Goal: Task Accomplishment & Management: Complete application form

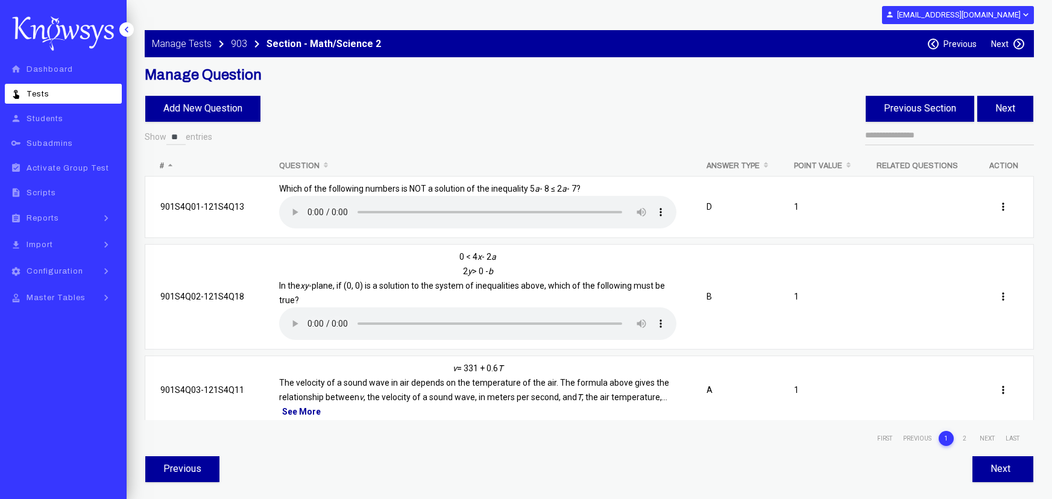
select select "**"
click at [1007, 107] on button "Next" at bounding box center [1005, 109] width 56 height 26
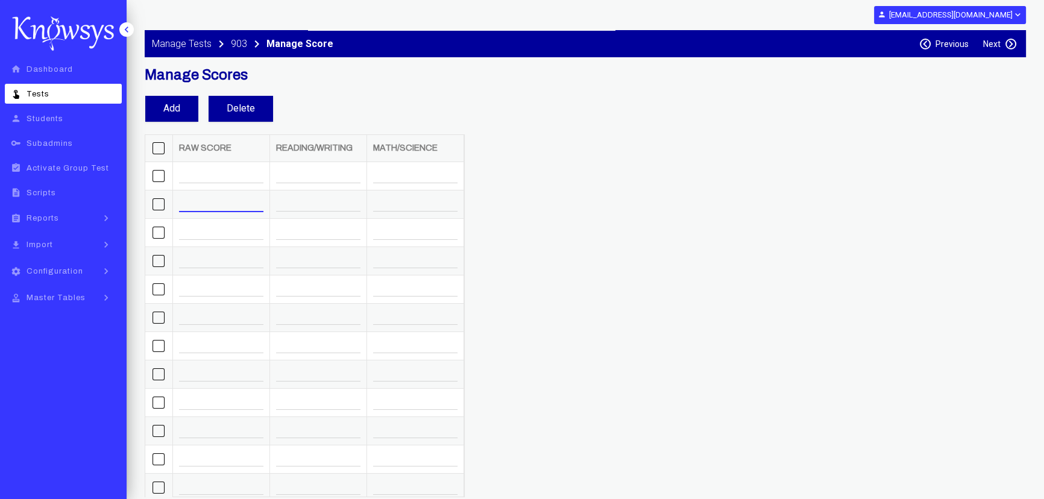
drag, startPoint x: 192, startPoint y: 200, endPoint x: 163, endPoint y: 202, distance: 29.6
click at [163, 202] on tr "* ** **" at bounding box center [304, 204] width 318 height 28
drag, startPoint x: 195, startPoint y: 198, endPoint x: 0, endPoint y: 128, distance: 207.5
click at [114, 194] on div "keyboard_arrow_left home Dashboard touch_app Tests person Students key Subadmin…" at bounding box center [522, 249] width 1044 height 499
type input "*"
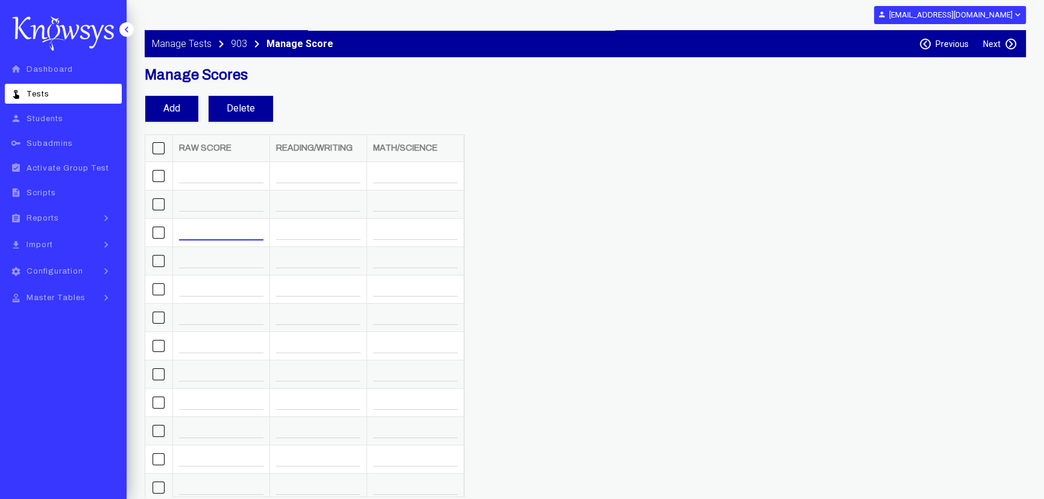
type input "*"
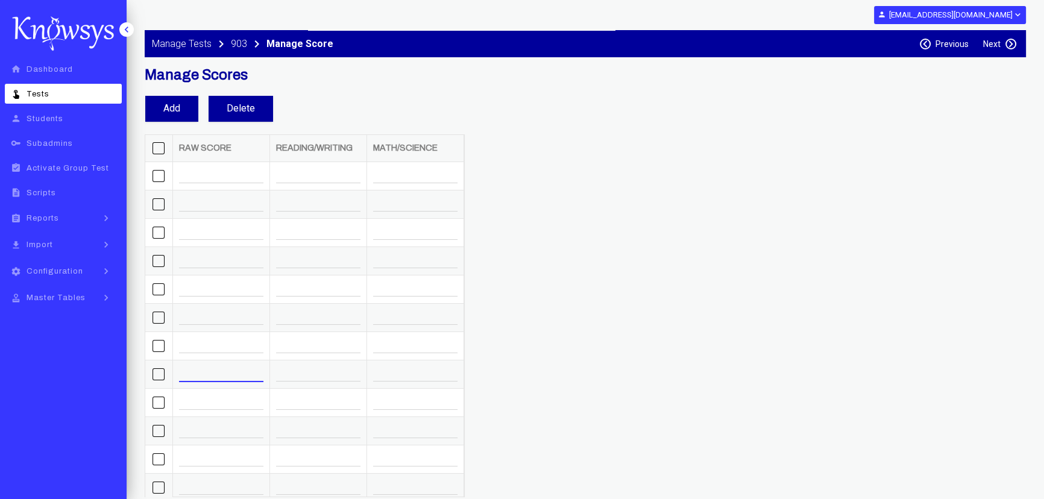
type input "*"
type input "**"
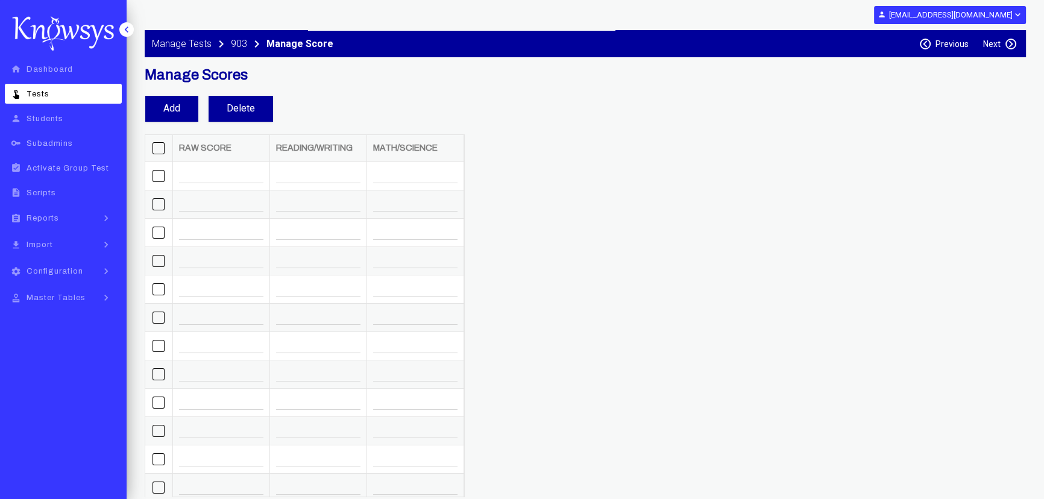
scroll to position [198, 0]
type input "**"
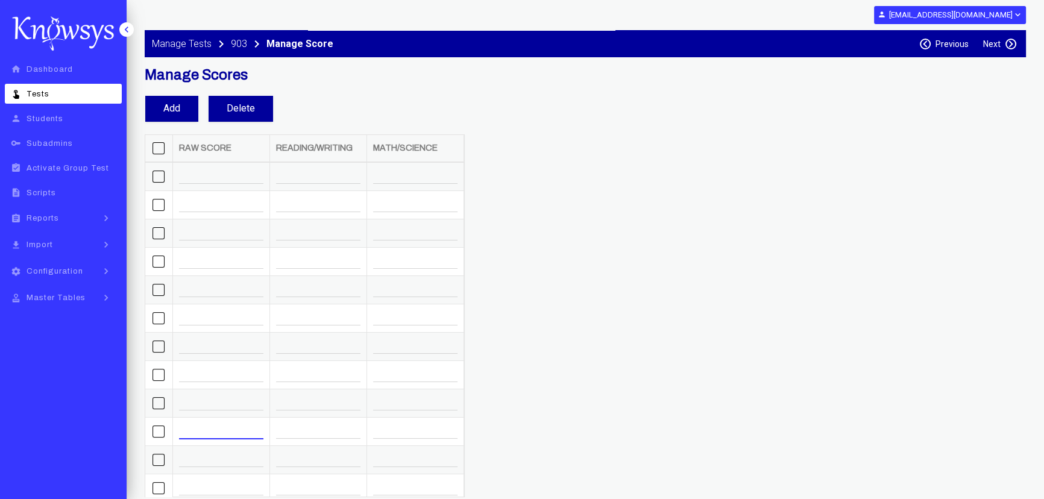
type input "**"
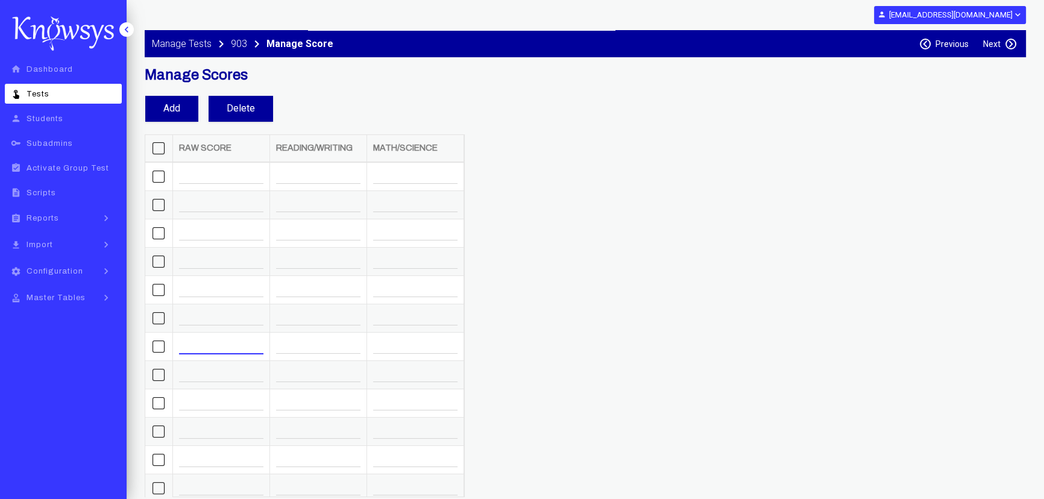
type input "**"
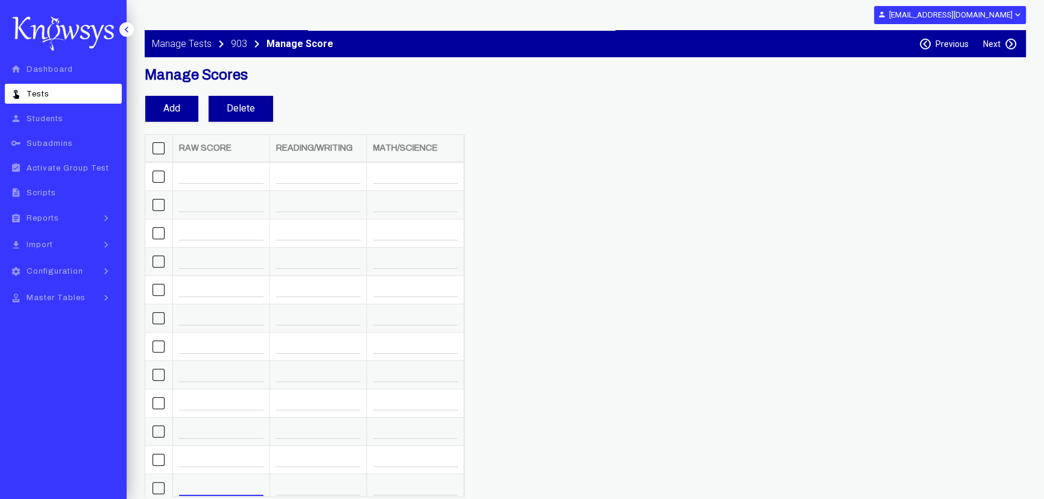
type input "**"
type input "*"
type input "**"
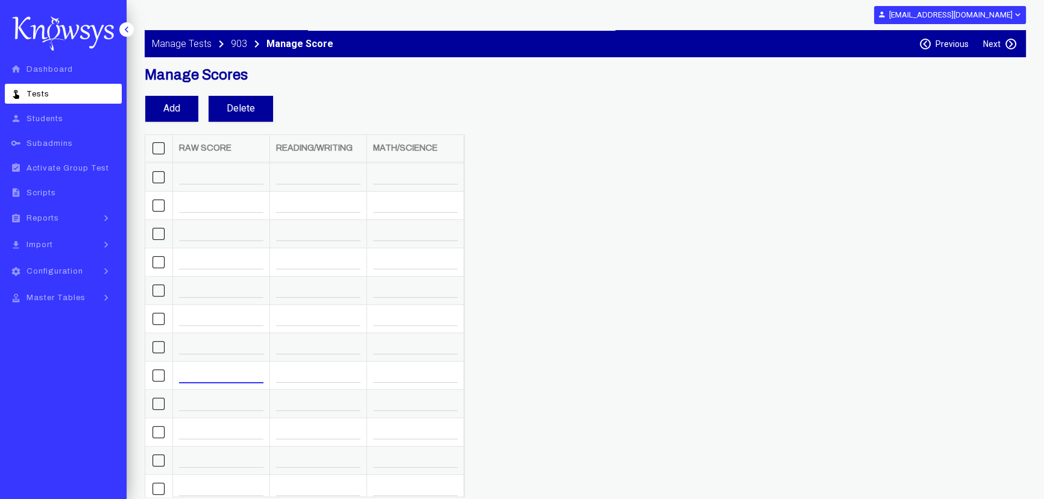
type input "**"
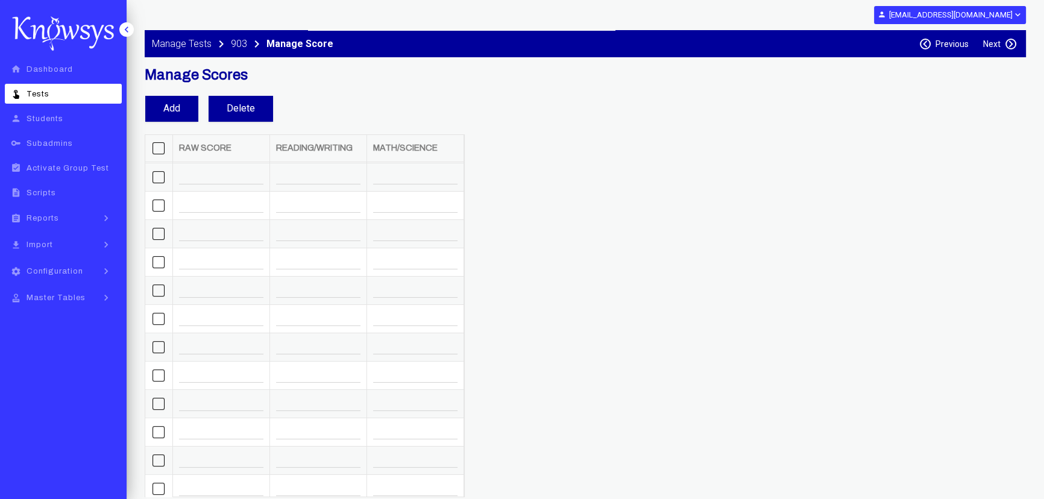
scroll to position [791, 0]
type input "**"
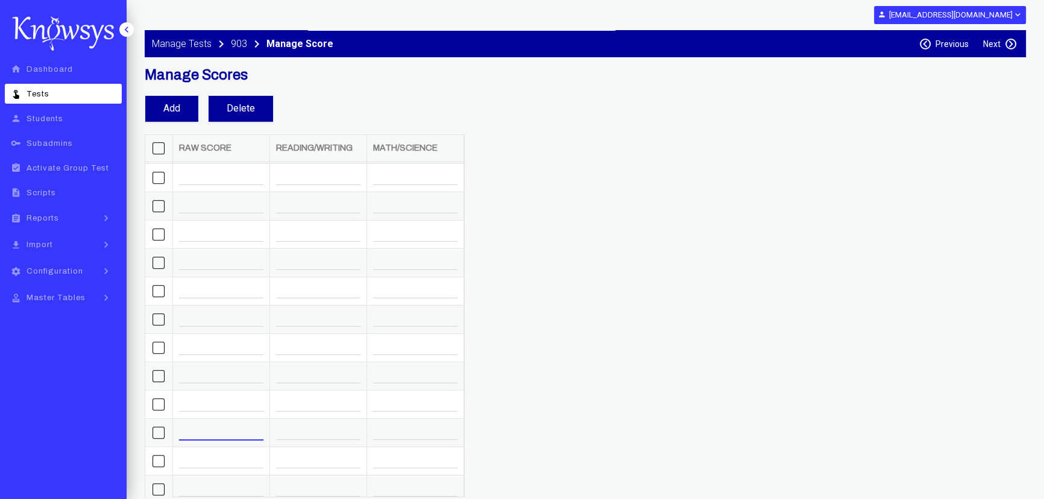
type input "**"
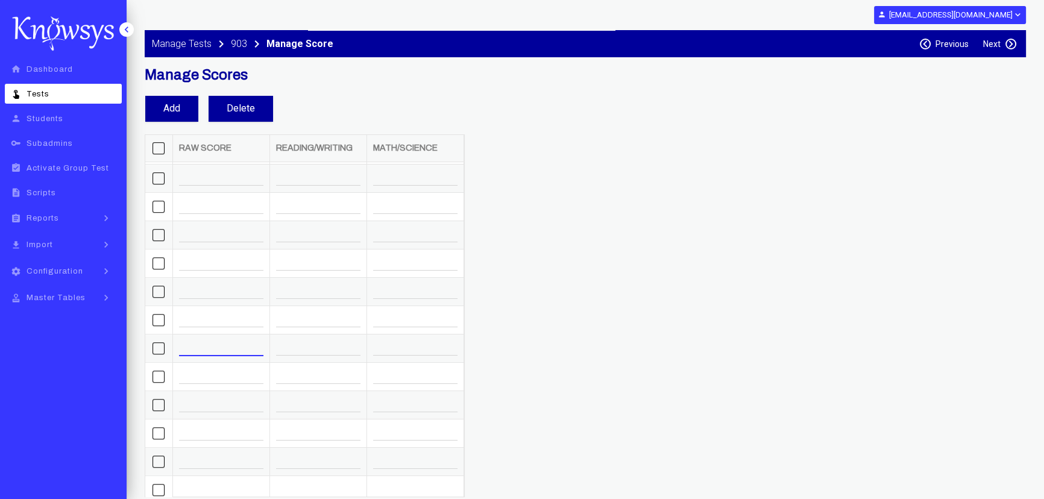
type input "**"
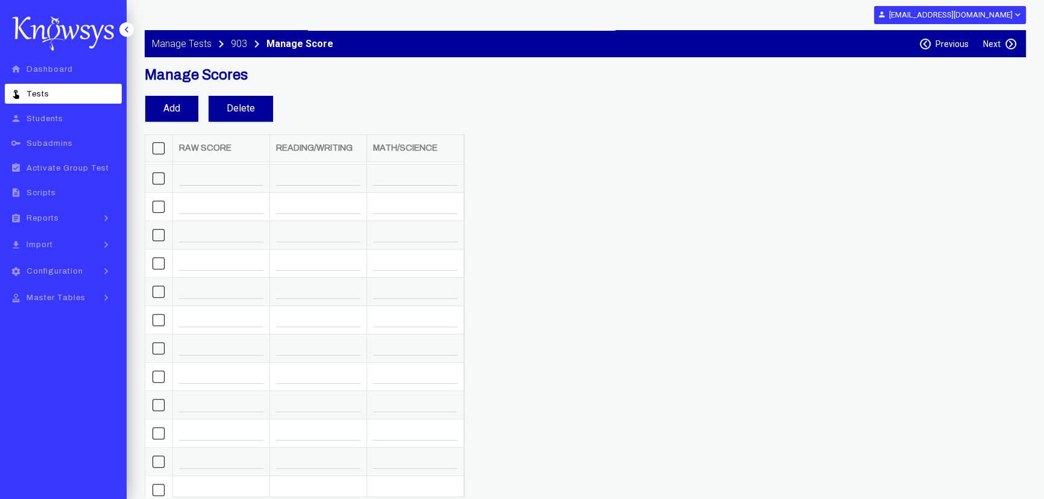
type input "**"
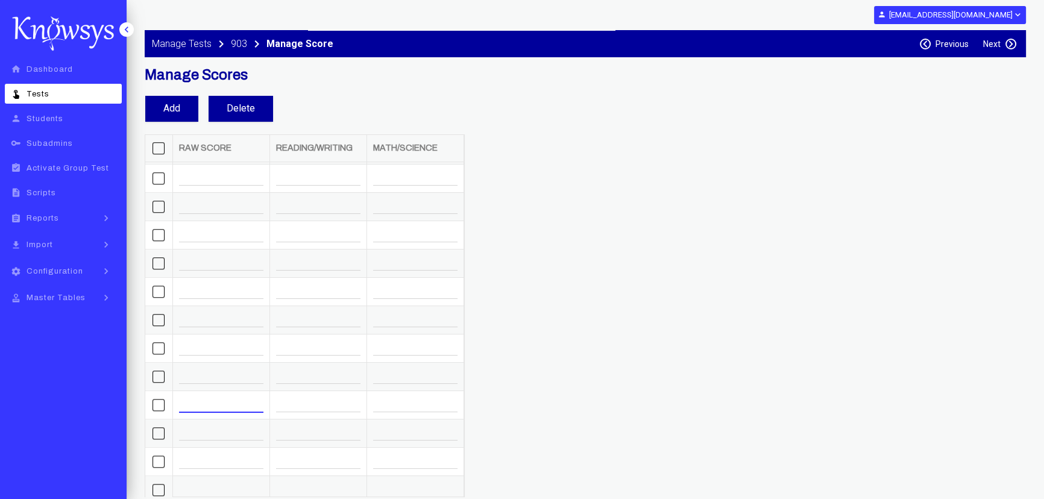
type input "**"
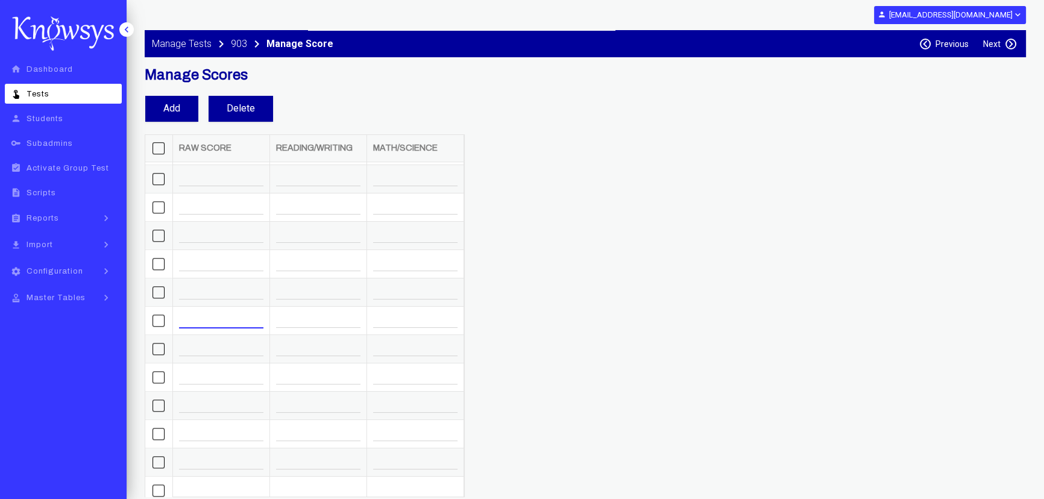
type input "**"
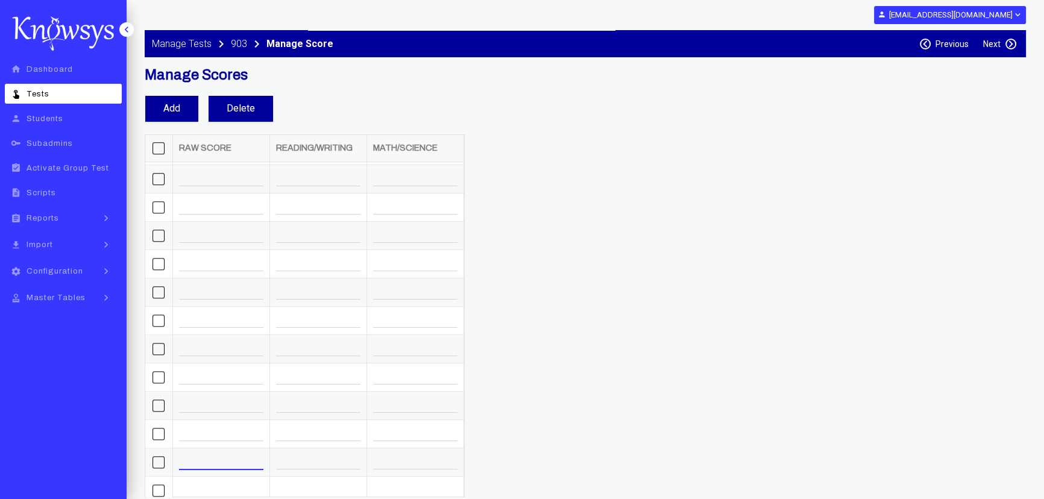
type input "**"
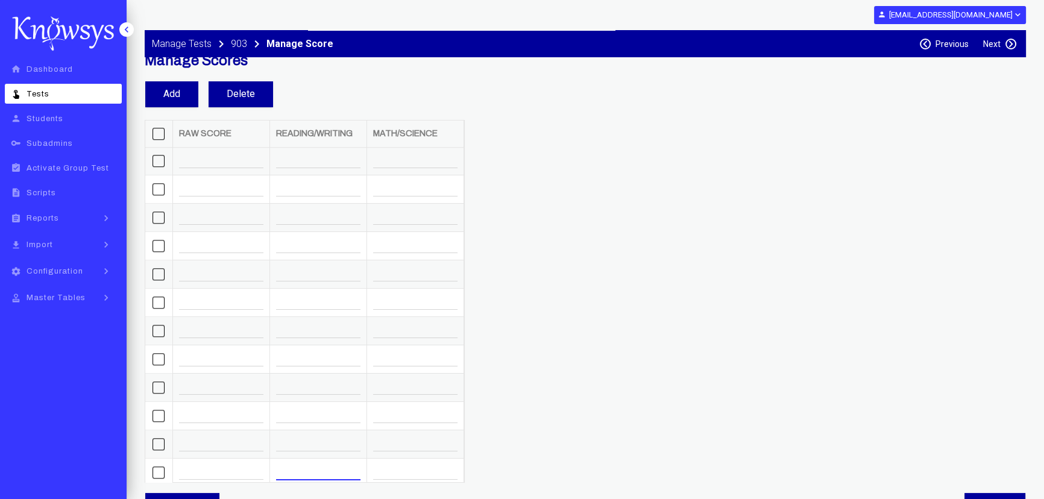
scroll to position [37, 0]
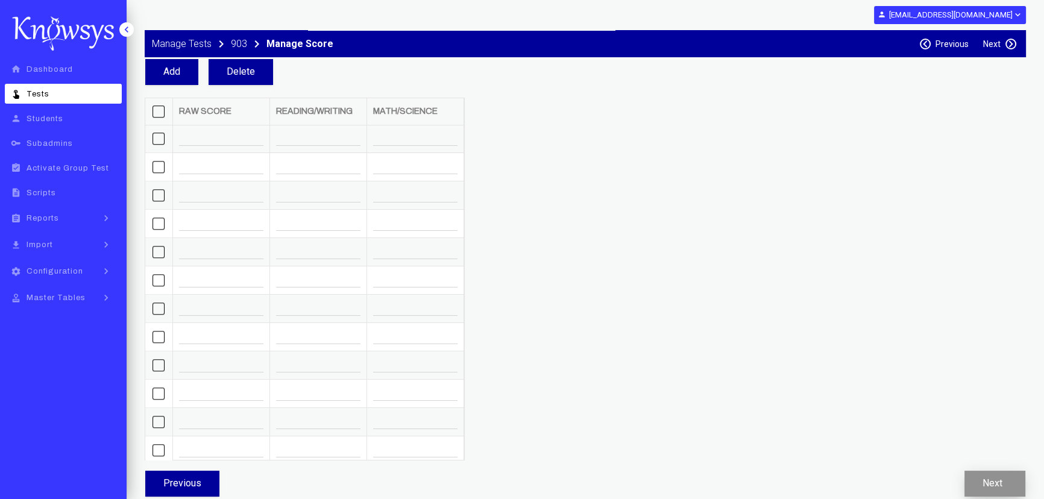
click at [1003, 479] on app-button-loader "button" at bounding box center [1004, 482] width 5 height 11
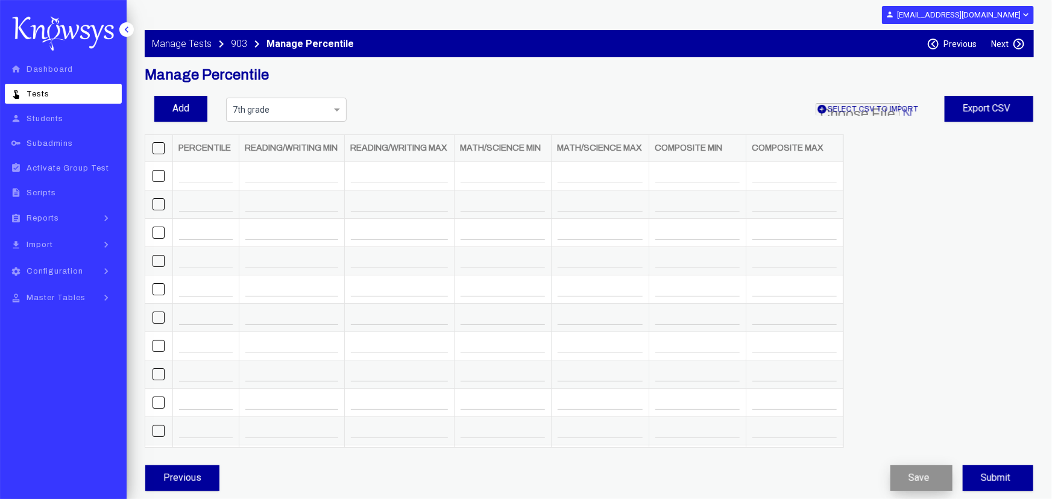
click at [936, 478] on button "Save" at bounding box center [921, 478] width 62 height 26
click at [1007, 40] on label "Next" at bounding box center [999, 44] width 17 height 10
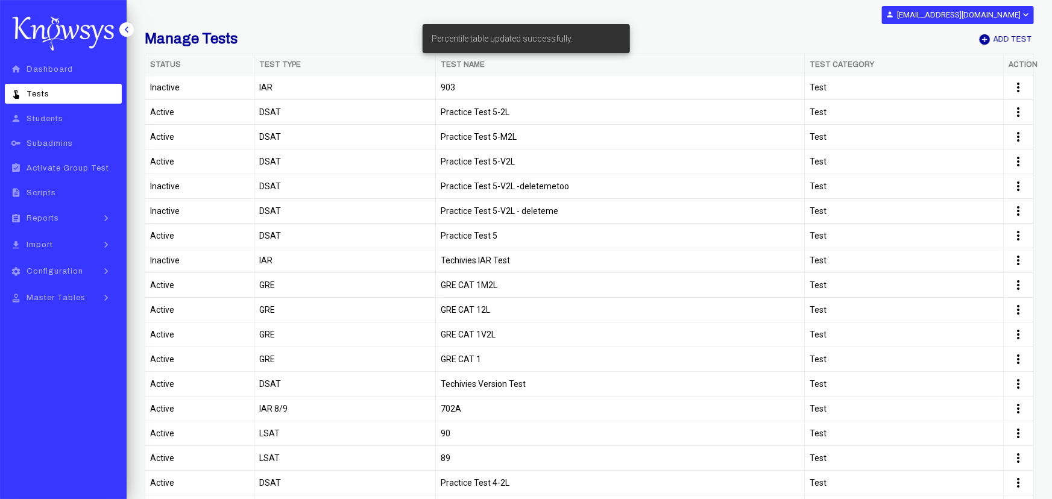
select select "**"
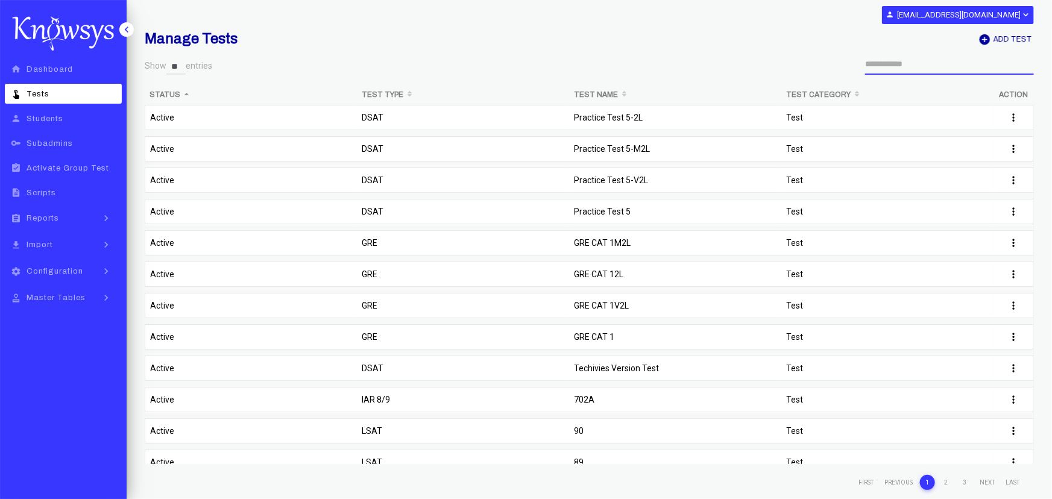
click at [936, 66] on input "search" at bounding box center [949, 64] width 169 height 21
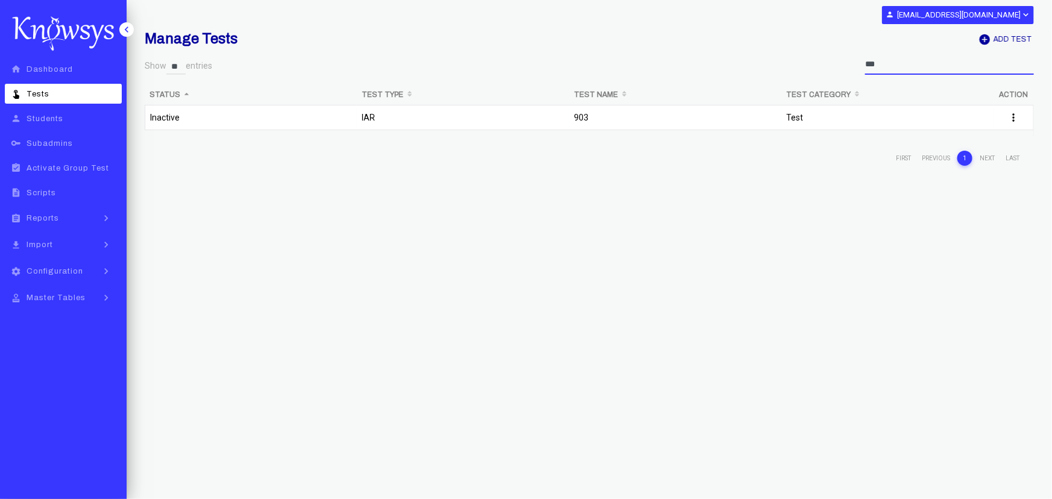
type input "***"
click at [576, 115] on td "903" at bounding box center [675, 120] width 212 height 31
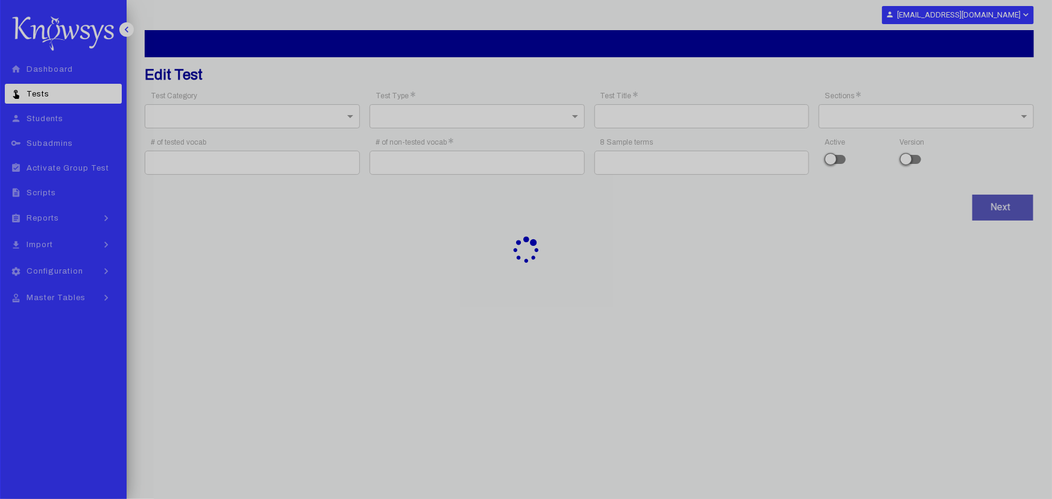
type input "***"
type input "**"
type input "**********"
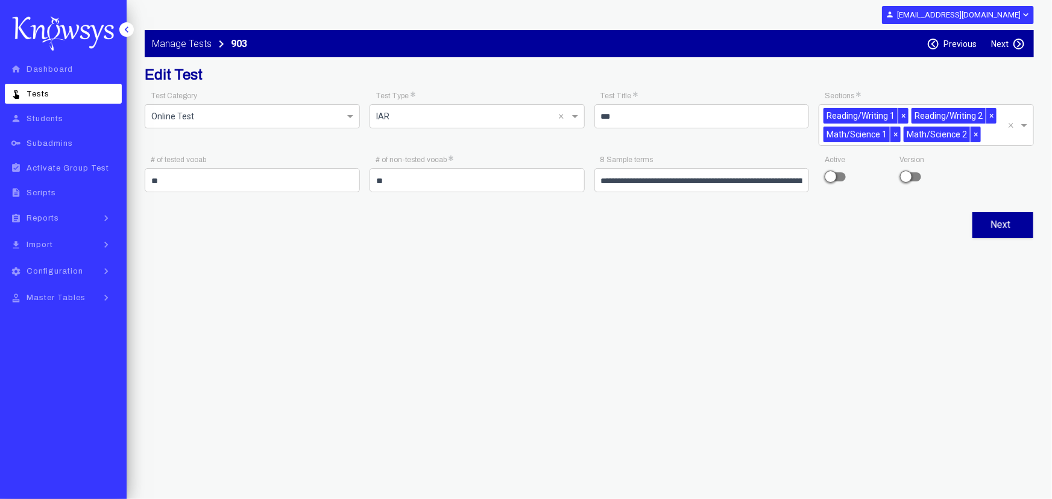
click at [832, 178] on span at bounding box center [837, 176] width 18 height 9
click at [1005, 40] on label "Next" at bounding box center [999, 44] width 17 height 10
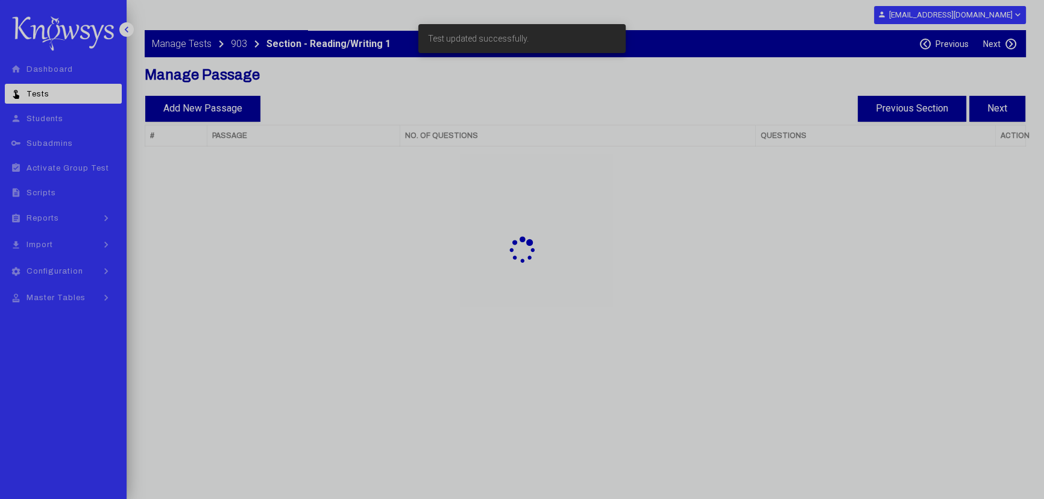
select select "**"
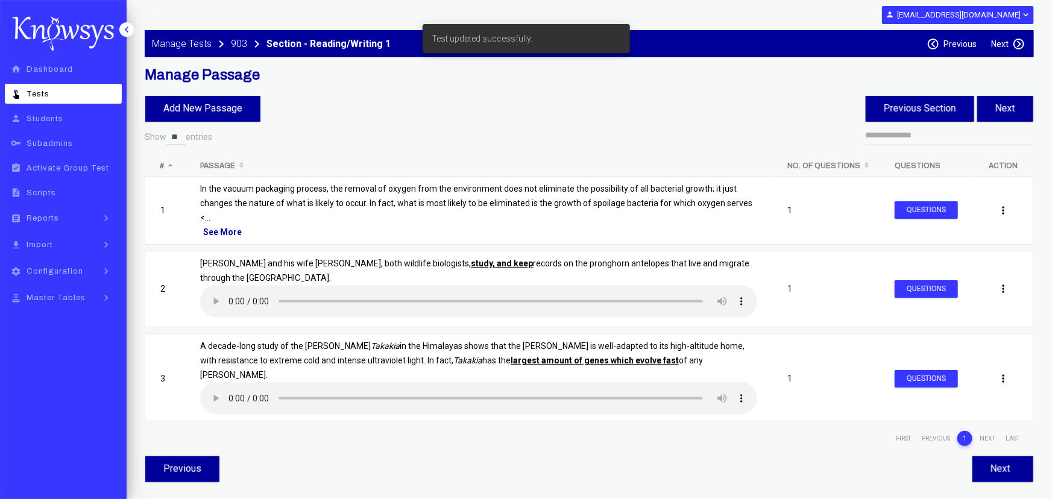
click at [1005, 40] on label "Next" at bounding box center [999, 44] width 17 height 10
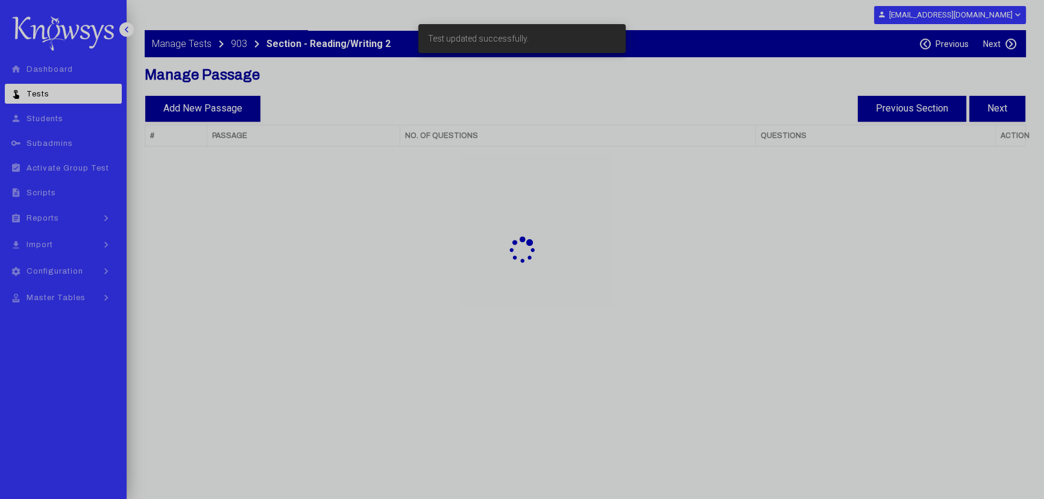
select select "**"
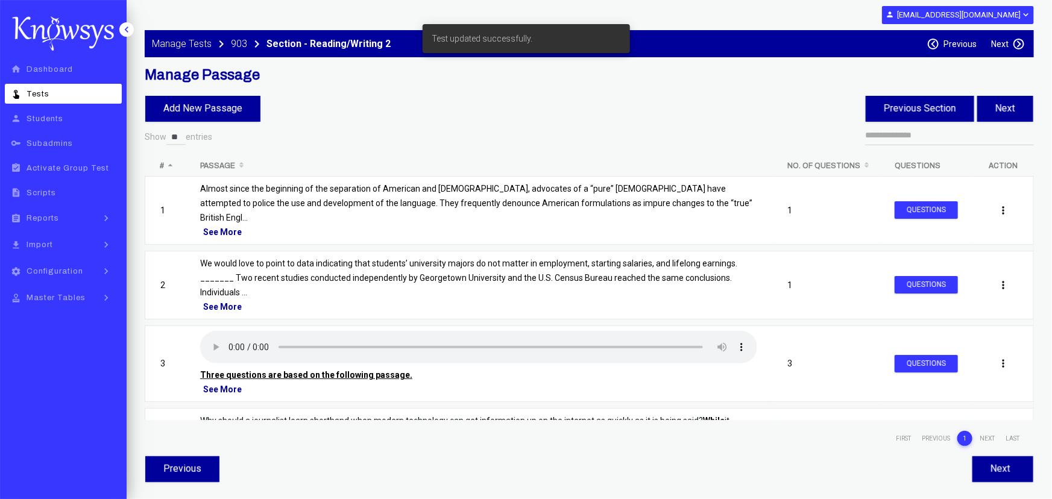
click at [1005, 40] on label "Next" at bounding box center [999, 44] width 17 height 10
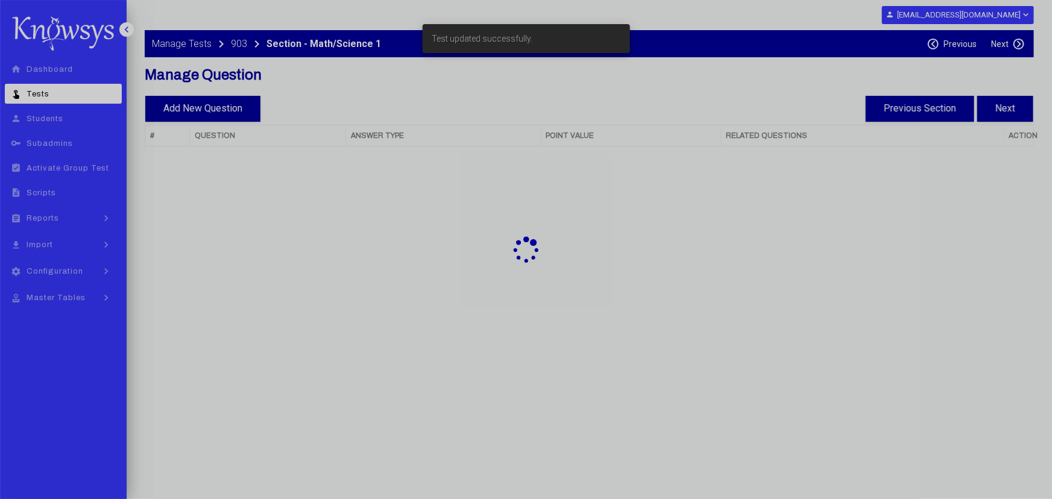
select select "**"
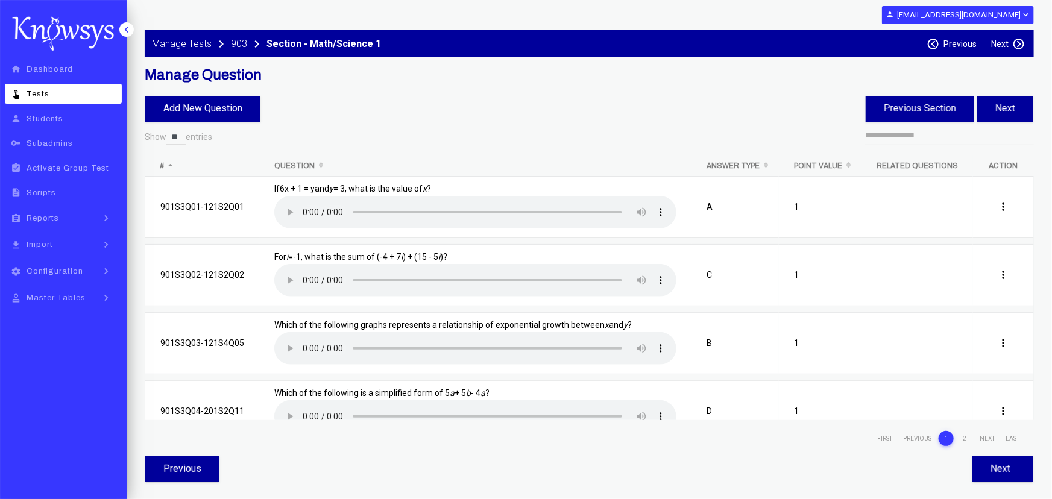
click at [1005, 40] on label "Next" at bounding box center [999, 44] width 17 height 10
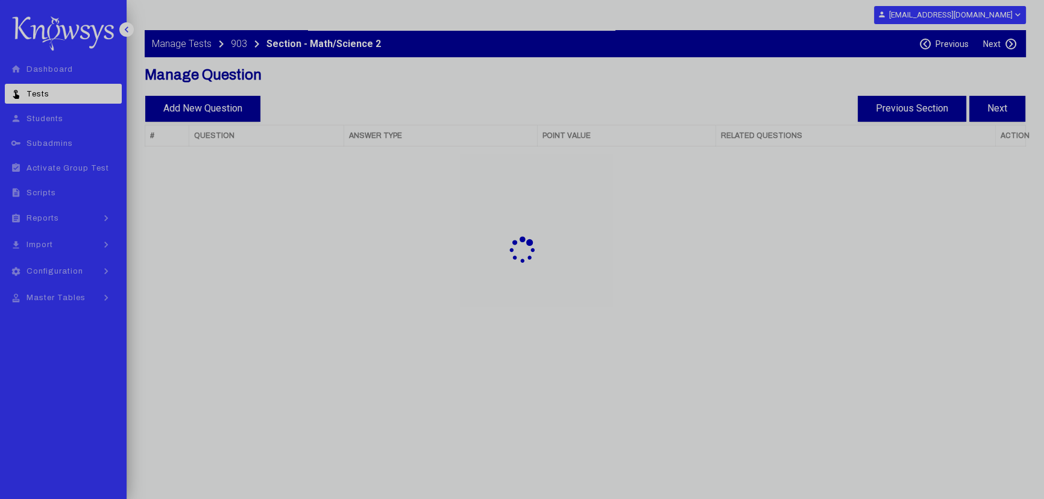
select select "**"
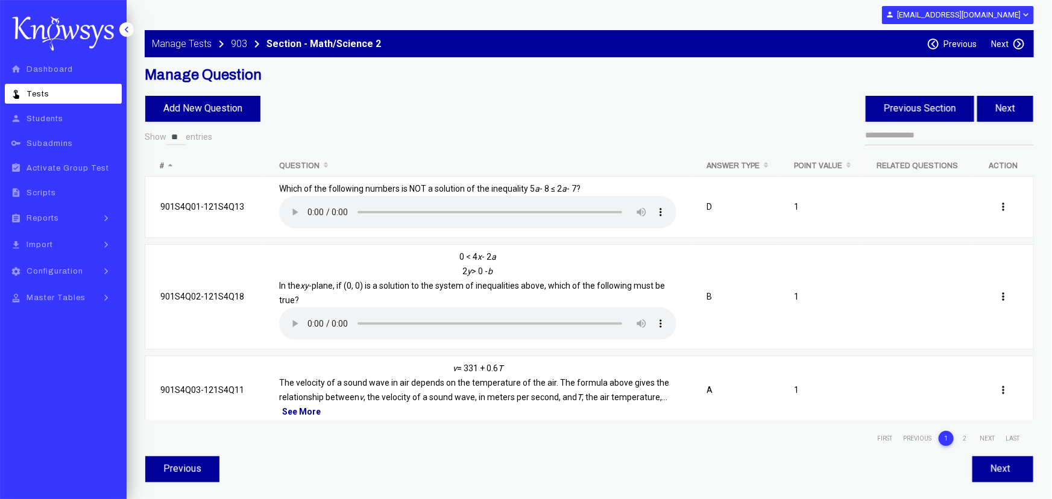
click at [1005, 40] on label "Next" at bounding box center [999, 44] width 17 height 10
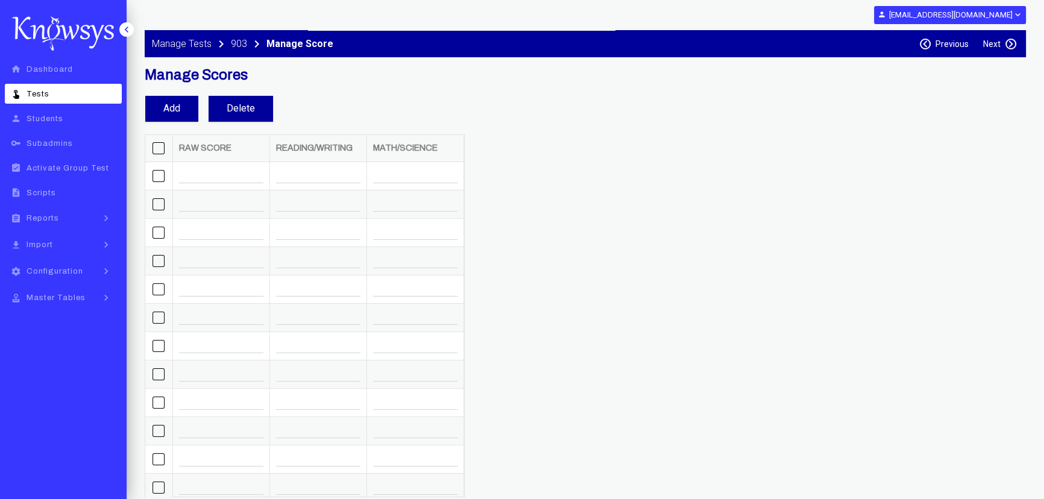
click at [996, 45] on label "Next" at bounding box center [991, 44] width 17 height 10
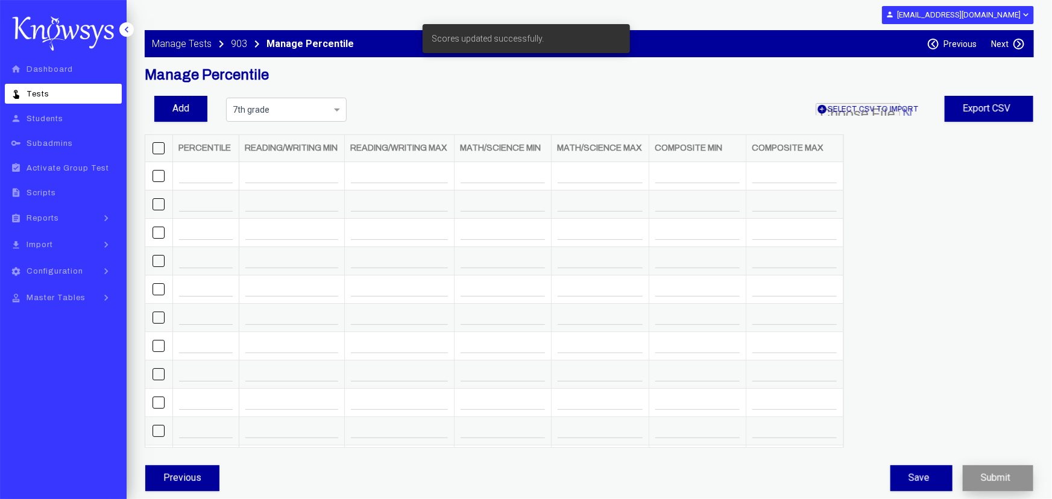
click at [1004, 480] on button "Submit" at bounding box center [998, 478] width 71 height 26
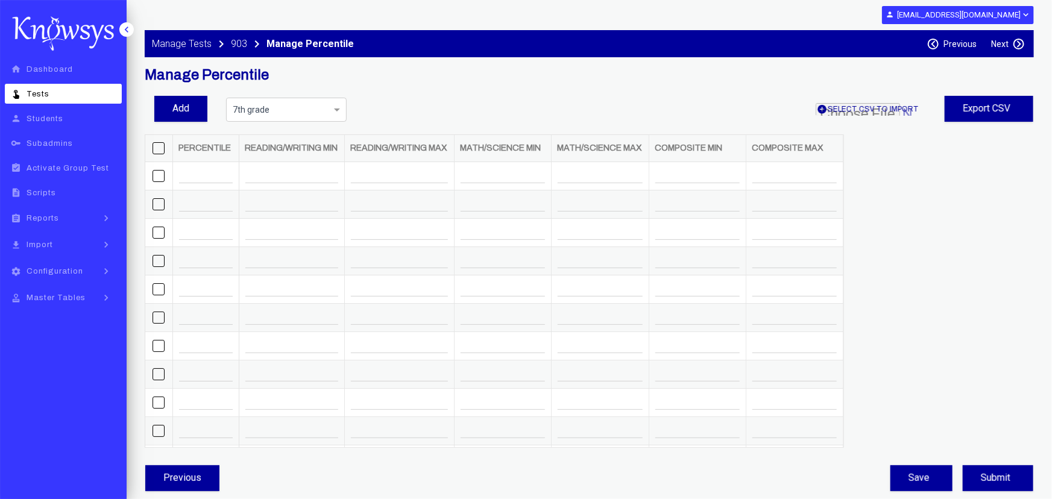
select select "**"
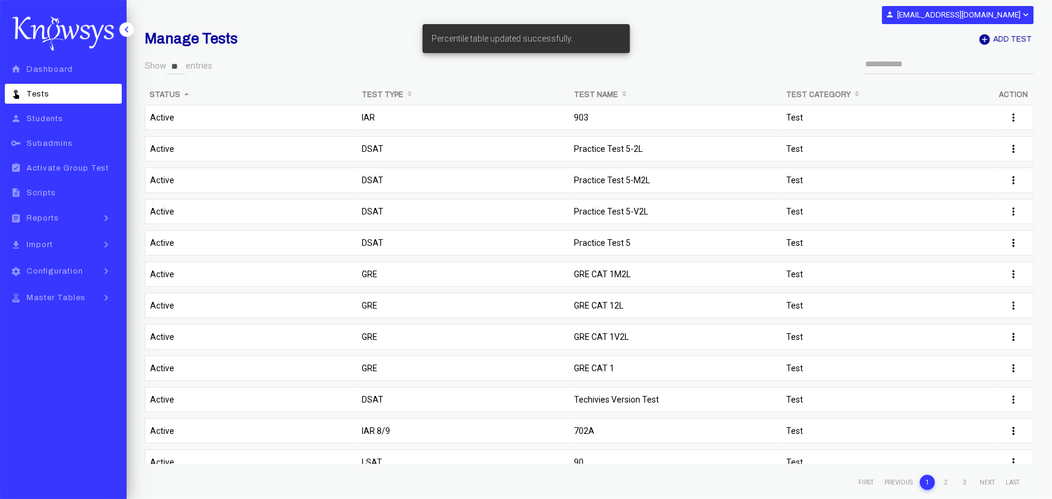
click at [60, 116] on span "Students" at bounding box center [45, 119] width 37 height 8
select select "**"
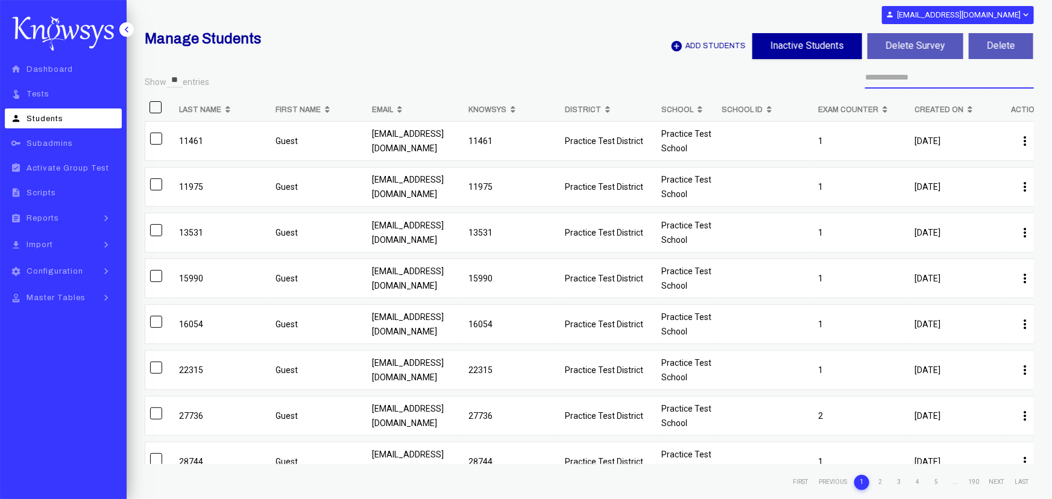
click at [956, 80] on input "text" at bounding box center [949, 78] width 169 height 22
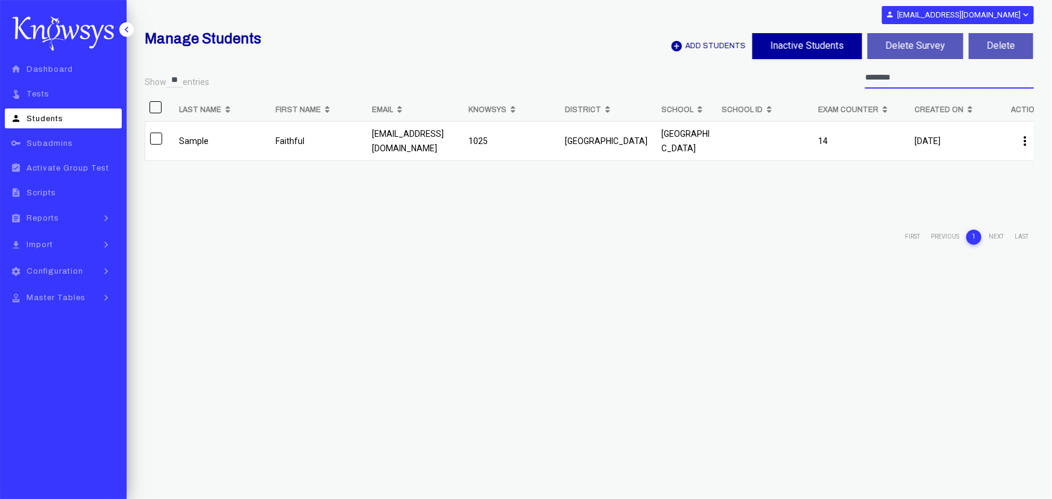
type input "********"
click at [450, 140] on p "faithfulosinowo2@gmail.com" at bounding box center [415, 141] width 87 height 29
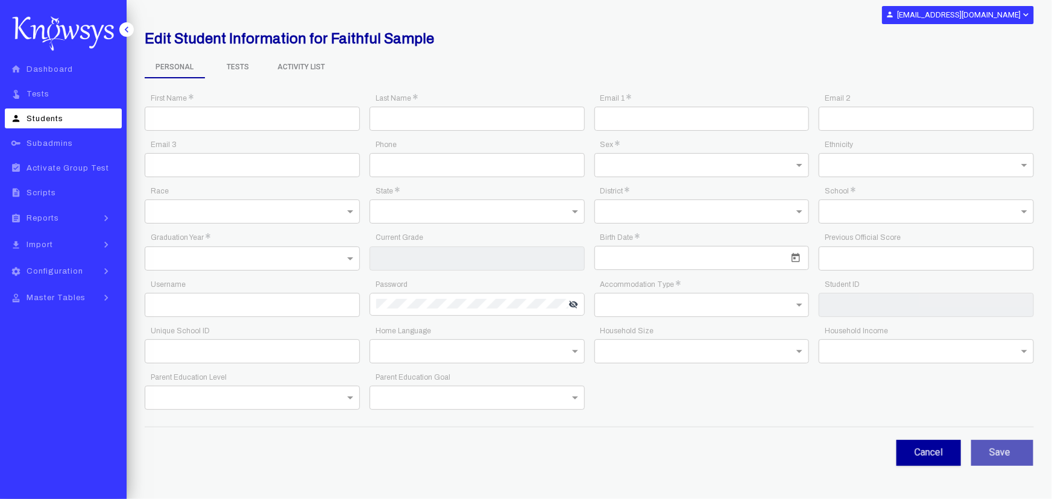
type input "********"
type input "******"
type input "**********"
type input "*"
type input "*********"
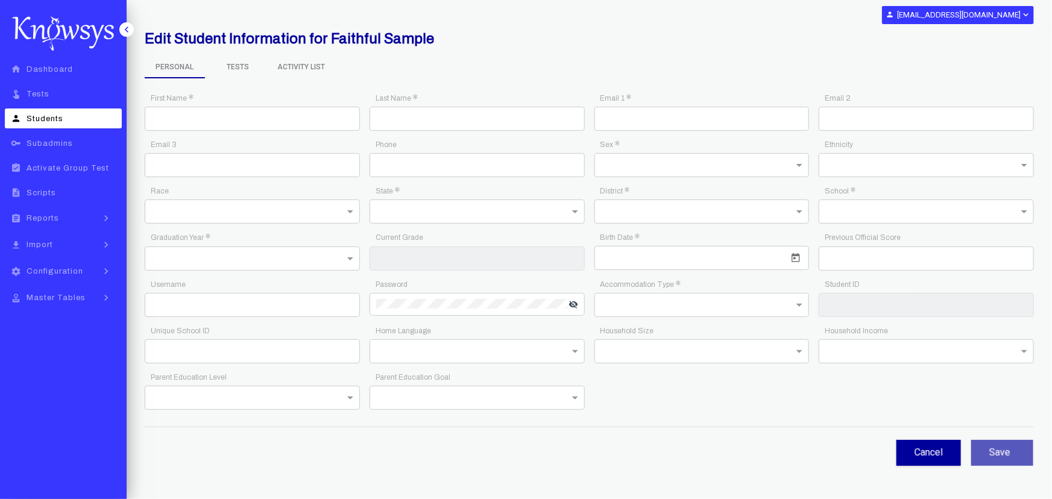
type input "****"
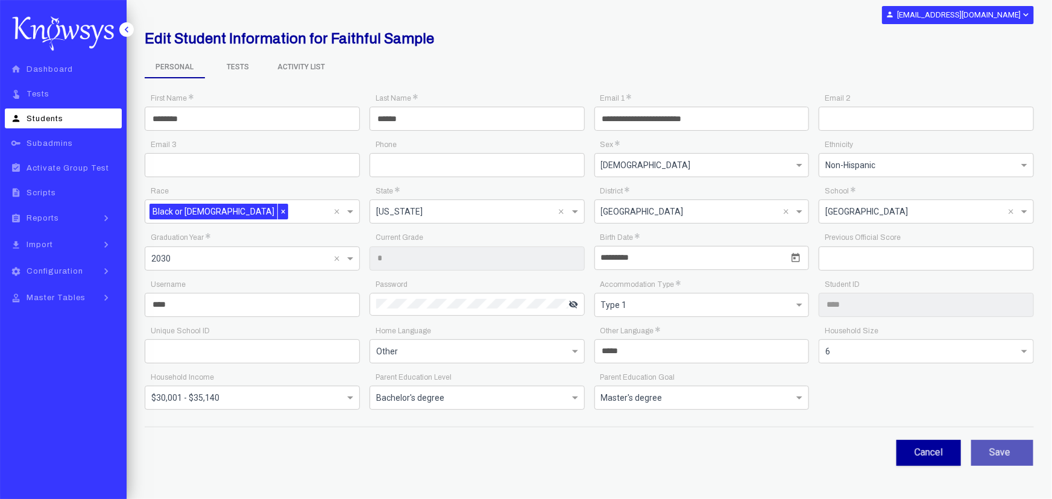
click at [239, 66] on span "Tests" at bounding box center [238, 67] width 60 height 20
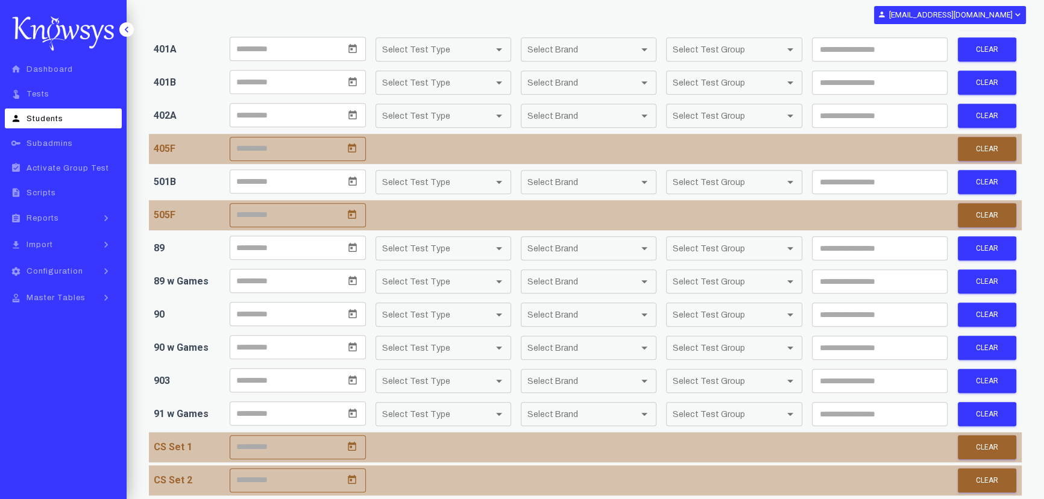
scroll to position [1402, 0]
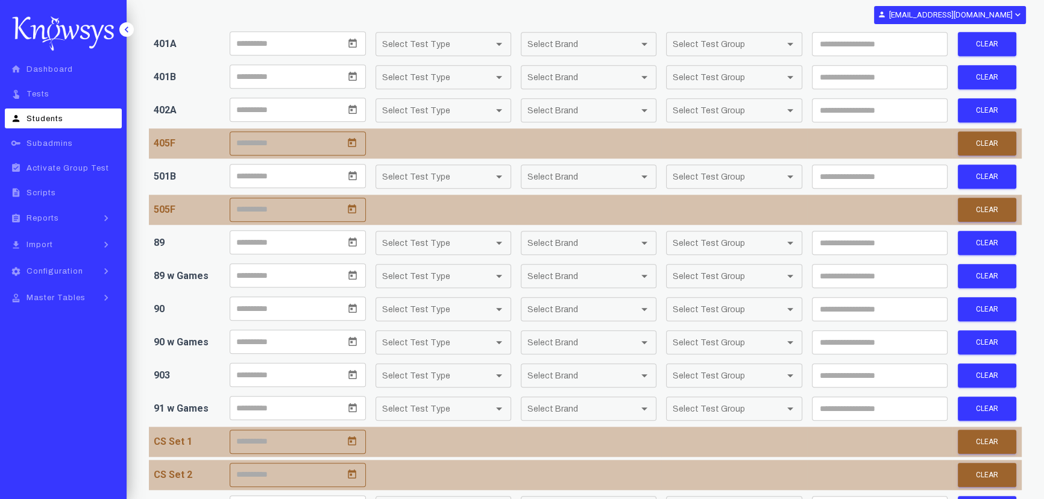
click at [354, 370] on icon "Open calendar" at bounding box center [352, 375] width 11 height 11
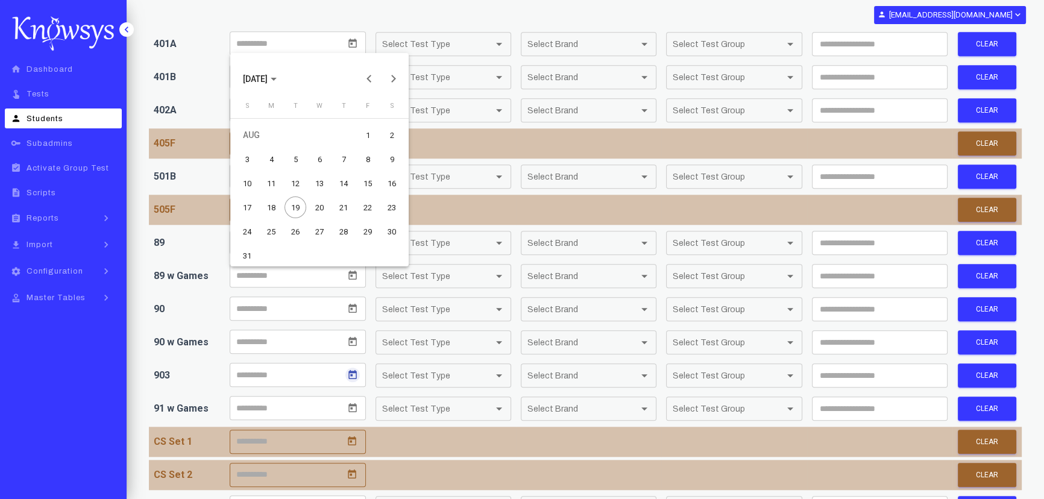
click at [298, 211] on div "19" at bounding box center [296, 208] width 22 height 22
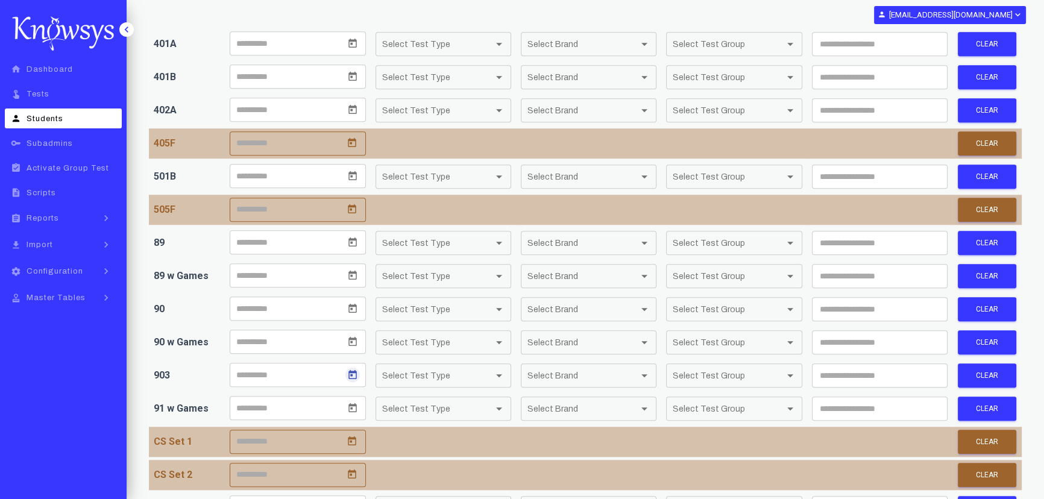
type input "*********"
click at [485, 364] on div "Select Test Type Select Test Type *" at bounding box center [443, 376] width 122 height 24
click at [468, 280] on span "Test" at bounding box center [444, 278] width 124 height 20
click at [656, 363] on div "Select Brand Select Brand *" at bounding box center [589, 375] width 136 height 24
click at [646, 371] on div at bounding box center [644, 376] width 11 height 10
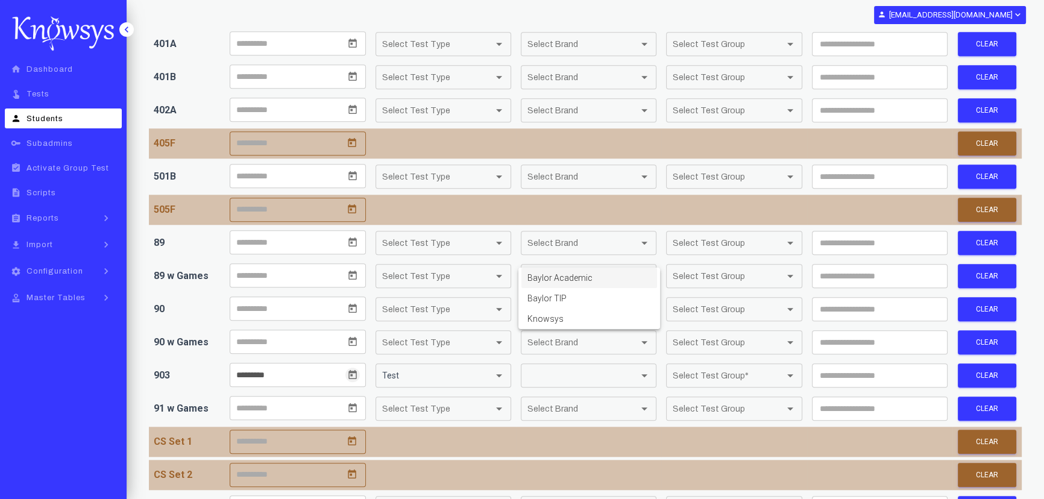
click at [602, 301] on span "Baylor TIP" at bounding box center [589, 298] width 124 height 20
click at [766, 370] on span "Select Test Group" at bounding box center [729, 375] width 112 height 11
click at [766, 277] on span "Individual" at bounding box center [735, 278] width 124 height 20
click at [858, 363] on input "number" at bounding box center [880, 375] width 136 height 24
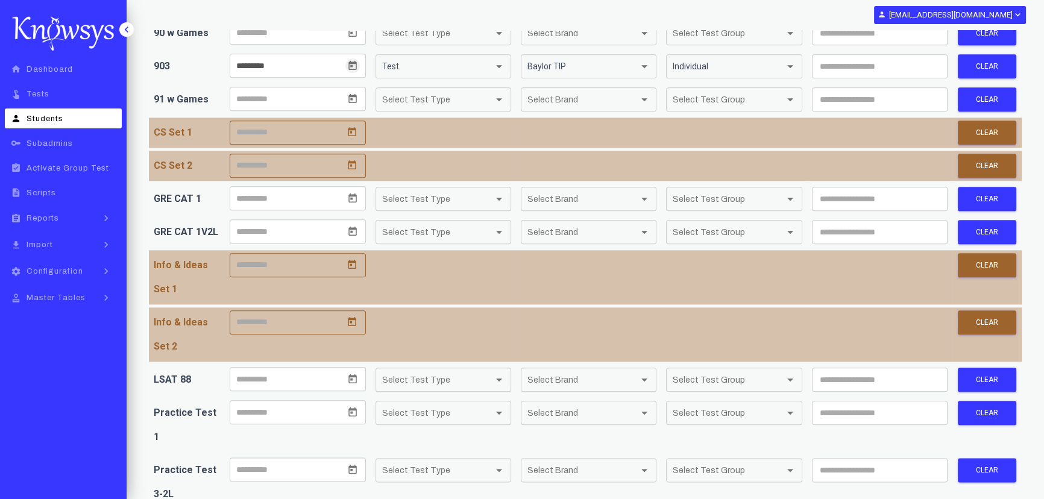
scroll to position [2006, 0]
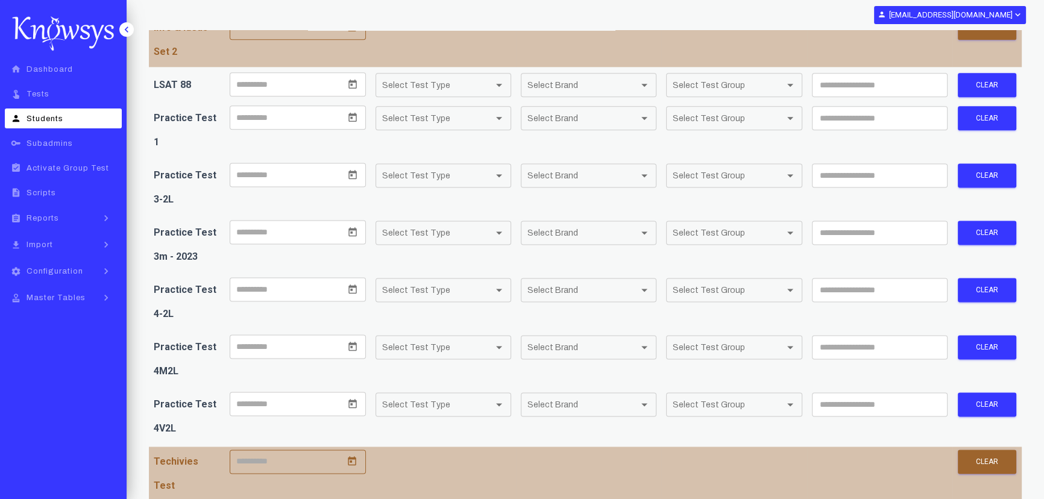
type input "*"
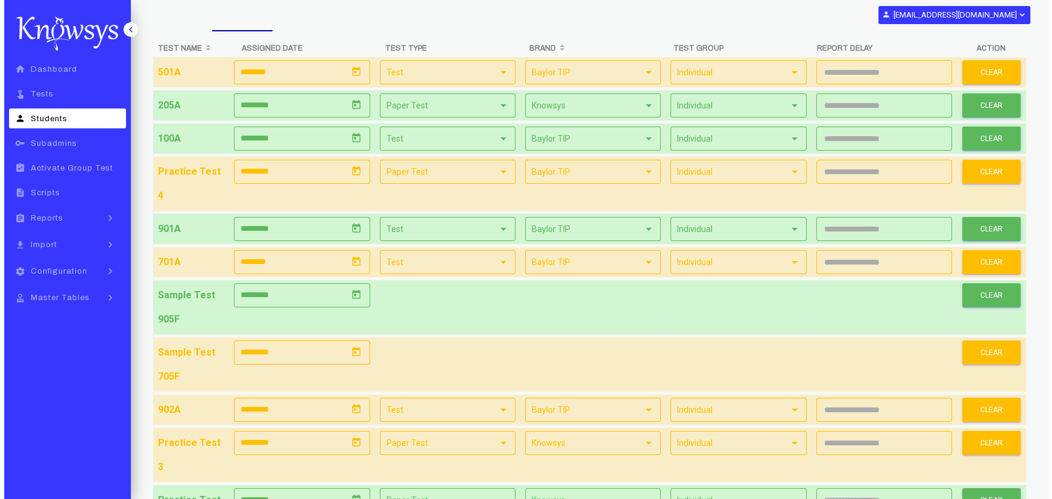
scroll to position [0, 0]
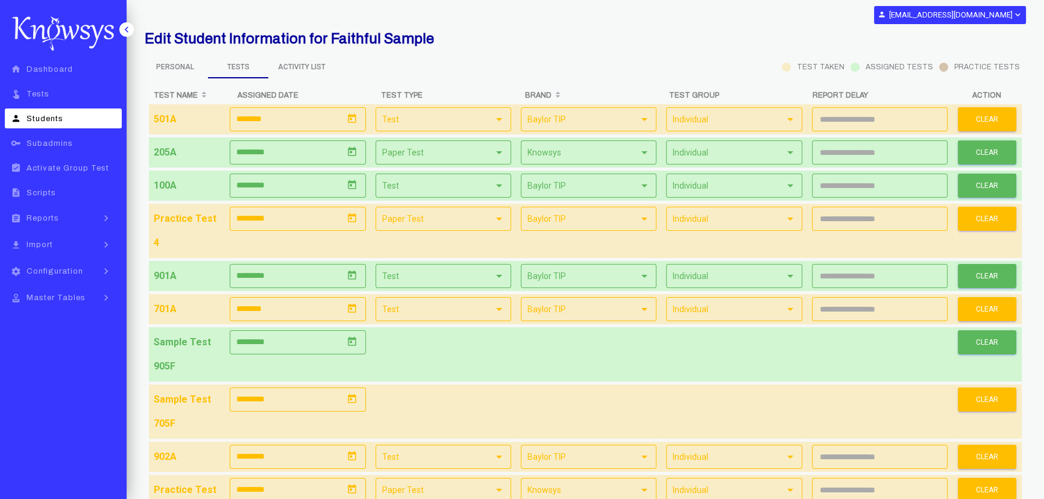
click at [166, 69] on span "Personal" at bounding box center [175, 67] width 60 height 20
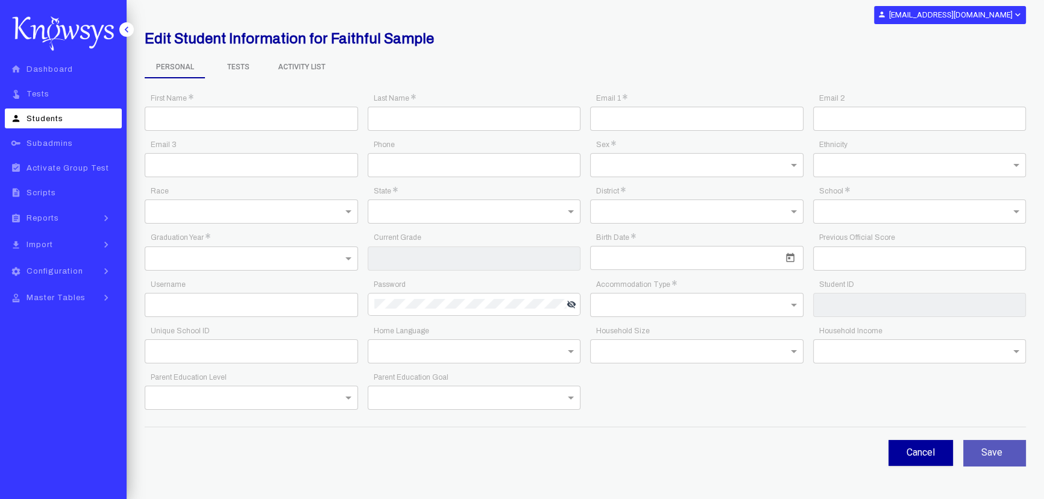
type input "********"
type input "******"
type input "**********"
type input "*"
type input "*********"
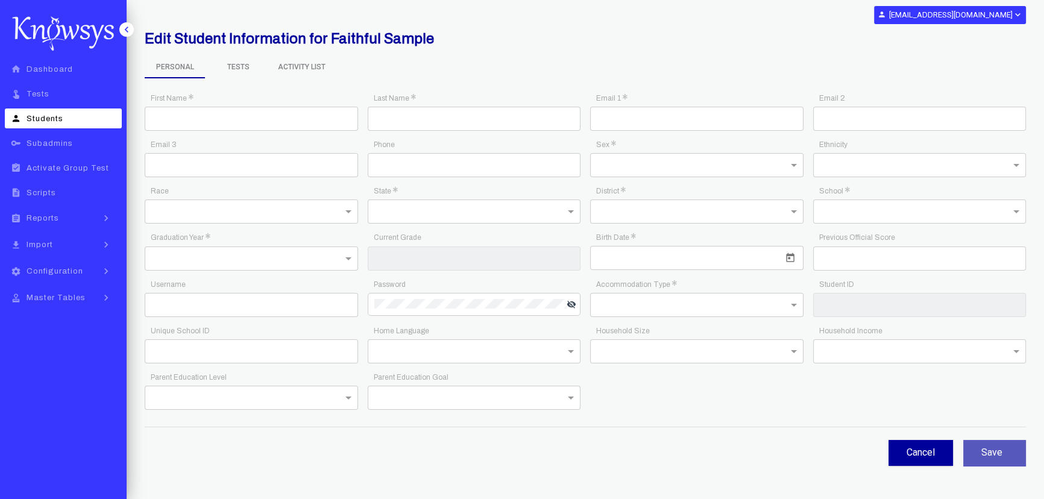
type input "****"
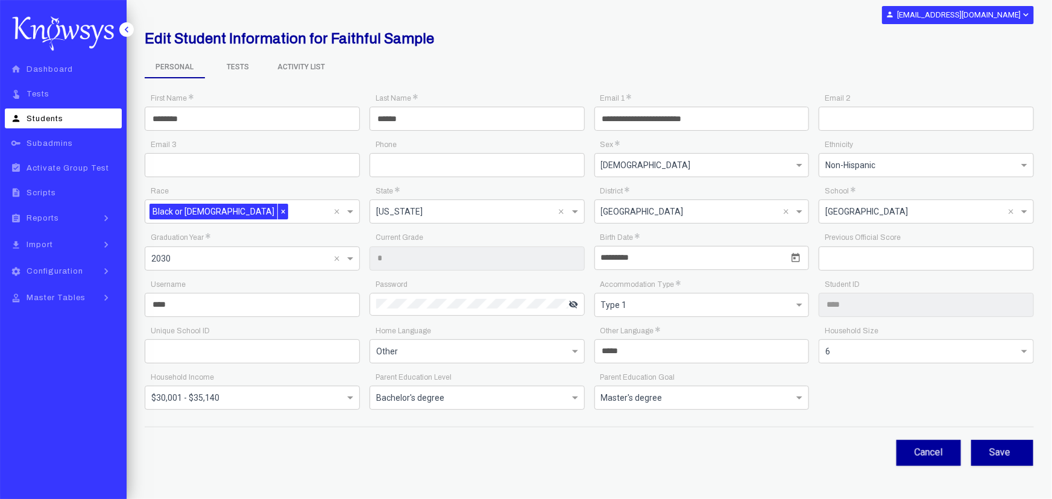
click at [576, 304] on icon "visibility_off" at bounding box center [573, 305] width 10 height 10
click at [1012, 452] on app-button-loader "button" at bounding box center [1012, 452] width 5 height 11
click at [801, 310] on span at bounding box center [800, 305] width 15 height 14
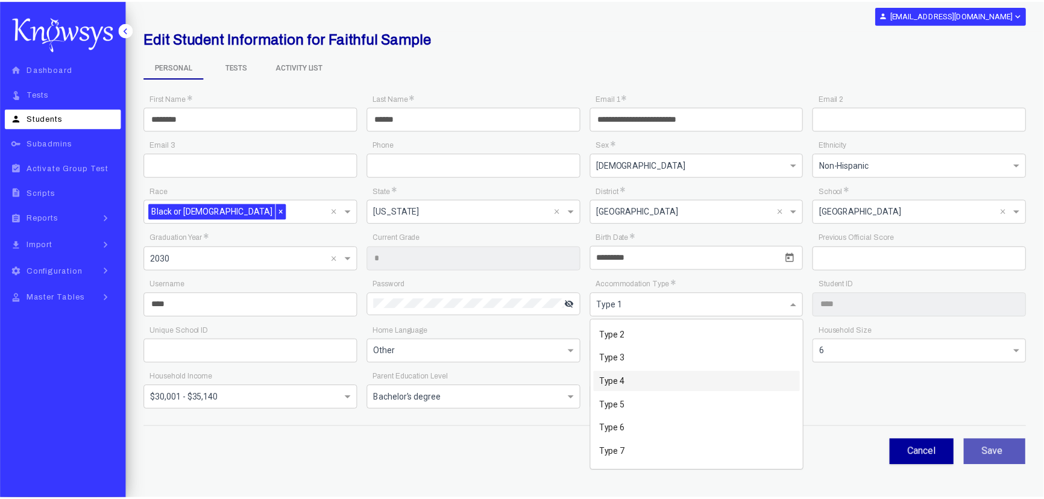
scroll to position [43, 0]
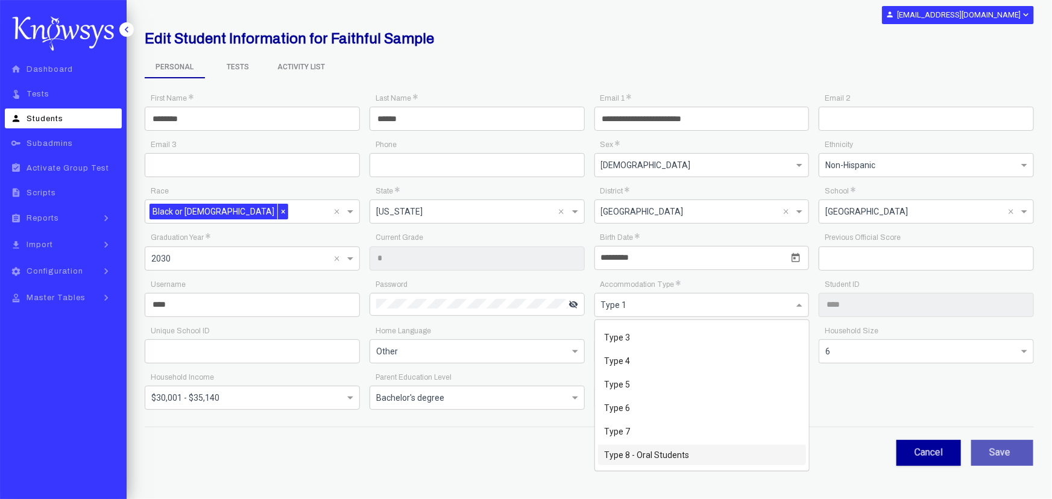
click at [669, 453] on span "Type 8 - Oral Students" at bounding box center [646, 455] width 85 height 10
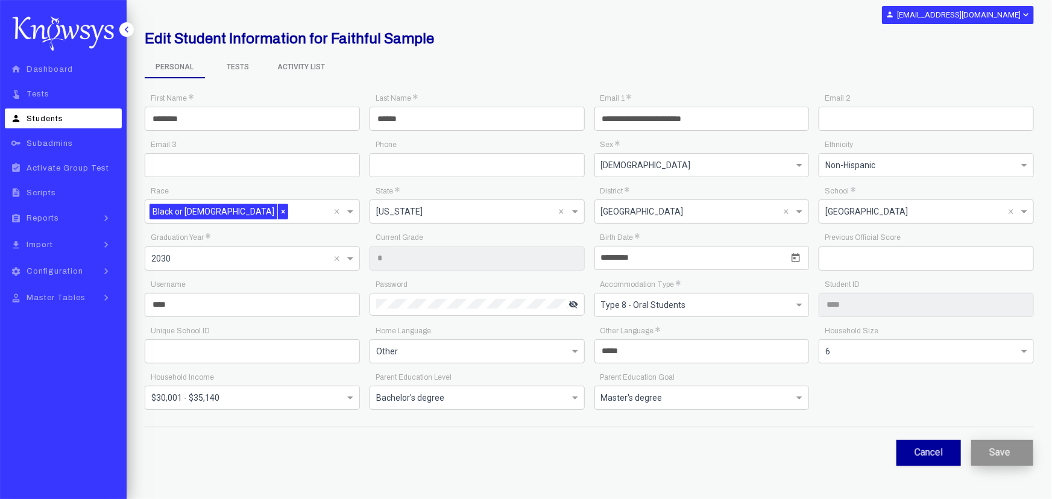
click at [1007, 452] on button "Save" at bounding box center [1002, 453] width 62 height 26
click at [65, 89] on link "touch_app Tests" at bounding box center [63, 94] width 117 height 20
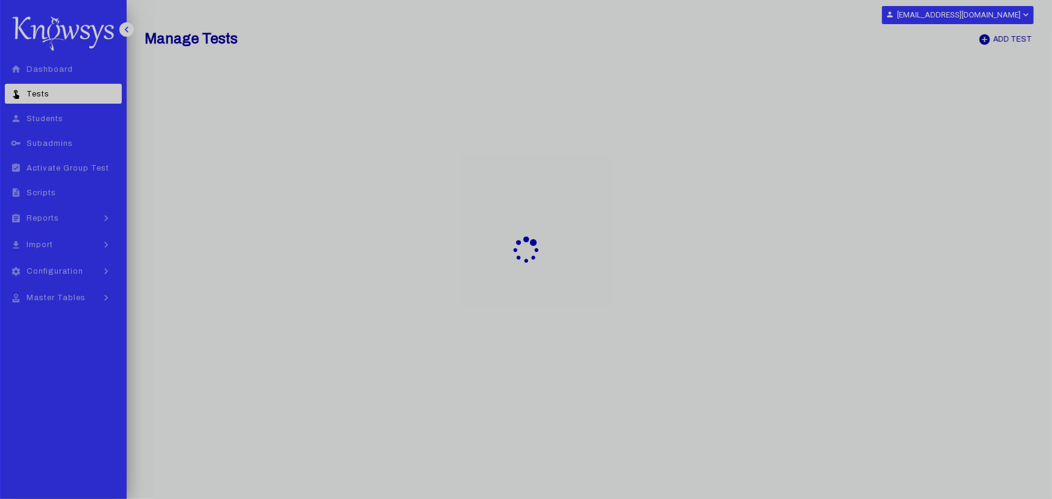
select select "**"
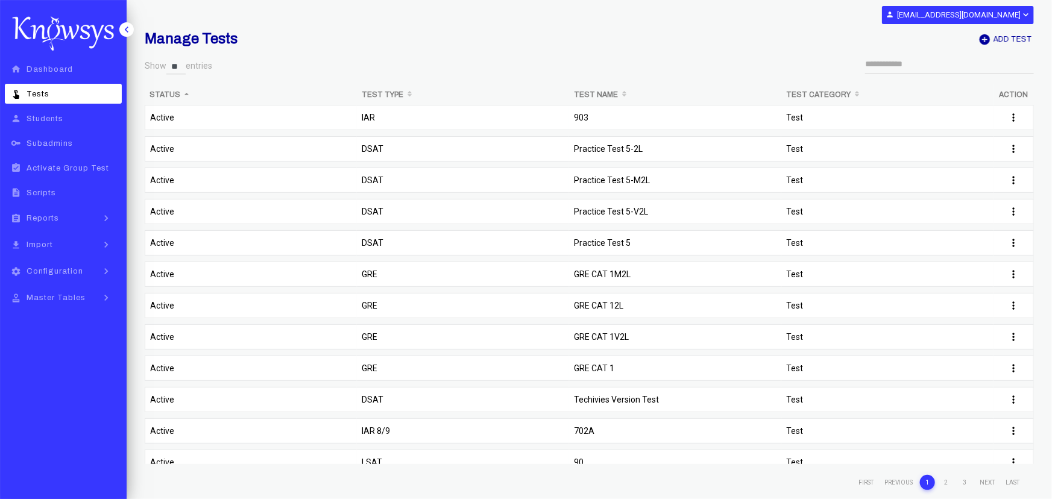
click at [658, 107] on td "903" at bounding box center [675, 120] width 212 height 31
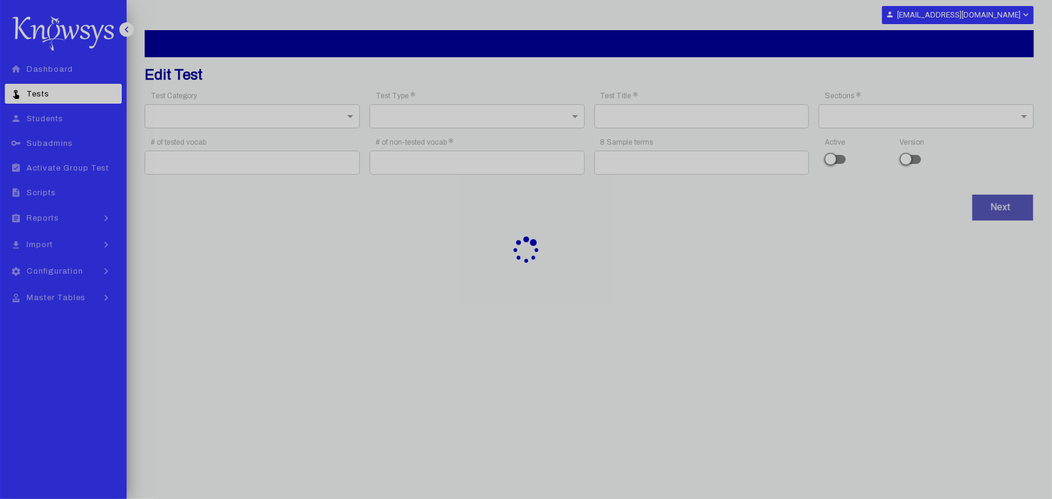
type input "***"
type input "**"
type input "**********"
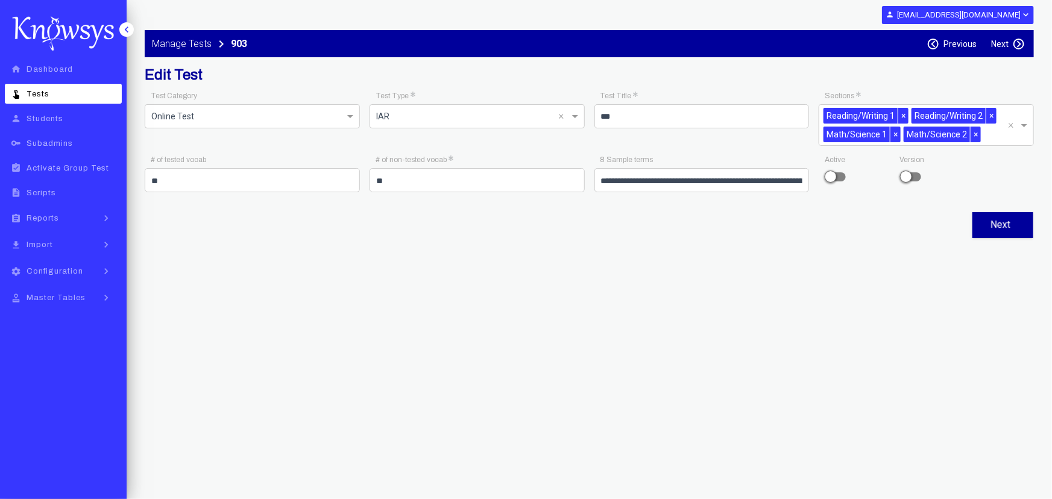
click at [998, 42] on label "Next" at bounding box center [999, 44] width 17 height 10
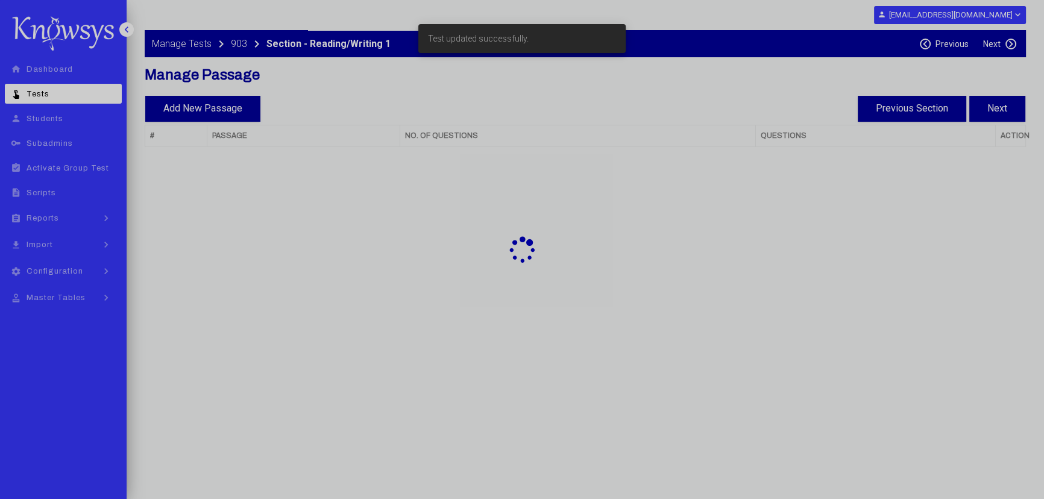
select select "**"
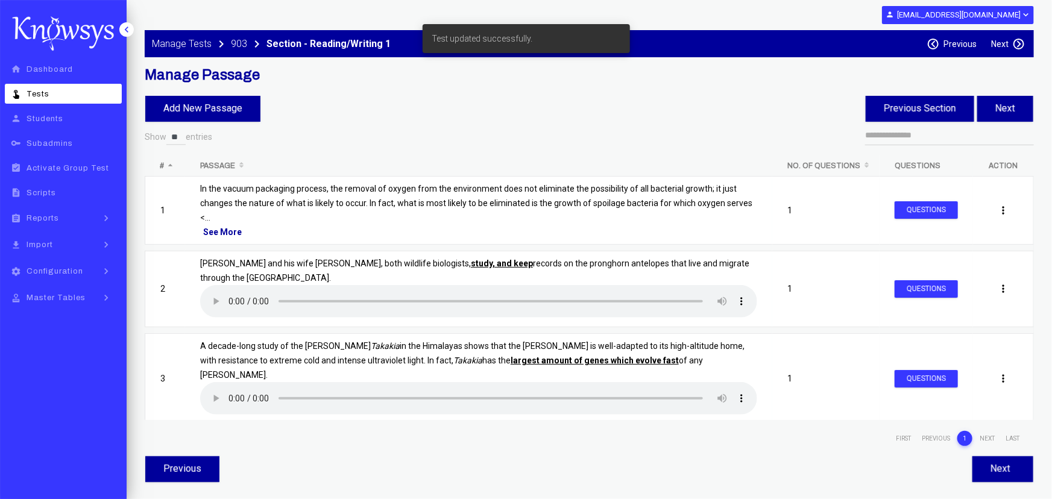
click at [998, 42] on label "Next" at bounding box center [999, 44] width 17 height 10
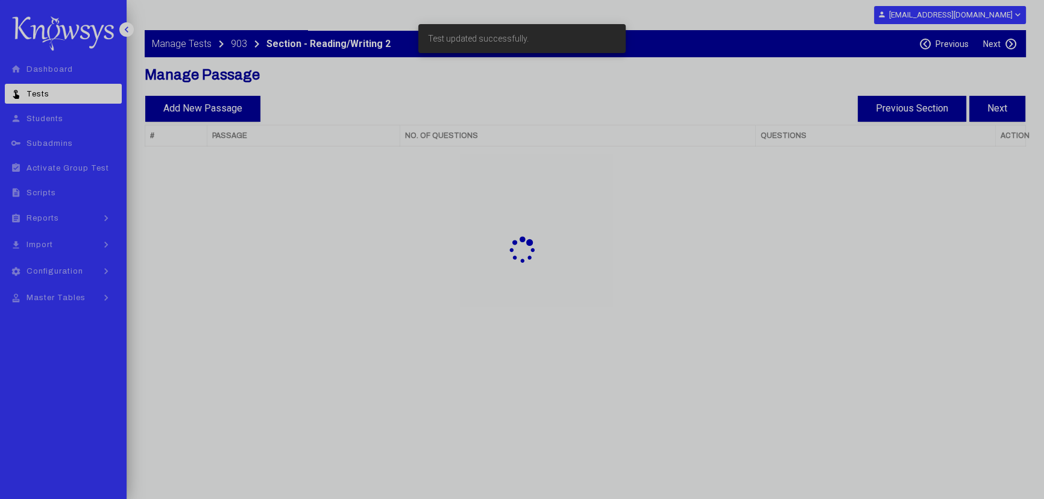
select select "**"
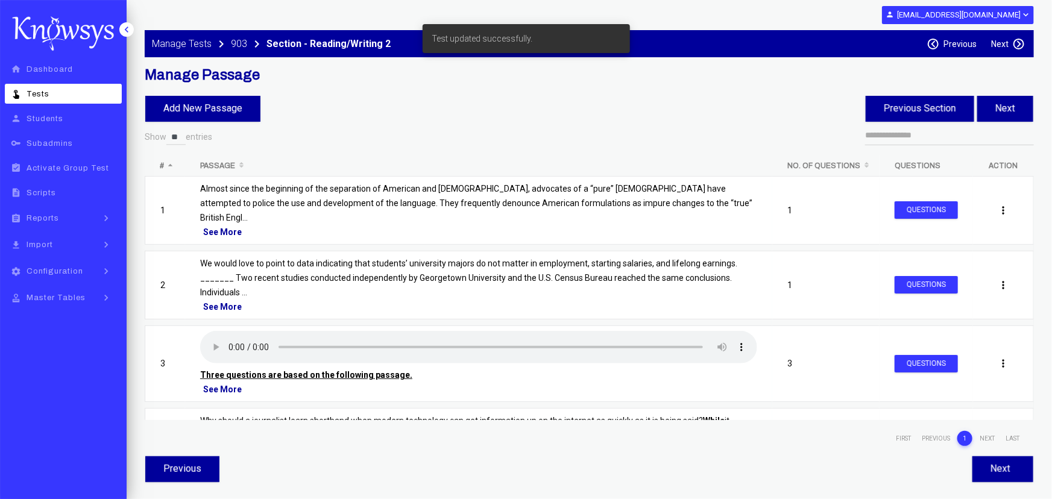
click at [998, 42] on label "Next" at bounding box center [999, 44] width 17 height 10
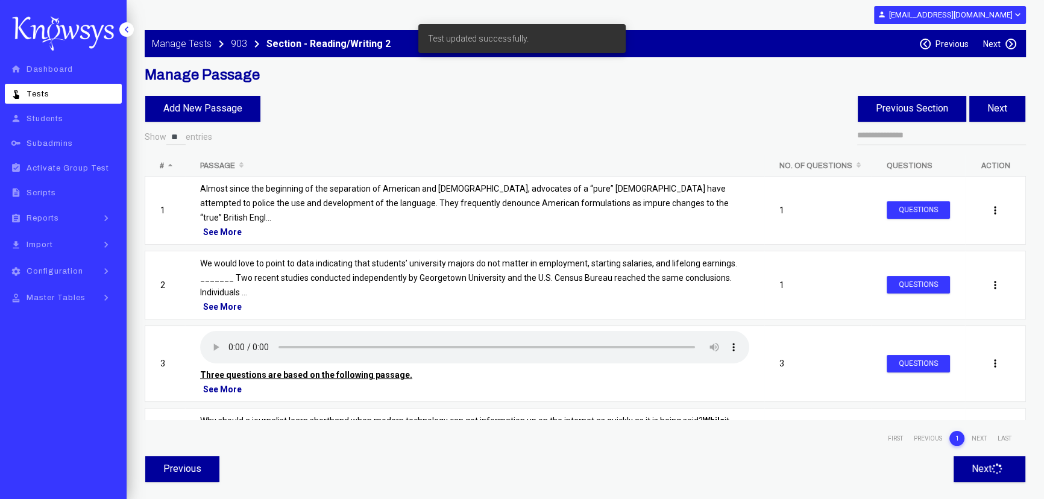
select select "**"
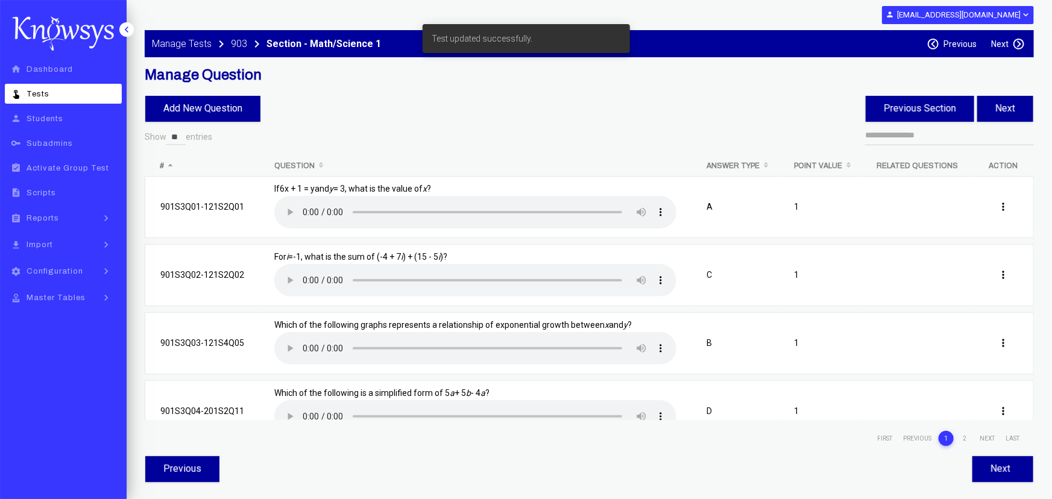
click at [998, 42] on label "Next" at bounding box center [999, 44] width 17 height 10
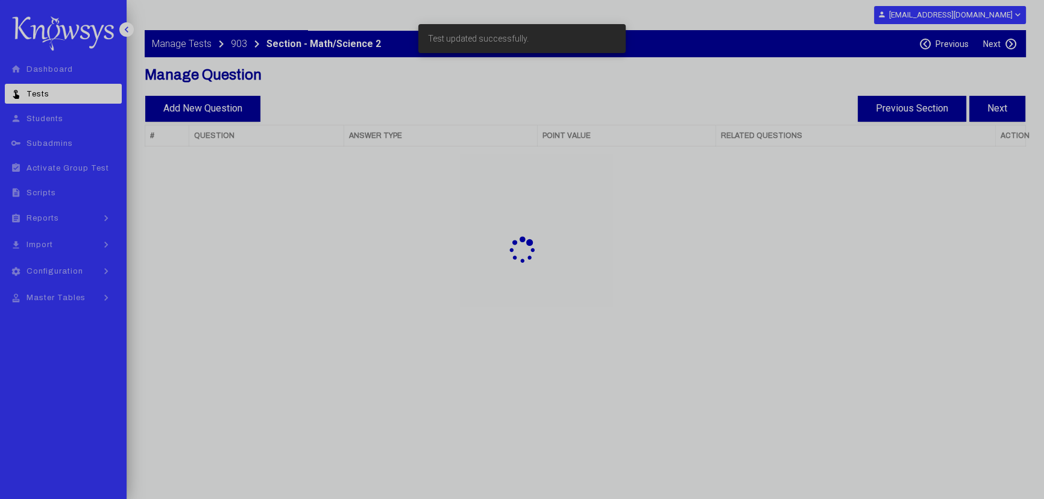
select select "**"
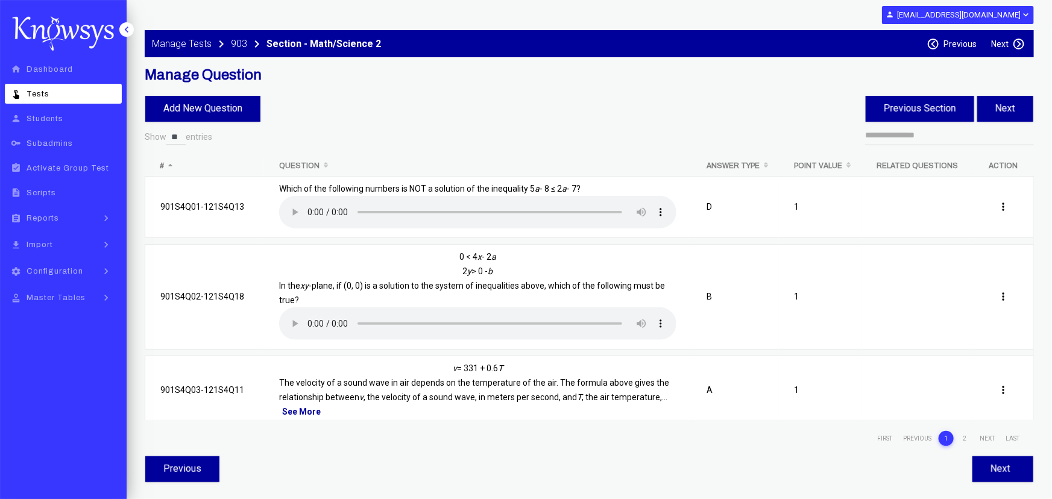
click at [998, 42] on label "Next" at bounding box center [999, 44] width 17 height 10
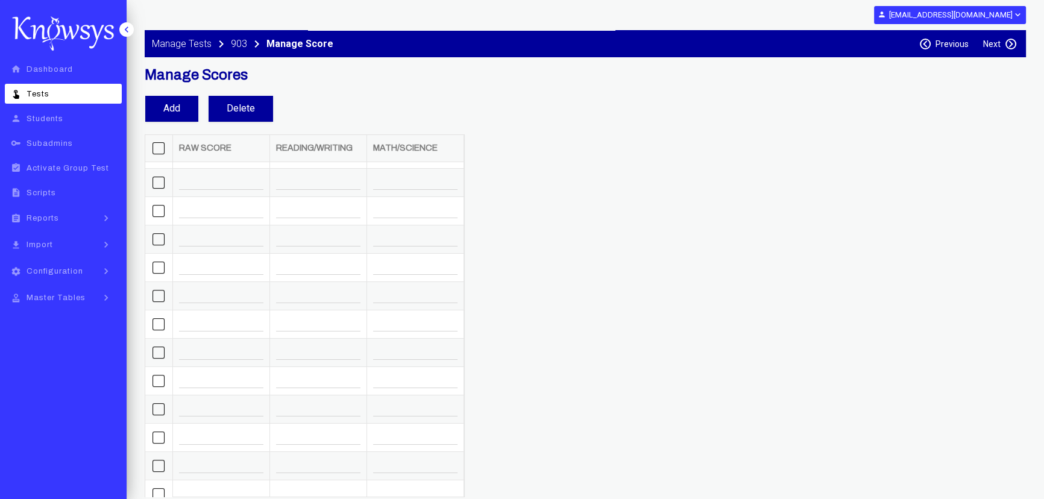
scroll to position [596, 0]
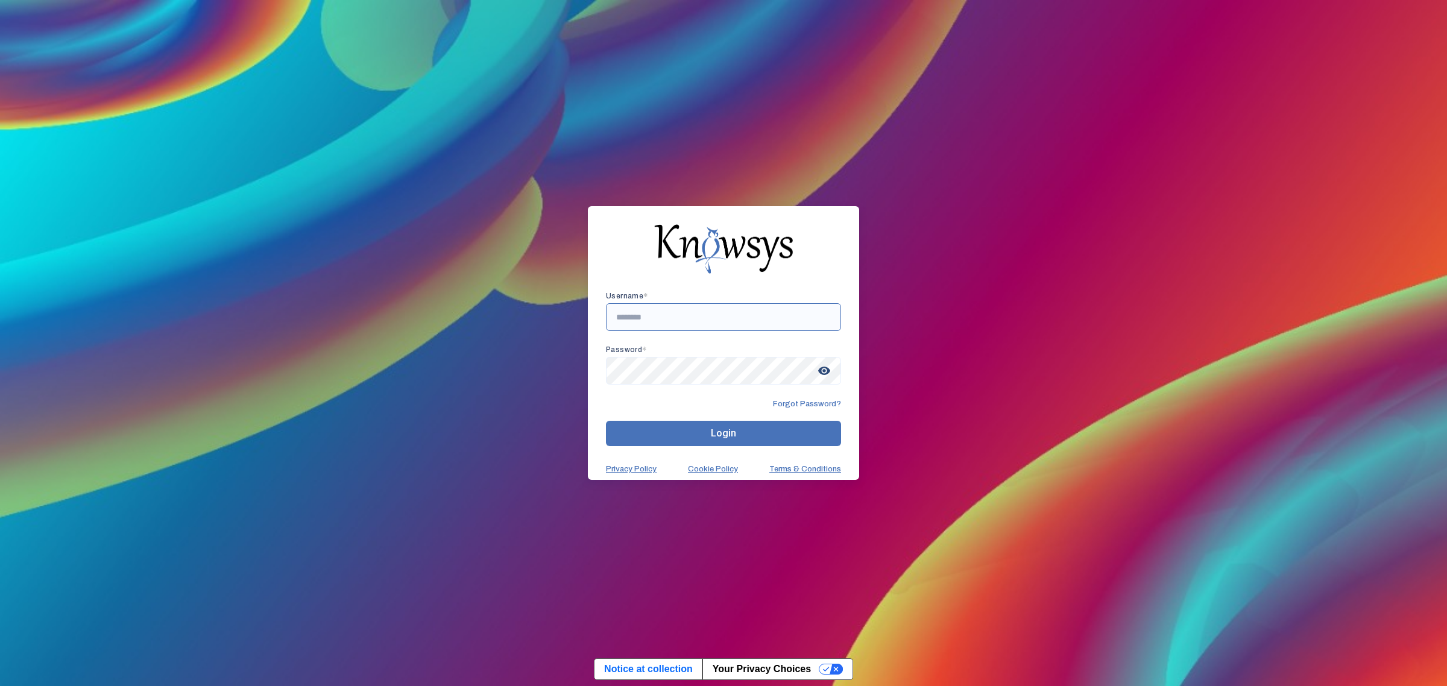
click at [703, 318] on input "text" at bounding box center [723, 317] width 235 height 28
type input "****"
click at [741, 439] on button "Login" at bounding box center [723, 433] width 235 height 25
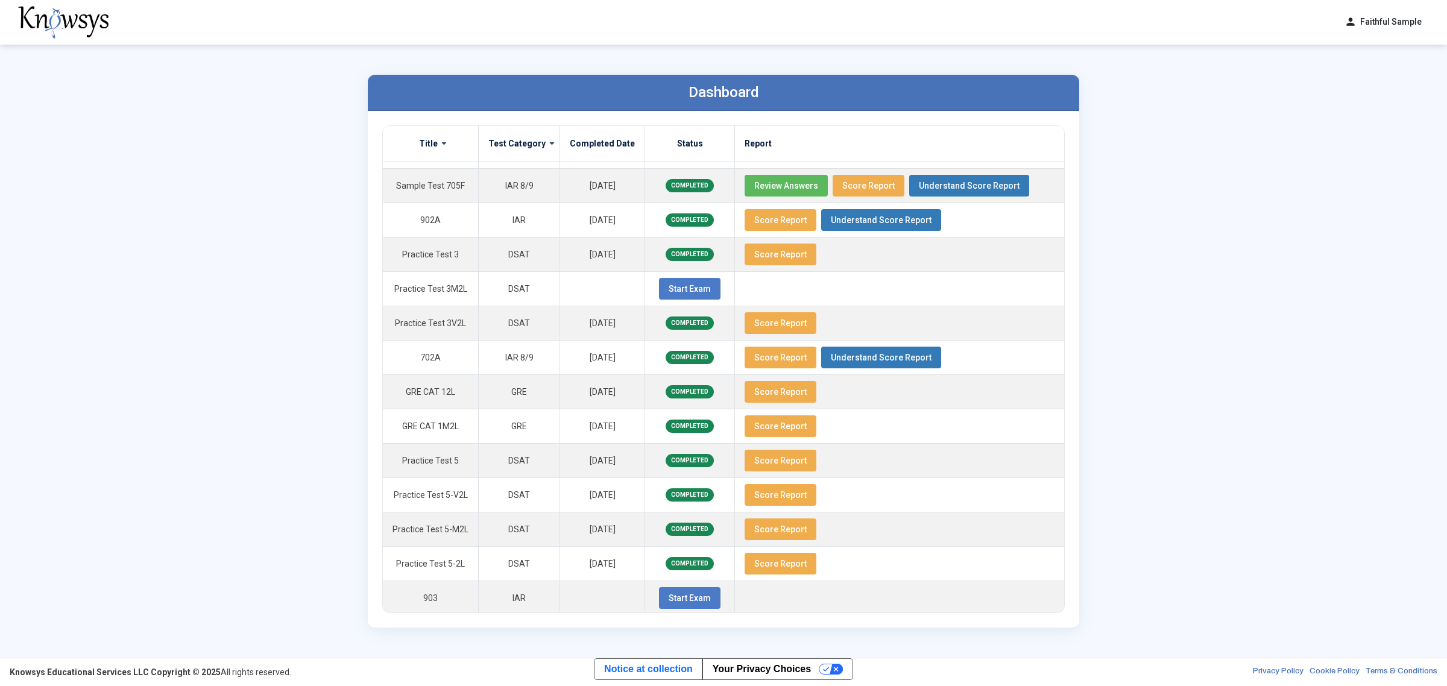
scroll to position [205, 0]
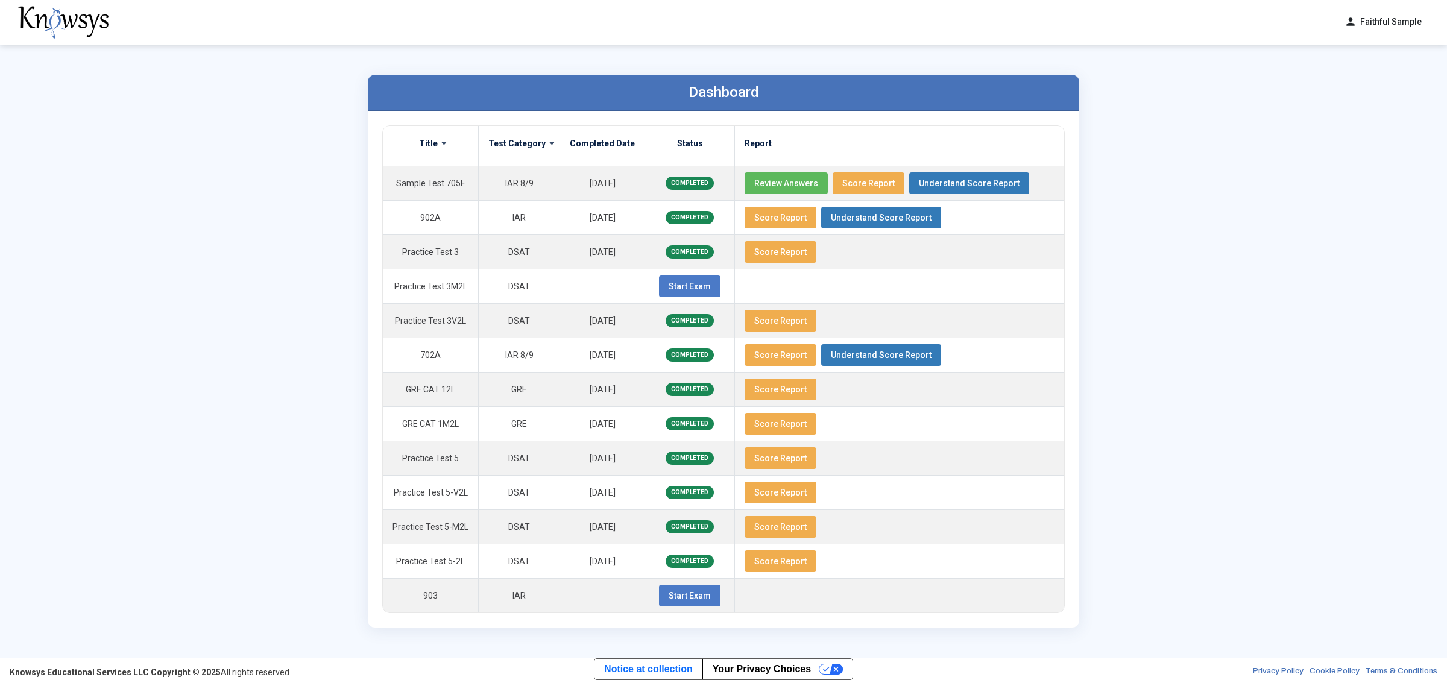
click at [681, 596] on span "Start Exam" at bounding box center [690, 596] width 42 height 10
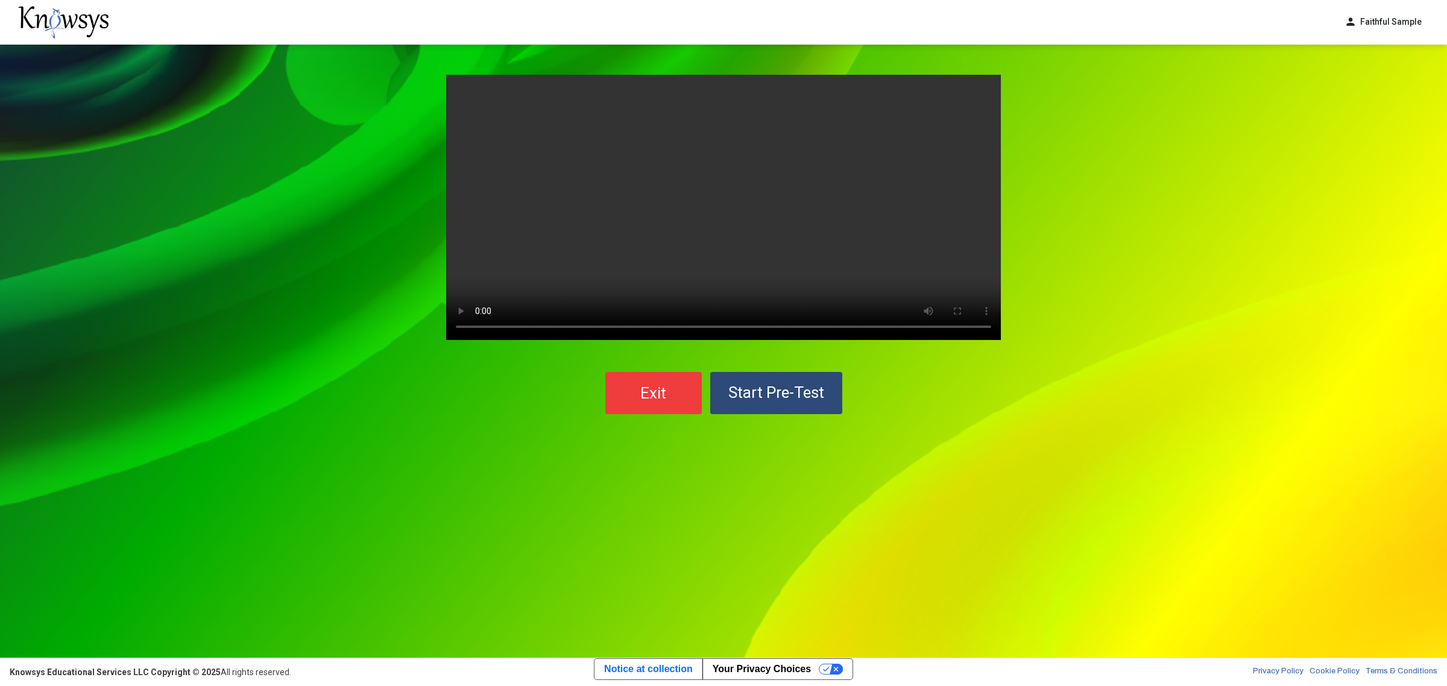
click at [779, 393] on span "Start Pre-Test" at bounding box center [776, 392] width 96 height 18
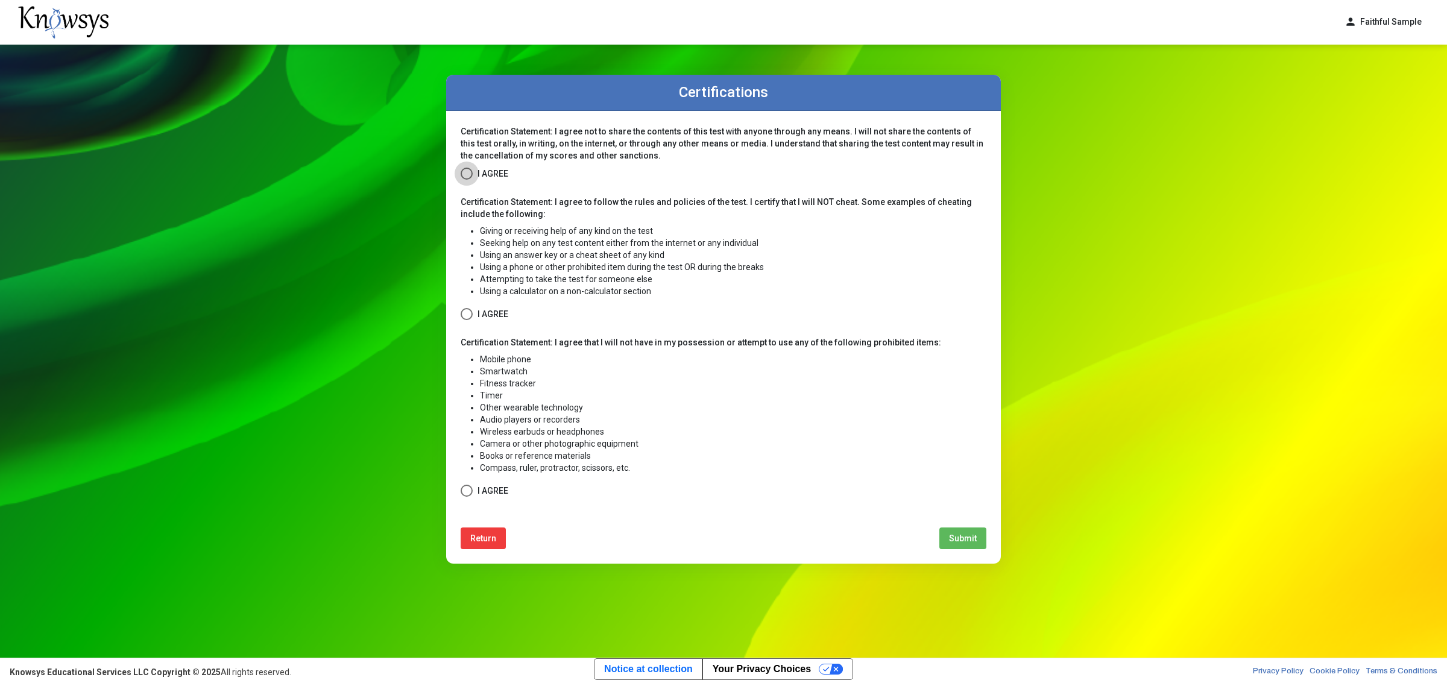
click at [467, 175] on span at bounding box center [467, 174] width 12 height 12
click at [468, 310] on span at bounding box center [467, 314] width 12 height 12
click at [463, 489] on span at bounding box center [467, 491] width 12 height 12
click at [980, 533] on button "Submit" at bounding box center [962, 538] width 47 height 22
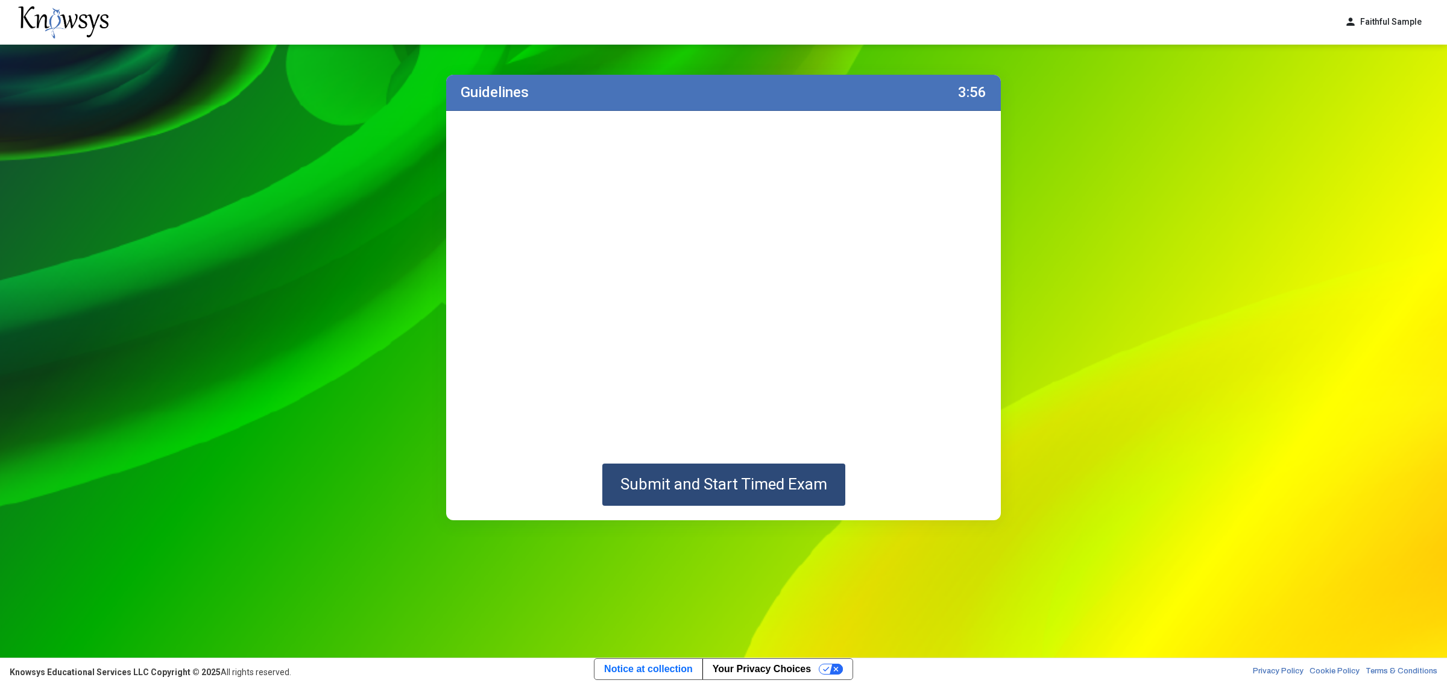
click at [740, 490] on span "Submit and Start Timed Exam" at bounding box center [723, 484] width 207 height 18
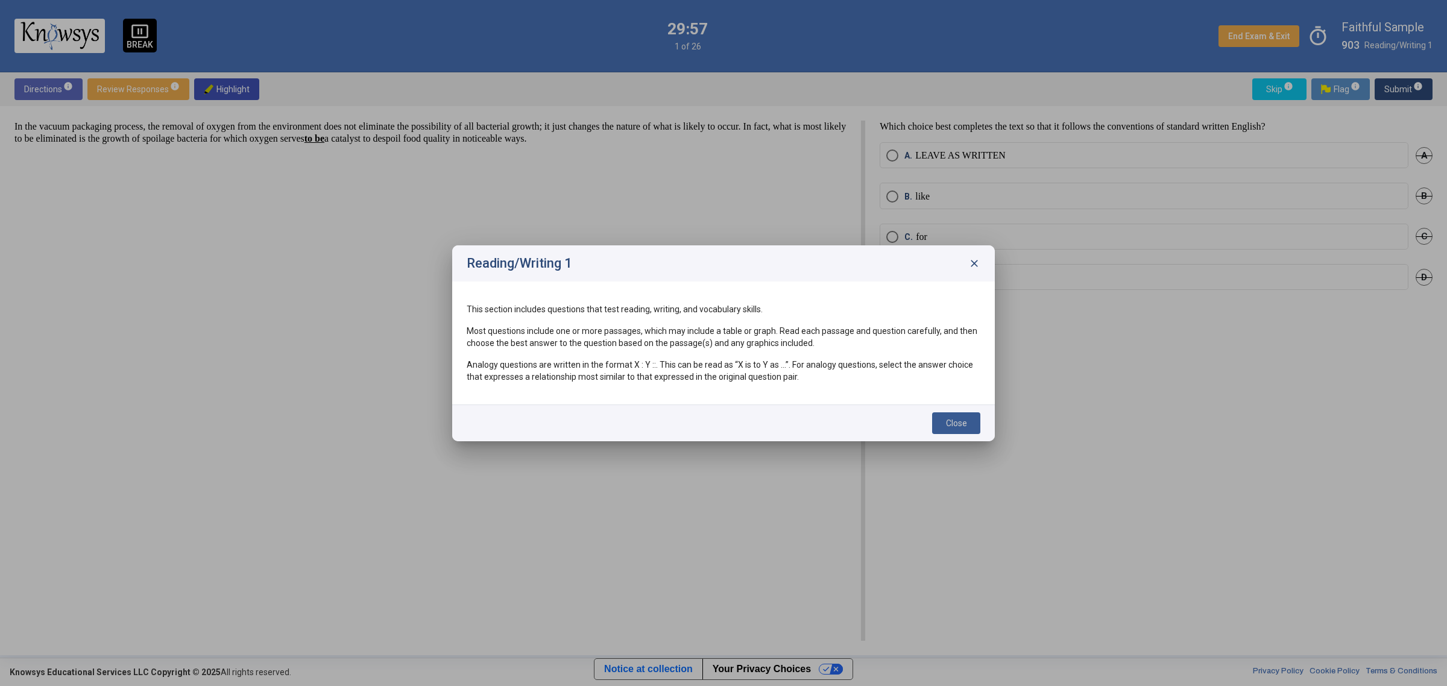
click at [956, 420] on span "Close" at bounding box center [956, 423] width 21 height 10
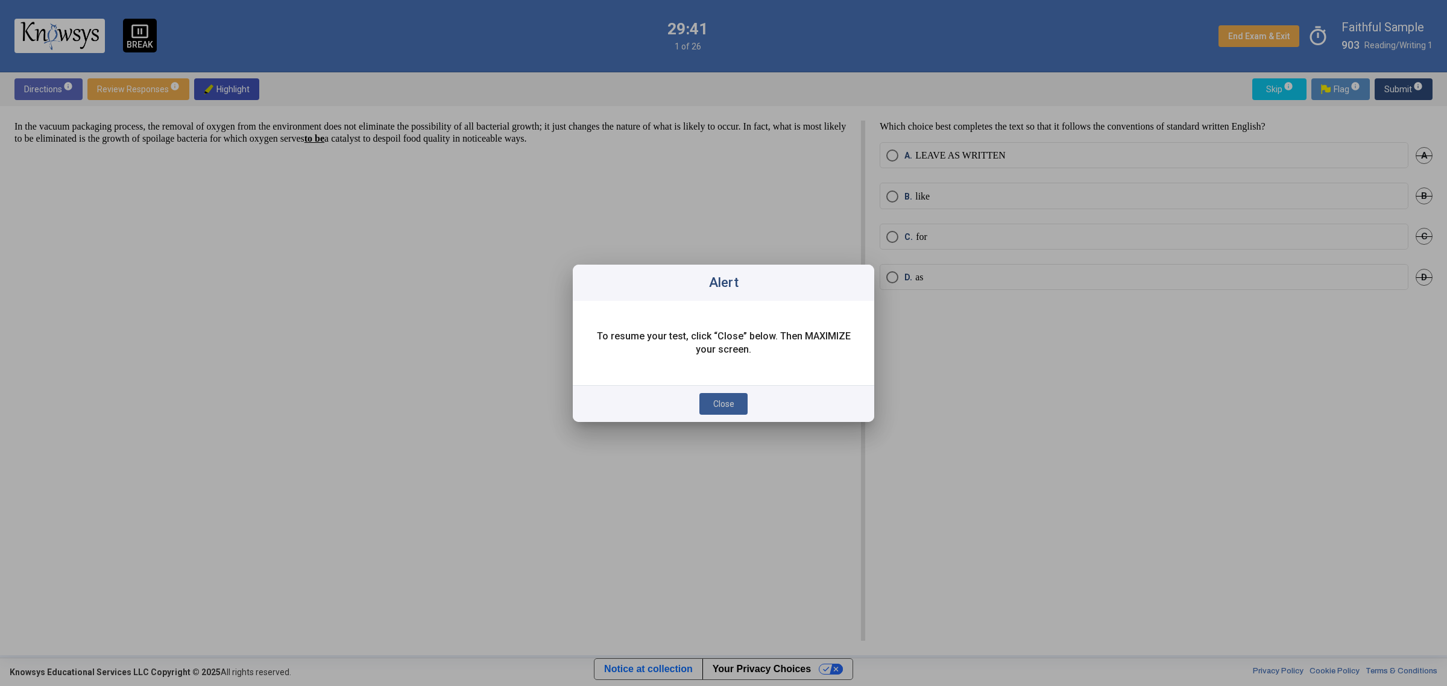
click at [730, 396] on button "Close" at bounding box center [723, 404] width 48 height 22
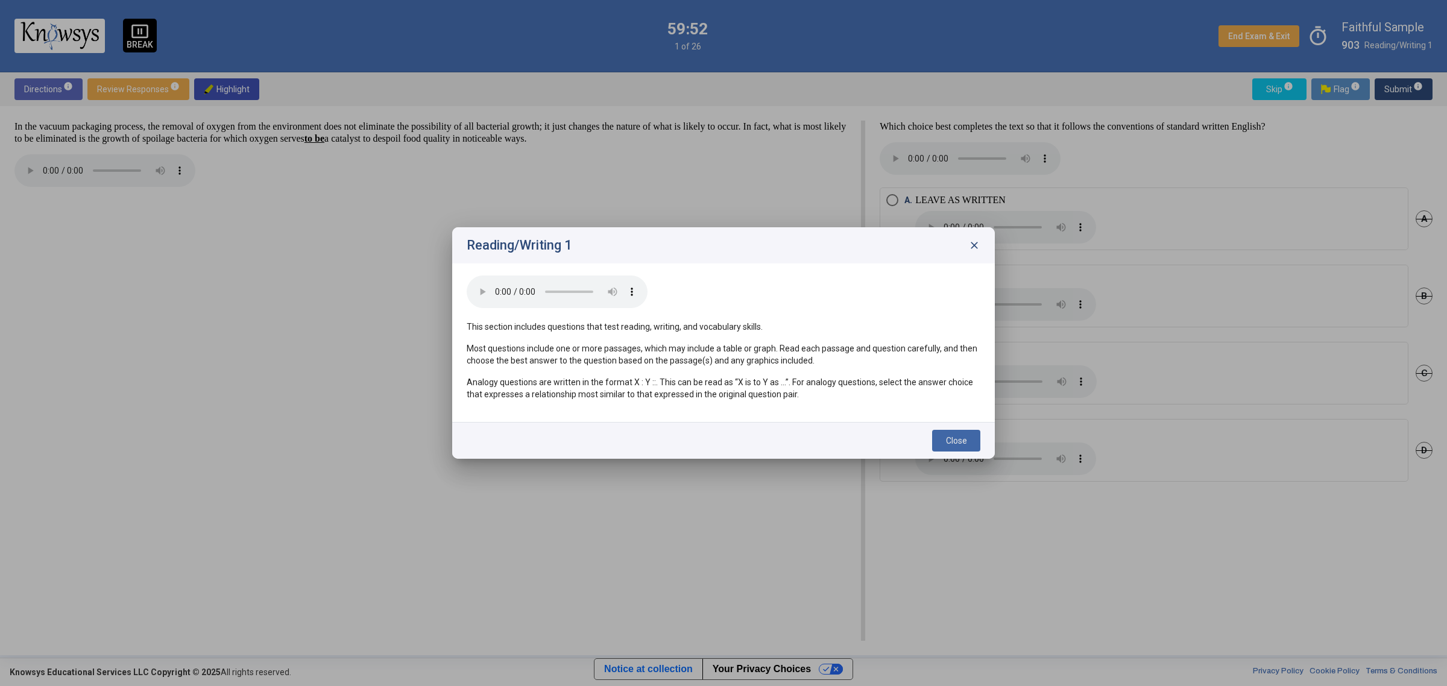
click at [958, 439] on span "Close" at bounding box center [956, 441] width 21 height 10
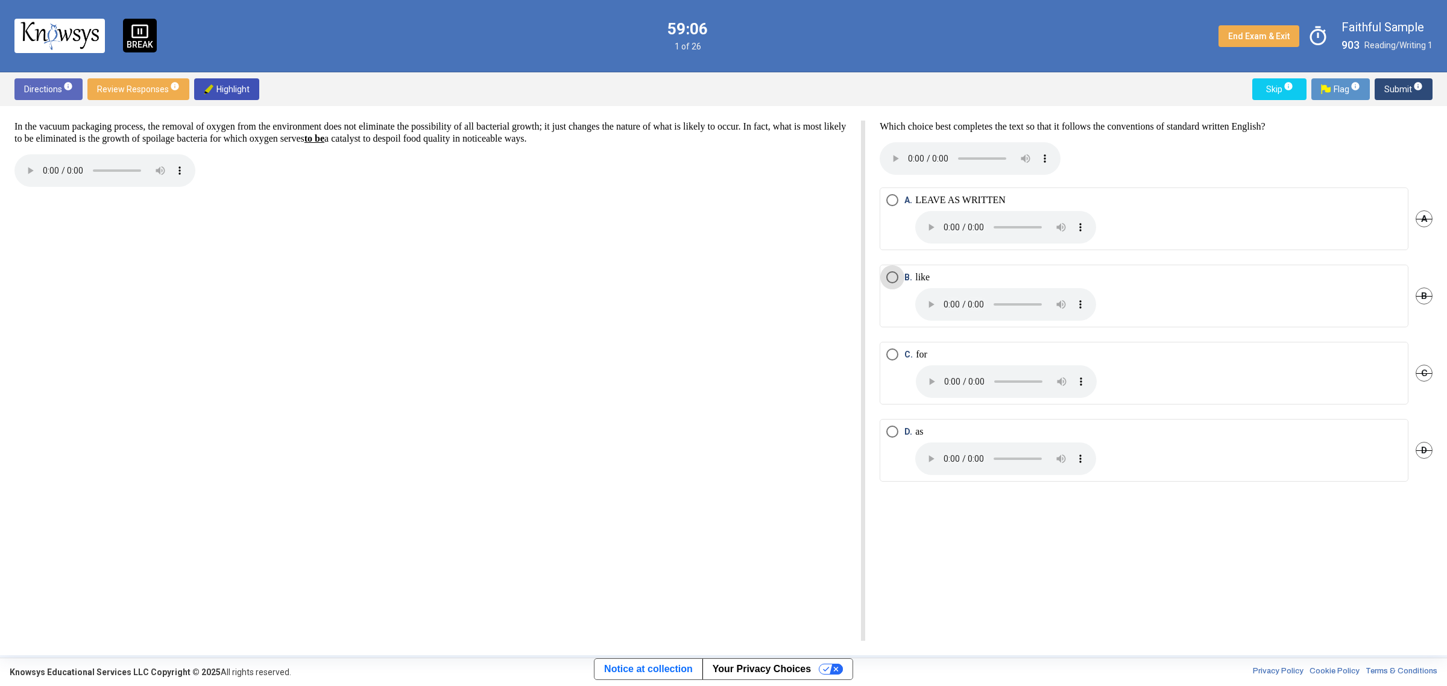
click at [891, 433] on span "Select an option" at bounding box center [892, 432] width 12 height 12
click at [1405, 83] on span "Submit info" at bounding box center [1403, 89] width 39 height 22
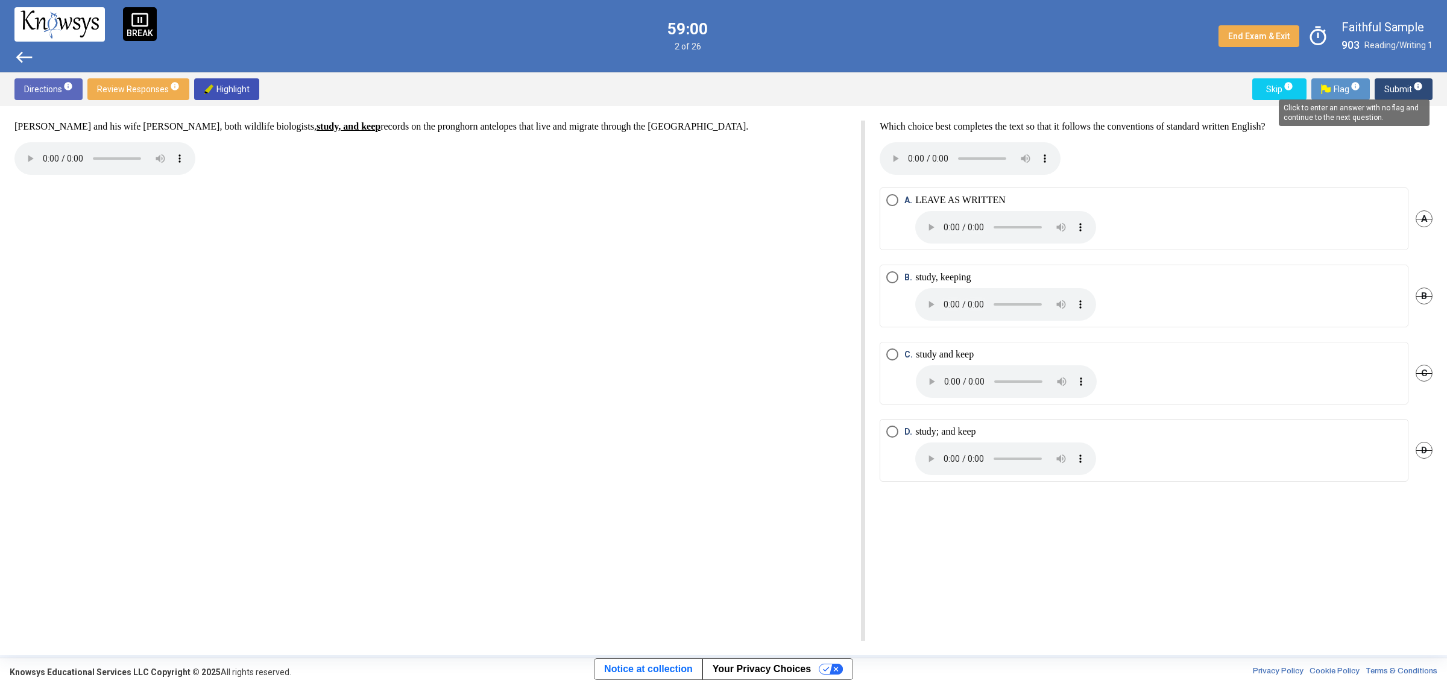
click at [1420, 84] on span "info" at bounding box center [1418, 86] width 10 height 10
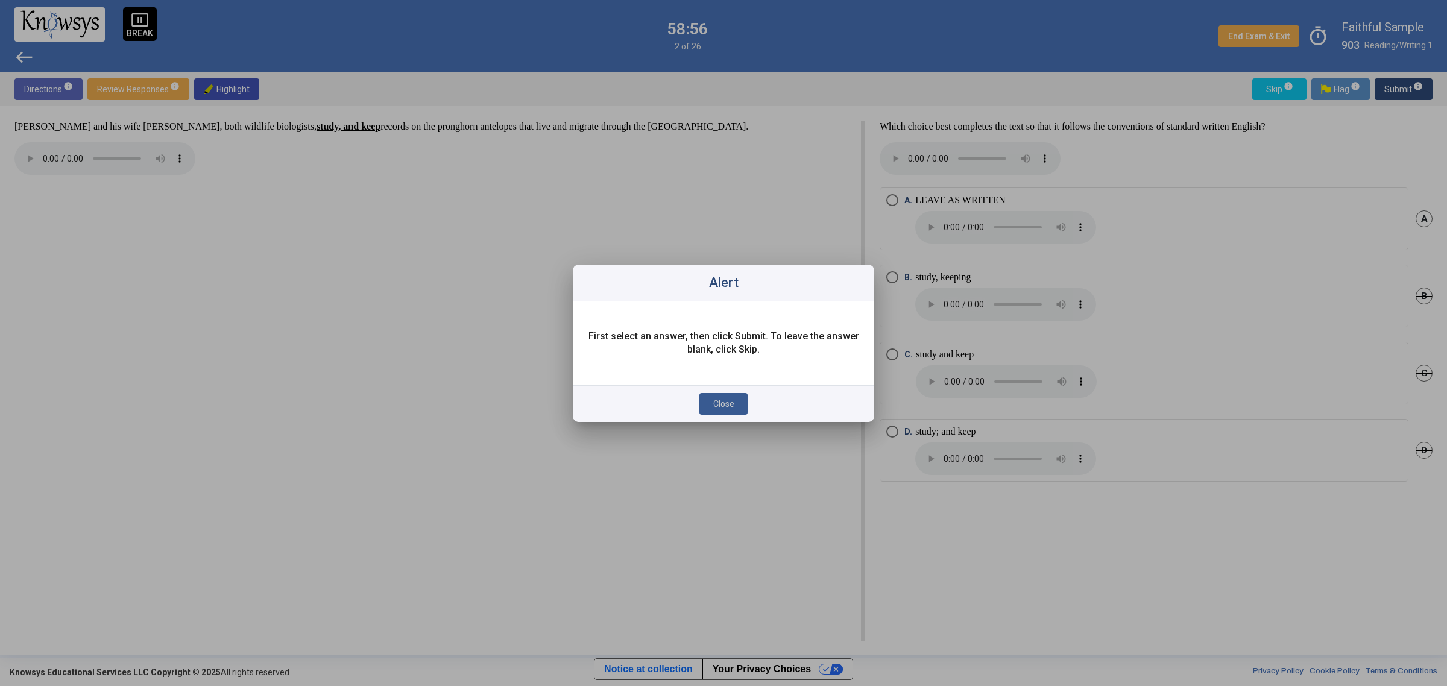
click at [714, 399] on span "Close" at bounding box center [723, 404] width 21 height 10
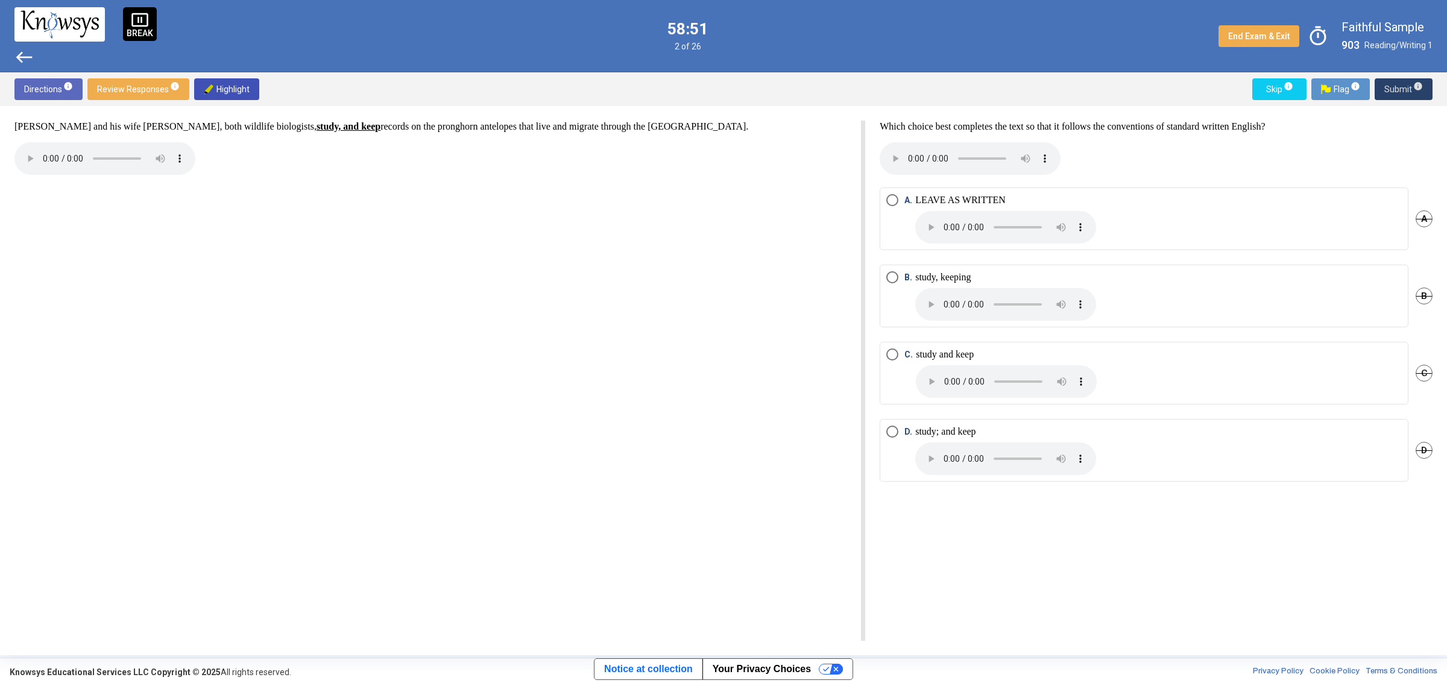
click at [1406, 87] on span "Submit info" at bounding box center [1403, 89] width 39 height 22
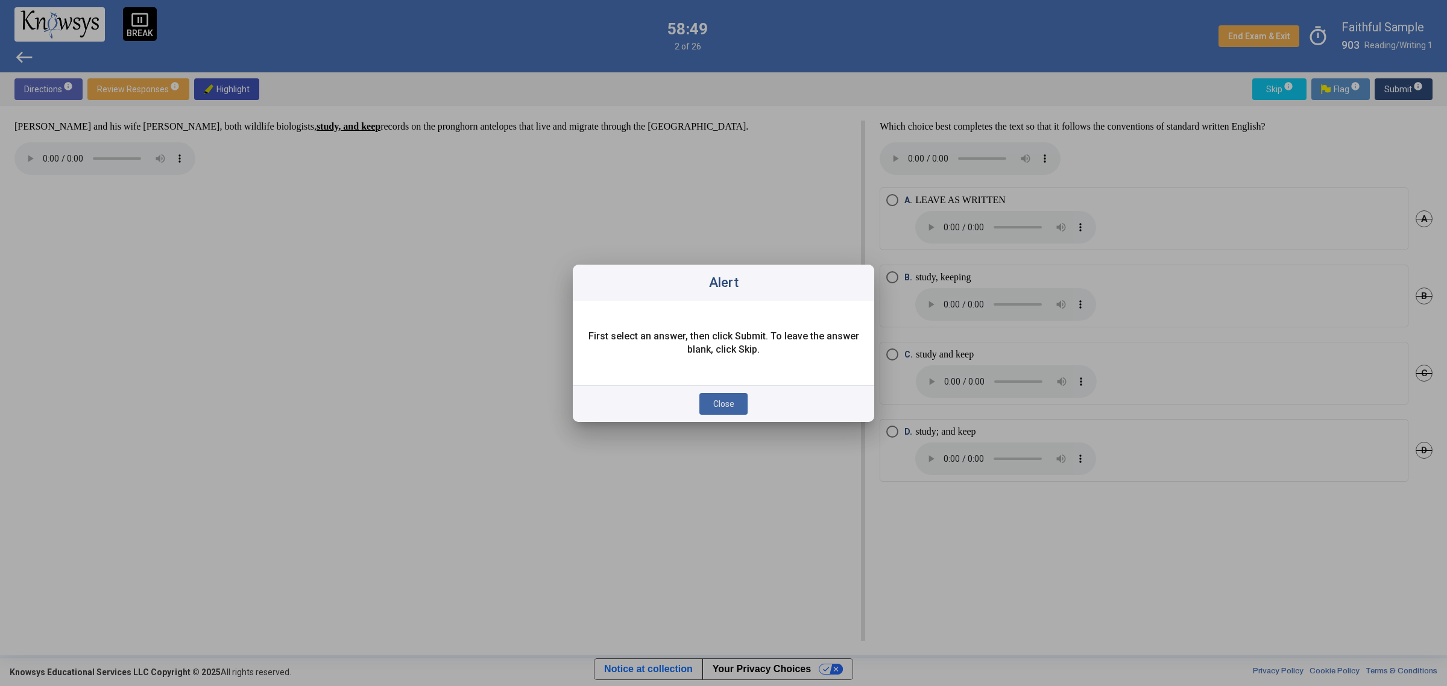
click at [724, 404] on span "Close" at bounding box center [723, 404] width 21 height 10
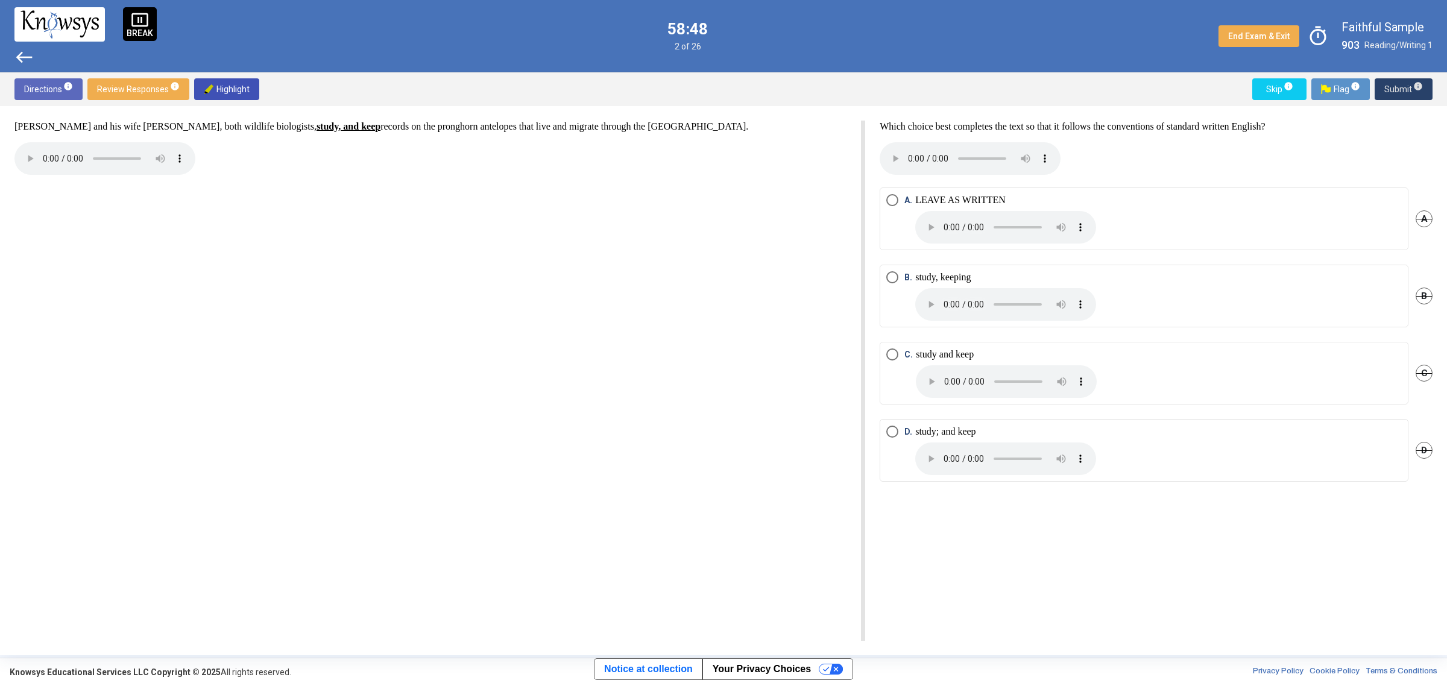
click at [892, 275] on span "Select an option" at bounding box center [892, 277] width 12 height 12
click at [1392, 89] on span "Submit info" at bounding box center [1403, 89] width 39 height 22
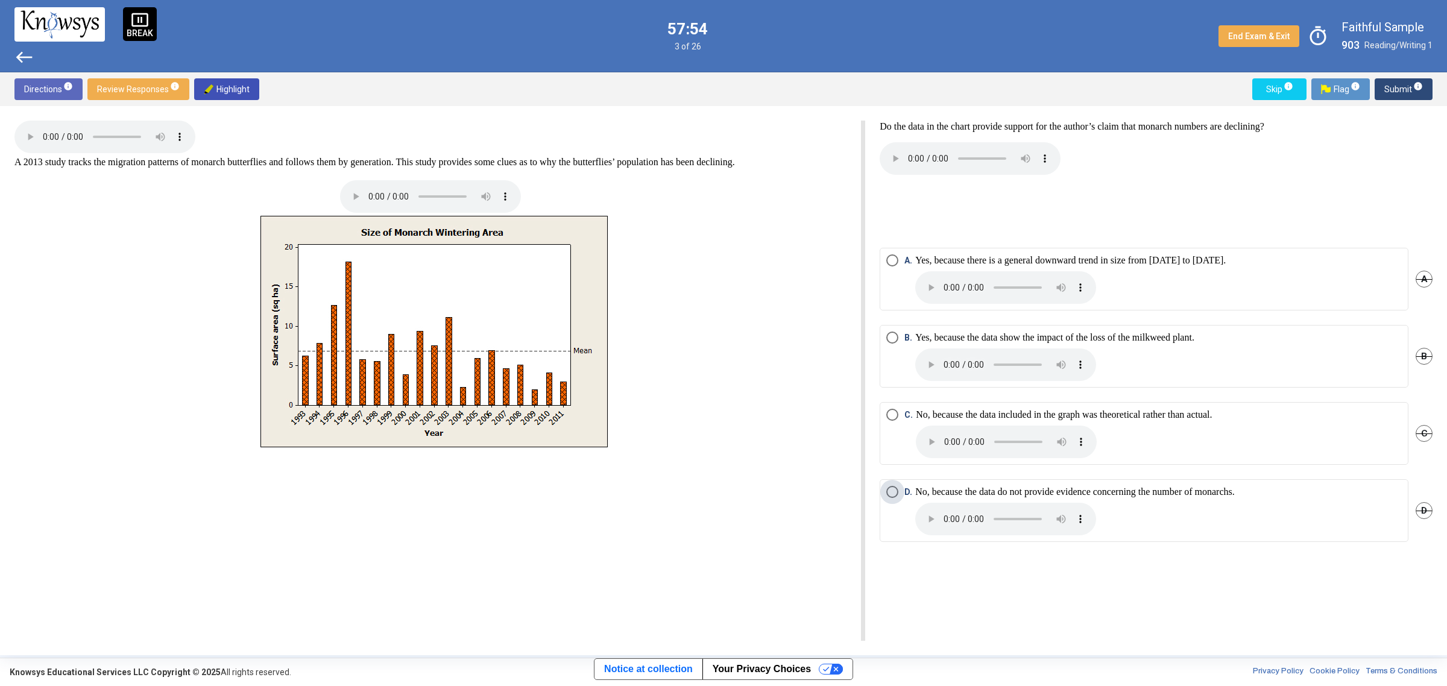
click at [890, 491] on span "Select an option" at bounding box center [892, 492] width 12 height 12
click at [1393, 86] on span "Submit info" at bounding box center [1403, 89] width 39 height 22
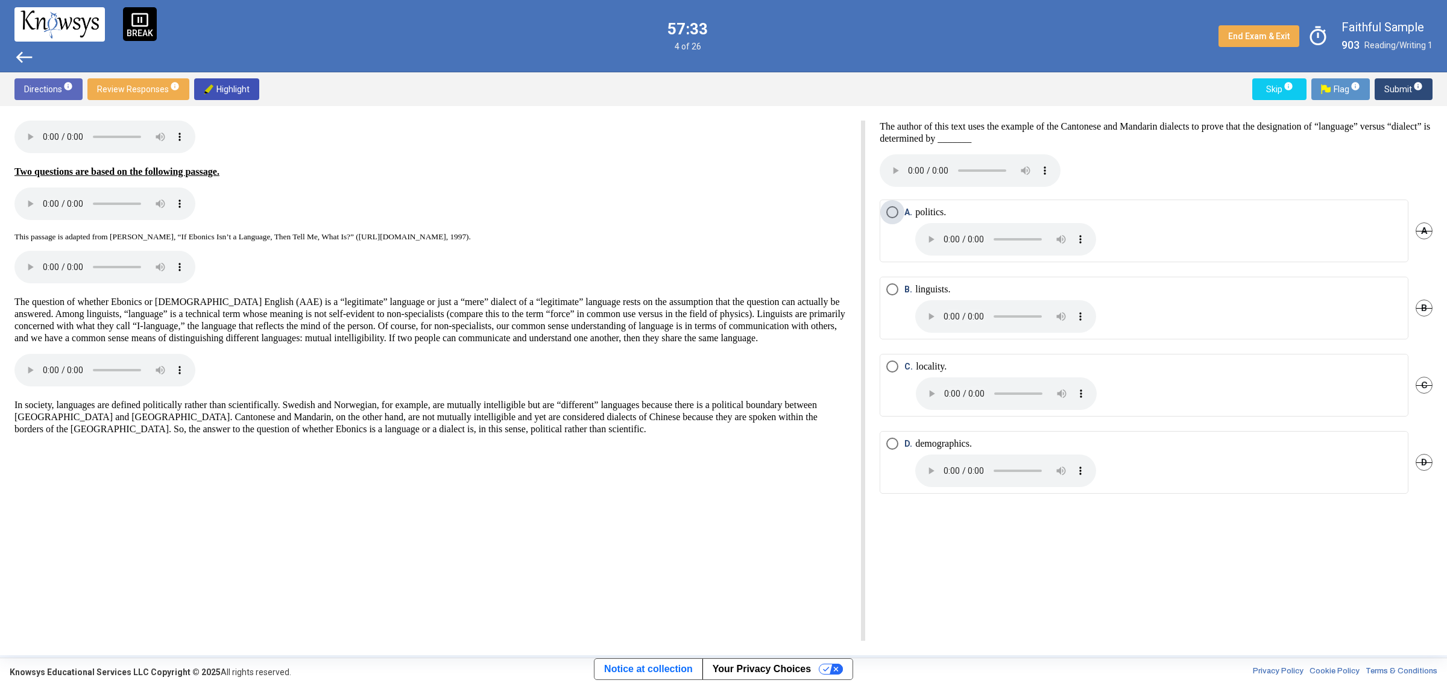
click at [888, 212] on span "Select an option" at bounding box center [892, 212] width 12 height 12
click at [1399, 90] on span "Submit info" at bounding box center [1403, 89] width 39 height 22
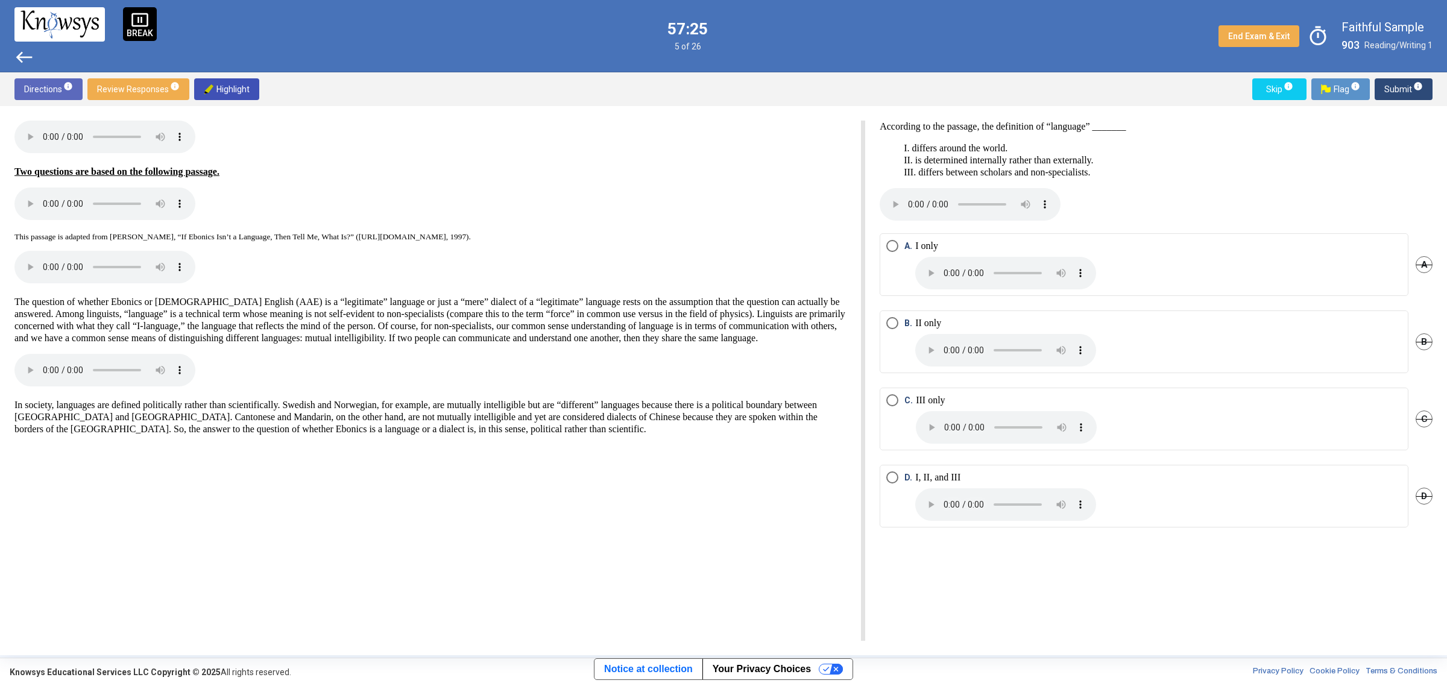
click at [888, 399] on span "Select an option" at bounding box center [892, 400] width 12 height 12
click at [1403, 93] on span "Submit info" at bounding box center [1403, 89] width 39 height 22
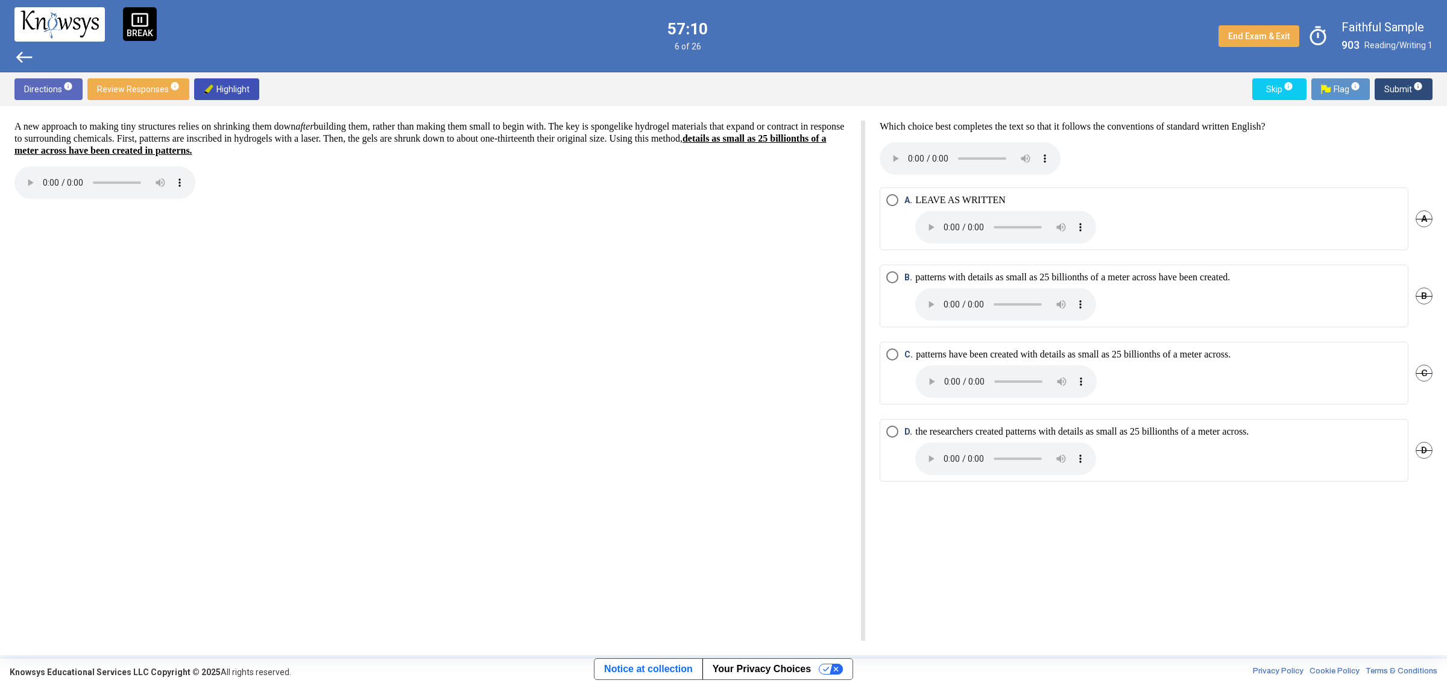
click at [891, 434] on span "Select an option" at bounding box center [892, 432] width 12 height 12
click at [1399, 85] on span "Submit info" at bounding box center [1403, 89] width 39 height 22
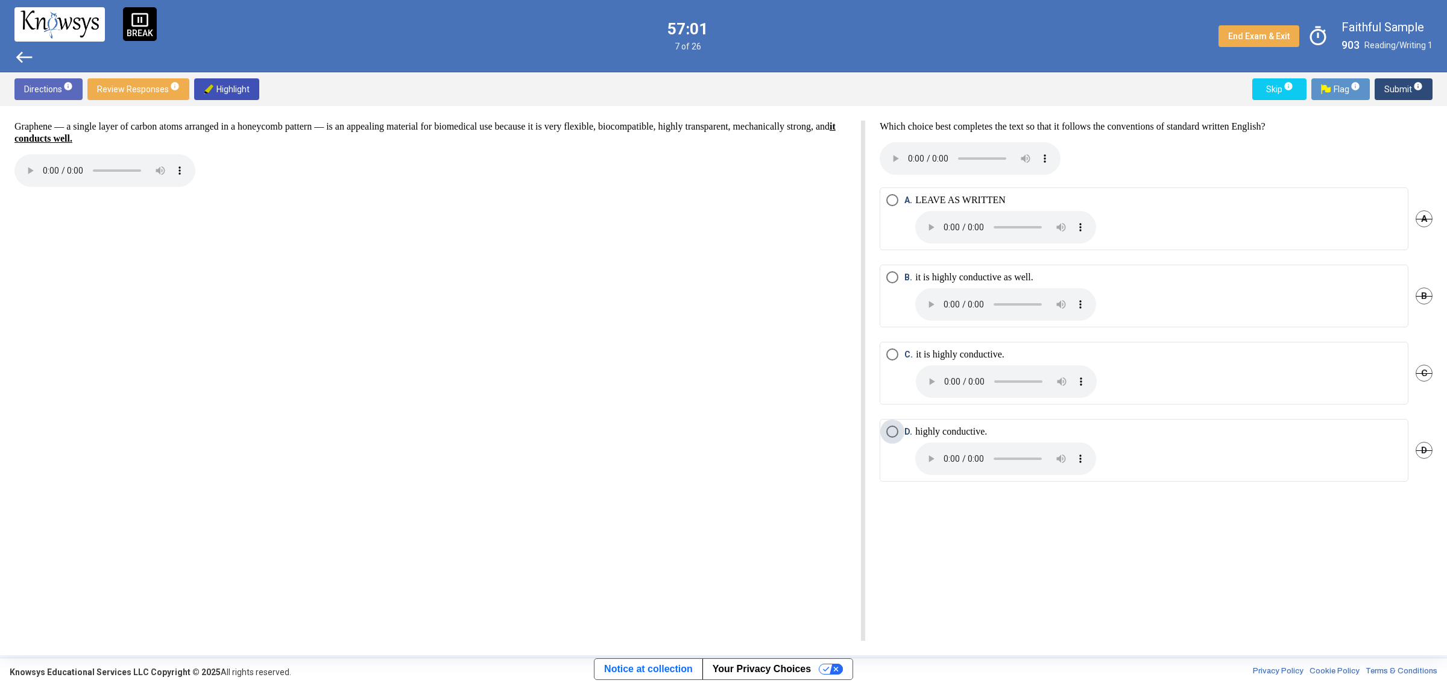
click at [890, 429] on span "Select an option" at bounding box center [892, 432] width 12 height 12
click at [1411, 89] on span "Submit info" at bounding box center [1403, 89] width 39 height 22
click at [896, 277] on span "Select an option" at bounding box center [892, 277] width 12 height 12
click at [1400, 86] on span "Submit info" at bounding box center [1403, 89] width 39 height 22
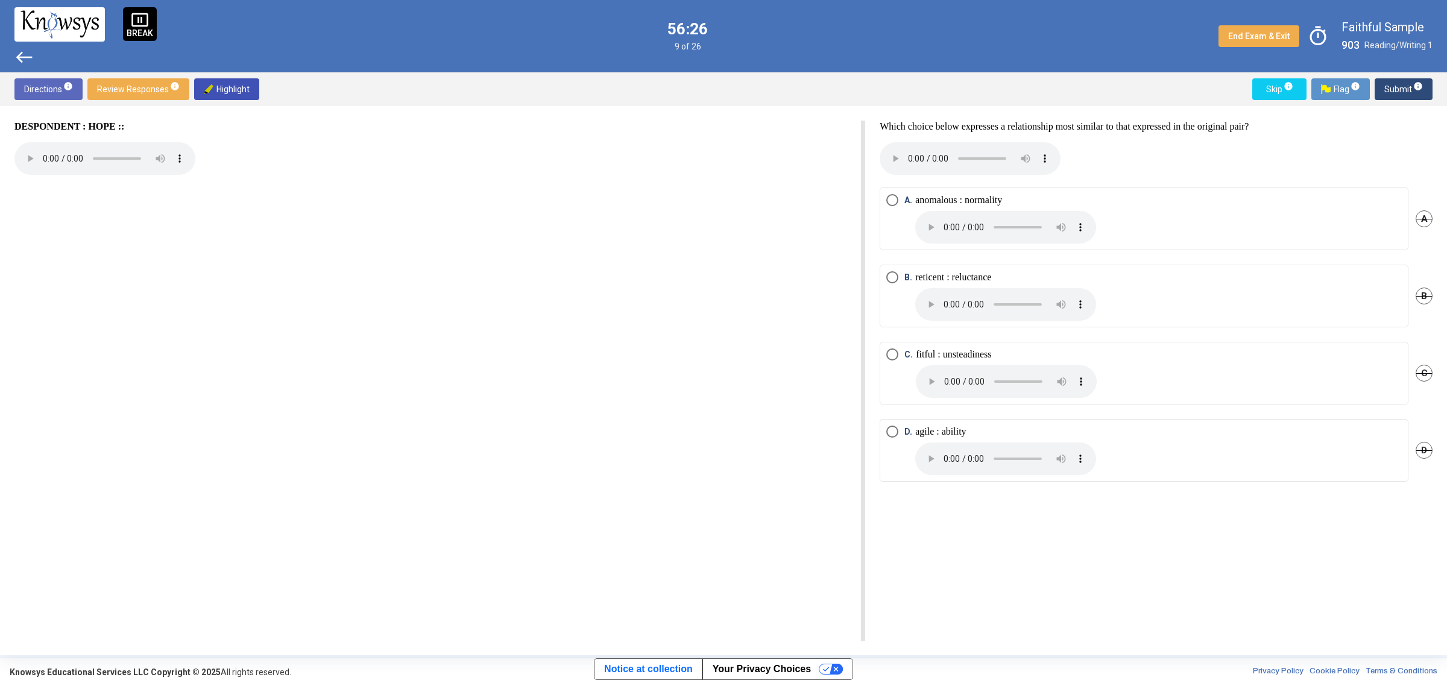
click at [893, 200] on span "Select an option" at bounding box center [892, 200] width 12 height 12
click at [1390, 83] on span "Submit info" at bounding box center [1403, 89] width 39 height 22
drag, startPoint x: 893, startPoint y: 432, endPoint x: 977, endPoint y: 356, distance: 112.6
click at [894, 432] on span "Select an option" at bounding box center [892, 432] width 12 height 12
click at [1396, 94] on span "Submit info" at bounding box center [1403, 89] width 39 height 22
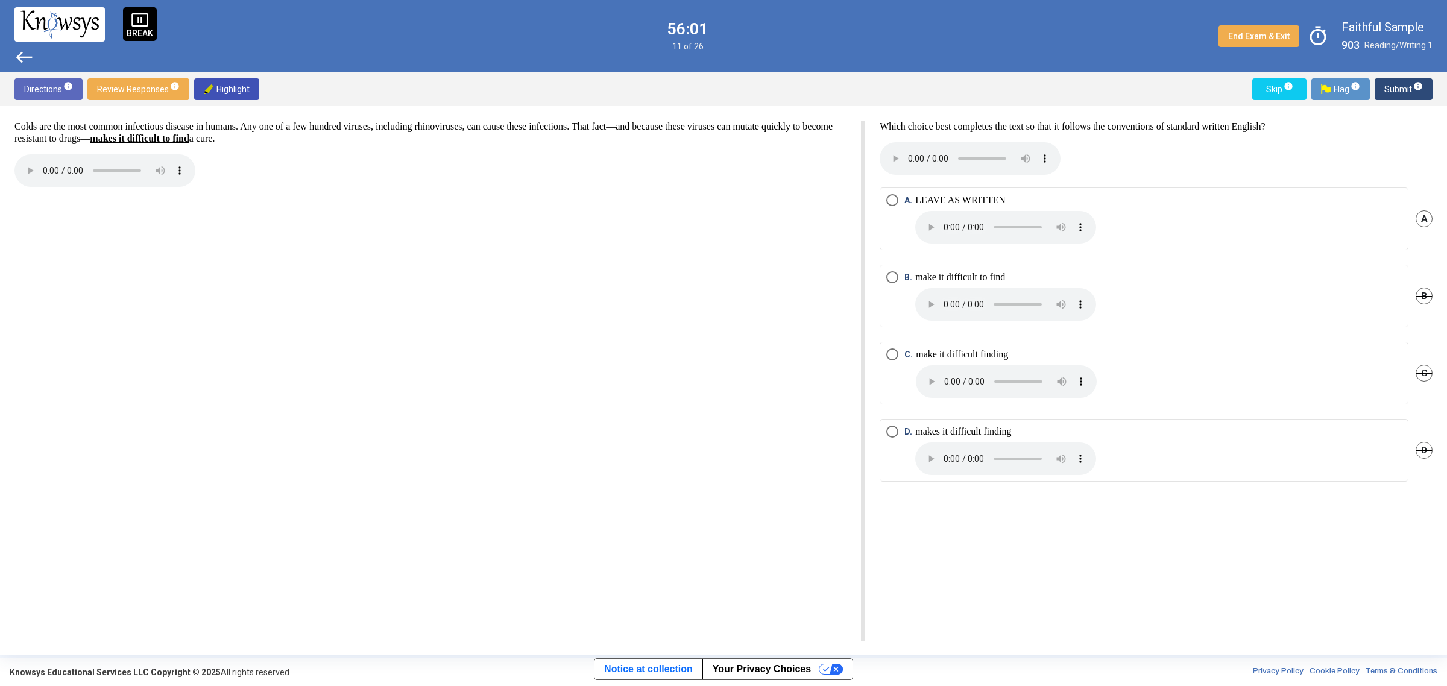
click at [891, 200] on span "Select an option" at bounding box center [892, 200] width 12 height 12
click at [1403, 84] on span "Submit info" at bounding box center [1403, 89] width 39 height 22
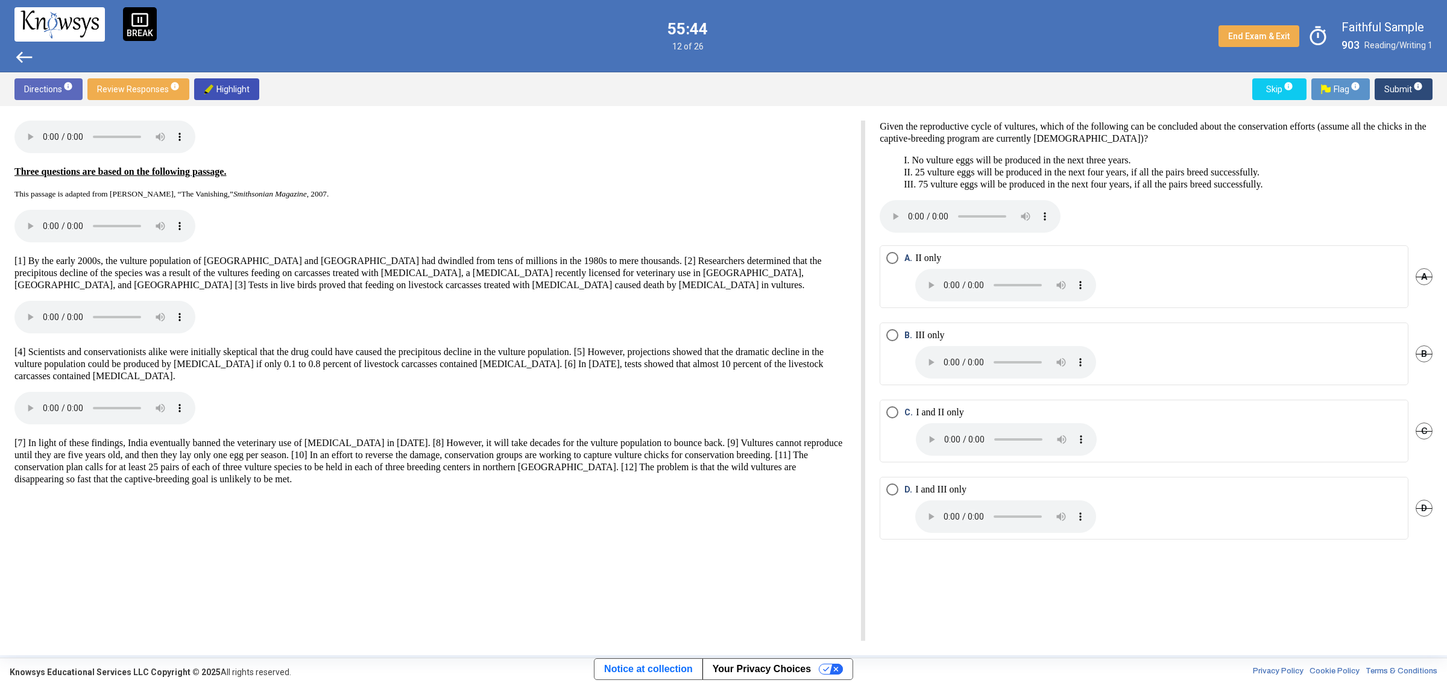
click at [892, 409] on span "Select an option" at bounding box center [892, 412] width 12 height 12
click at [1396, 84] on span "Submit info" at bounding box center [1403, 89] width 39 height 22
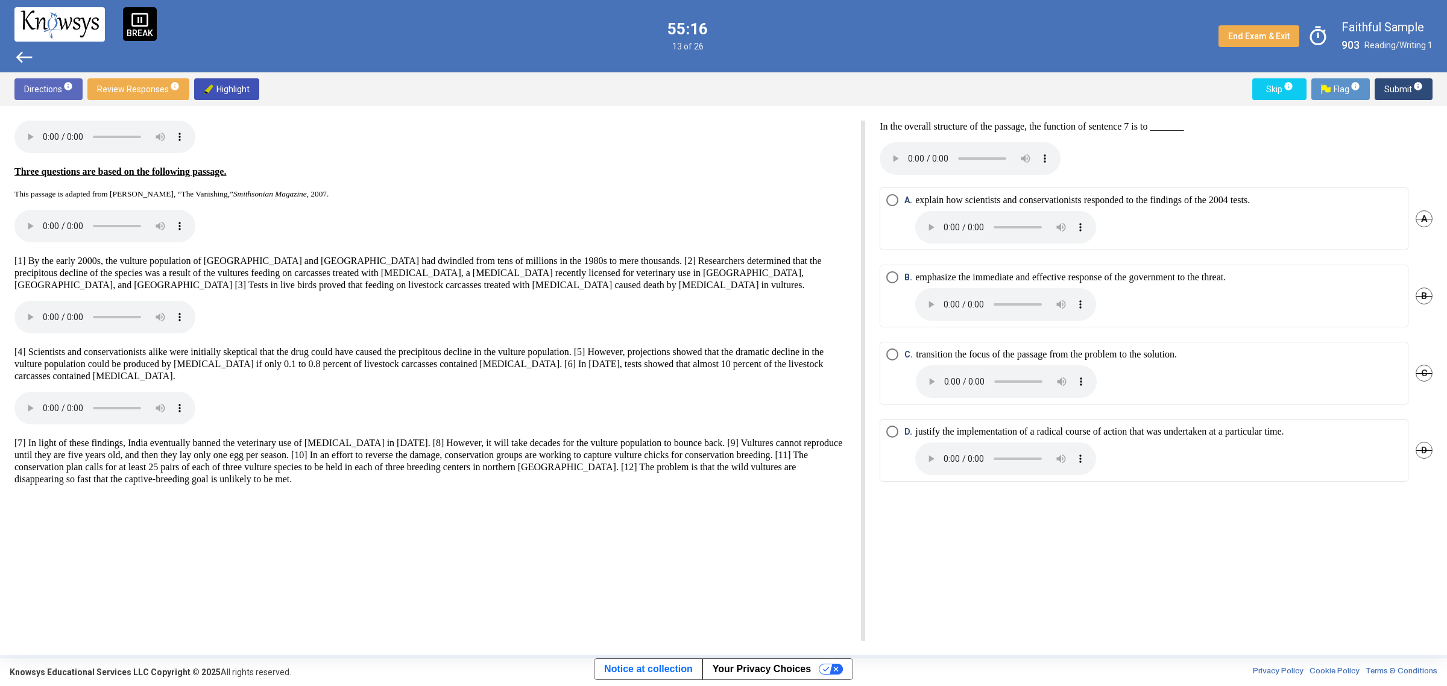
click at [883, 356] on mat-radio-button "C. transition the focus of the passage from the problem to the solution." at bounding box center [1143, 373] width 529 height 63
click at [893, 351] on span "Select an option" at bounding box center [892, 354] width 12 height 12
click at [1399, 82] on span "Submit info" at bounding box center [1403, 89] width 39 height 22
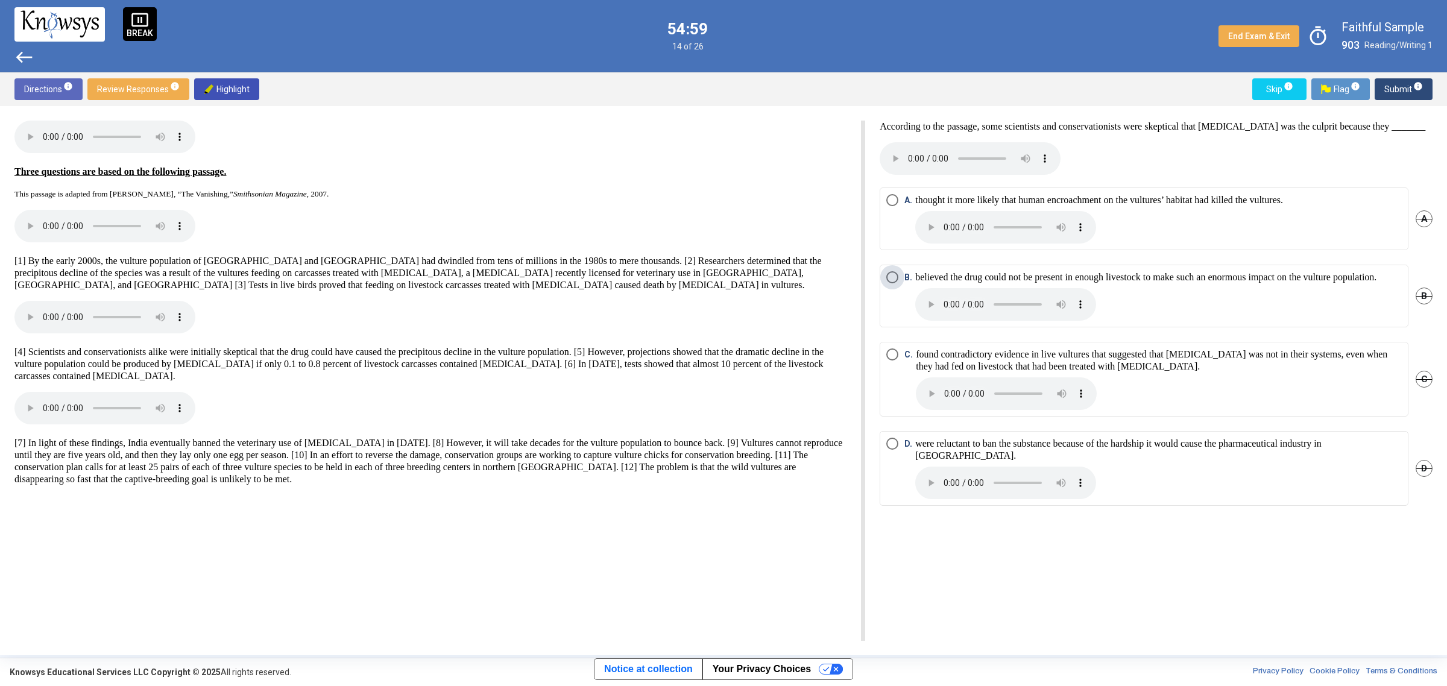
click at [902, 289] on span "B. believed the drug could not be present in enough livestock to make such an e…" at bounding box center [1137, 295] width 478 height 49
click at [1418, 88] on span "info" at bounding box center [1418, 86] width 10 height 10
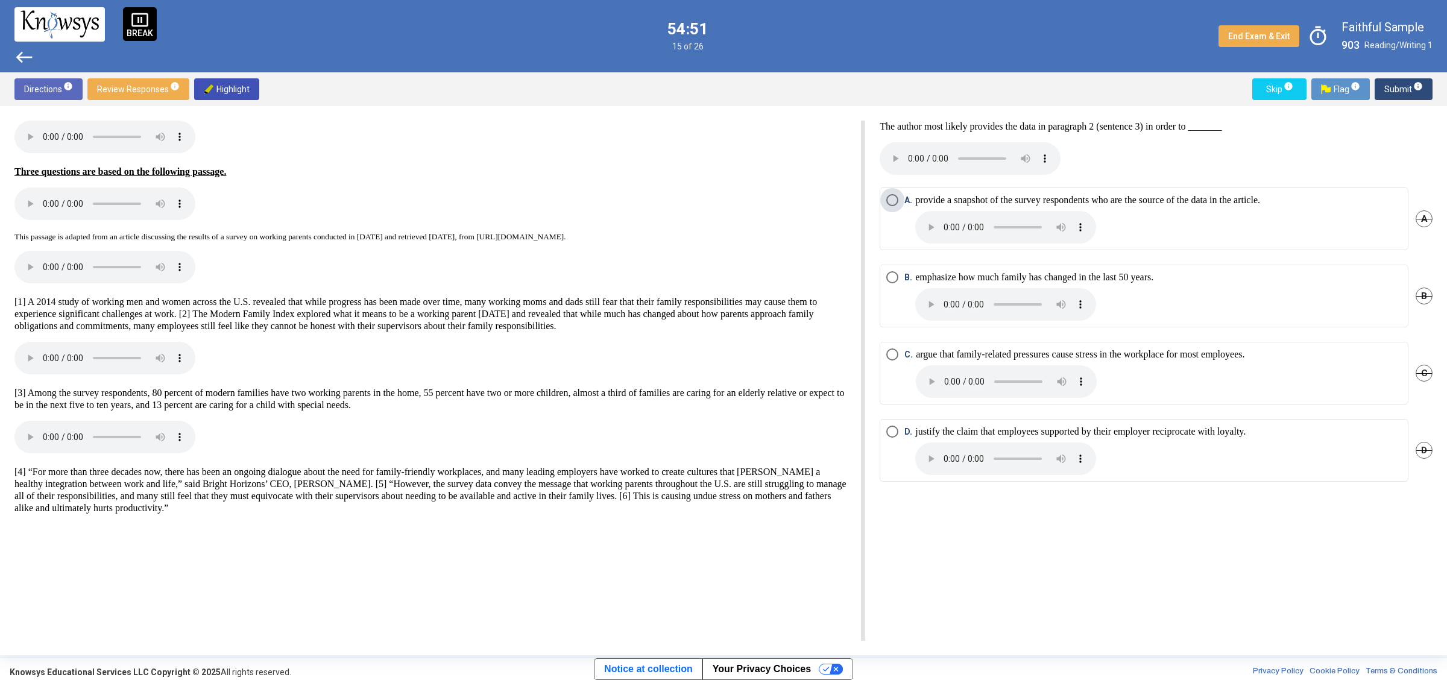
click at [898, 199] on span "Select an option" at bounding box center [892, 200] width 12 height 12
click at [1396, 88] on span "Submit info" at bounding box center [1403, 89] width 39 height 22
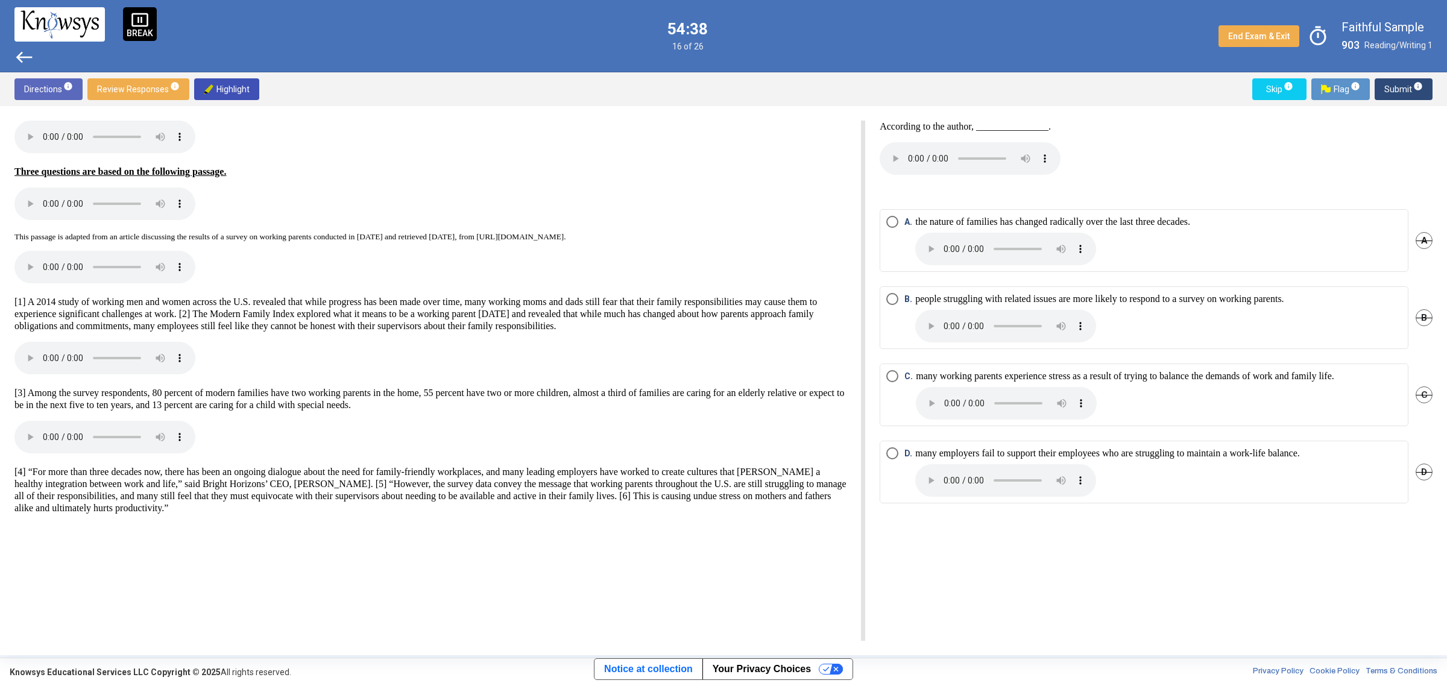
click at [912, 378] on span "C." at bounding box center [909, 394] width 11 height 49
click at [1408, 83] on span "Submit info" at bounding box center [1403, 89] width 39 height 22
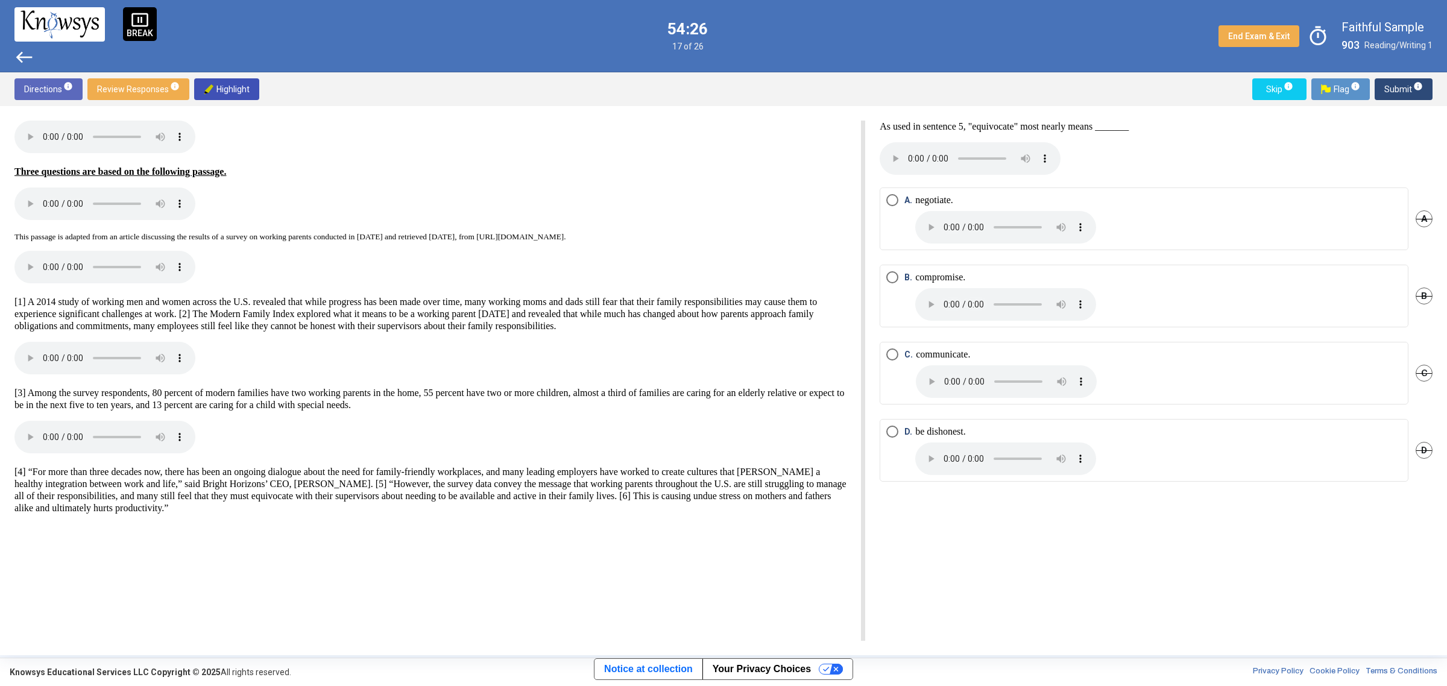
click at [935, 424] on mat-radio-button "D. be dishonest." at bounding box center [1143, 450] width 529 height 63
click at [930, 427] on p "be dishonest." at bounding box center [1005, 450] width 181 height 49
click at [1409, 82] on span "Submit info" at bounding box center [1403, 89] width 39 height 22
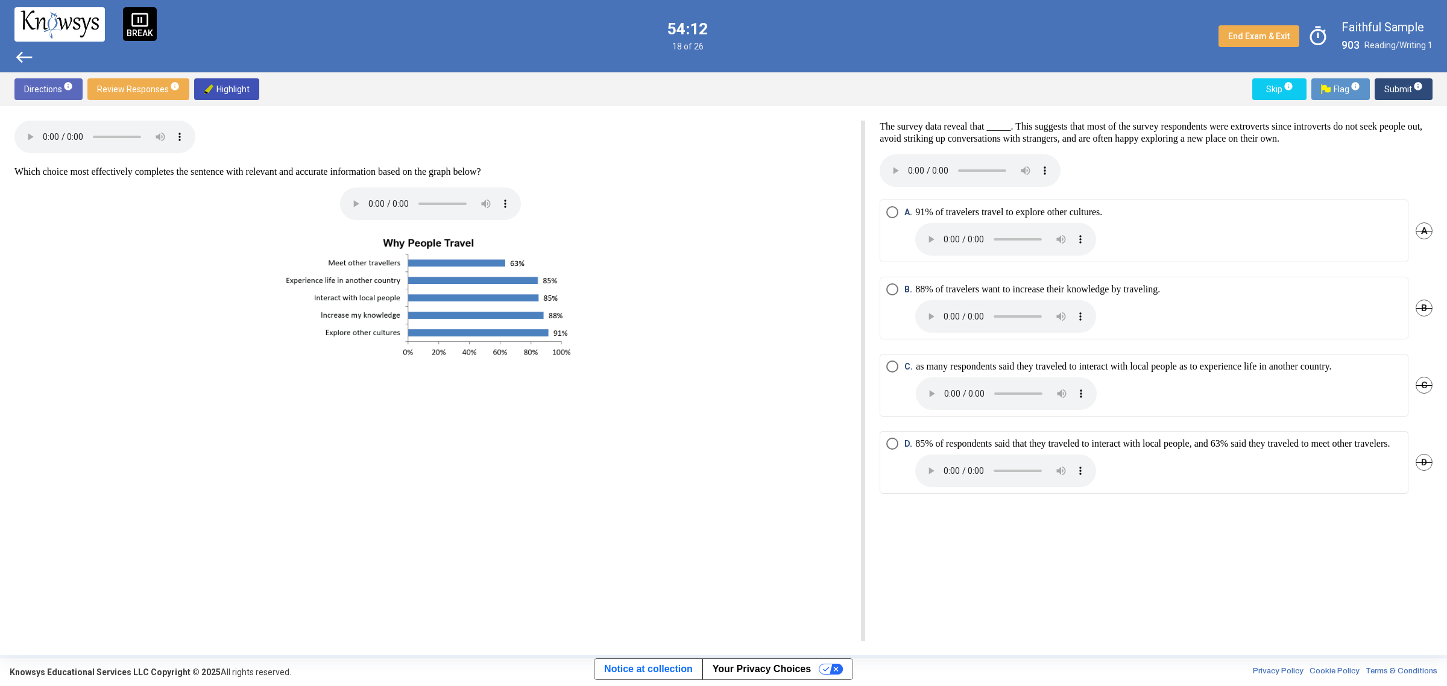
click at [889, 290] on span "Select an option" at bounding box center [892, 289] width 12 height 12
click at [890, 444] on span "Select an option" at bounding box center [892, 444] width 12 height 12
click at [1397, 88] on span "Submit info" at bounding box center [1403, 89] width 39 height 22
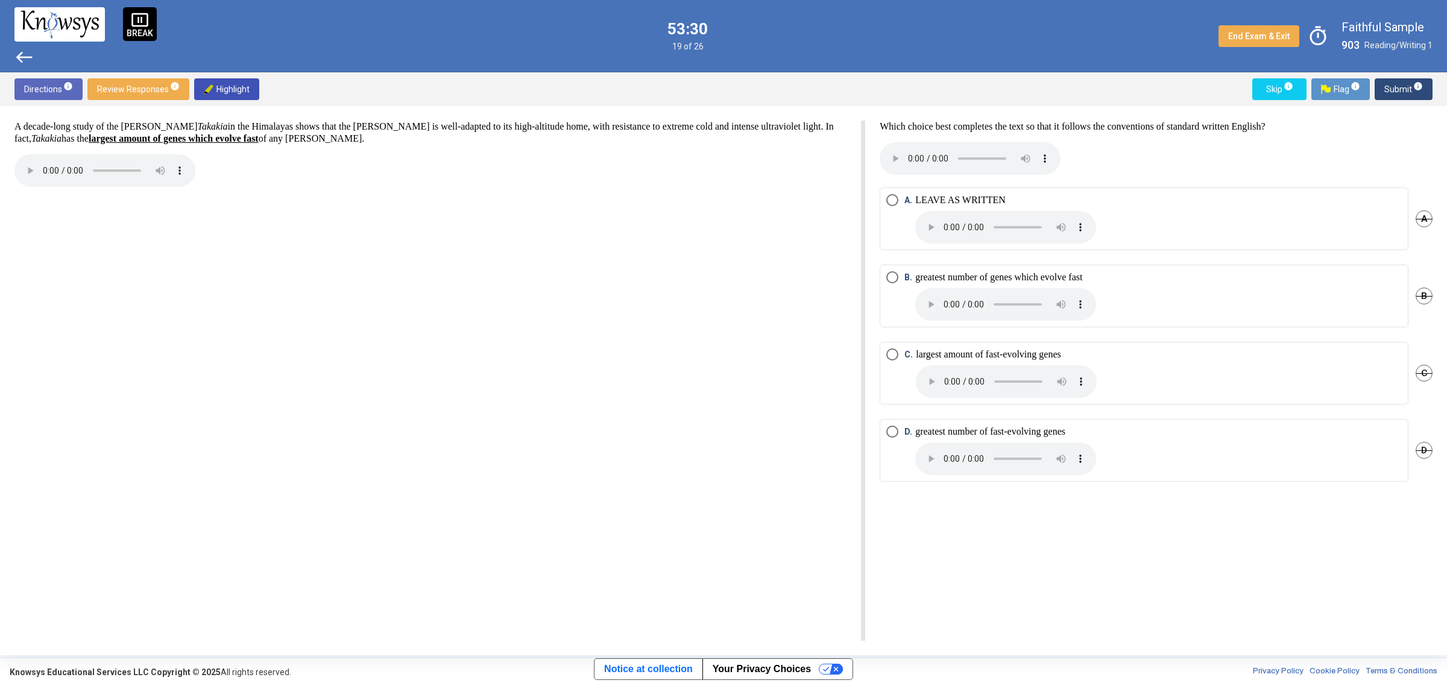
click at [892, 354] on span "Select an option" at bounding box center [892, 354] width 0 height 0
click at [896, 428] on span "Select an option" at bounding box center [892, 432] width 12 height 12
click at [1396, 92] on span "Submit info" at bounding box center [1403, 89] width 39 height 22
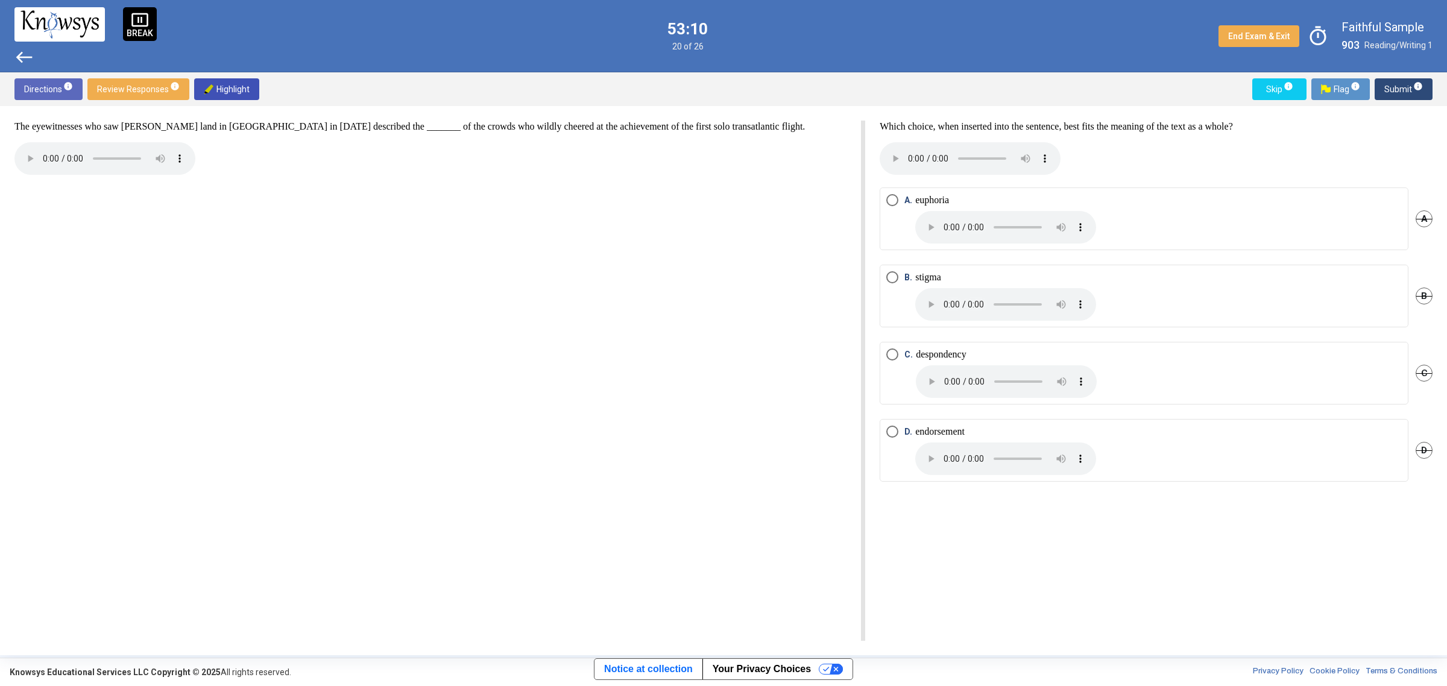
click at [909, 199] on span "A." at bounding box center [909, 218] width 11 height 49
click at [1406, 85] on span "Submit info" at bounding box center [1403, 89] width 39 height 22
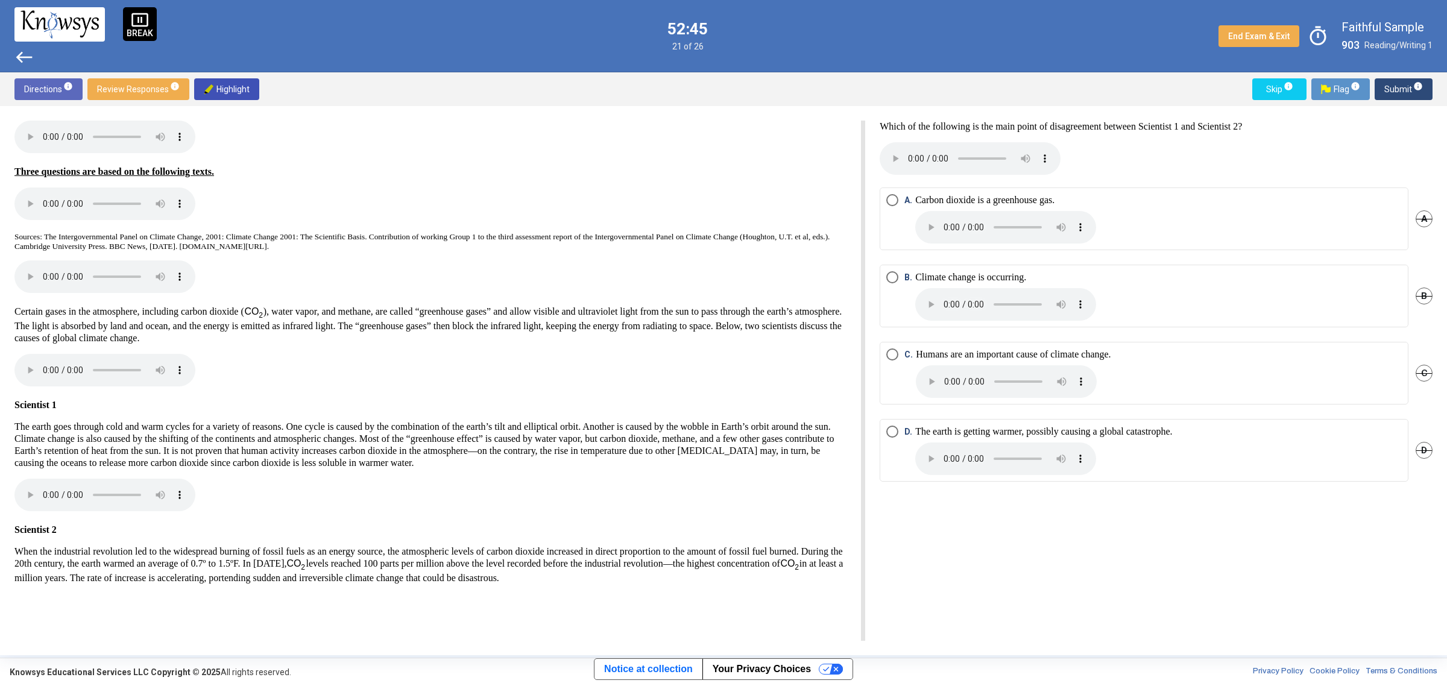
click at [890, 354] on span "Select an option" at bounding box center [892, 354] width 12 height 12
click at [1397, 88] on span "Submit info" at bounding box center [1403, 89] width 39 height 22
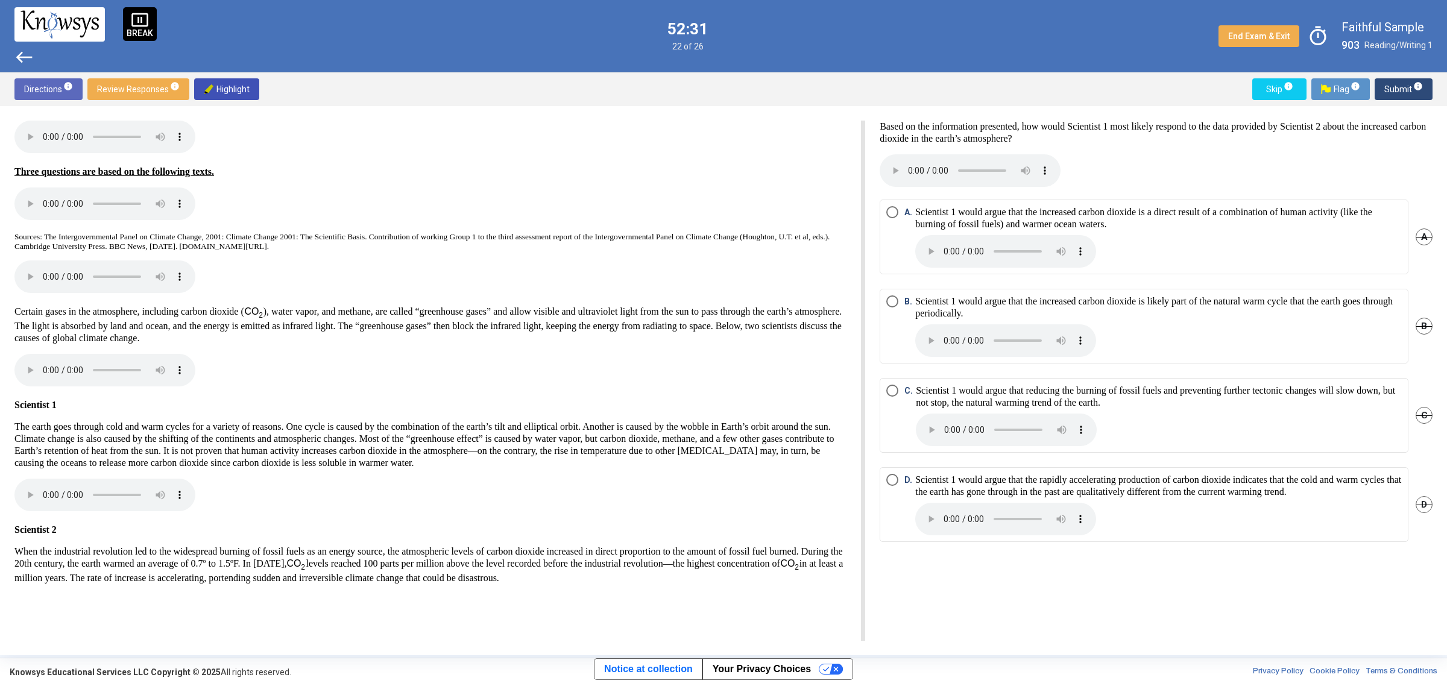
click at [893, 303] on span "Select an option" at bounding box center [892, 301] width 12 height 12
click at [1393, 83] on span "Submit info" at bounding box center [1403, 89] width 39 height 22
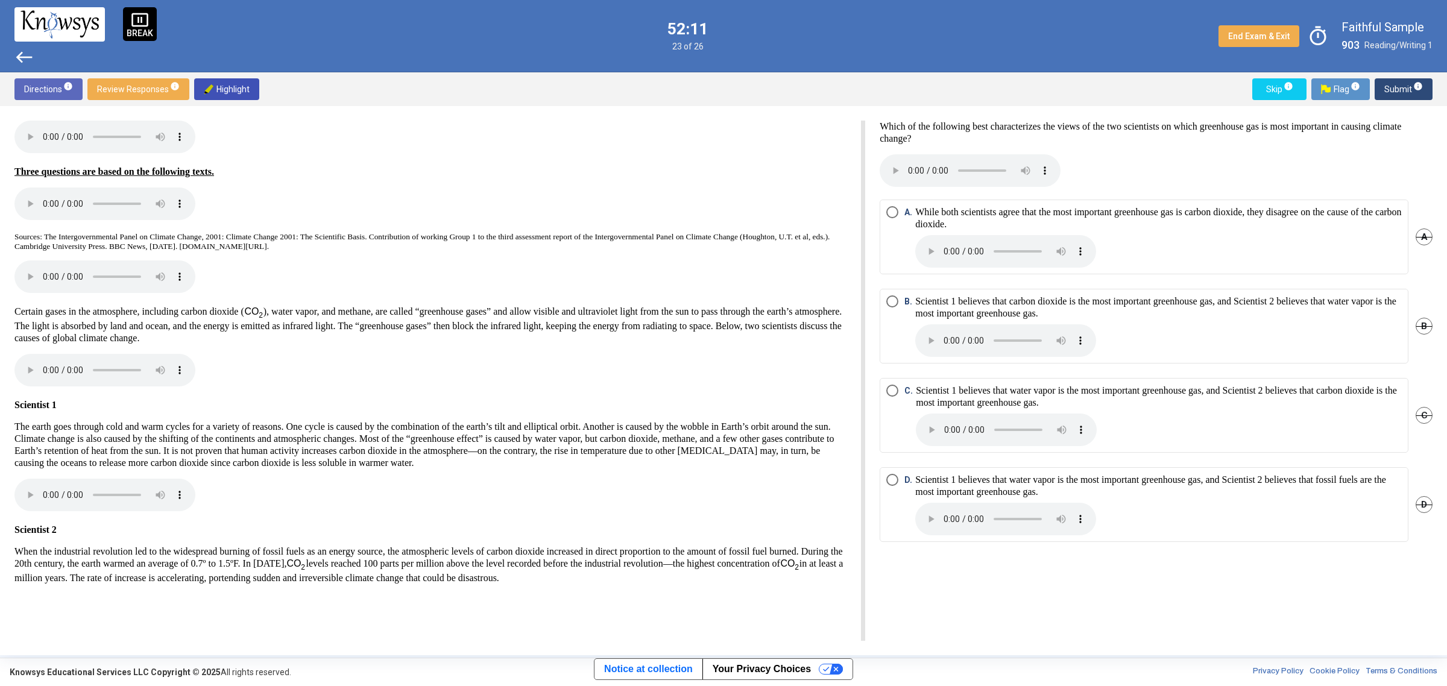
click at [893, 209] on span "Select an option" at bounding box center [892, 212] width 12 height 12
click at [1403, 86] on span "Submit info" at bounding box center [1403, 89] width 39 height 22
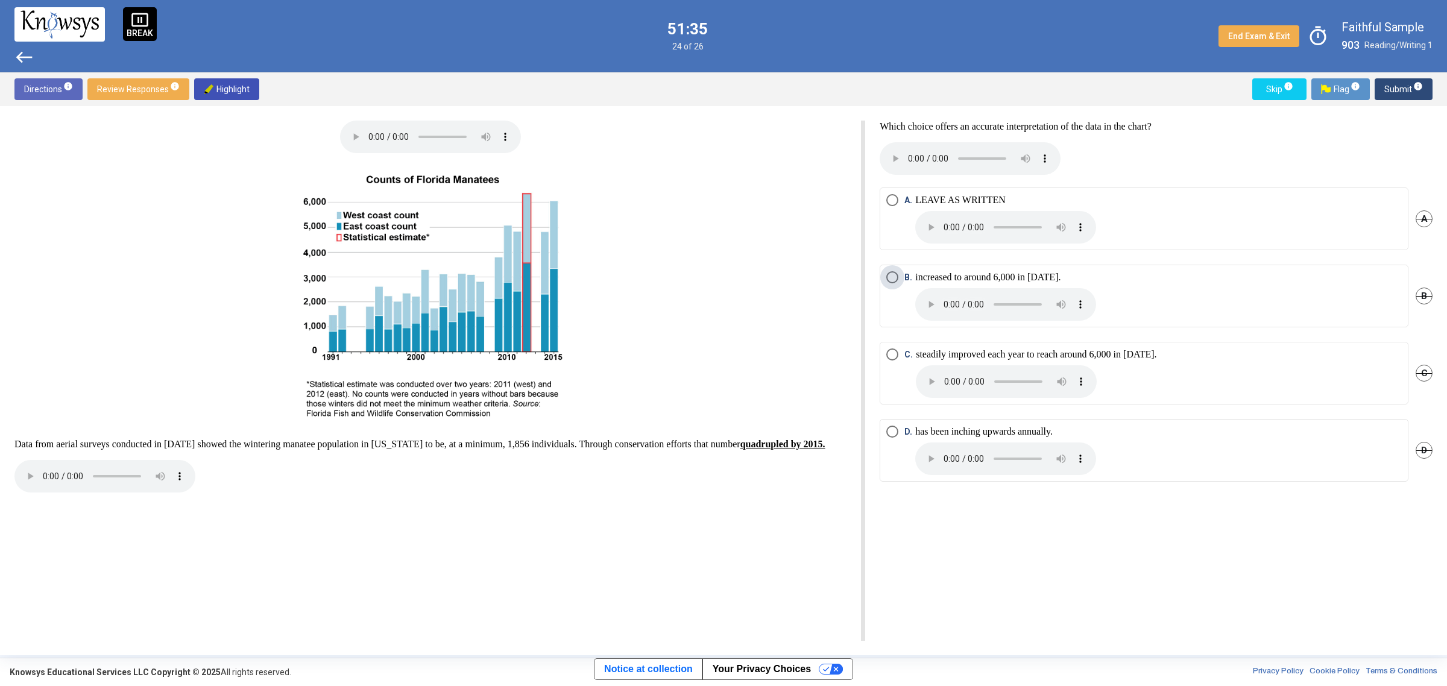
click at [893, 275] on span "Select an option" at bounding box center [892, 277] width 12 height 12
click at [1399, 85] on span "Submit info" at bounding box center [1403, 89] width 39 height 22
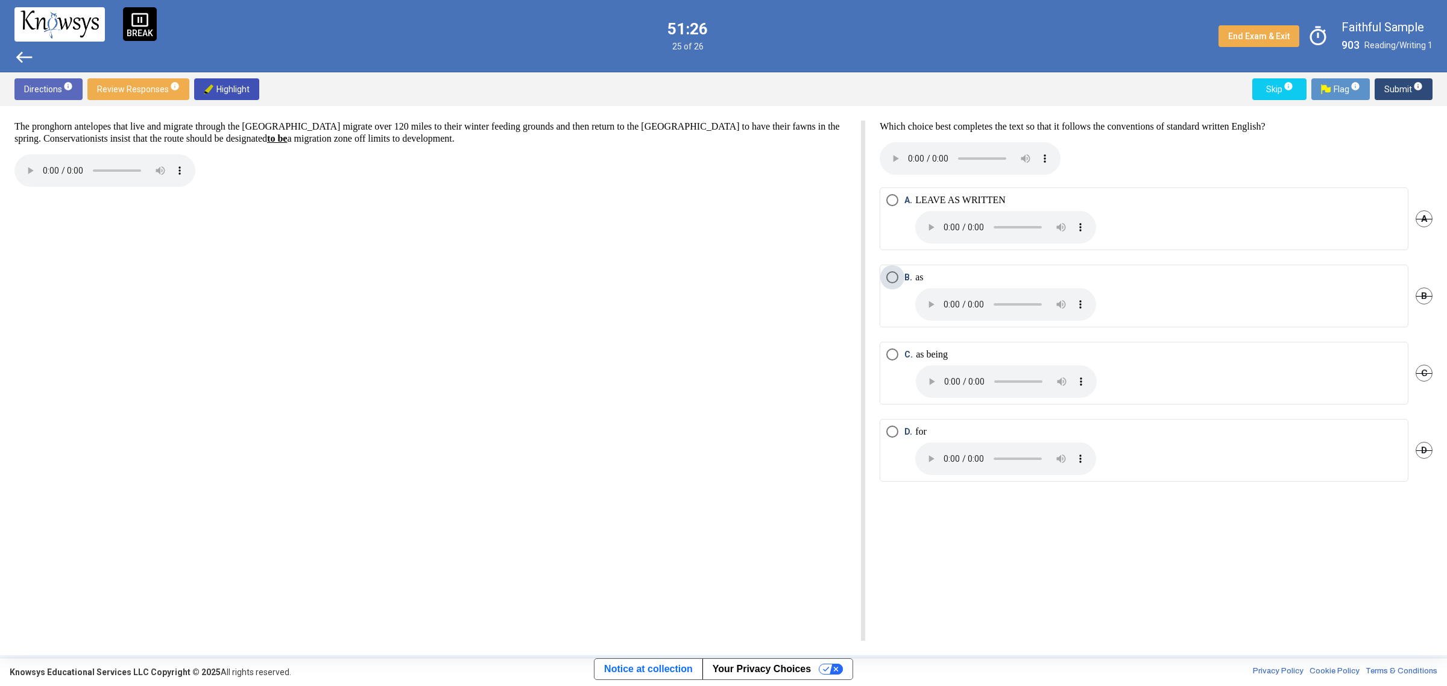
click at [893, 282] on span "Select an option" at bounding box center [892, 277] width 12 height 12
click at [1408, 84] on span "Submit info" at bounding box center [1403, 89] width 39 height 22
click at [893, 200] on span "Select an option" at bounding box center [892, 200] width 12 height 12
click at [1397, 89] on span "Submit info" at bounding box center [1403, 89] width 39 height 22
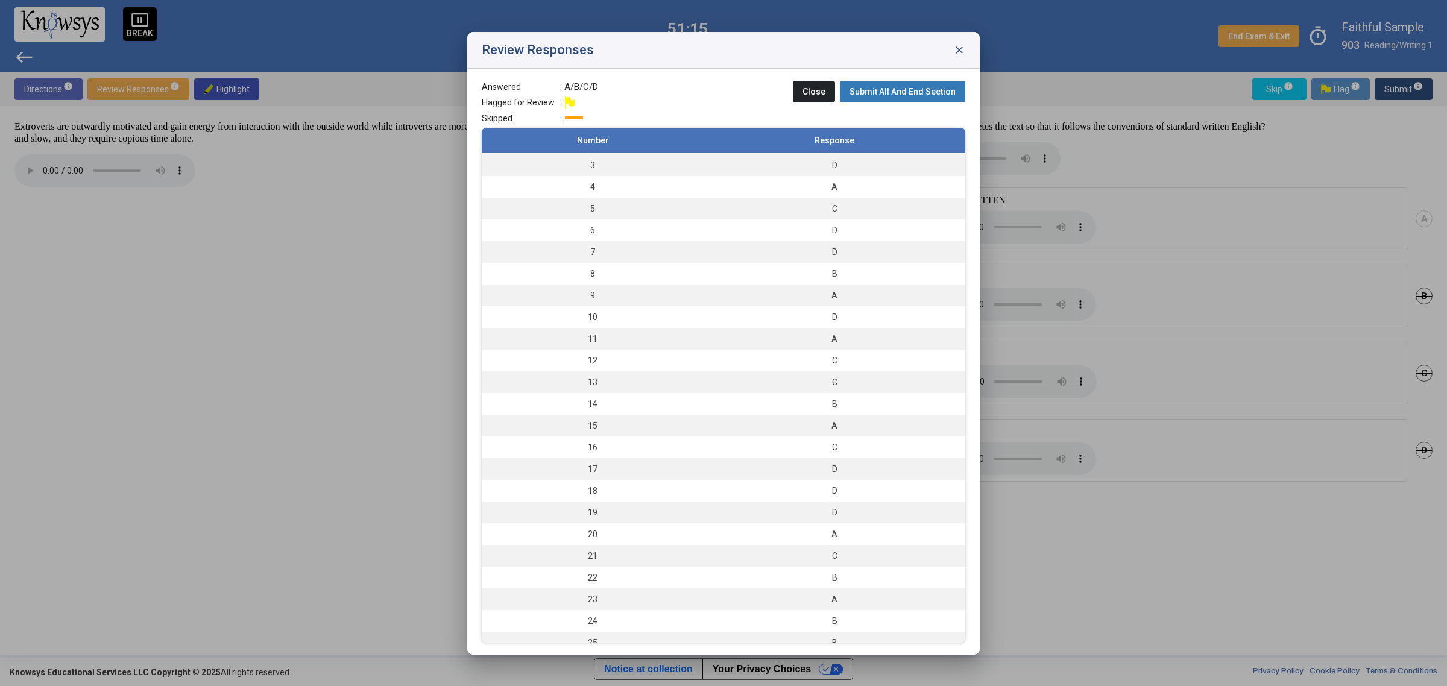
scroll to position [74, 0]
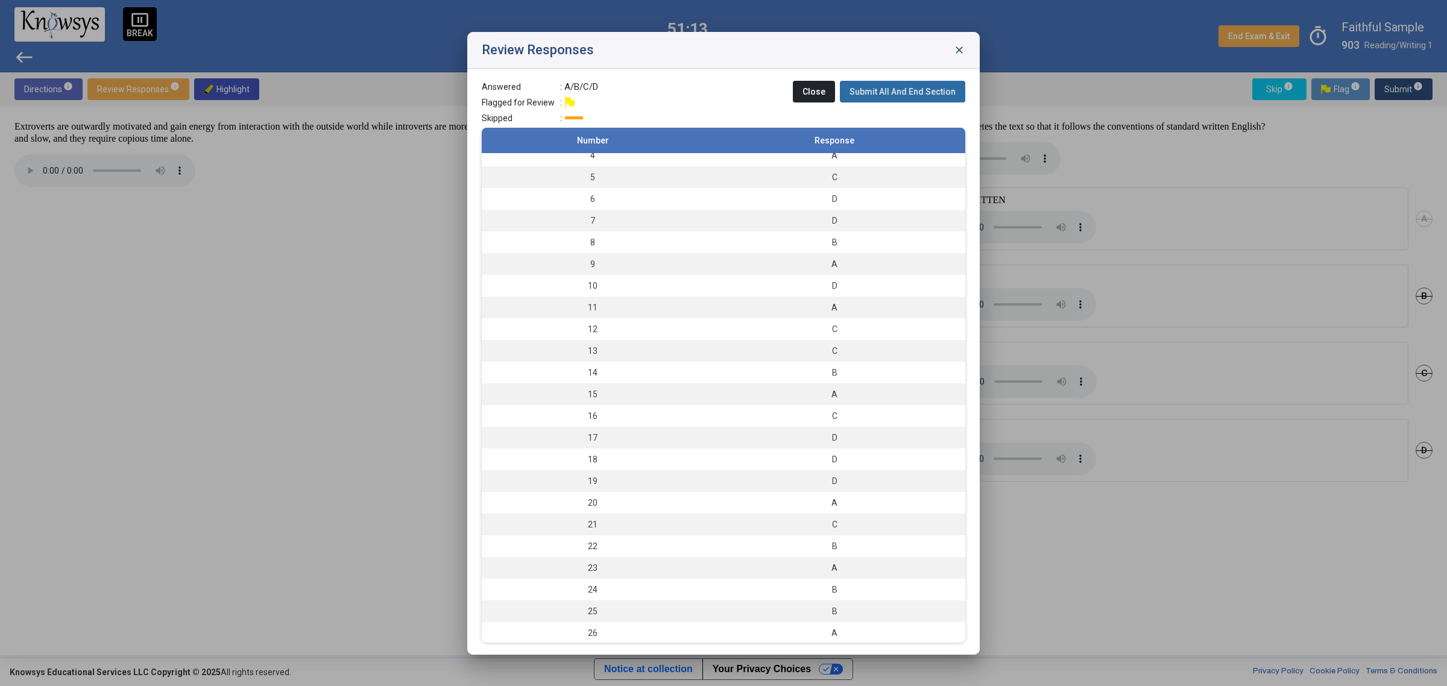
click at [942, 93] on span "Submit All And End Section" at bounding box center [902, 92] width 106 height 10
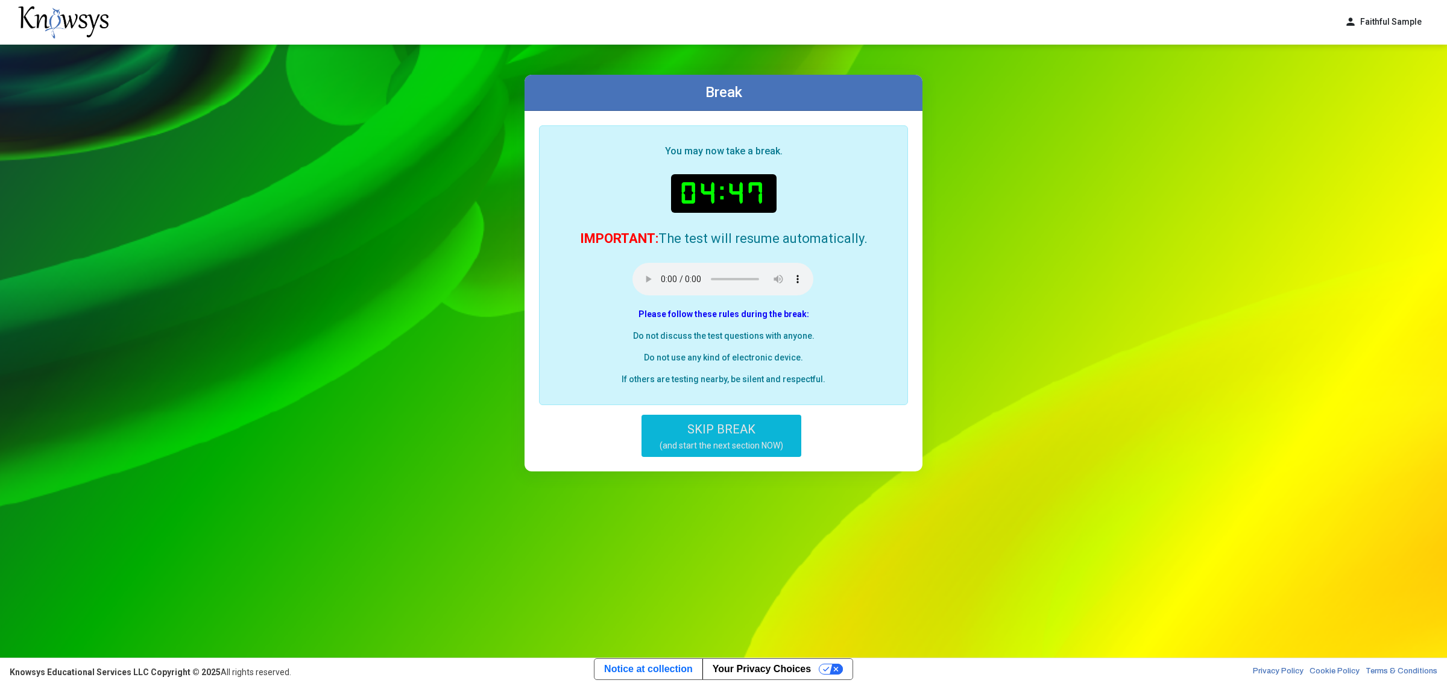
click at [763, 444] on small "(and start the next section NOW)" at bounding box center [721, 445] width 124 height 11
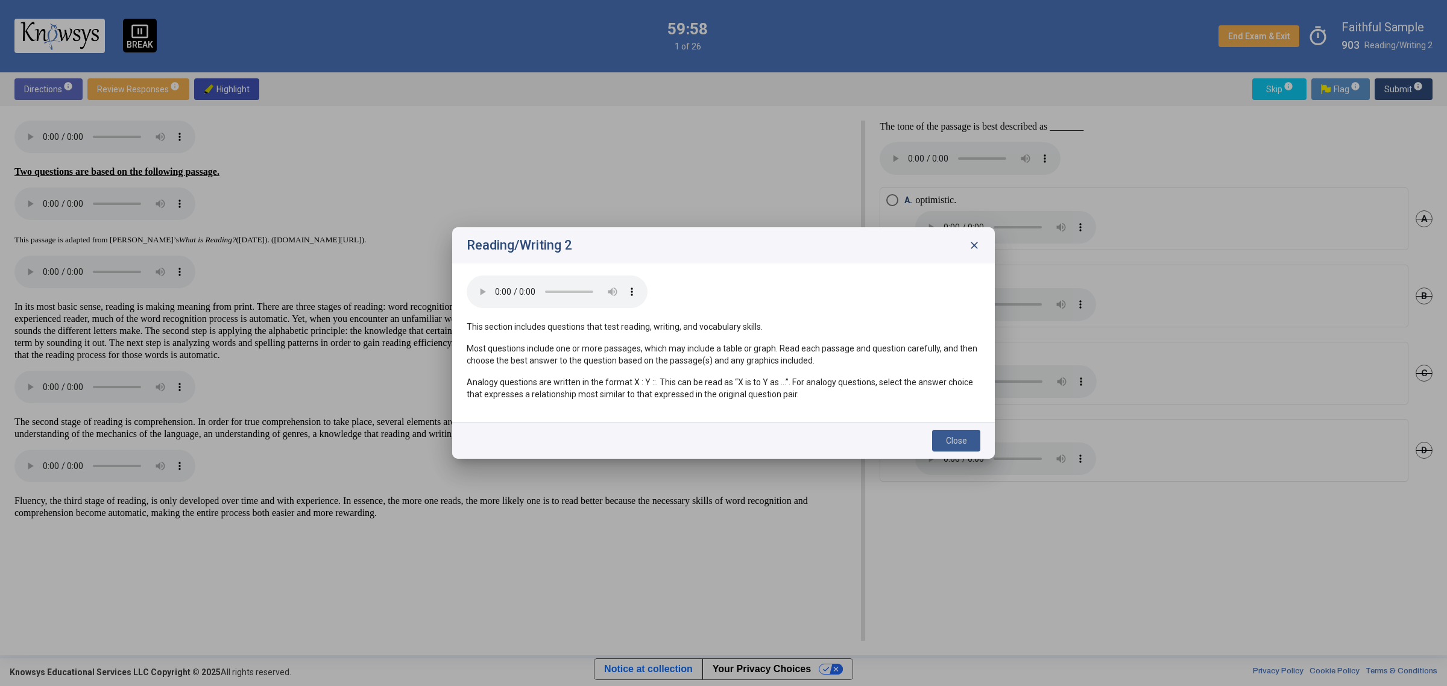
click at [960, 444] on span "Close" at bounding box center [956, 441] width 21 height 10
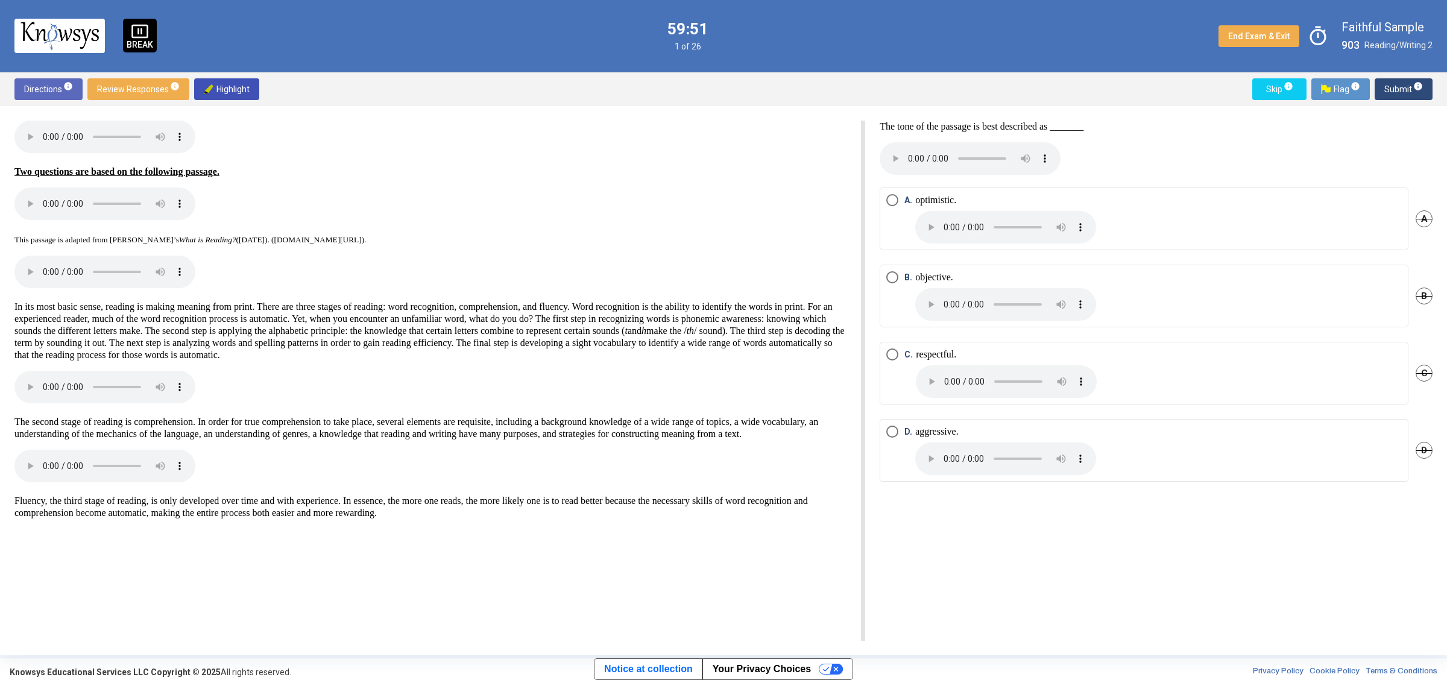
click at [891, 278] on span "Select an option" at bounding box center [892, 277] width 12 height 12
click at [1393, 91] on span "Submit info" at bounding box center [1403, 89] width 39 height 22
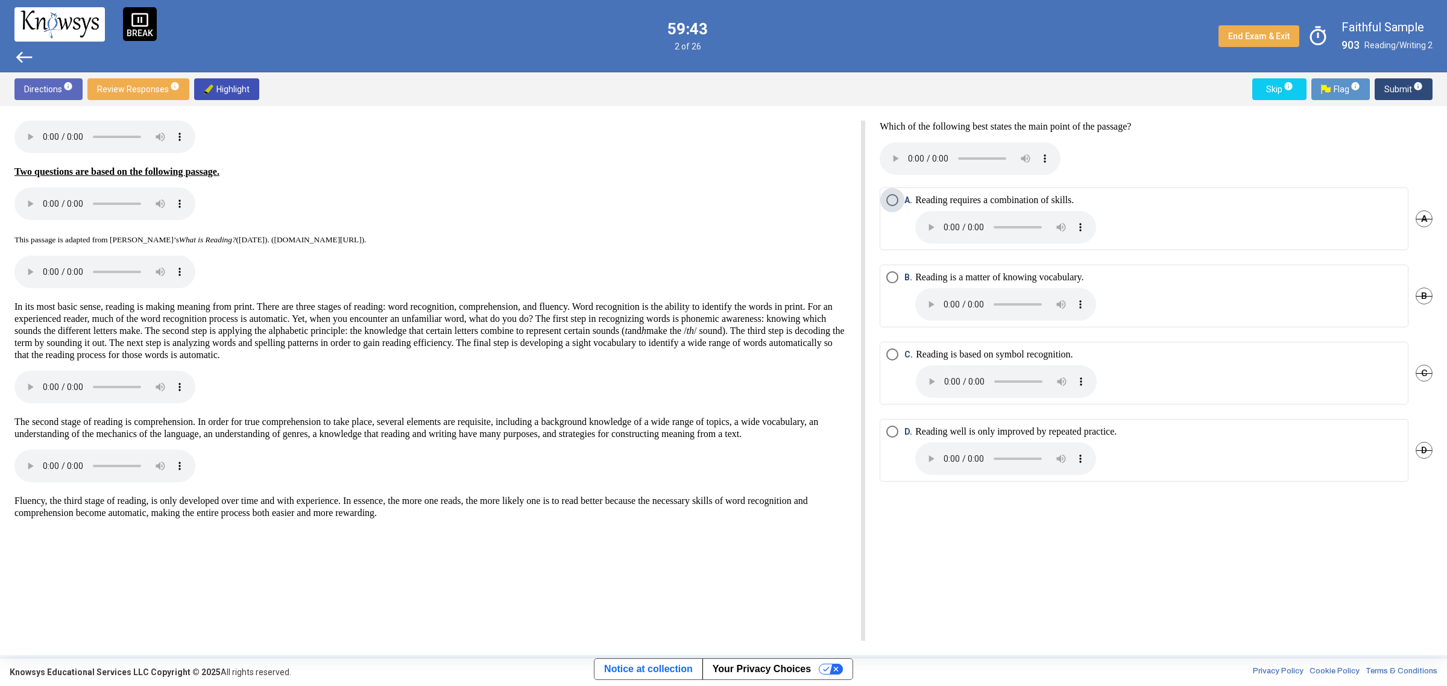
click at [886, 201] on span "Select an option" at bounding box center [892, 200] width 12 height 12
click at [1396, 87] on span "Submit info" at bounding box center [1403, 89] width 39 height 22
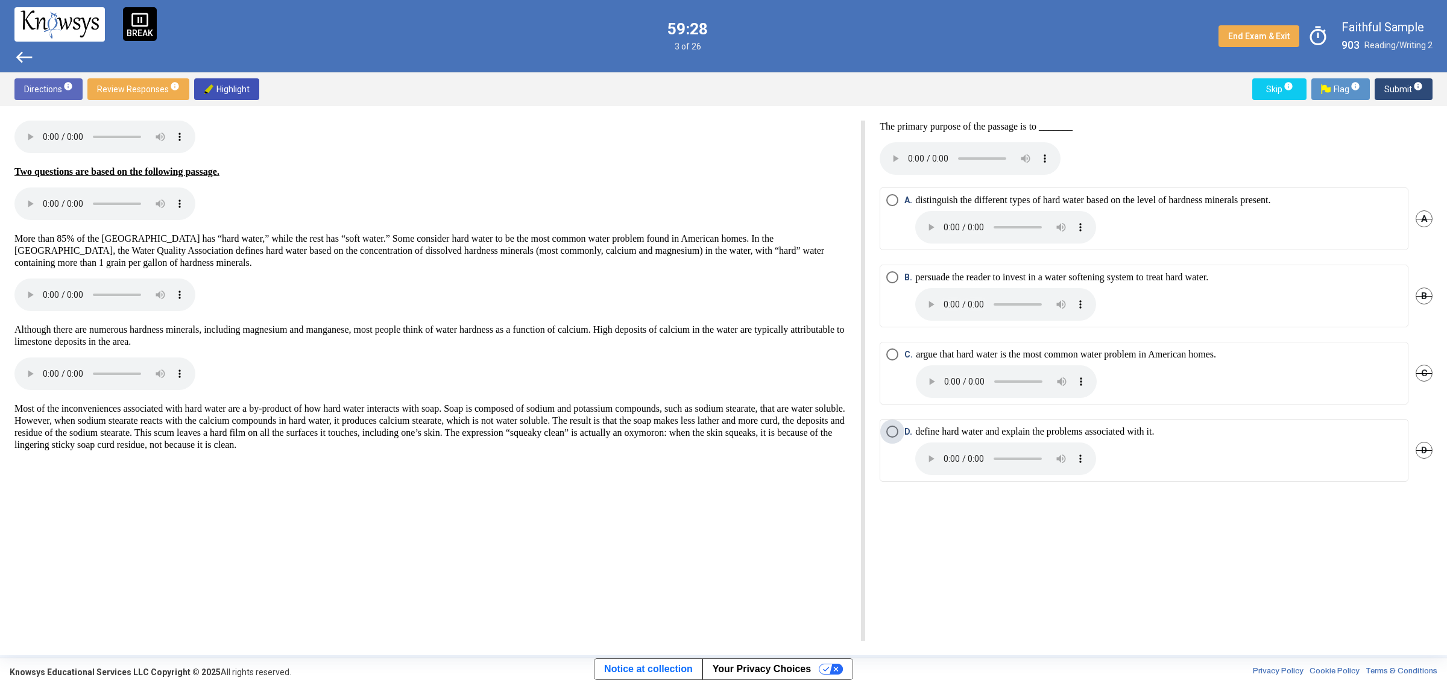
click at [887, 429] on span "Select an option" at bounding box center [892, 432] width 12 height 12
click at [1405, 83] on span "Submit info" at bounding box center [1403, 89] width 39 height 22
click at [887, 357] on span "Select an option" at bounding box center [892, 354] width 12 height 12
click at [1409, 91] on span "Submit info" at bounding box center [1403, 89] width 39 height 22
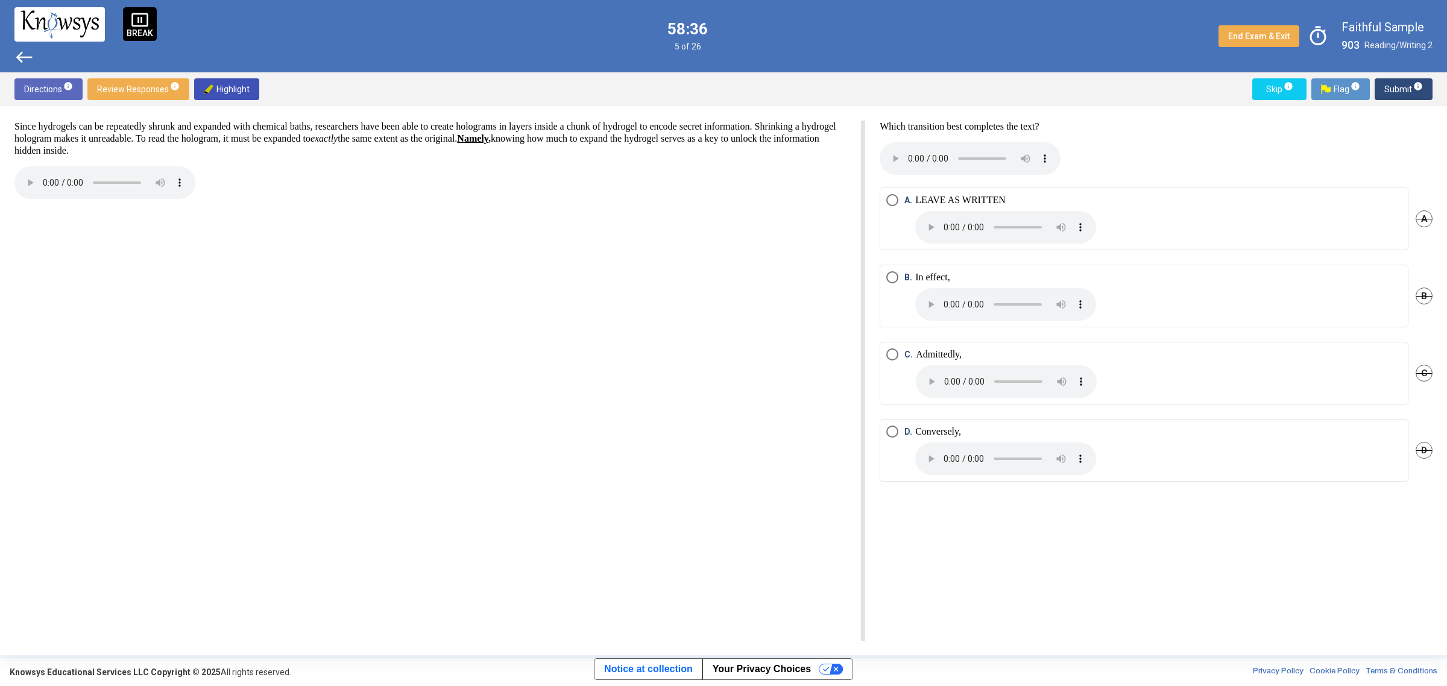
click at [891, 275] on span "Select an option" at bounding box center [892, 277] width 12 height 12
click at [1396, 89] on span "Submit info" at bounding box center [1403, 89] width 39 height 22
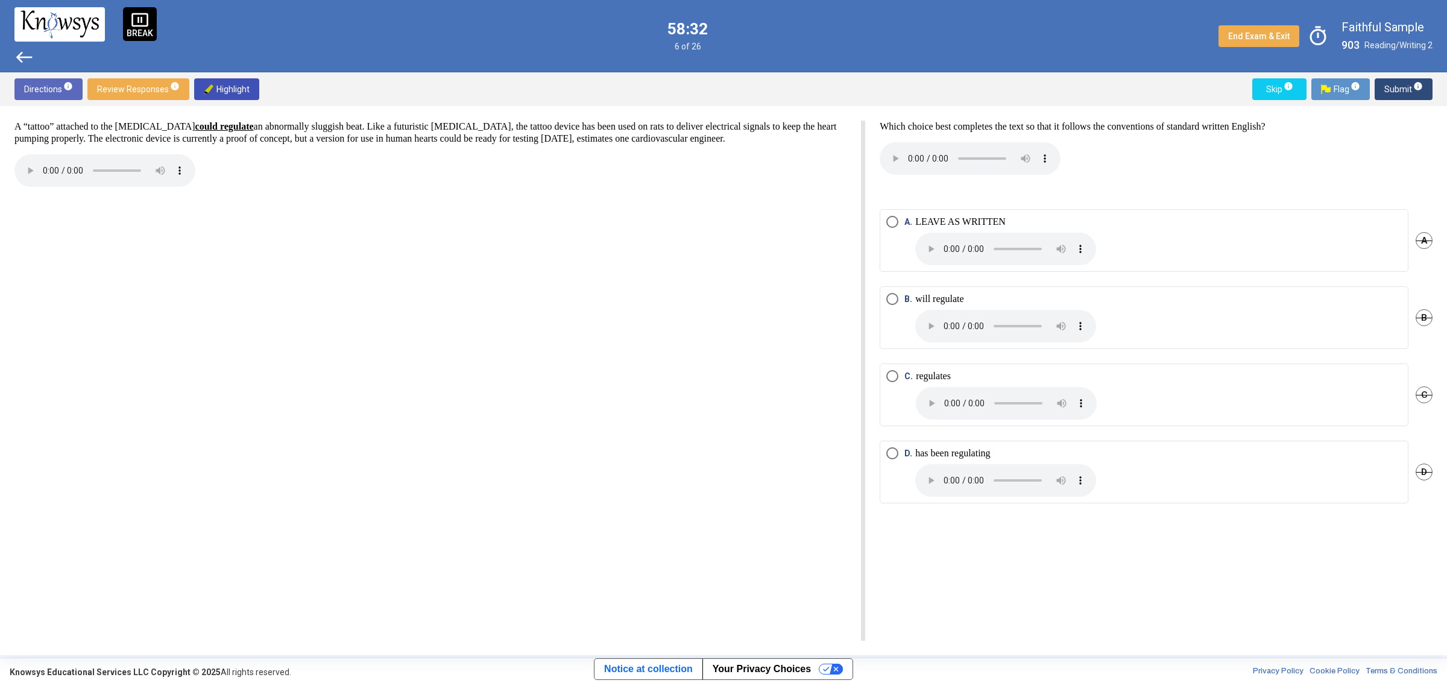
click at [936, 218] on p "LEAVE AS WRITTEN" at bounding box center [1005, 240] width 181 height 49
click at [1403, 85] on span "Submit info" at bounding box center [1403, 89] width 39 height 22
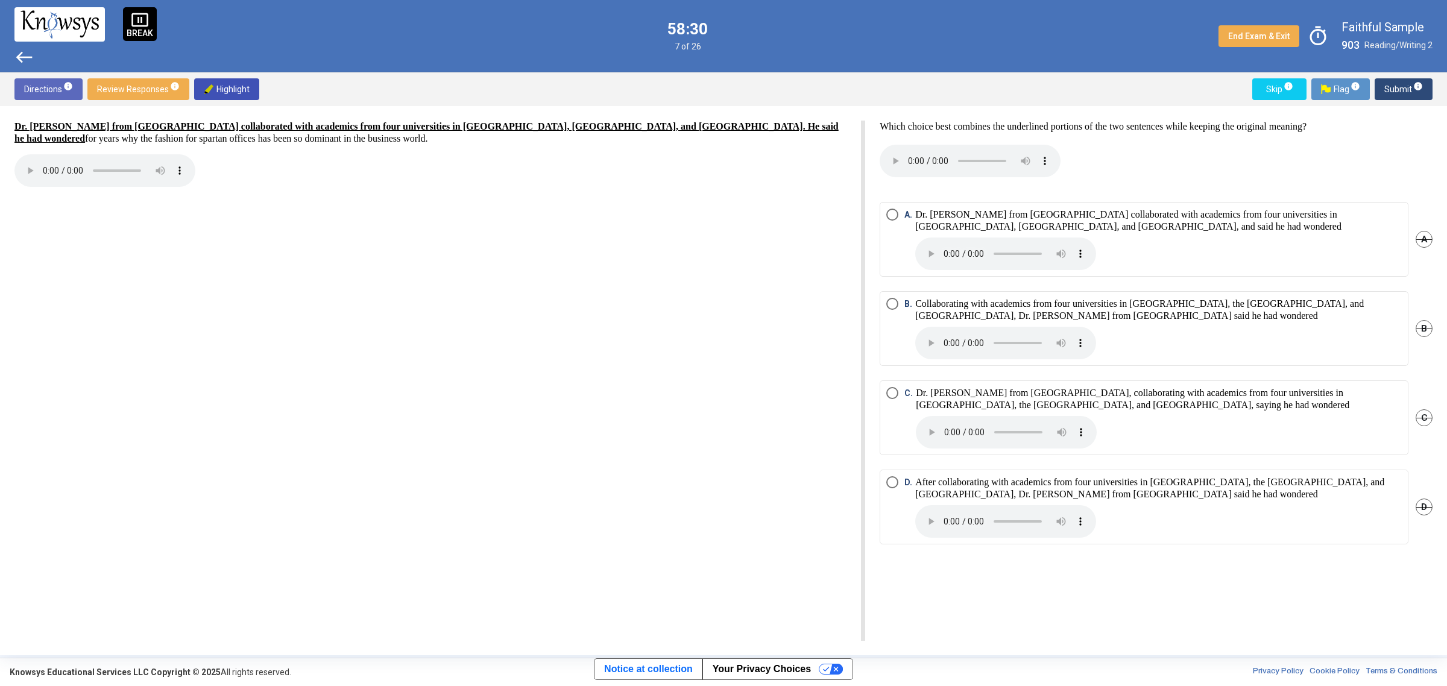
click at [893, 392] on span "Select an option" at bounding box center [892, 393] width 12 height 12
click at [1397, 85] on span "Submit info" at bounding box center [1403, 89] width 39 height 22
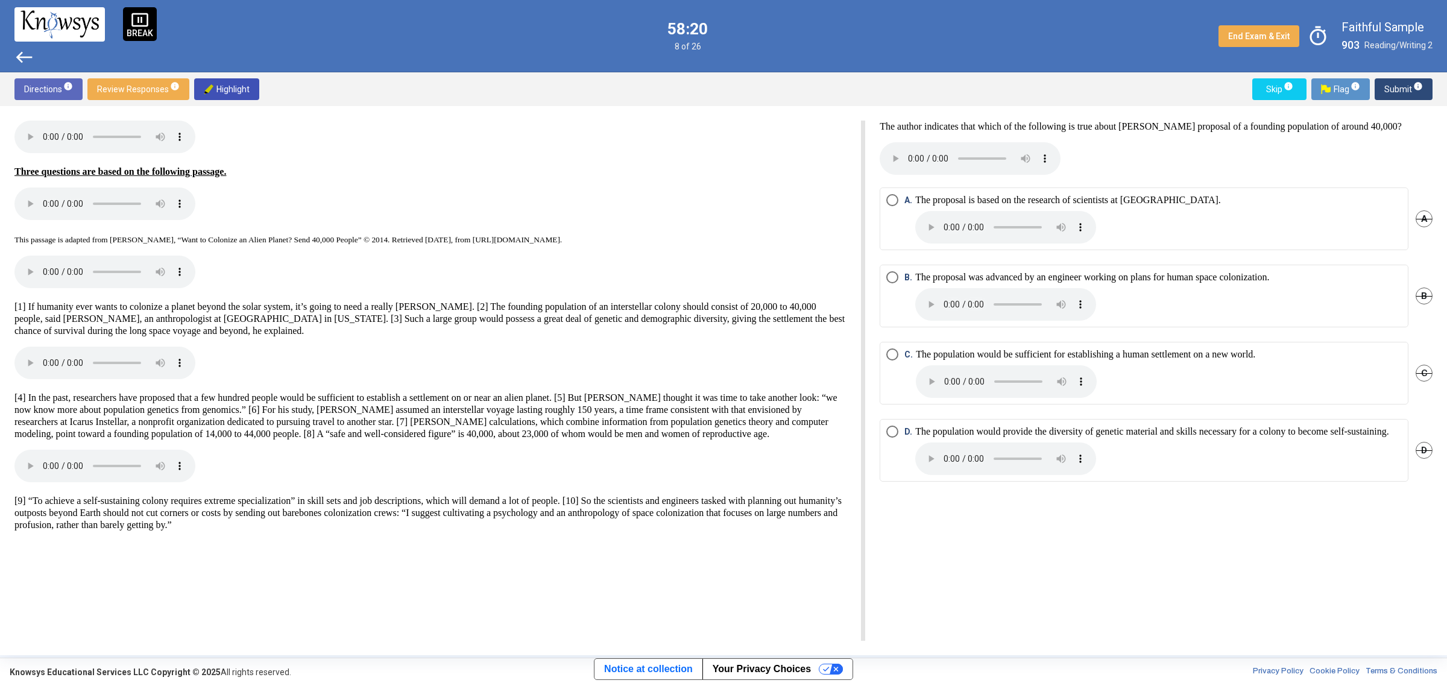
click at [900, 433] on span "D. The population would provide the diversity of genetic material and skills ne…" at bounding box center [1143, 450] width 491 height 49
click at [1387, 89] on span "Submit info" at bounding box center [1403, 89] width 39 height 22
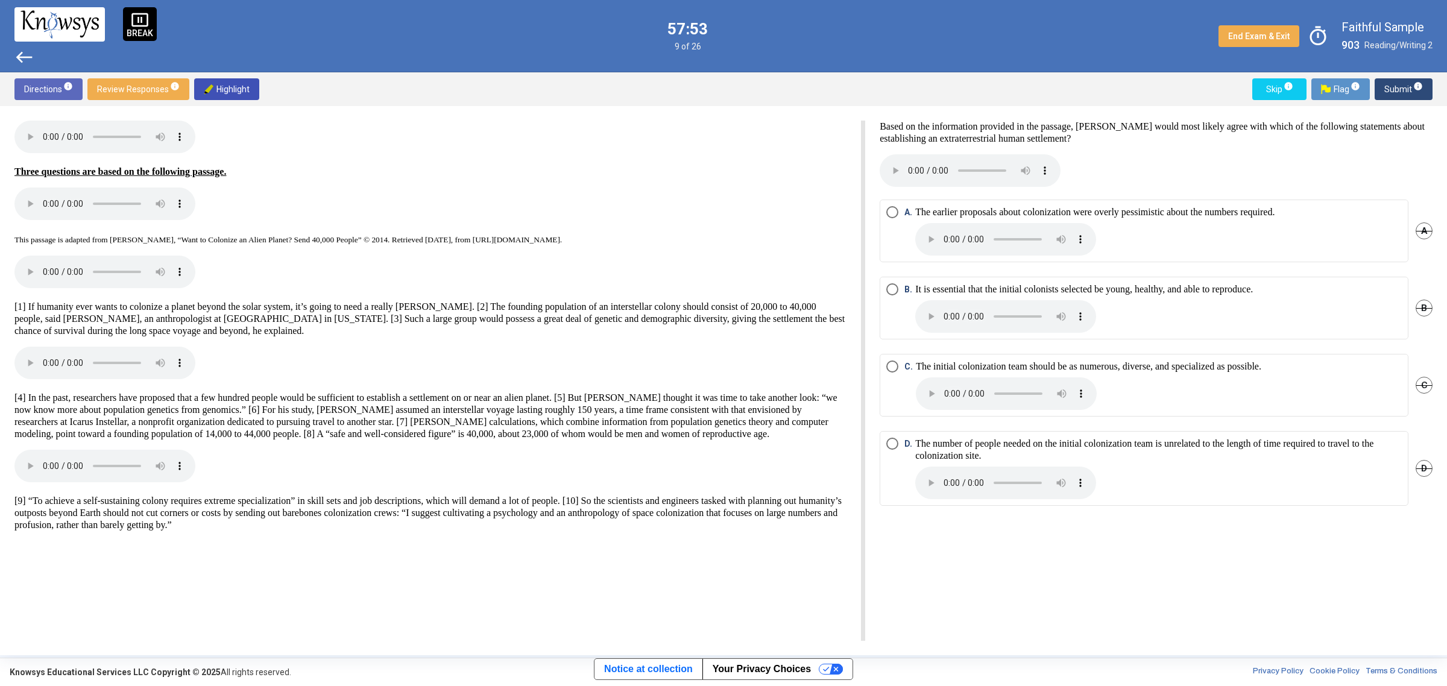
click at [888, 360] on span "Select an option" at bounding box center [892, 366] width 12 height 12
click at [1408, 90] on span "Submit info" at bounding box center [1403, 89] width 39 height 22
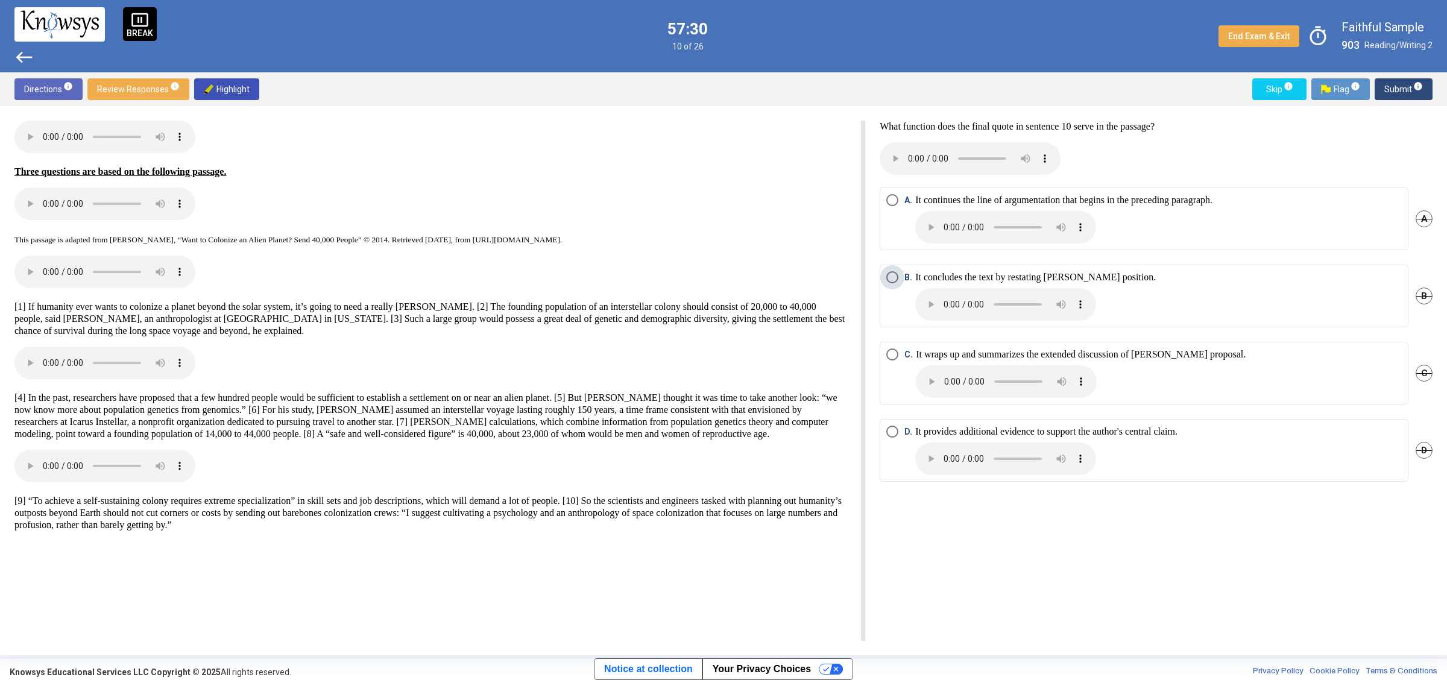
click at [893, 278] on span "Select an option" at bounding box center [892, 277] width 12 height 12
click at [1393, 91] on span "Submit info" at bounding box center [1403, 89] width 39 height 22
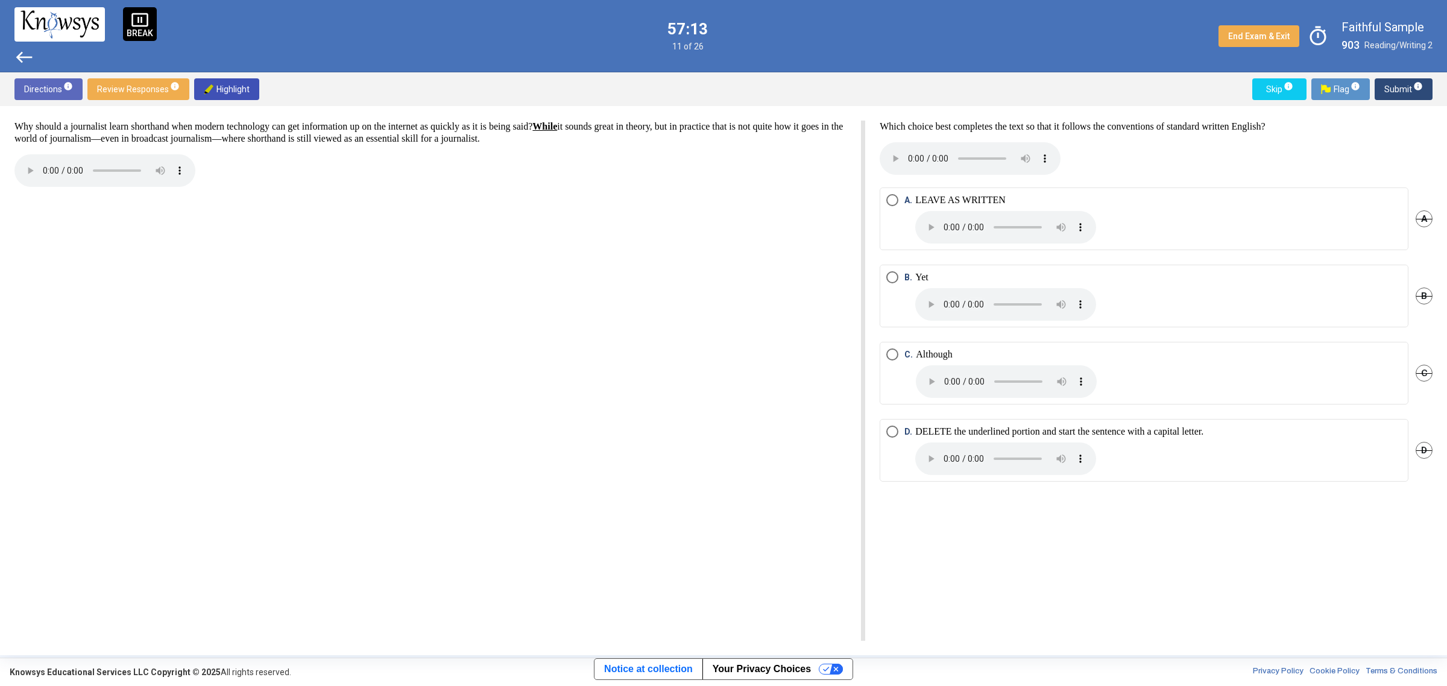
click at [893, 430] on span "Select an option" at bounding box center [892, 432] width 12 height 12
click at [1400, 80] on span "Submit info" at bounding box center [1403, 89] width 39 height 22
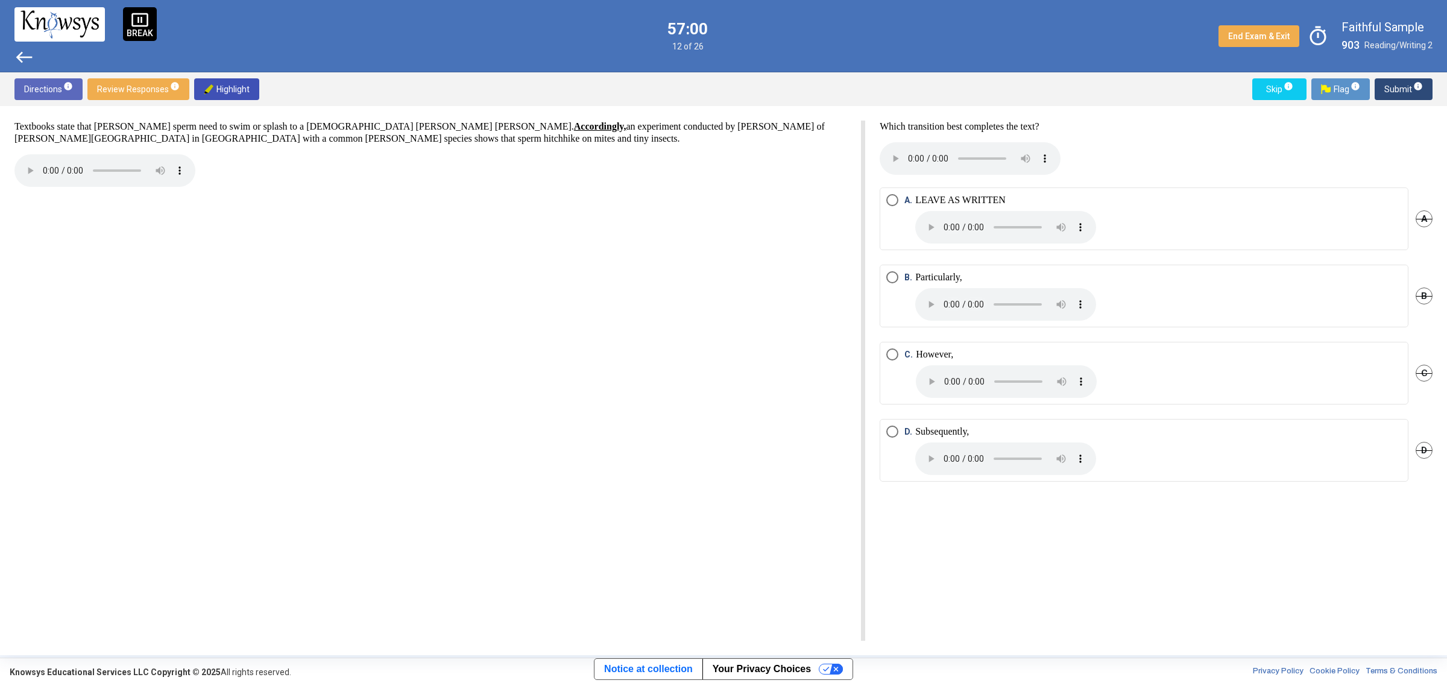
click at [892, 353] on span "Select an option" at bounding box center [892, 354] width 12 height 12
click at [1391, 87] on span "Submit info" at bounding box center [1403, 89] width 39 height 22
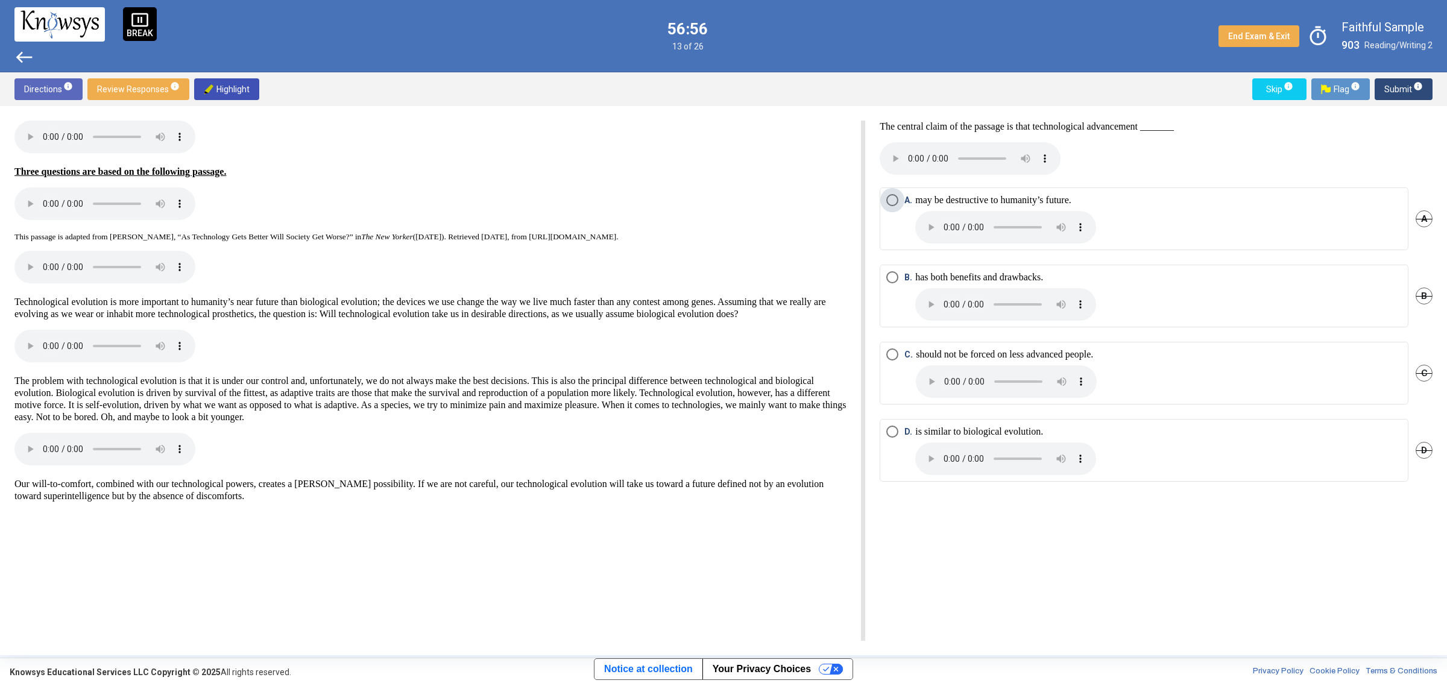
click at [897, 197] on span "Select an option" at bounding box center [892, 200] width 12 height 12
click at [1403, 90] on span "Submit info" at bounding box center [1403, 89] width 39 height 22
click at [889, 276] on span "Select an option" at bounding box center [892, 277] width 12 height 12
click at [1394, 86] on span "Submit info" at bounding box center [1403, 89] width 39 height 22
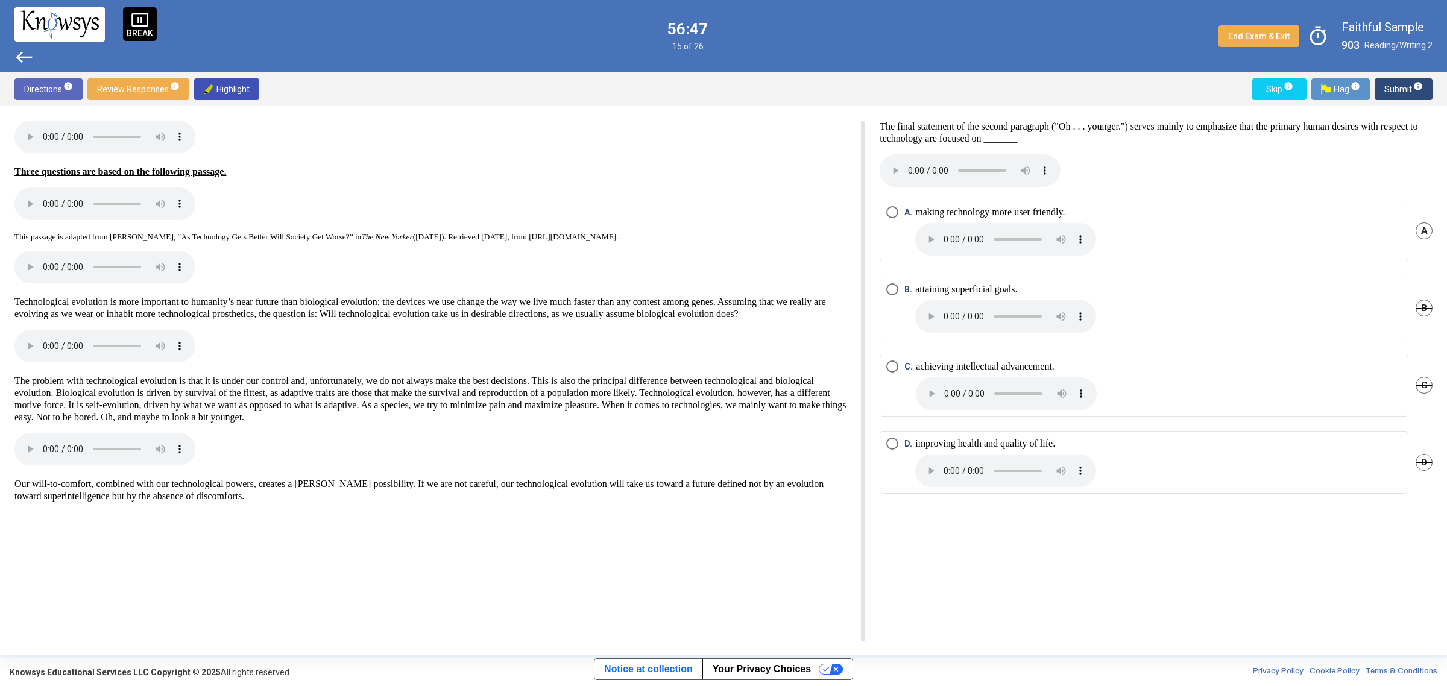
click at [892, 294] on span "Select an option" at bounding box center [892, 289] width 12 height 12
click at [1409, 80] on span "Submit info" at bounding box center [1403, 89] width 39 height 22
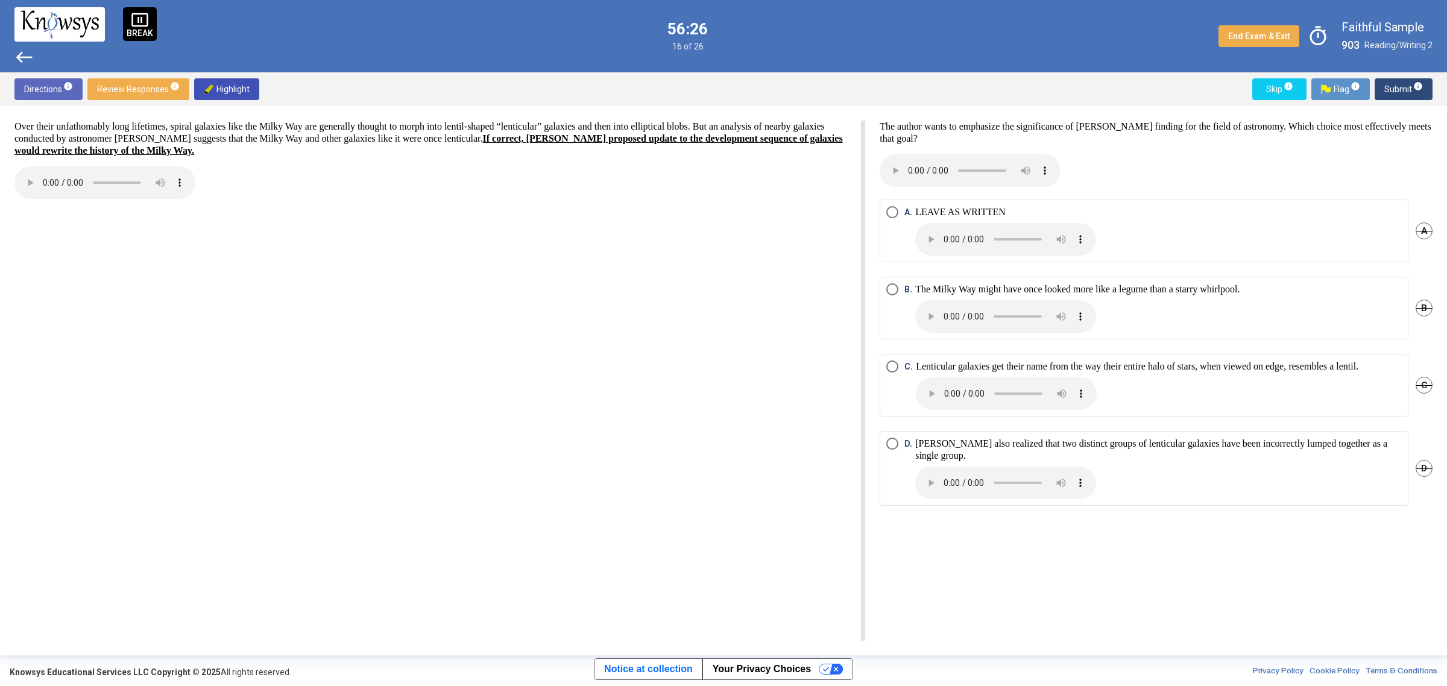
click at [890, 207] on span "Select an option" at bounding box center [892, 212] width 12 height 12
click at [1400, 82] on span "Submit info" at bounding box center [1403, 89] width 39 height 22
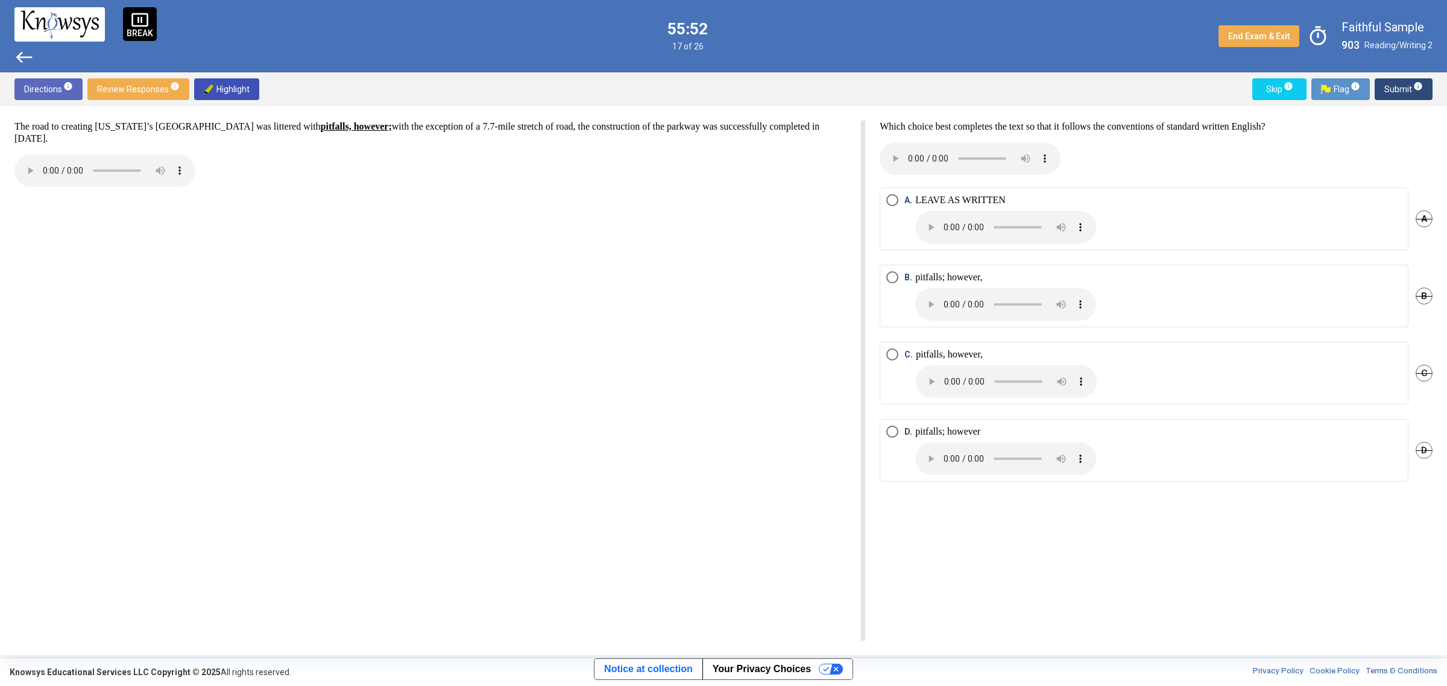
drag, startPoint x: 896, startPoint y: 278, endPoint x: 920, endPoint y: 261, distance: 29.8
click at [896, 278] on span "Select an option" at bounding box center [892, 277] width 12 height 12
click at [1402, 89] on span "Submit info" at bounding box center [1403, 89] width 39 height 22
click at [891, 203] on span "Select an option" at bounding box center [892, 200] width 12 height 12
click at [1389, 86] on span "Submit info" at bounding box center [1403, 89] width 39 height 22
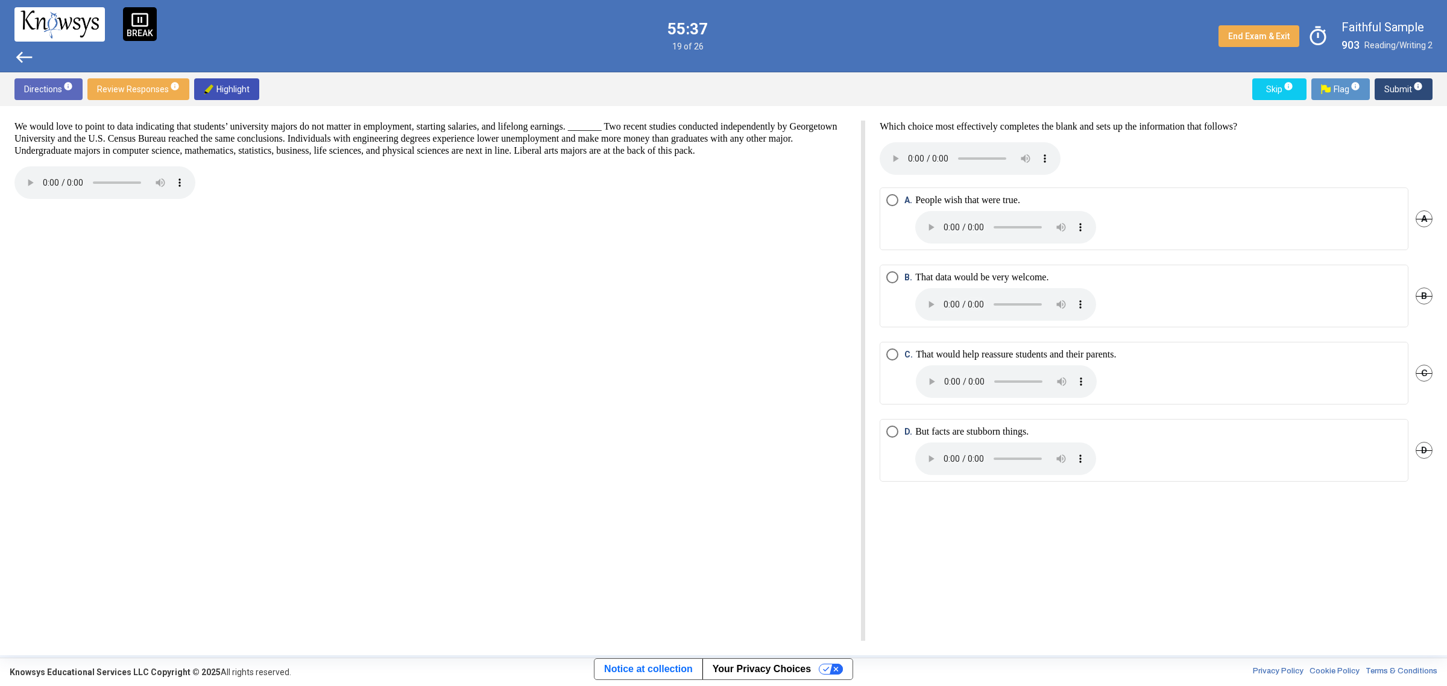
click at [888, 277] on span "Select an option" at bounding box center [892, 277] width 12 height 12
click at [894, 431] on span "Select an option" at bounding box center [892, 432] width 12 height 12
click at [1391, 86] on span "Submit info" at bounding box center [1403, 89] width 39 height 22
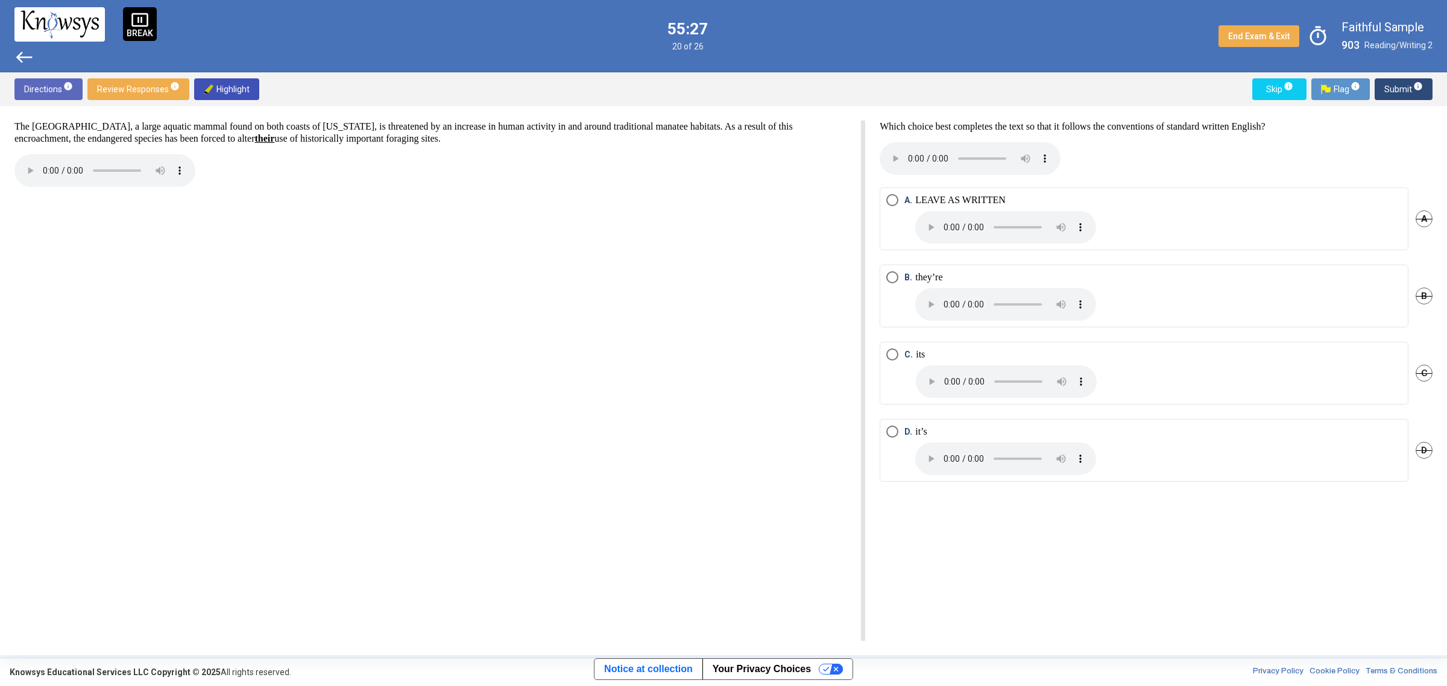
click at [901, 198] on span "A. LEAVE AS WRITTEN" at bounding box center [997, 218] width 198 height 49
click at [1406, 86] on span "Submit info" at bounding box center [1403, 89] width 39 height 22
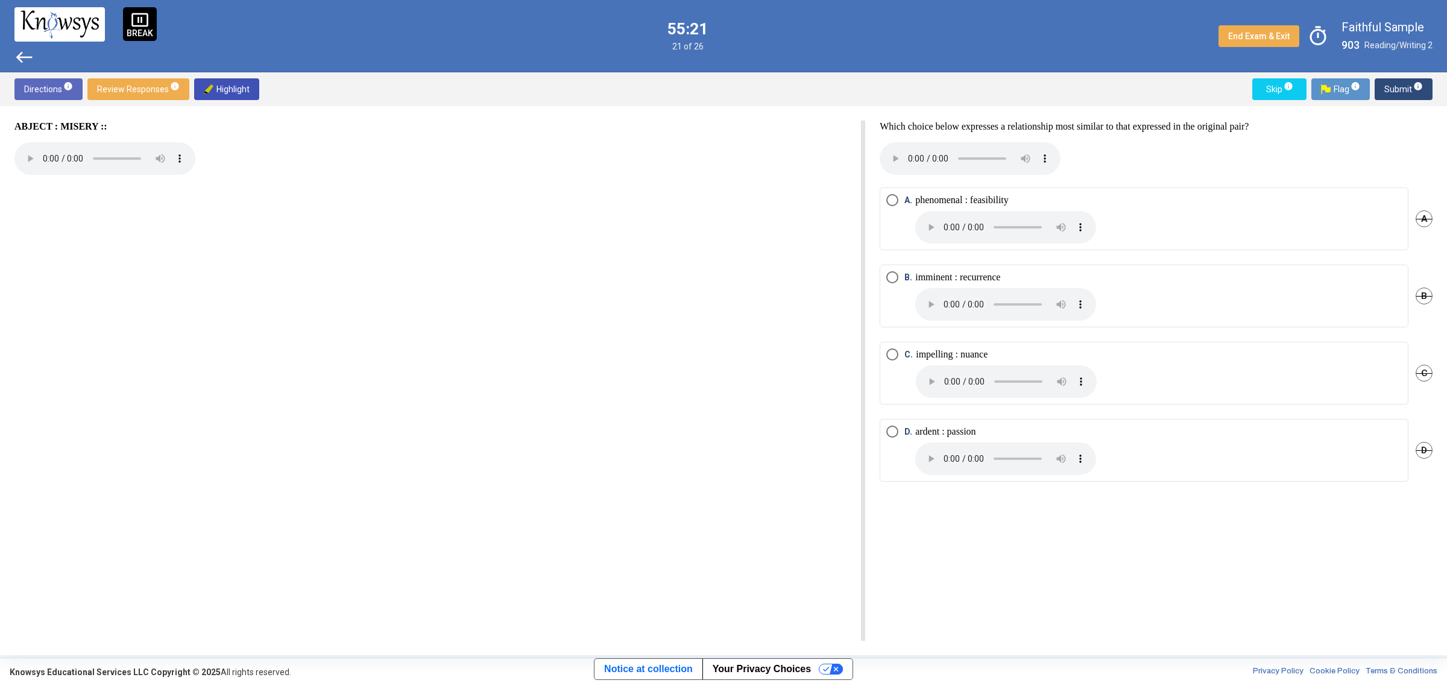
click at [889, 434] on span "Select an option" at bounding box center [892, 432] width 12 height 12
click at [1399, 92] on span "Submit info" at bounding box center [1403, 89] width 39 height 22
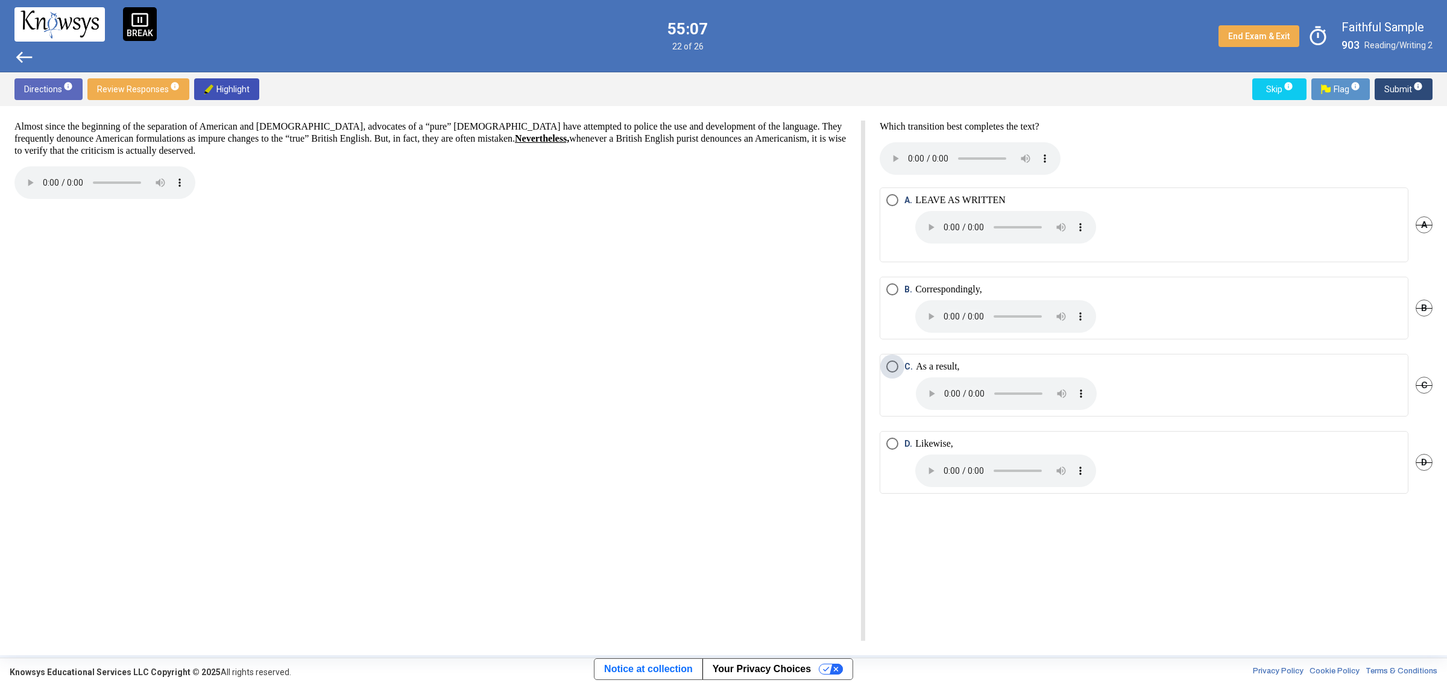
click at [887, 367] on span "Select an option" at bounding box center [892, 366] width 12 height 12
click at [1405, 98] on span "Submit info" at bounding box center [1403, 89] width 39 height 22
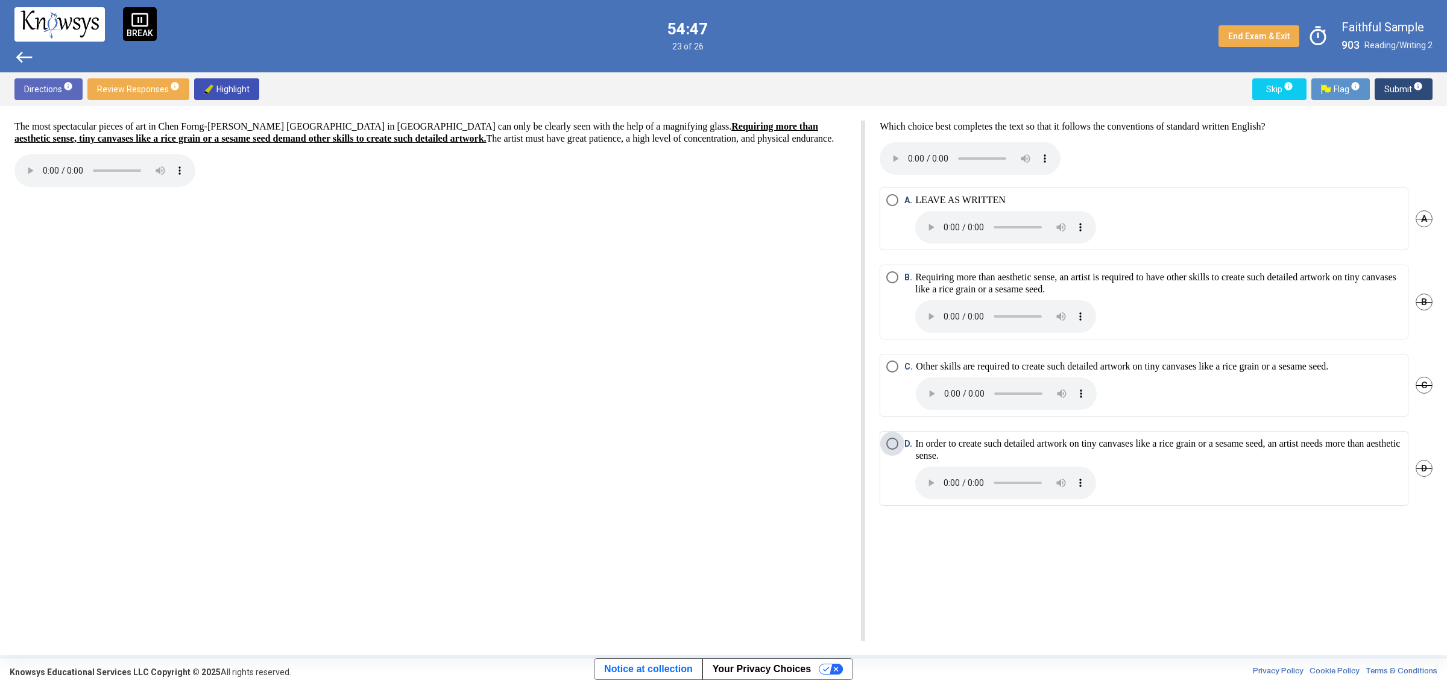
click at [918, 446] on p "In order to create such detailed artwork on tiny canvases like a rice grain or …" at bounding box center [1158, 468] width 486 height 61
click at [1403, 91] on span "Submit info" at bounding box center [1403, 89] width 39 height 22
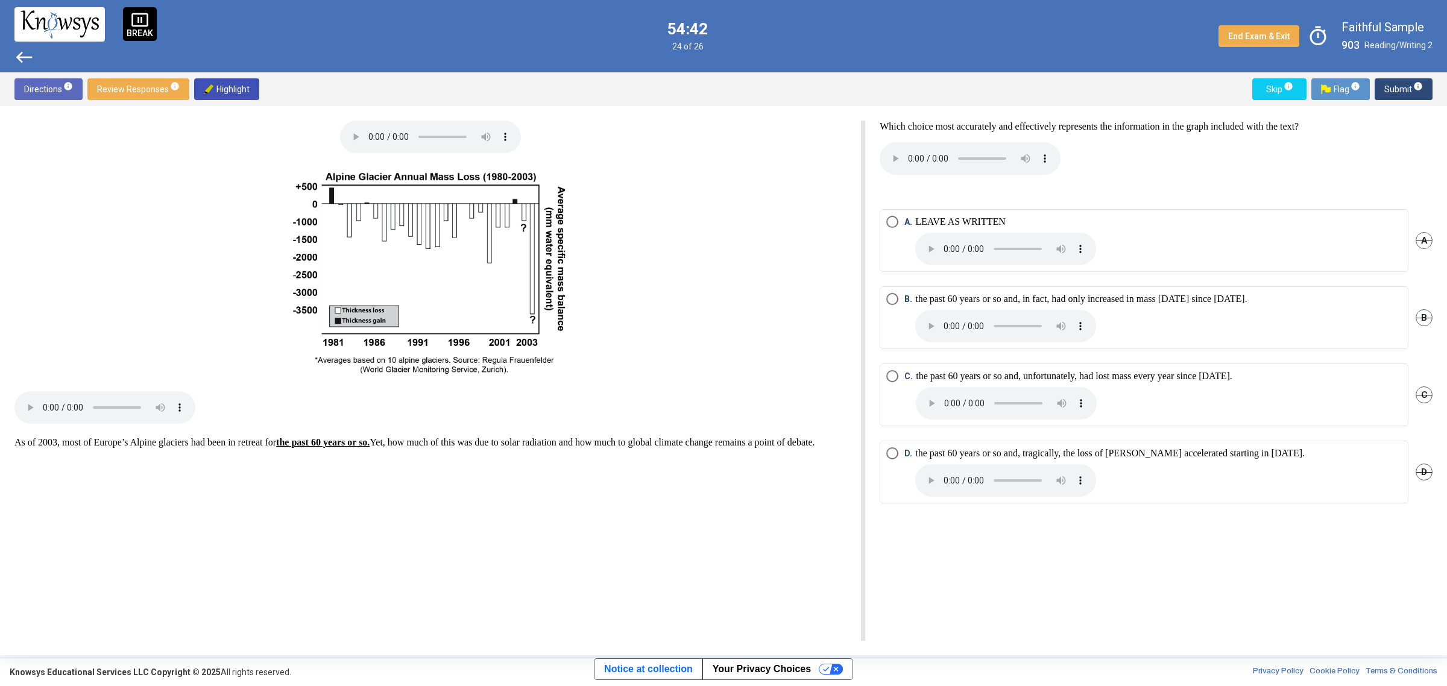
click at [936, 297] on p "the past 60 years or so and, in fact, had only increased in mass in three years…" at bounding box center [1081, 299] width 332 height 12
click at [1394, 88] on span "Submit info" at bounding box center [1403, 89] width 39 height 22
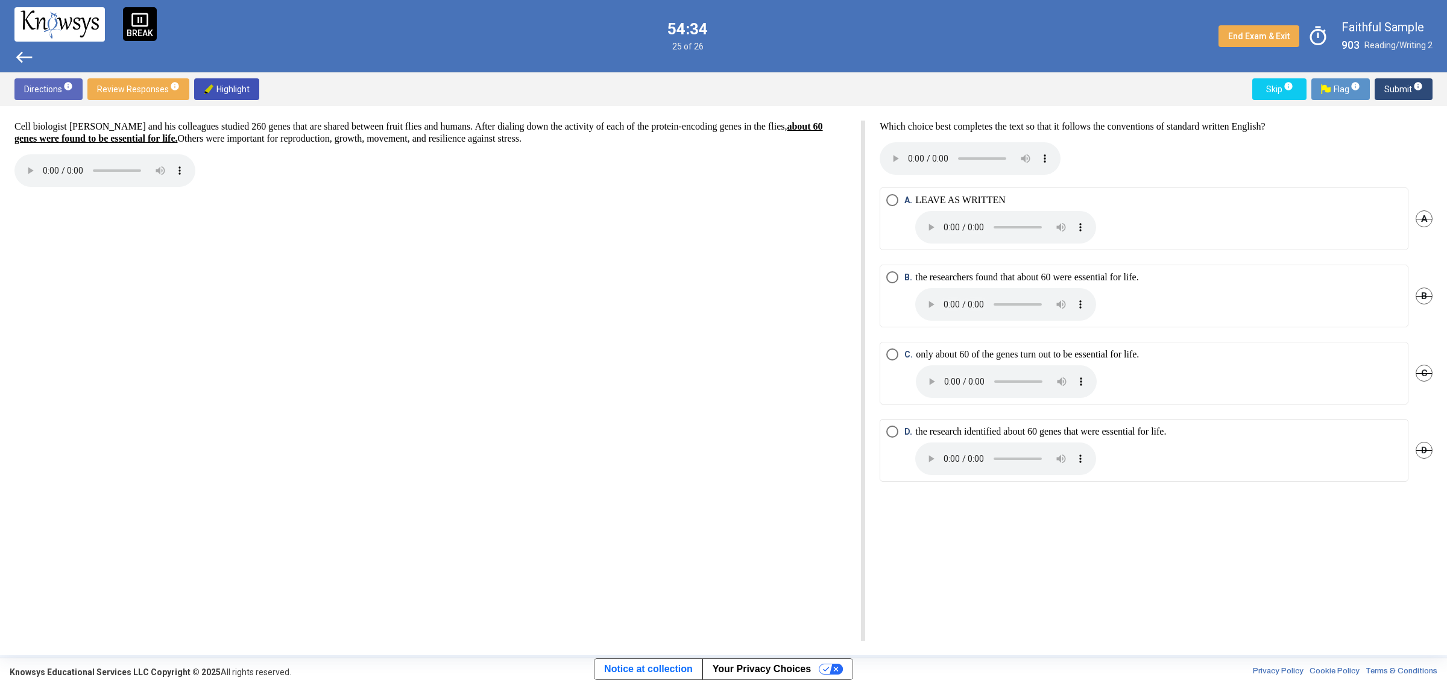
click at [933, 277] on p "the researchers found that about 60 were essential for life." at bounding box center [1027, 295] width 224 height 49
click at [1397, 83] on span "Submit info" at bounding box center [1403, 89] width 39 height 22
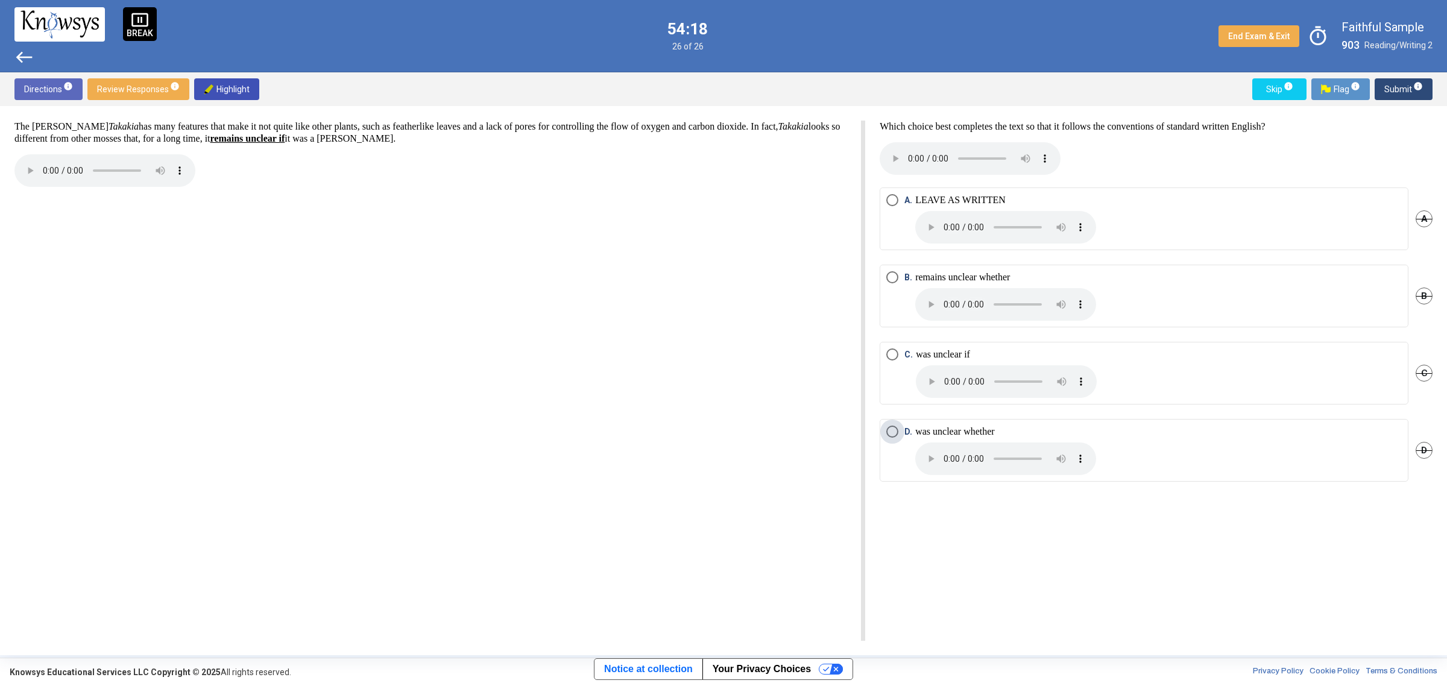
click at [900, 432] on span "D. was unclear whether" at bounding box center [997, 450] width 198 height 49
click at [1406, 92] on span "Submit info" at bounding box center [1403, 89] width 39 height 22
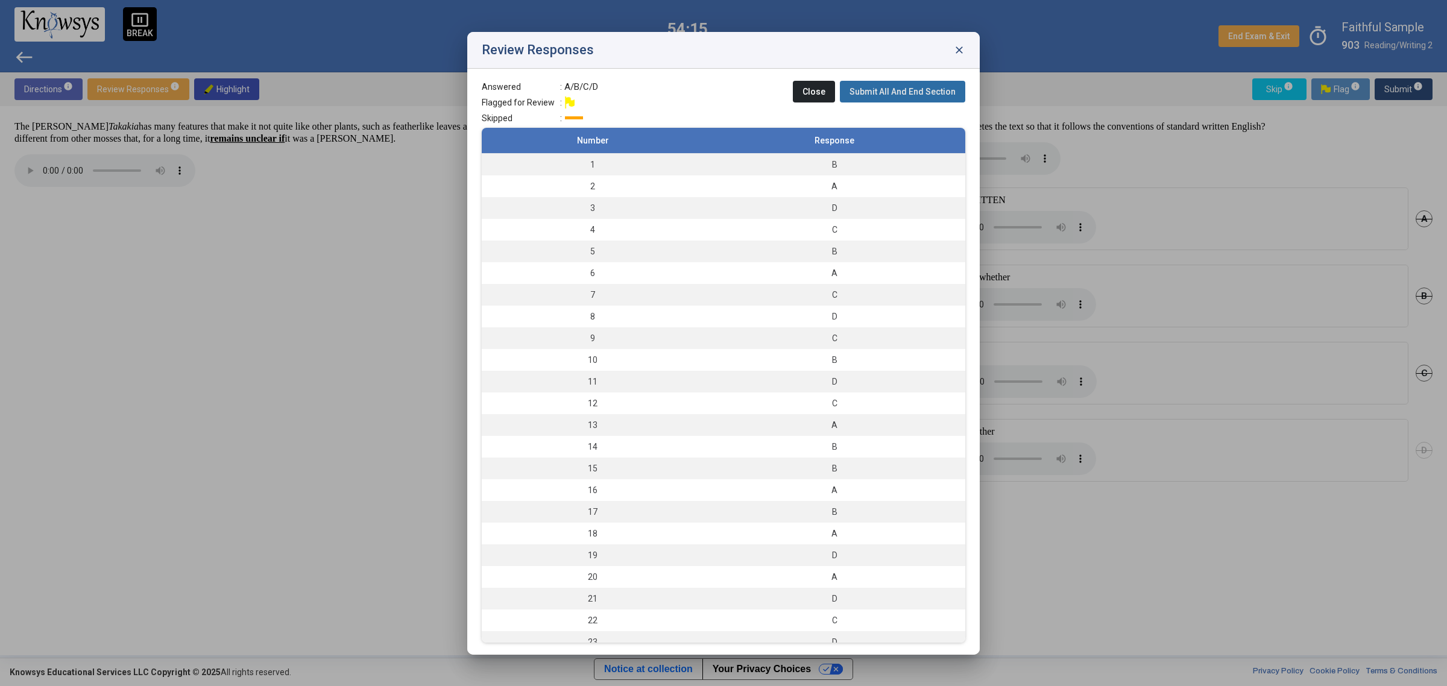
click at [921, 90] on span "Submit All And End Section" at bounding box center [902, 92] width 106 height 10
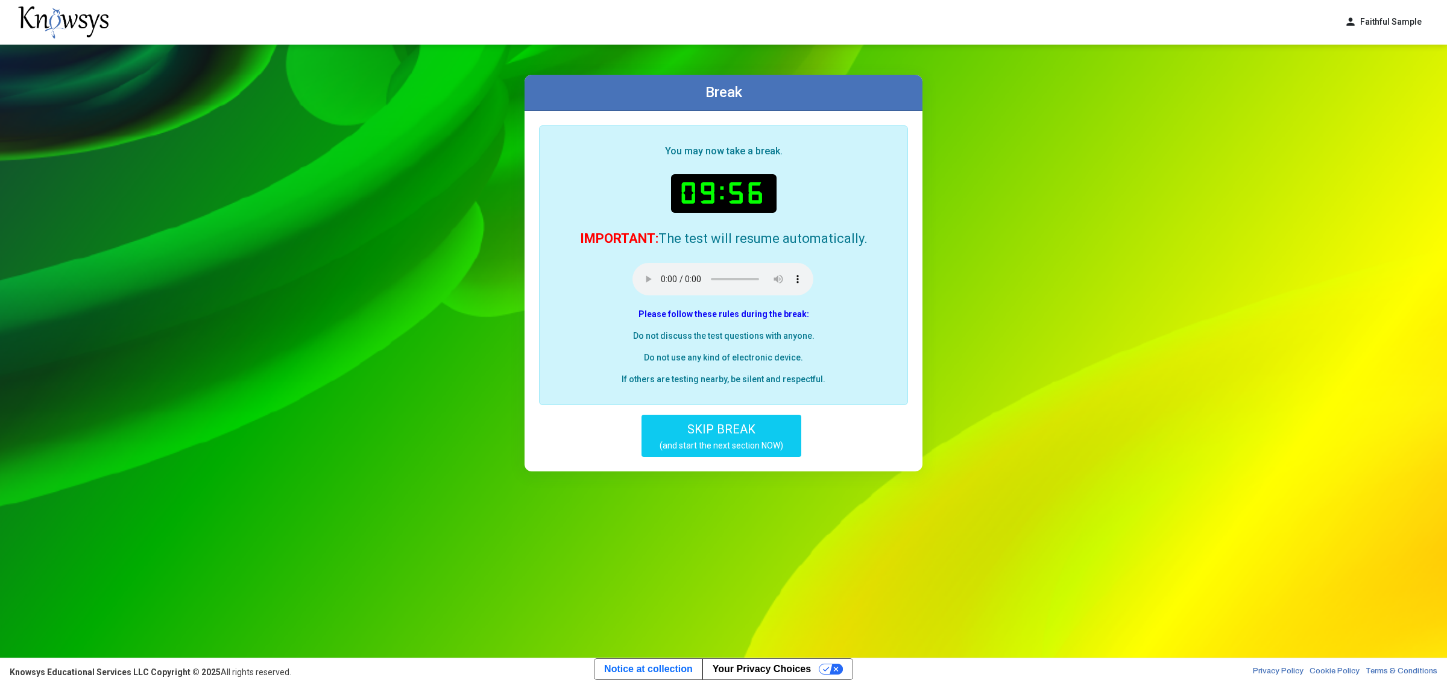
click at [735, 428] on span "SKIP BREAK" at bounding box center [721, 429] width 68 height 14
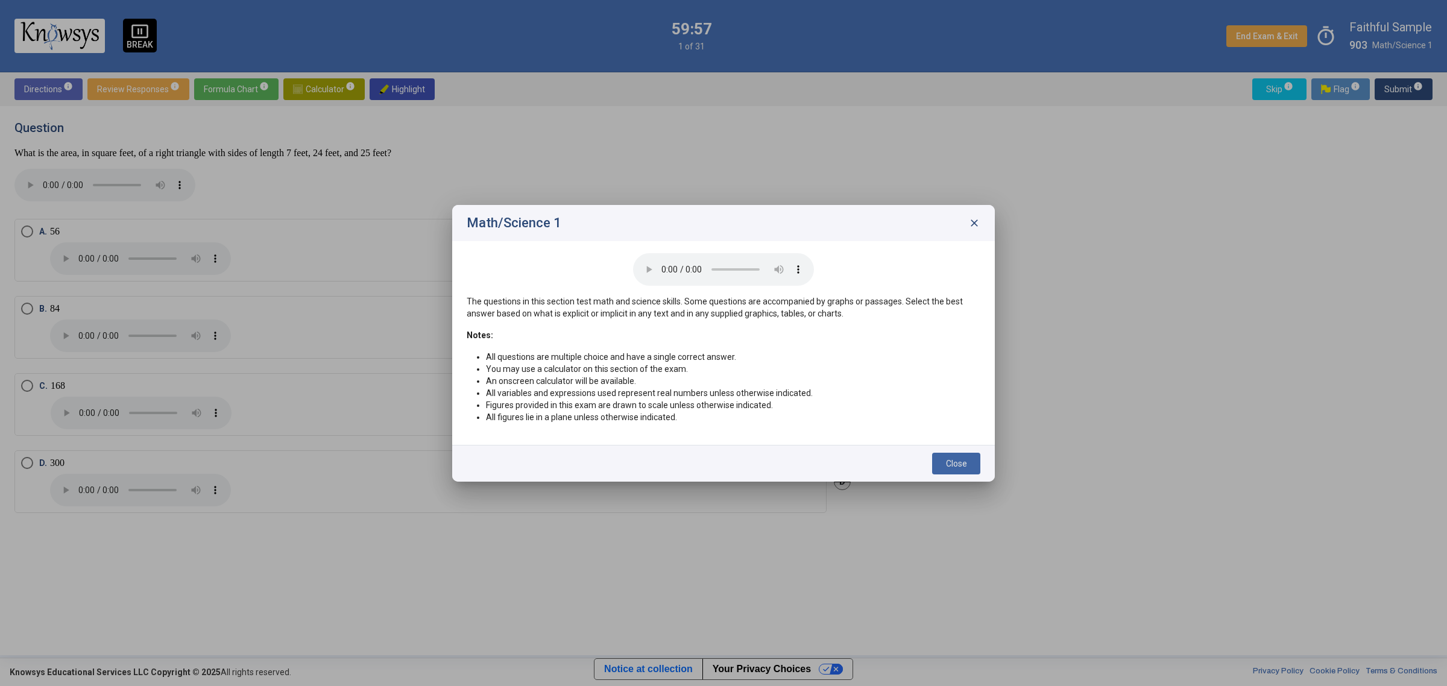
click at [965, 459] on span "Close" at bounding box center [956, 464] width 21 height 10
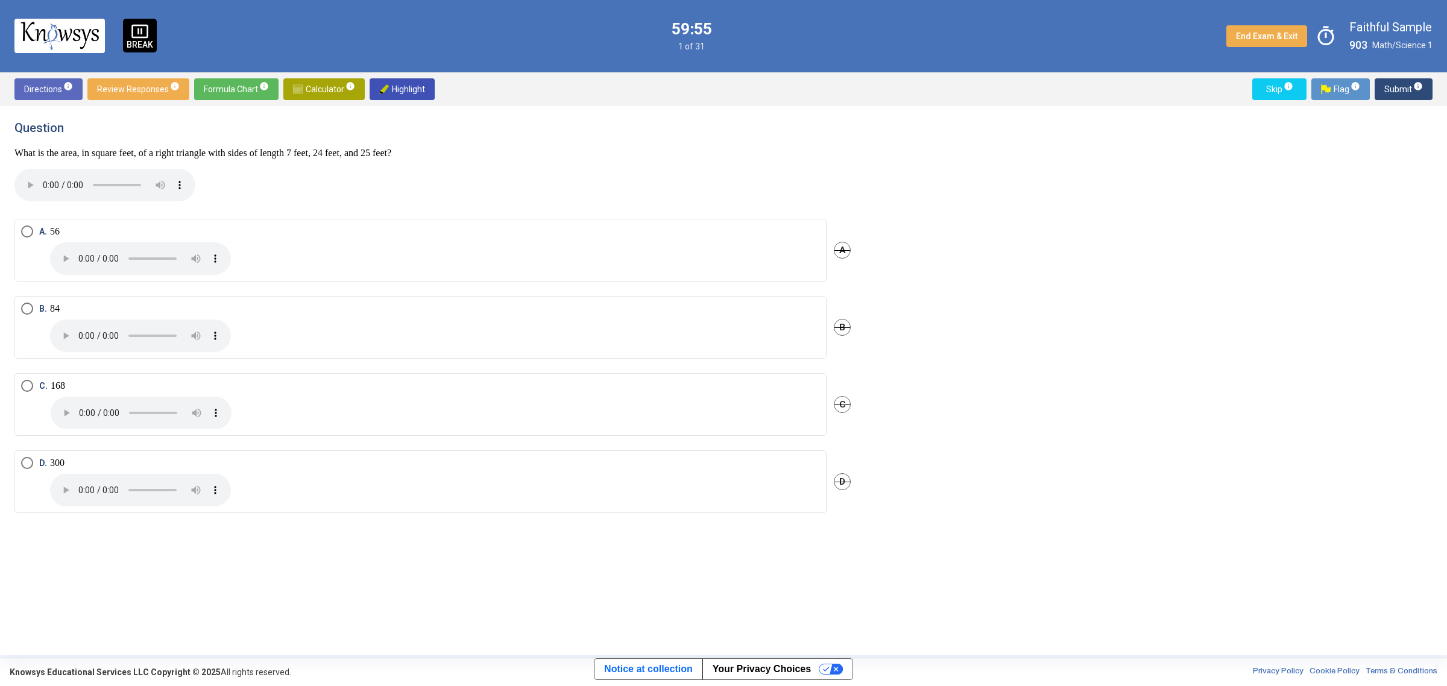
click at [28, 389] on span "Select an option" at bounding box center [27, 386] width 12 height 12
click at [1396, 80] on span "Submit info" at bounding box center [1403, 89] width 39 height 22
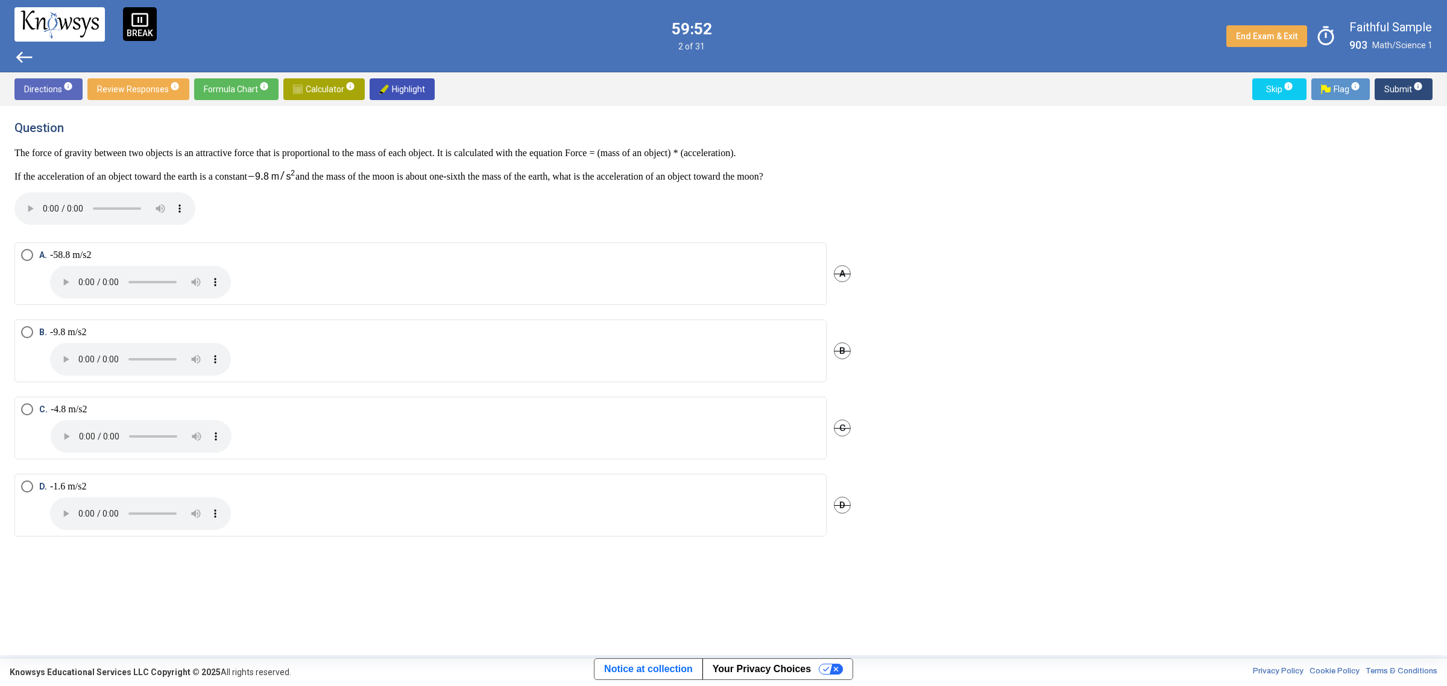
click at [31, 492] on span "Select an option" at bounding box center [27, 486] width 12 height 12
click at [1397, 92] on span "Submit info" at bounding box center [1403, 89] width 39 height 22
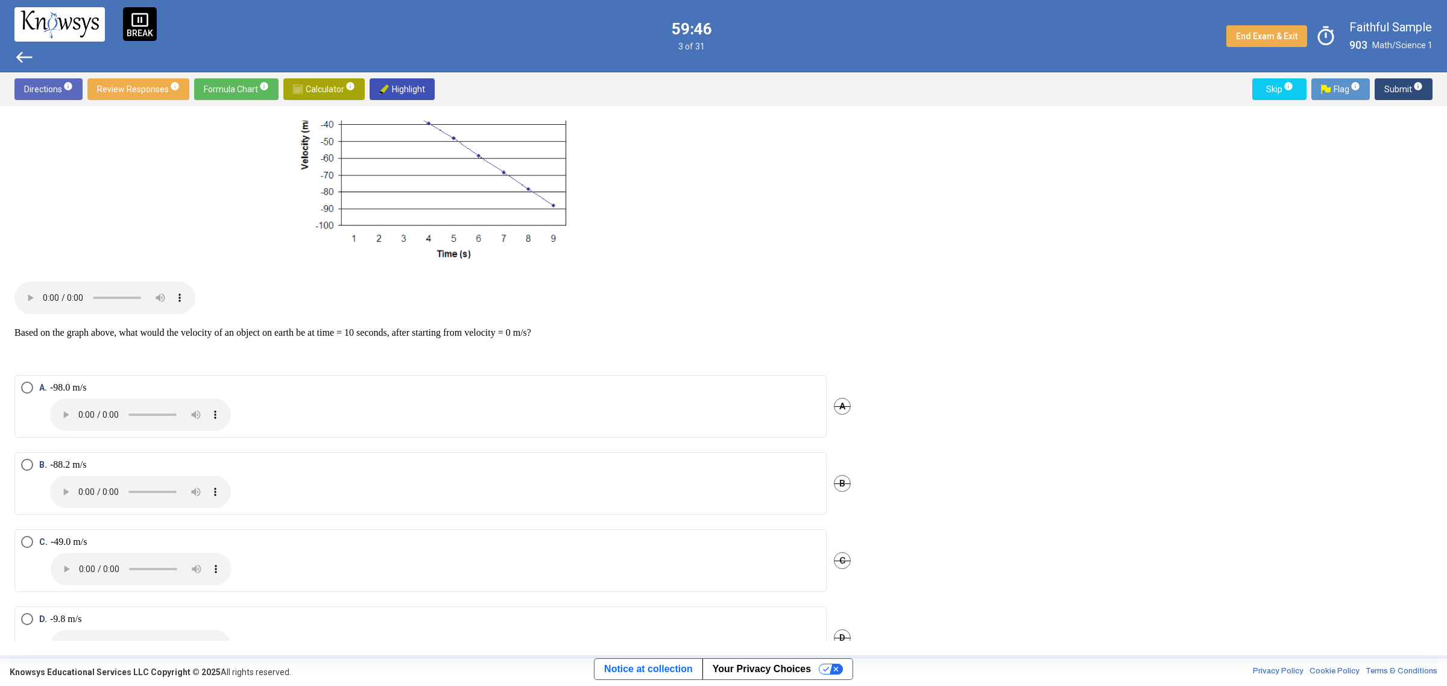
scroll to position [226, 0]
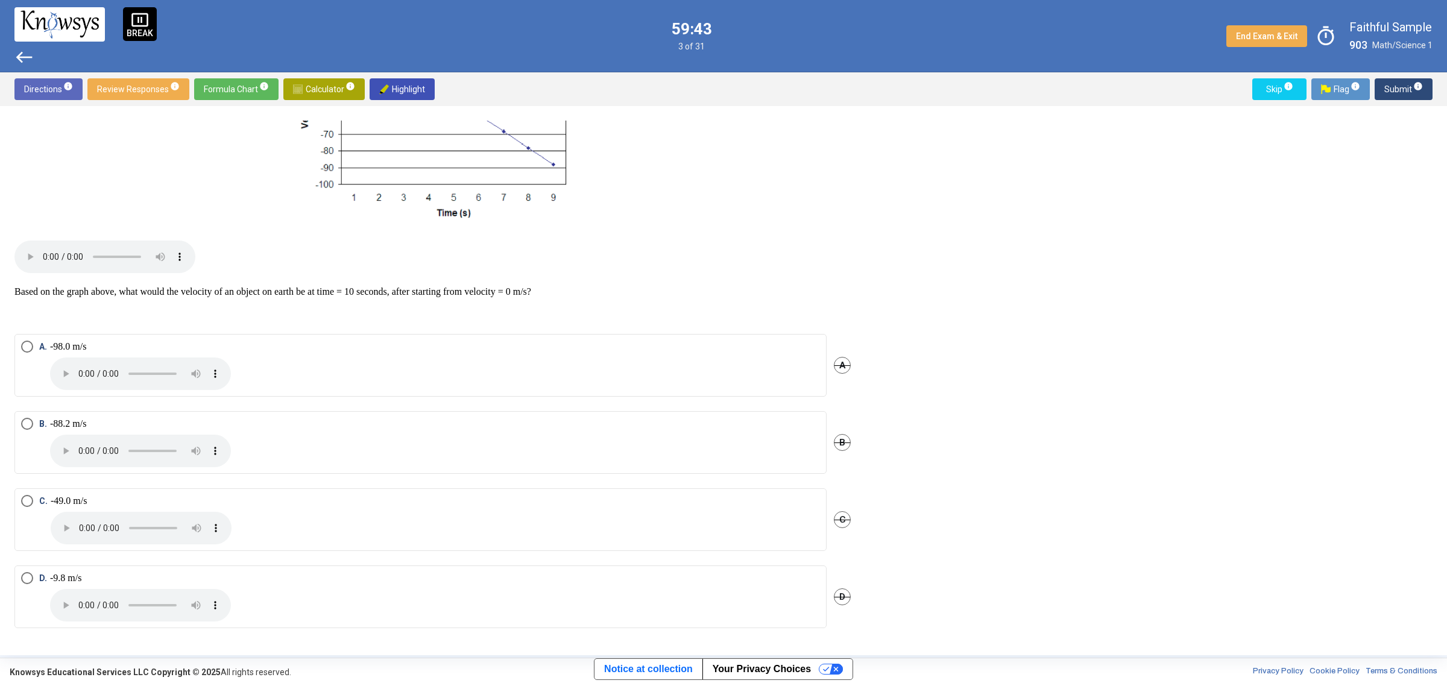
click at [25, 576] on span "Select an option" at bounding box center [27, 578] width 12 height 12
click at [1406, 81] on span "Submit info" at bounding box center [1403, 89] width 39 height 22
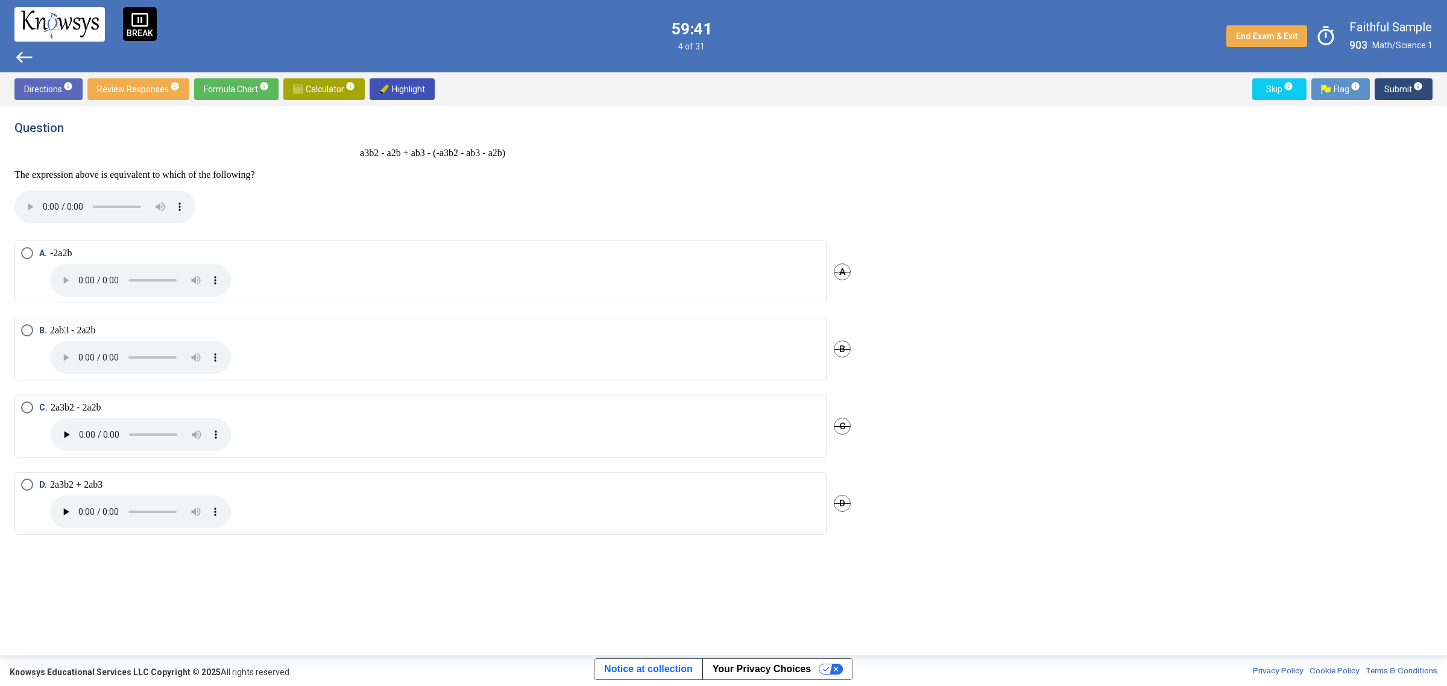
scroll to position [0, 0]
click at [26, 256] on span "Select an option" at bounding box center [27, 255] width 12 height 12
click at [1402, 87] on span "Submit info" at bounding box center [1403, 89] width 39 height 22
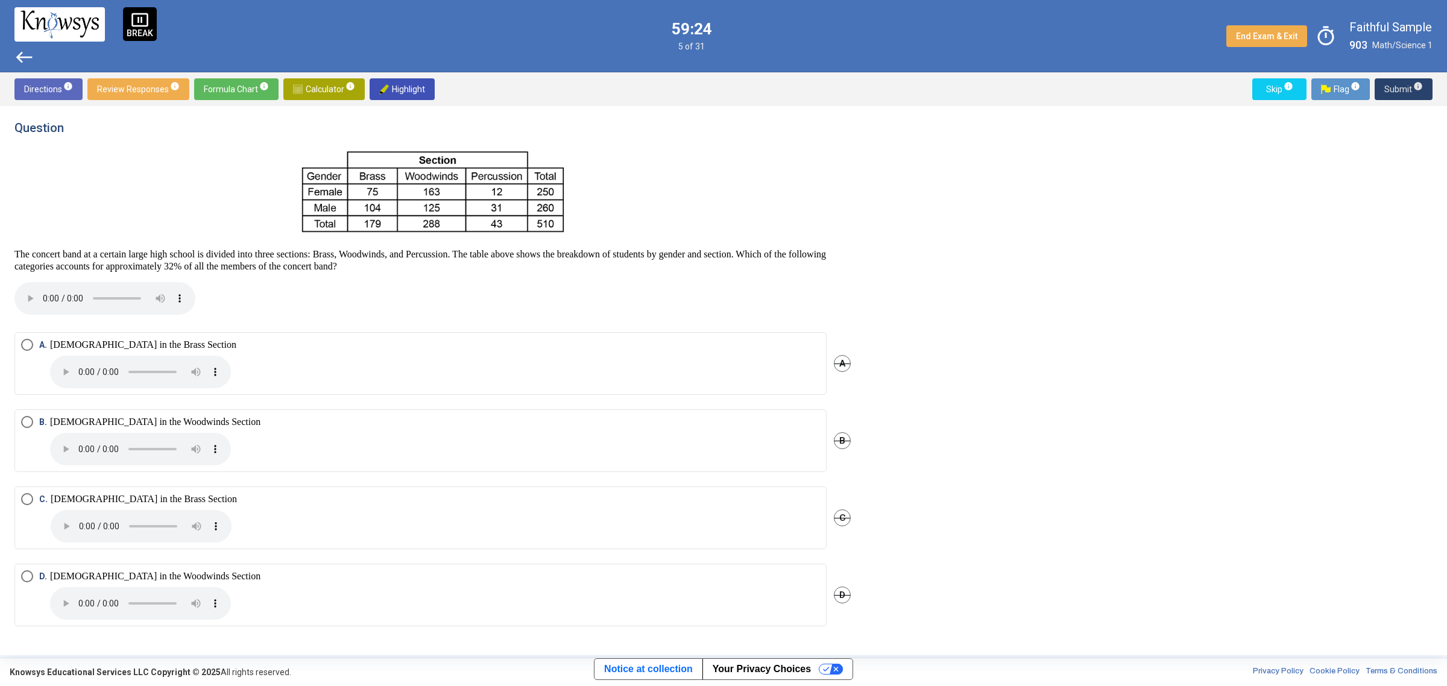
click at [1408, 91] on span "Submit info" at bounding box center [1403, 89] width 39 height 22
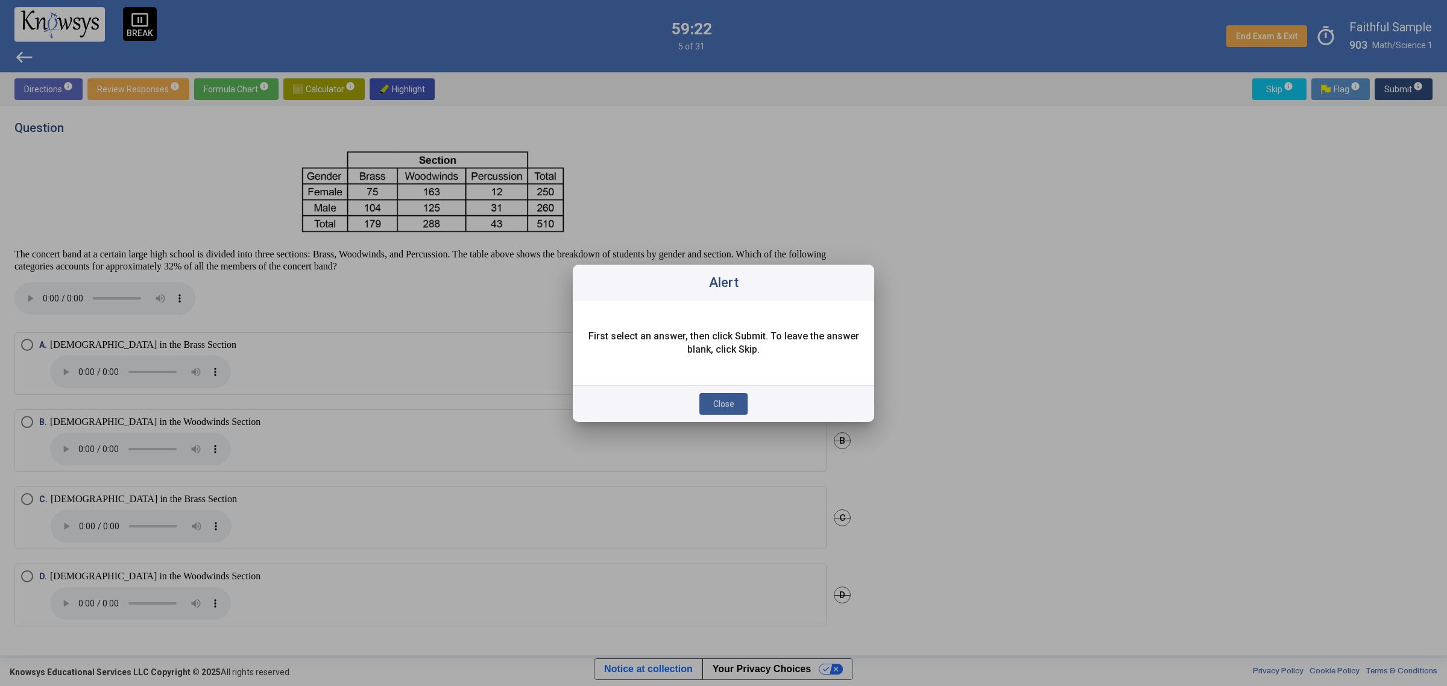
click at [733, 399] on span "Close" at bounding box center [723, 404] width 21 height 10
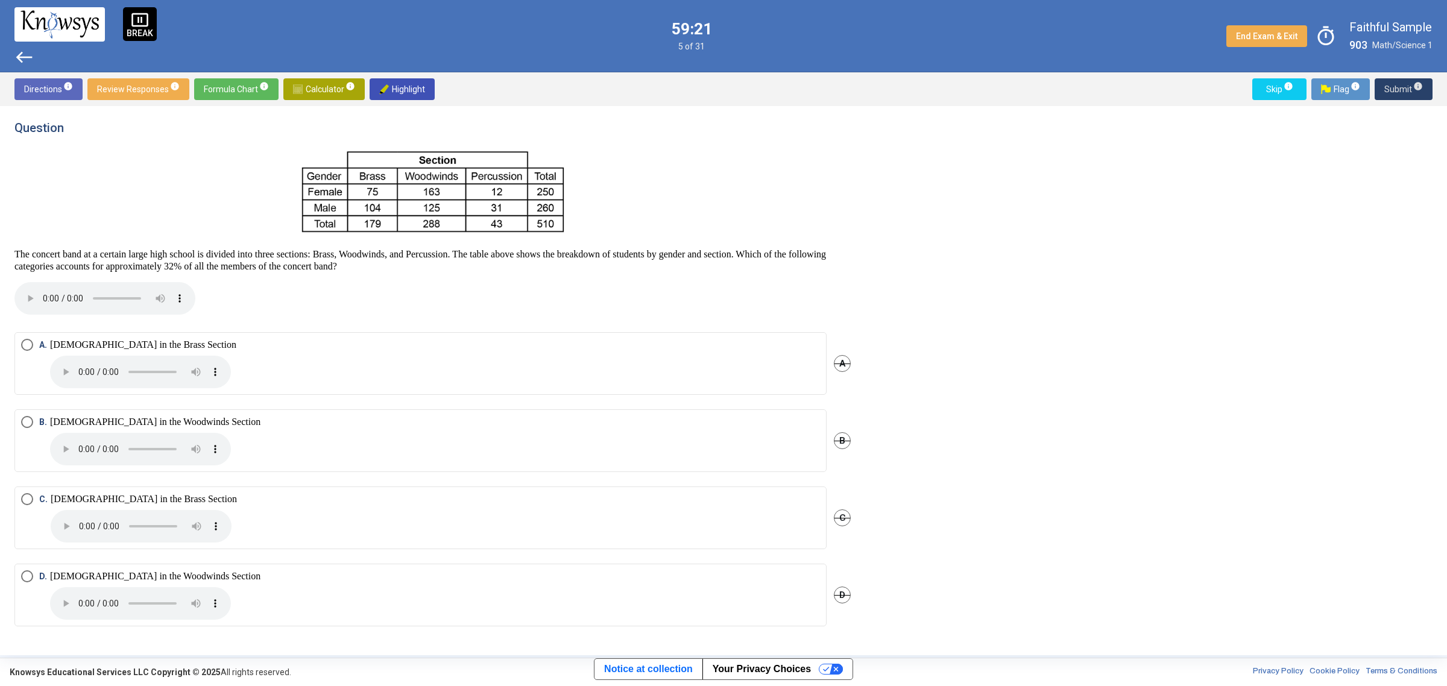
click at [20, 418] on mat-radio-button "B. Females in the Woodwinds Section" at bounding box center [420, 440] width 812 height 63
click at [28, 427] on span "Select an option" at bounding box center [27, 422] width 12 height 12
click at [1400, 86] on span "Submit info" at bounding box center [1403, 89] width 39 height 22
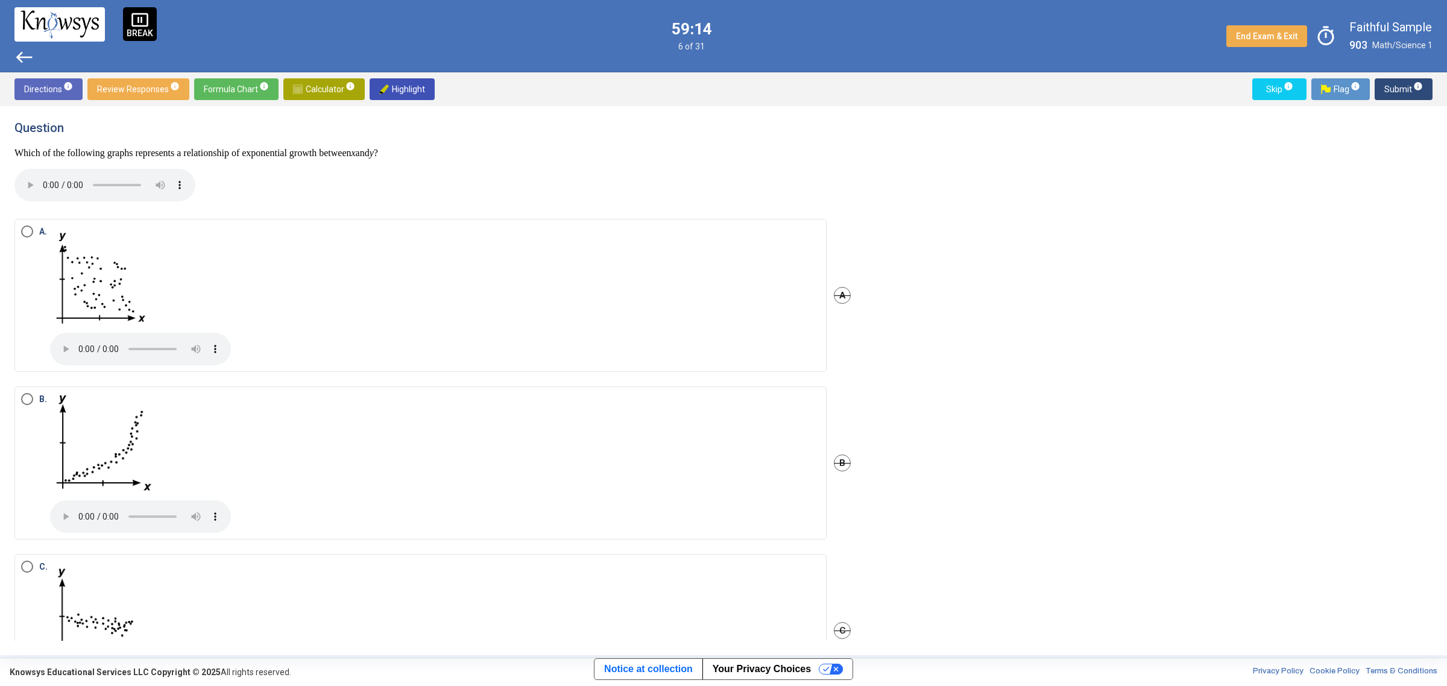
click at [25, 402] on span "Select an option" at bounding box center [27, 399] width 12 height 12
click at [1409, 88] on span "Submit info" at bounding box center [1403, 89] width 39 height 22
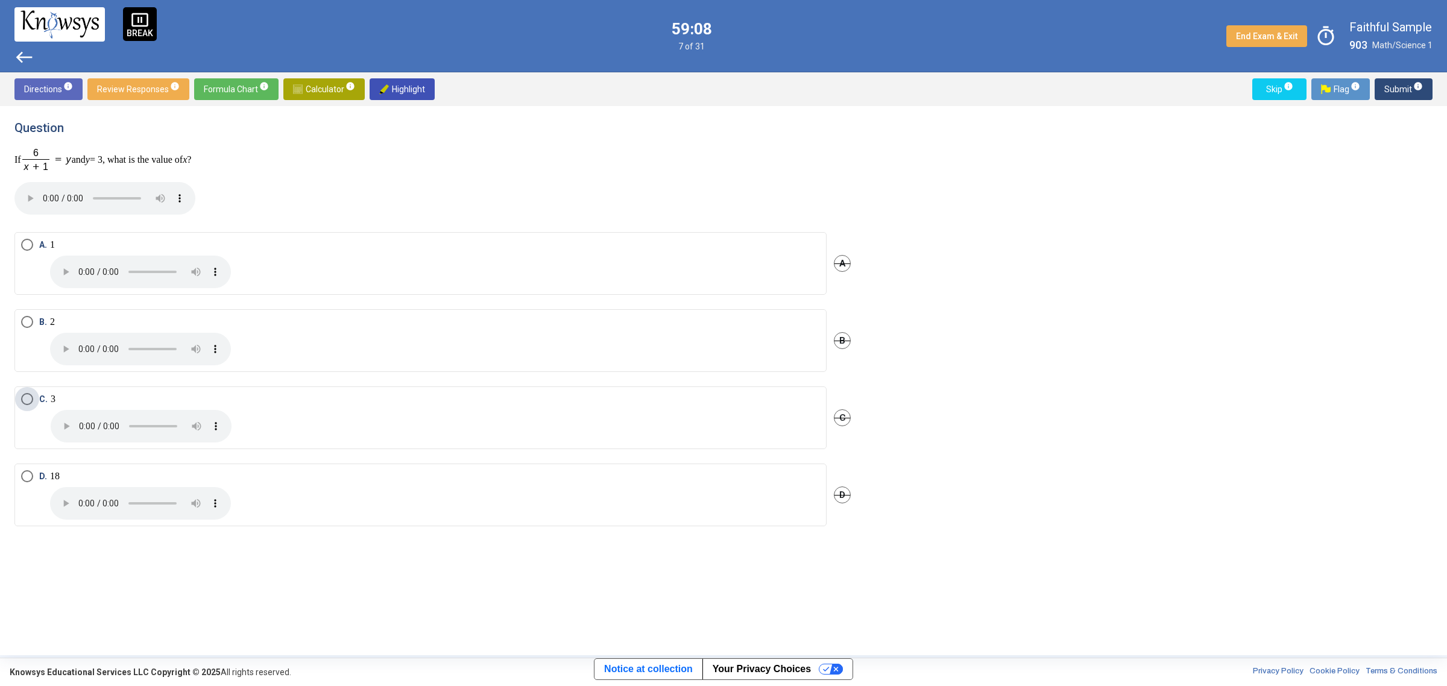
click at [23, 396] on span "Select an option" at bounding box center [27, 399] width 12 height 12
click at [1397, 90] on span "Submit info" at bounding box center [1403, 89] width 39 height 22
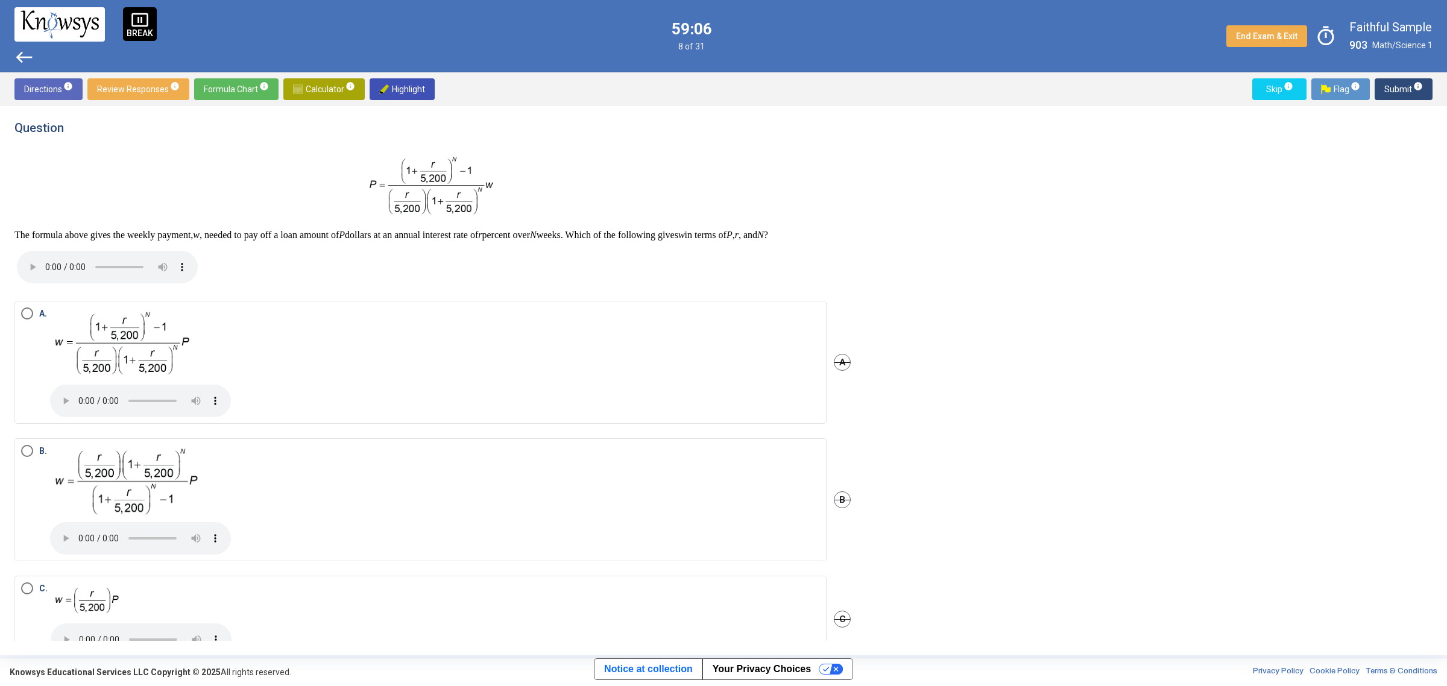
click at [27, 319] on span "Select an option" at bounding box center [27, 313] width 12 height 12
click at [1406, 80] on span "Submit info" at bounding box center [1403, 89] width 39 height 22
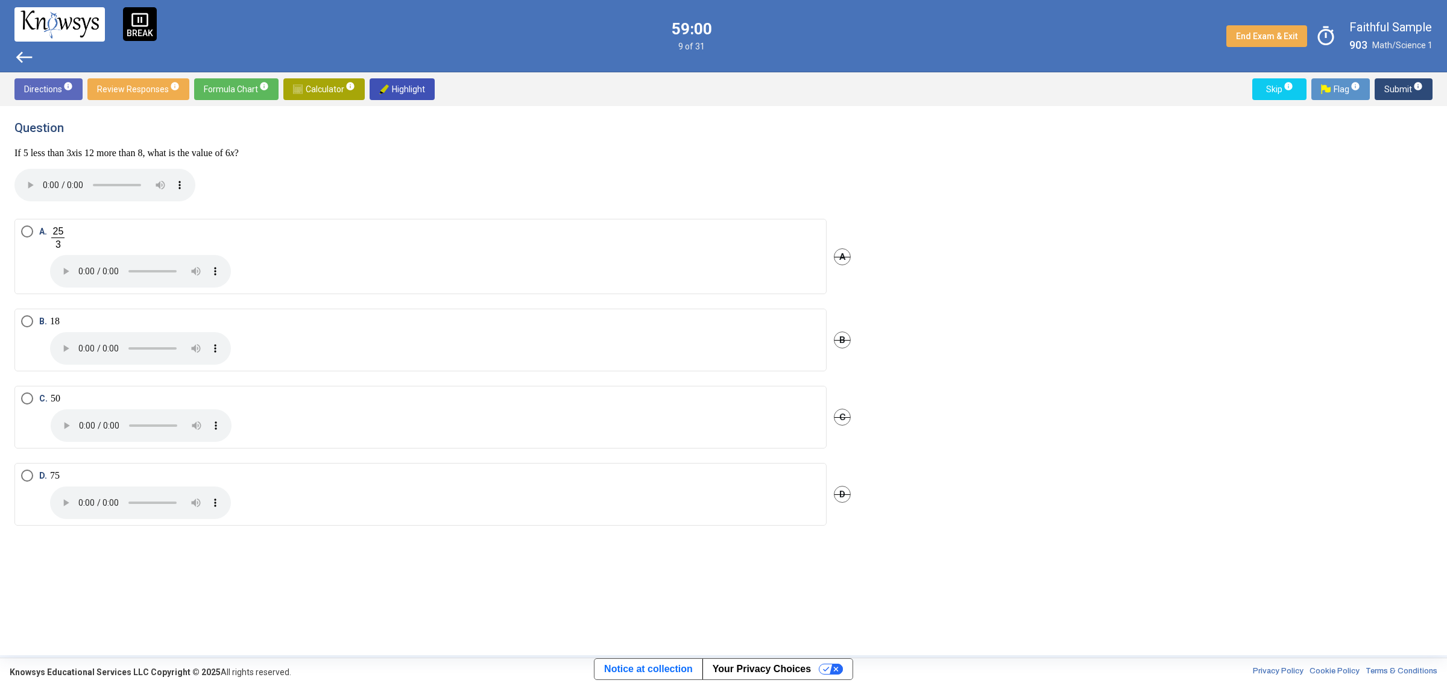
click at [25, 321] on span "Select an option" at bounding box center [27, 321] width 12 height 12
click at [1402, 90] on span "Submit info" at bounding box center [1403, 89] width 39 height 22
click at [28, 239] on span "Select an option" at bounding box center [27, 244] width 12 height 12
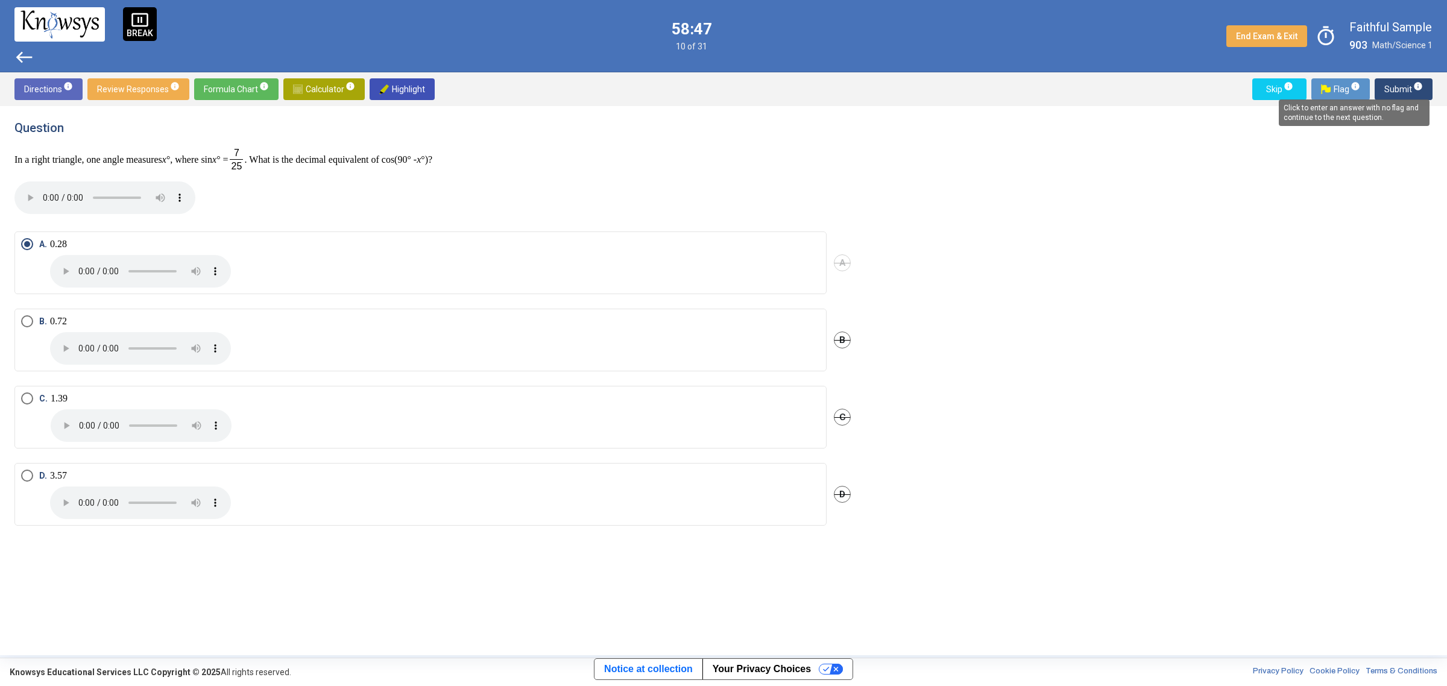
click at [1408, 84] on span "Submit info" at bounding box center [1403, 89] width 39 height 22
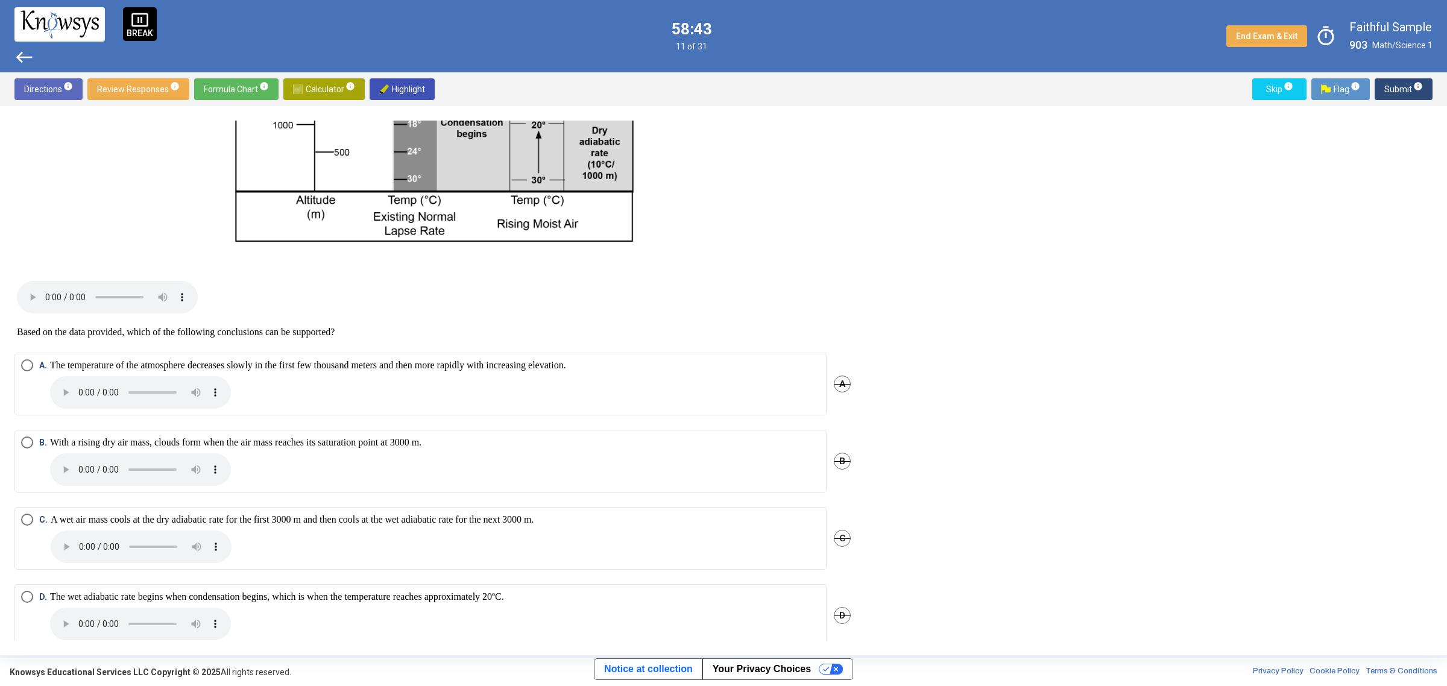
scroll to position [496, 0]
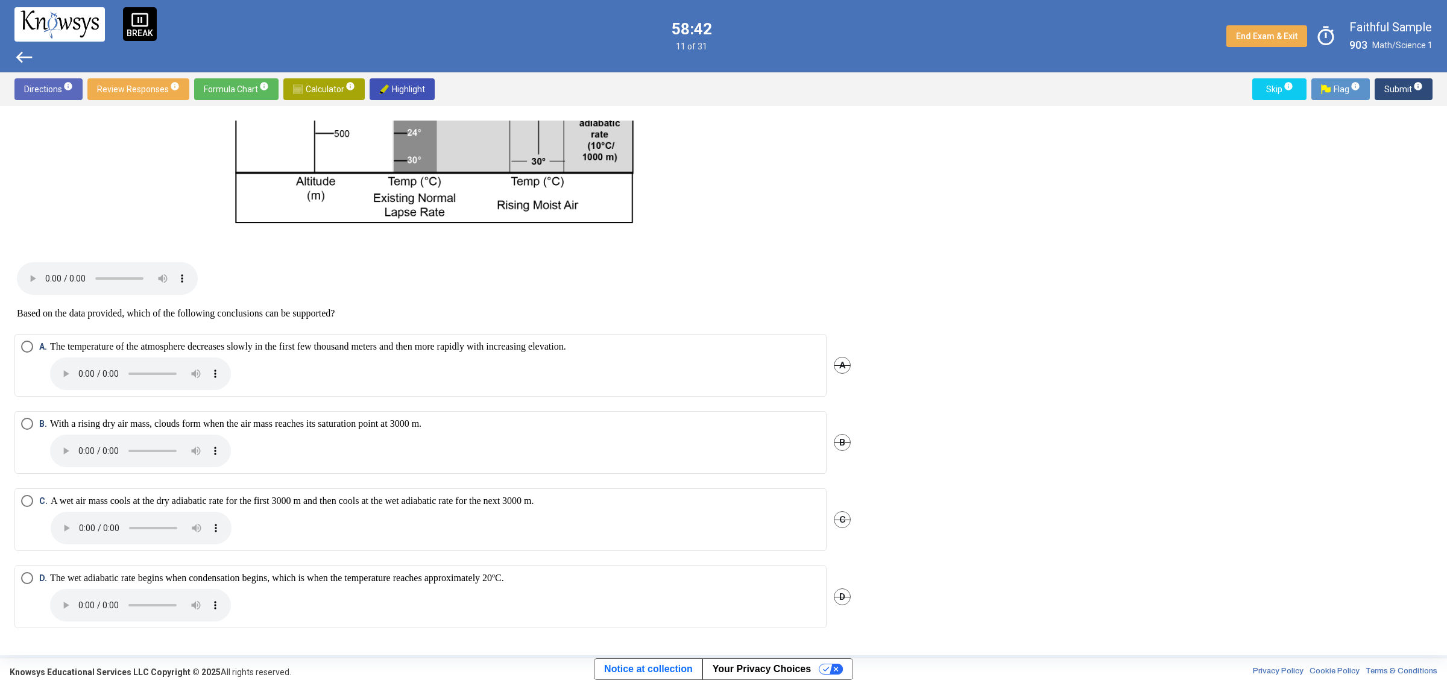
click at [28, 499] on span "Select an option" at bounding box center [27, 501] width 12 height 12
click at [1414, 85] on span "info" at bounding box center [1418, 86] width 10 height 10
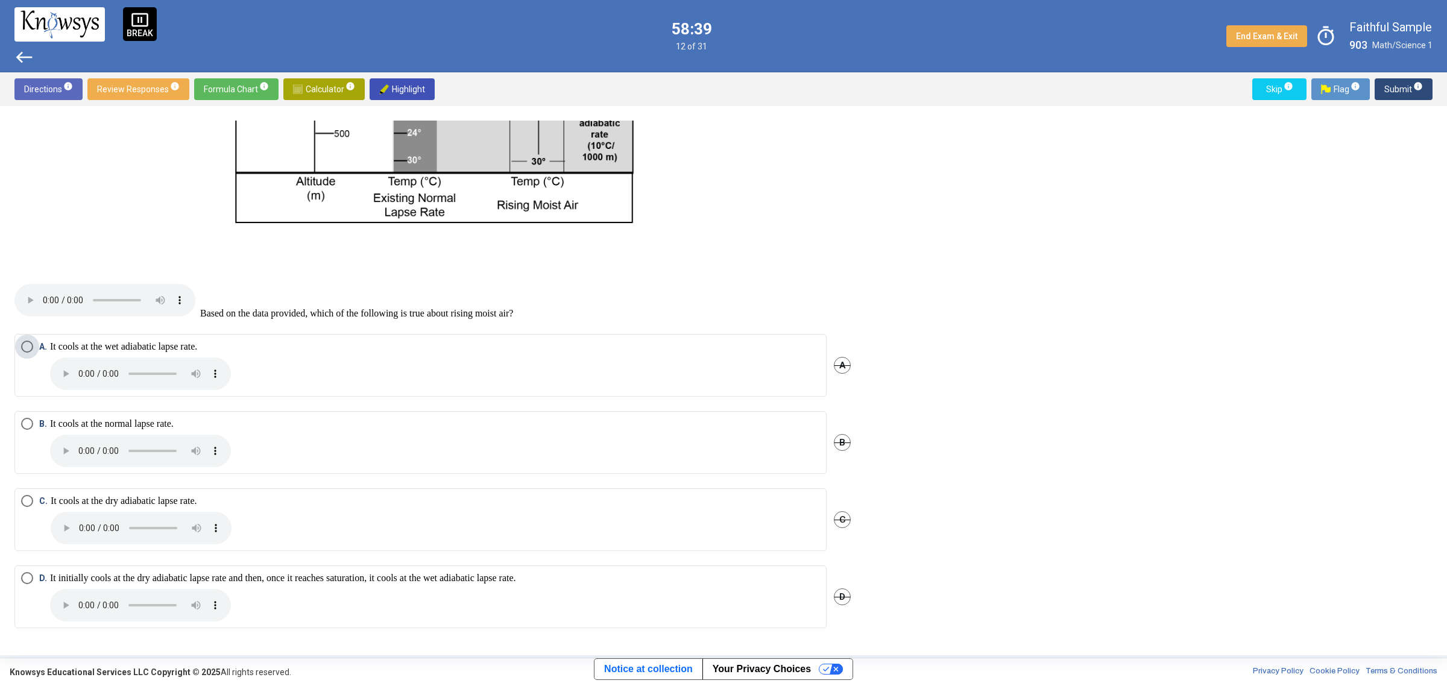
click at [28, 345] on span "Select an option" at bounding box center [27, 347] width 12 height 12
click at [1400, 86] on span "Submit info" at bounding box center [1403, 89] width 39 height 22
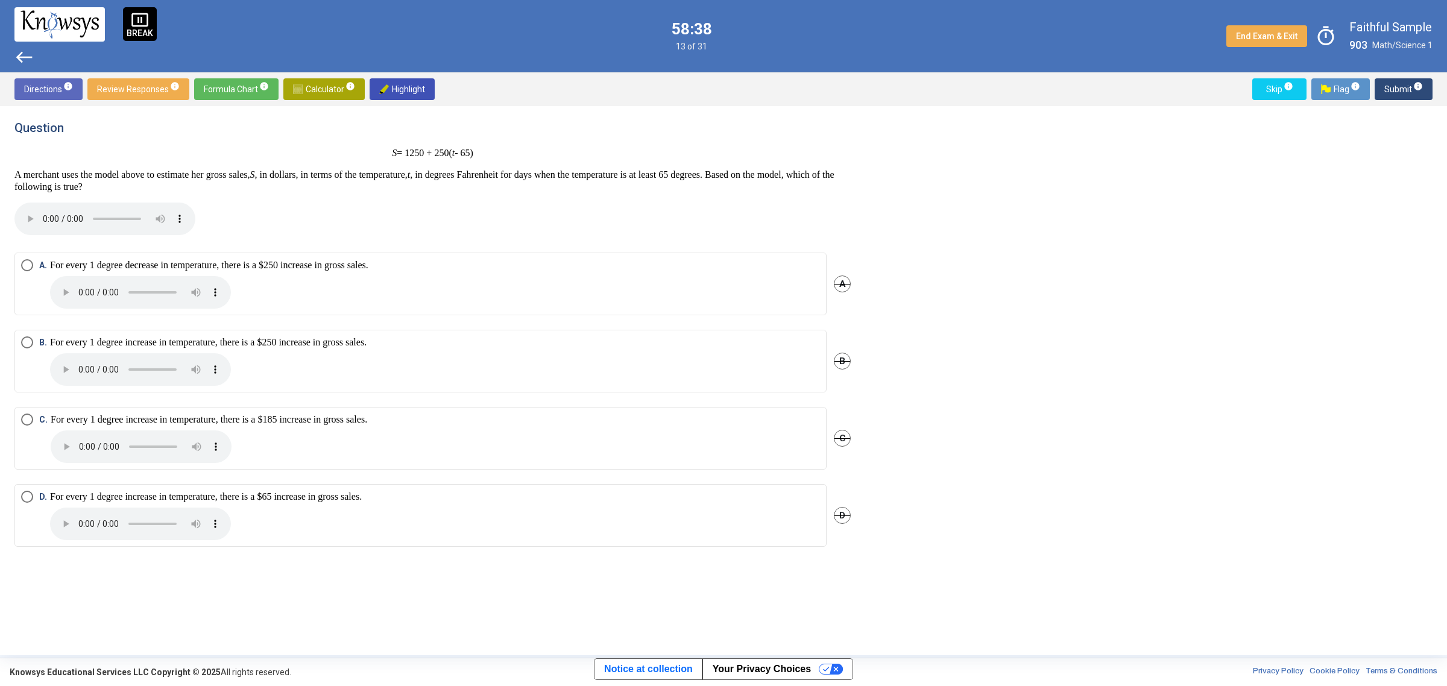
scroll to position [0, 0]
click at [25, 419] on span "Select an option" at bounding box center [27, 420] width 12 height 12
click at [1406, 87] on span "Submit info" at bounding box center [1403, 89] width 39 height 22
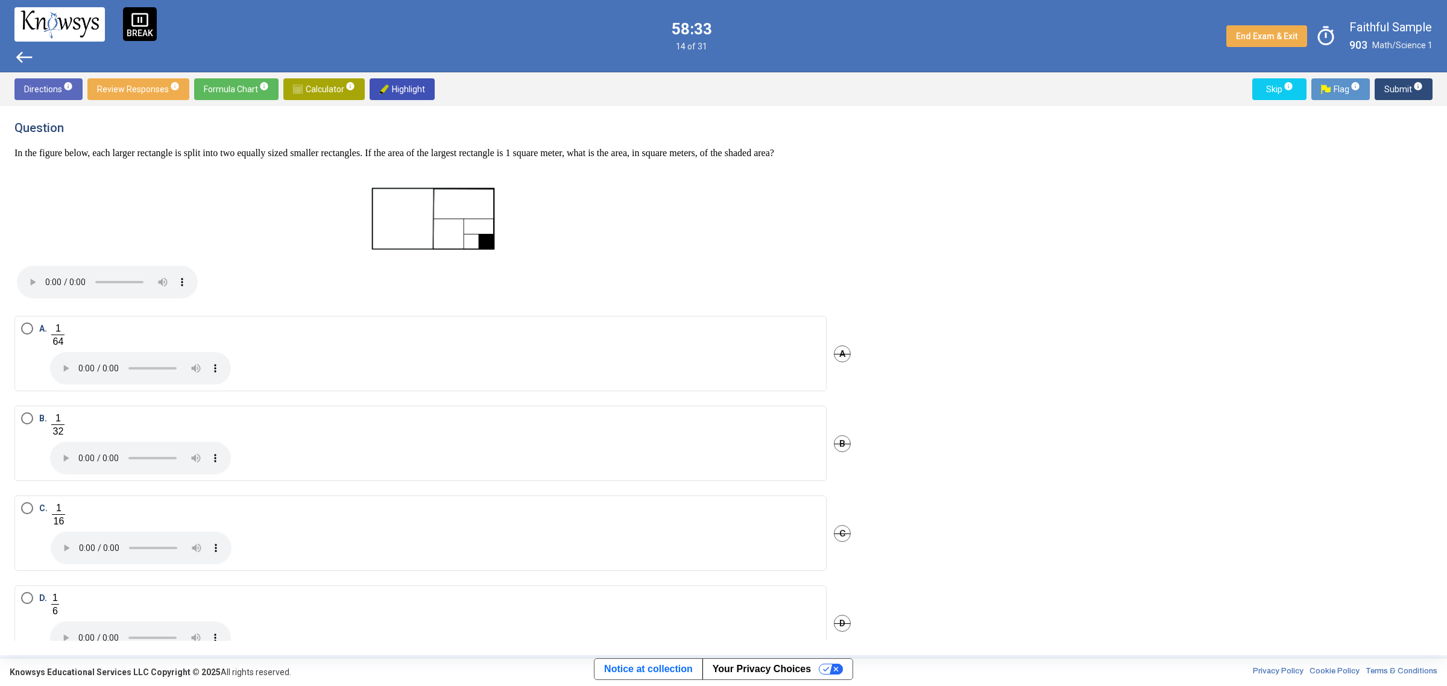
click at [31, 335] on span "Select an option" at bounding box center [27, 329] width 12 height 12
click at [22, 424] on span "Select an option" at bounding box center [27, 418] width 12 height 12
click at [1396, 87] on span "Submit info" at bounding box center [1403, 89] width 39 height 22
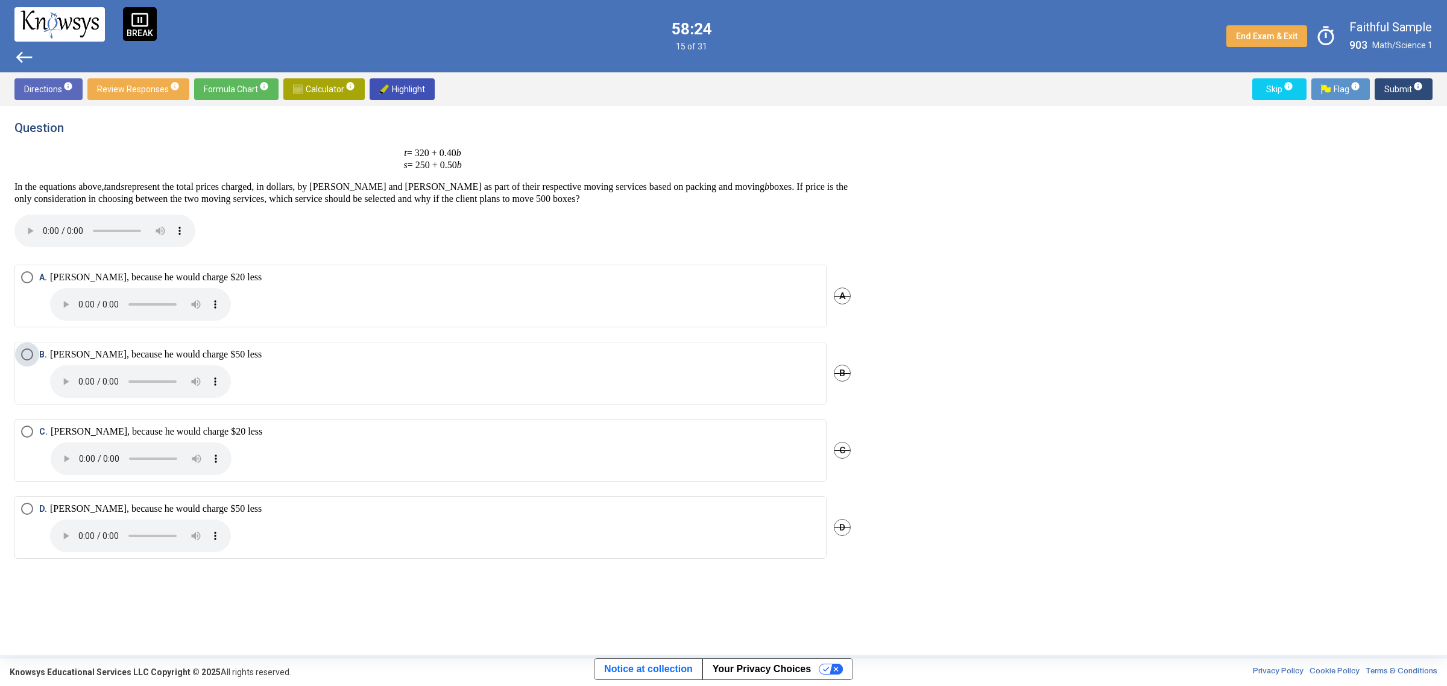
click at [22, 356] on span "Select an option" at bounding box center [27, 354] width 12 height 12
click at [1406, 90] on span "Submit info" at bounding box center [1403, 89] width 39 height 22
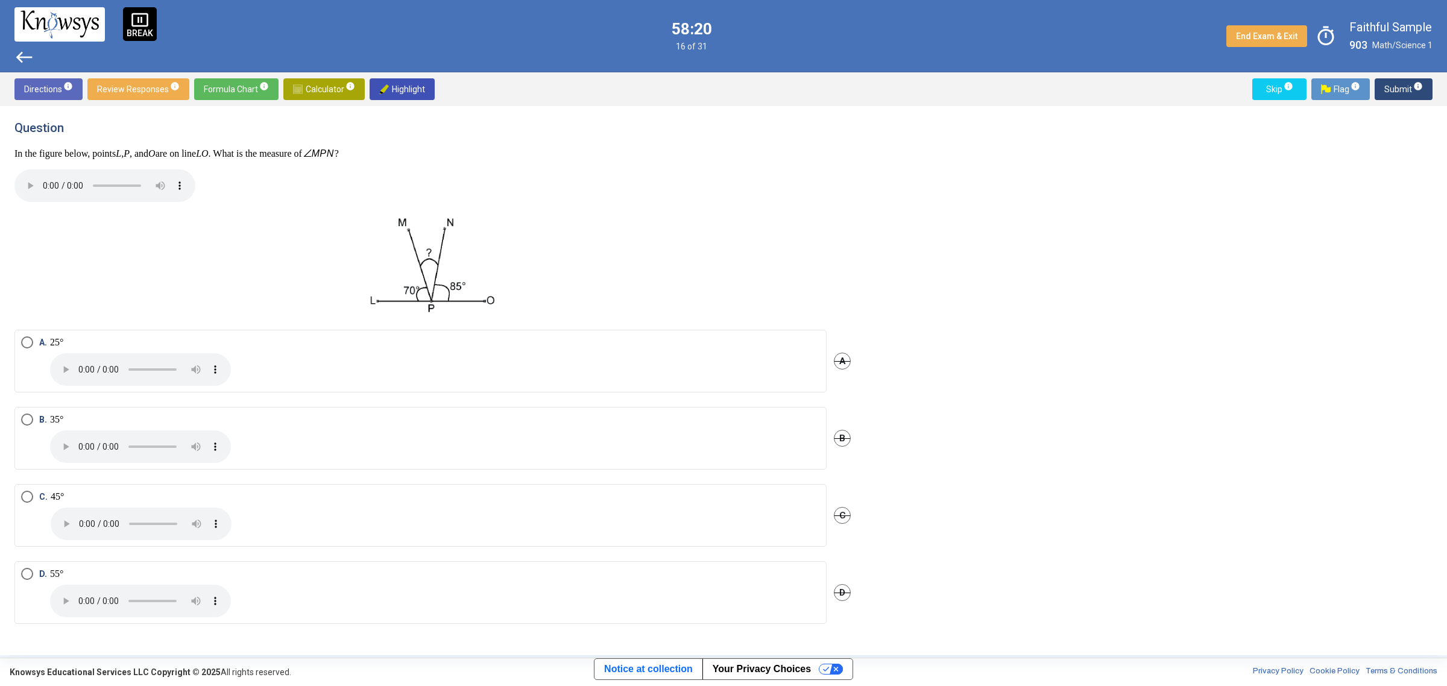
click at [27, 414] on span "Select an option" at bounding box center [27, 420] width 12 height 12
click at [1402, 88] on span "Submit info" at bounding box center [1403, 89] width 39 height 22
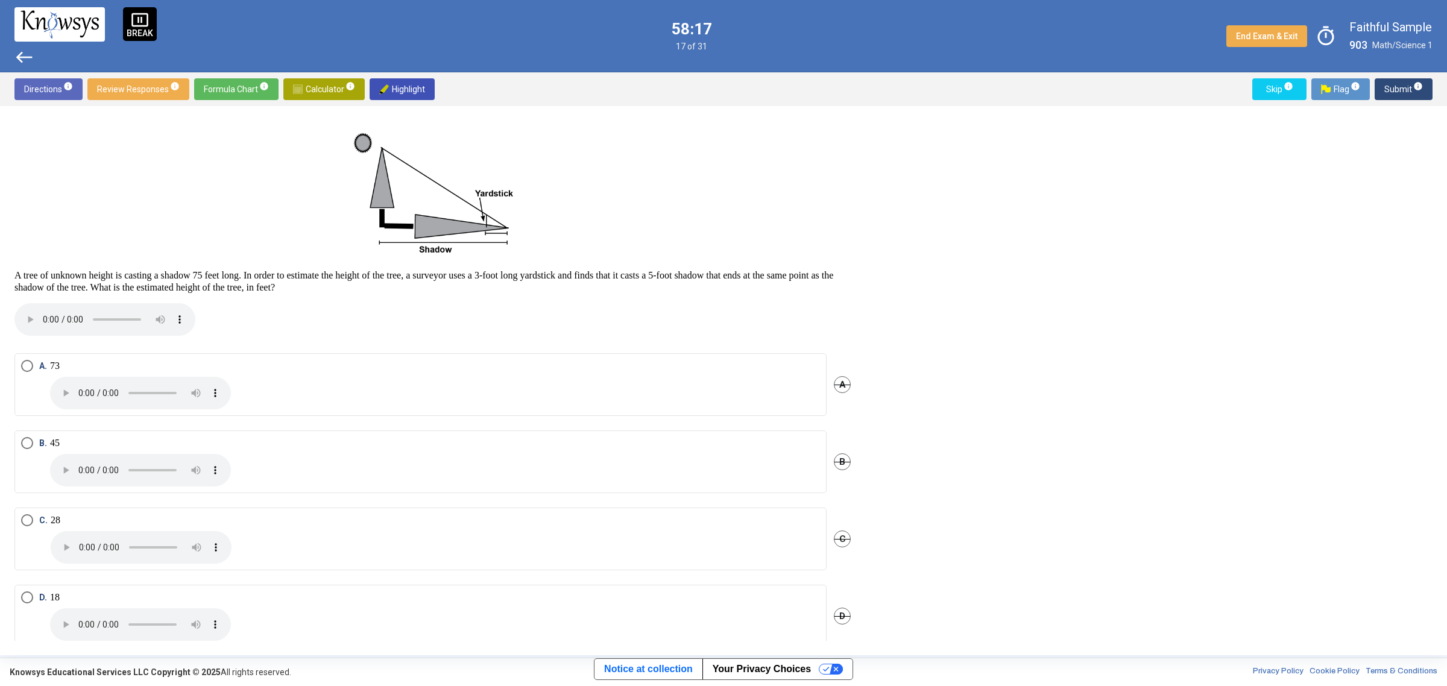
scroll to position [43, 0]
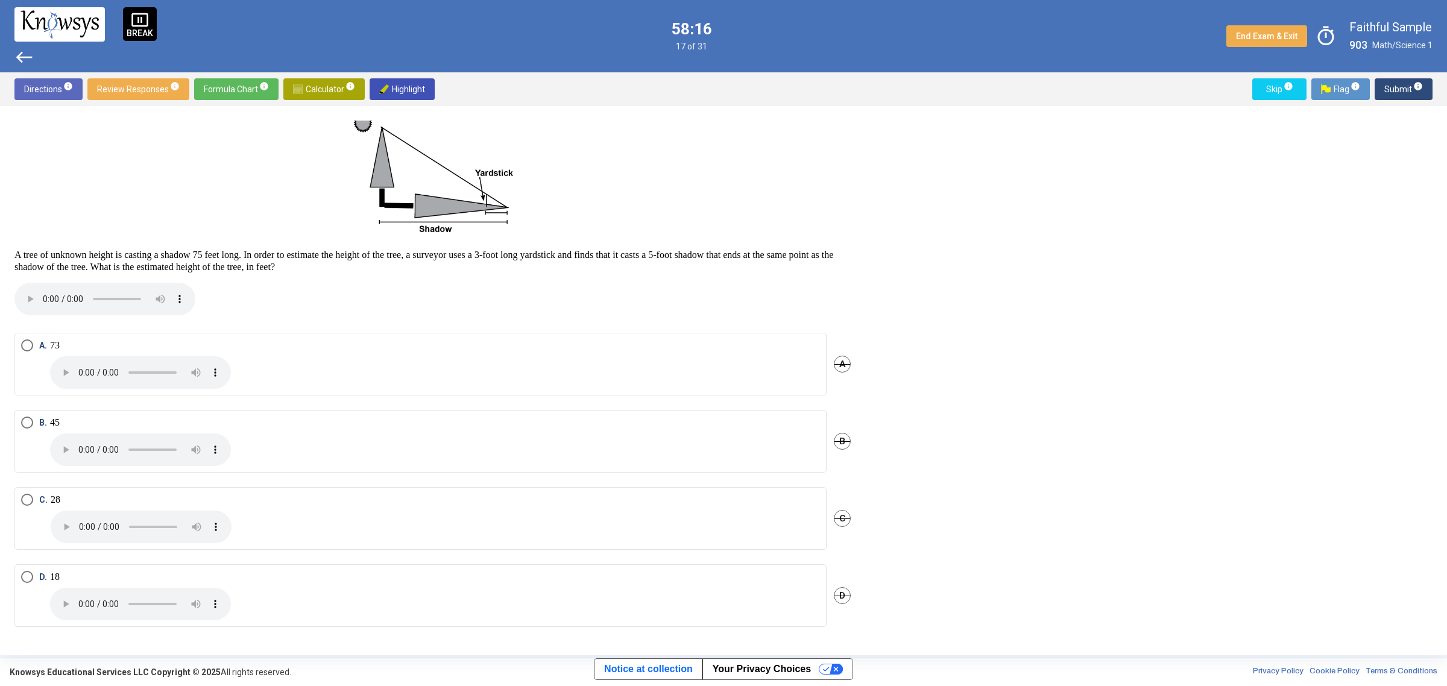
drag, startPoint x: 19, startPoint y: 417, endPoint x: 46, endPoint y: 414, distance: 27.3
click at [19, 417] on mat-radio-button "B. 45" at bounding box center [420, 441] width 812 height 63
click at [28, 424] on span "Select an option" at bounding box center [27, 423] width 12 height 12
click at [1393, 98] on span "Submit info" at bounding box center [1403, 89] width 39 height 22
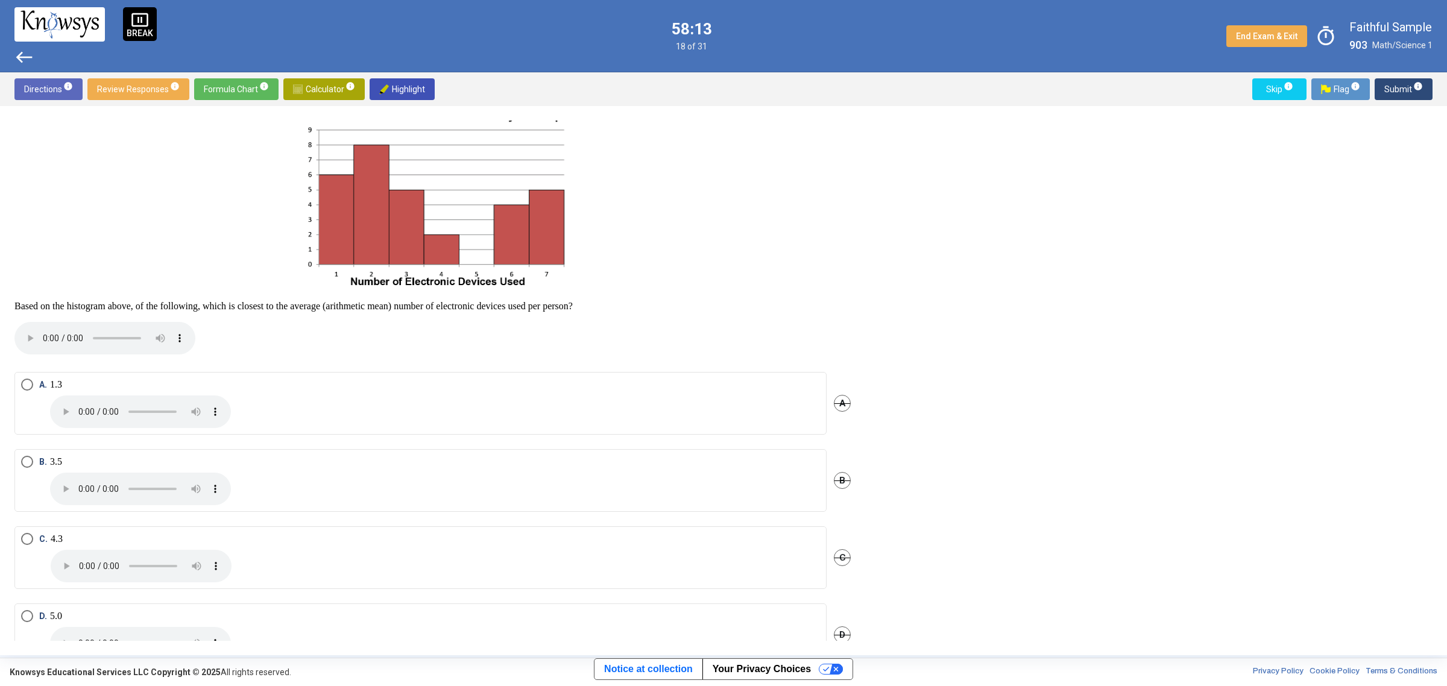
click at [22, 462] on span "Select an option" at bounding box center [27, 462] width 12 height 12
click at [1403, 89] on span "Submit info" at bounding box center [1403, 89] width 39 height 22
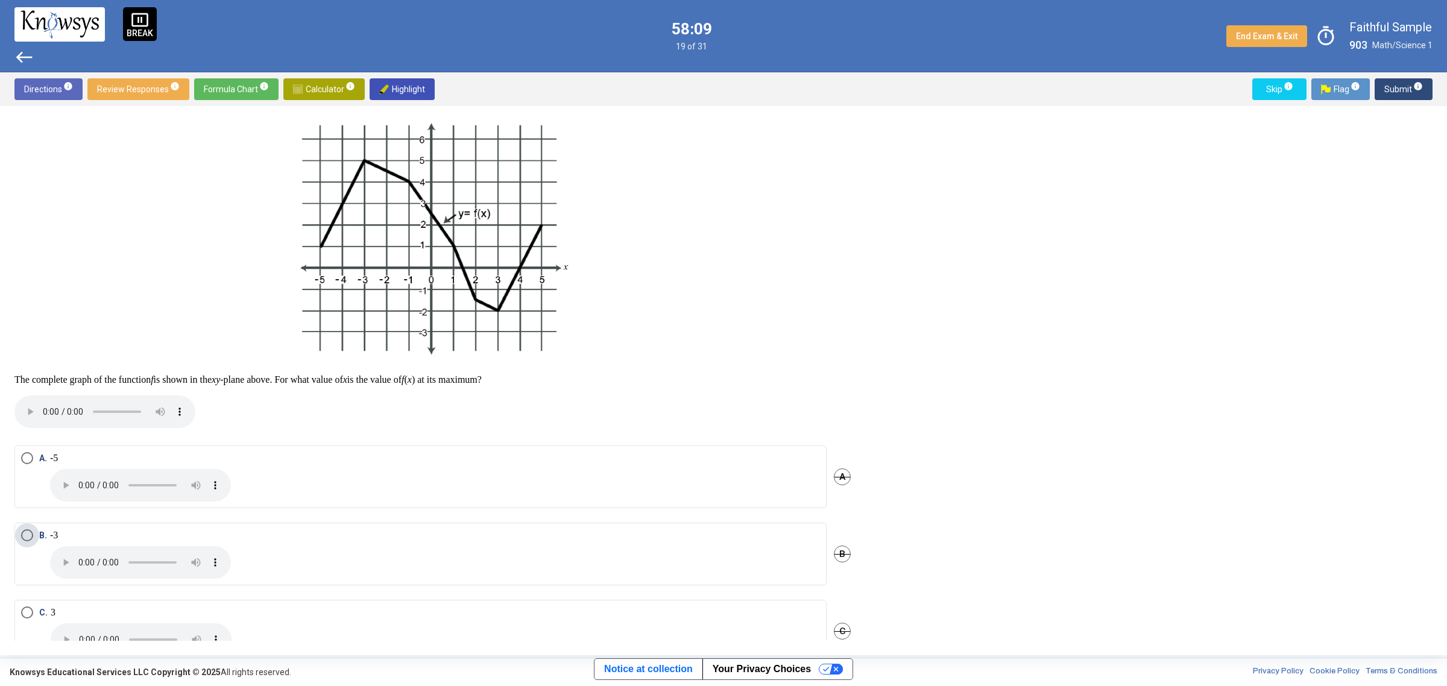
click at [28, 530] on span "Select an option" at bounding box center [27, 535] width 12 height 12
click at [1405, 91] on mat-tooltip-component "Click to enter an answer with no flag and continue to the next question." at bounding box center [1354, 112] width 168 height 43
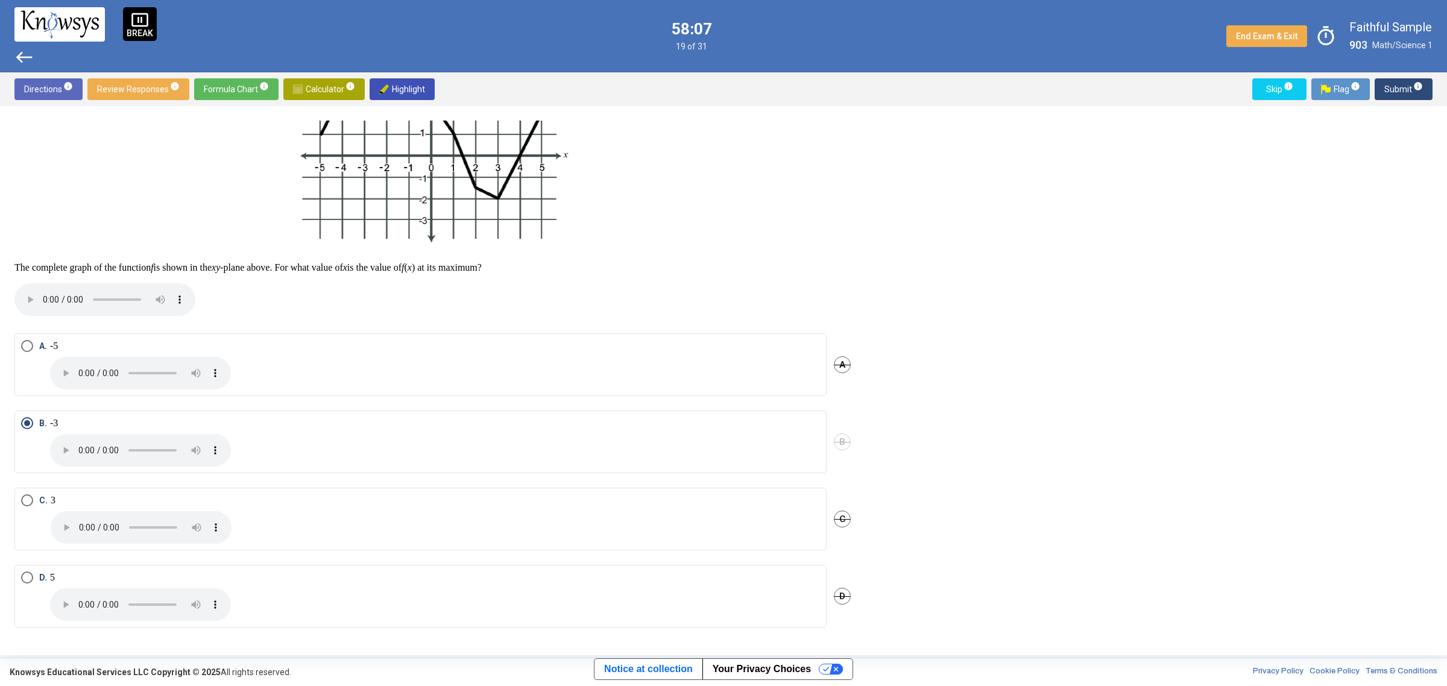
scroll to position [156, 0]
click at [1402, 87] on span "Submit info" at bounding box center [1403, 89] width 39 height 22
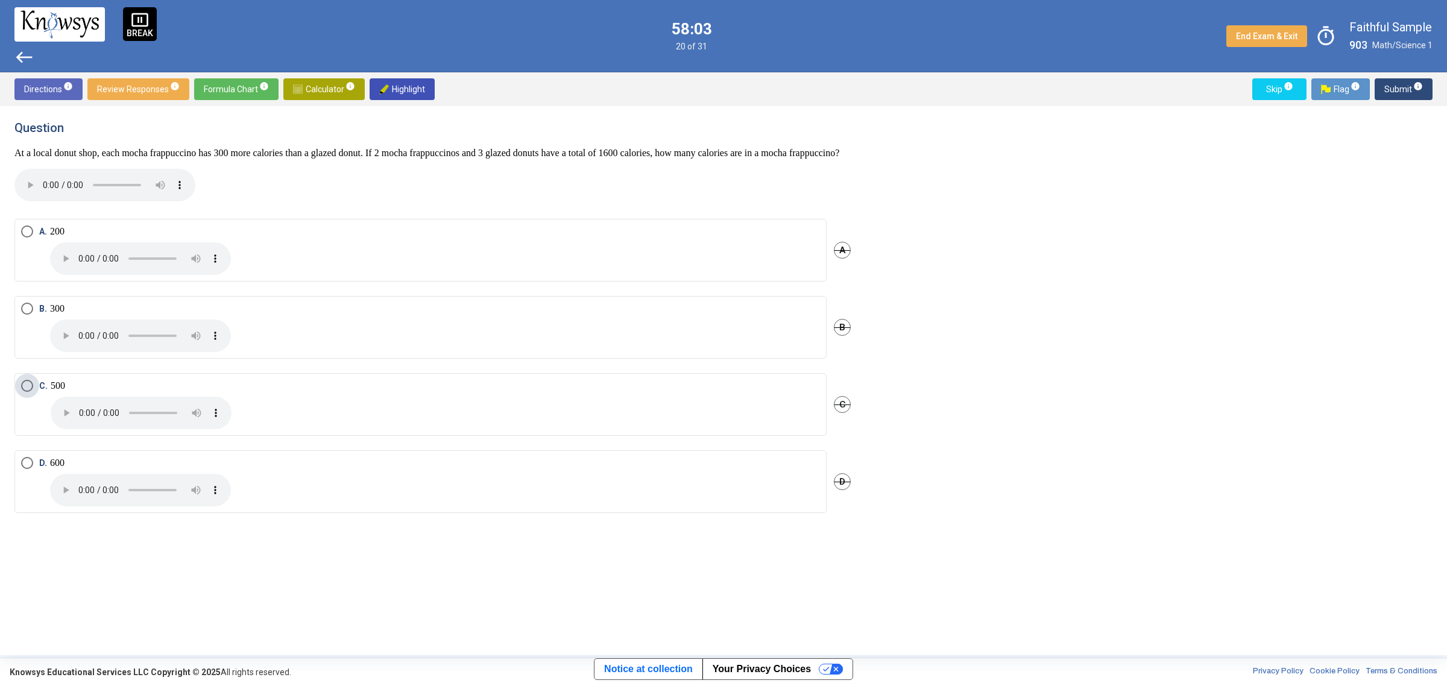
click at [22, 392] on span "Select an option" at bounding box center [27, 386] width 12 height 12
click at [1392, 92] on span "Submit info" at bounding box center [1403, 89] width 39 height 22
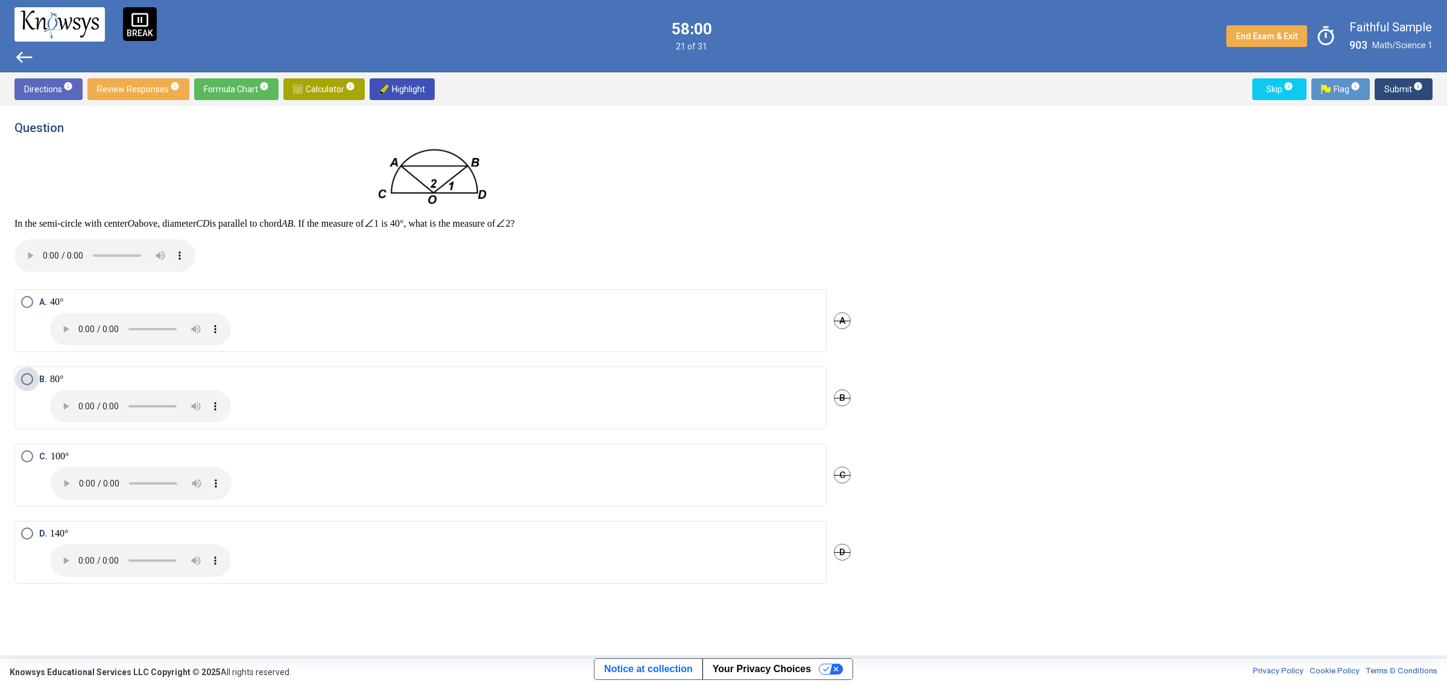
click at [30, 381] on span "Select an option" at bounding box center [27, 379] width 12 height 12
click at [1402, 89] on span "Submit info" at bounding box center [1403, 89] width 39 height 22
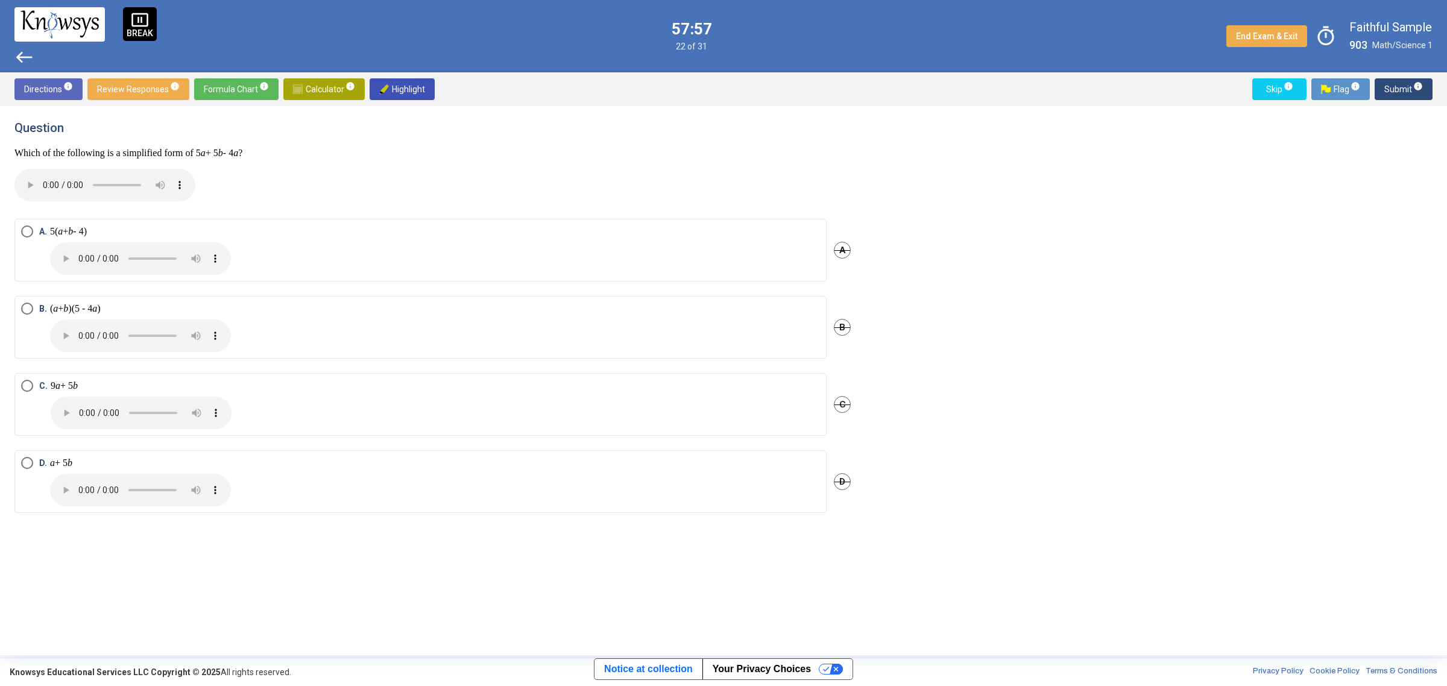
click at [25, 393] on label "C. 9 a + 5 b" at bounding box center [420, 404] width 799 height 49
click at [1399, 82] on span "Submit info" at bounding box center [1403, 89] width 39 height 22
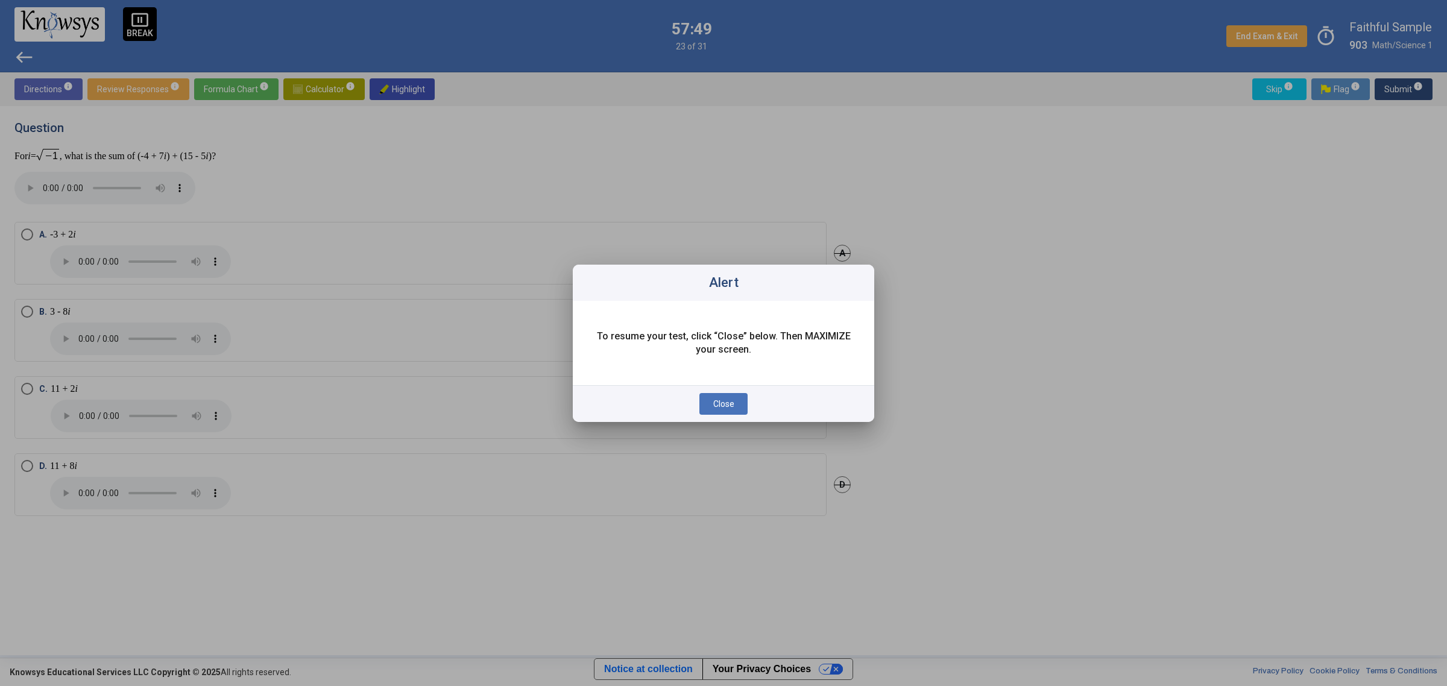
click at [710, 411] on button "Close" at bounding box center [723, 404] width 48 height 22
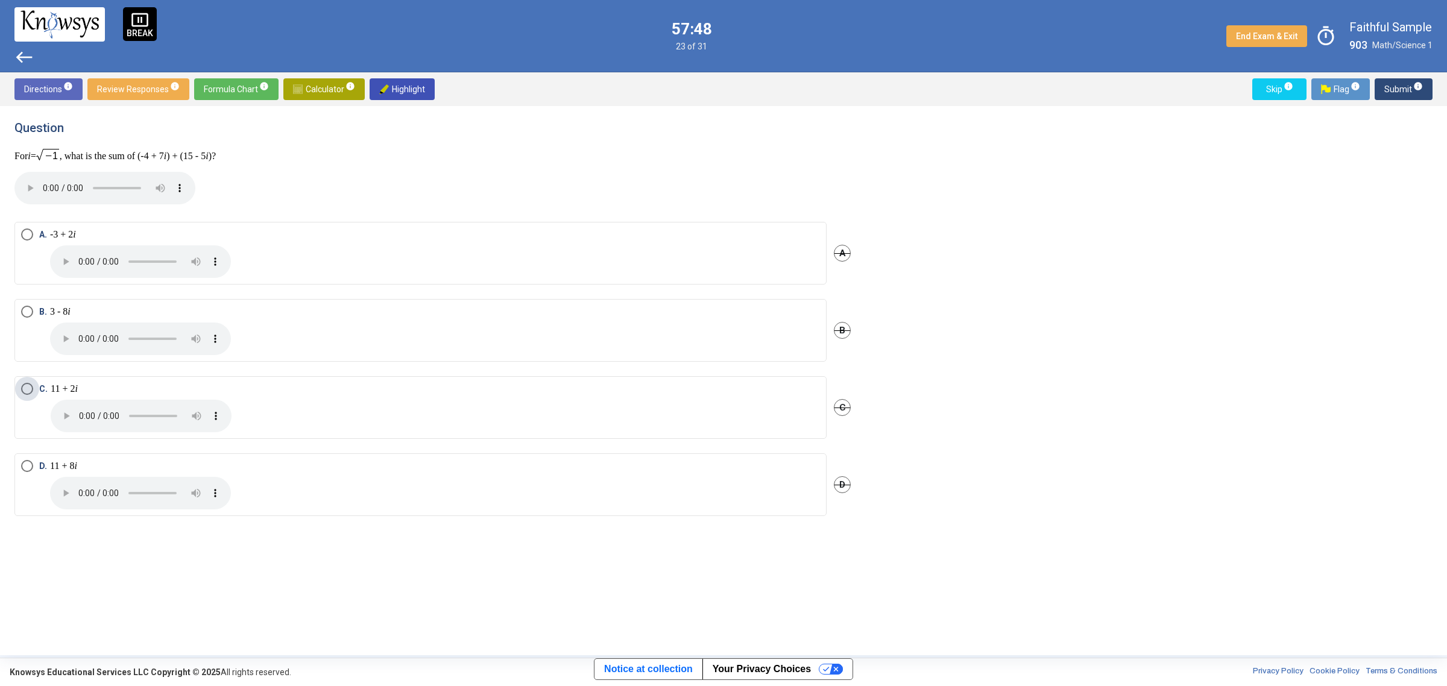
drag, startPoint x: 22, startPoint y: 387, endPoint x: 70, endPoint y: 380, distance: 48.2
click at [24, 388] on span "Select an option" at bounding box center [27, 389] width 12 height 12
click at [1402, 89] on span "Submit info" at bounding box center [1403, 89] width 39 height 22
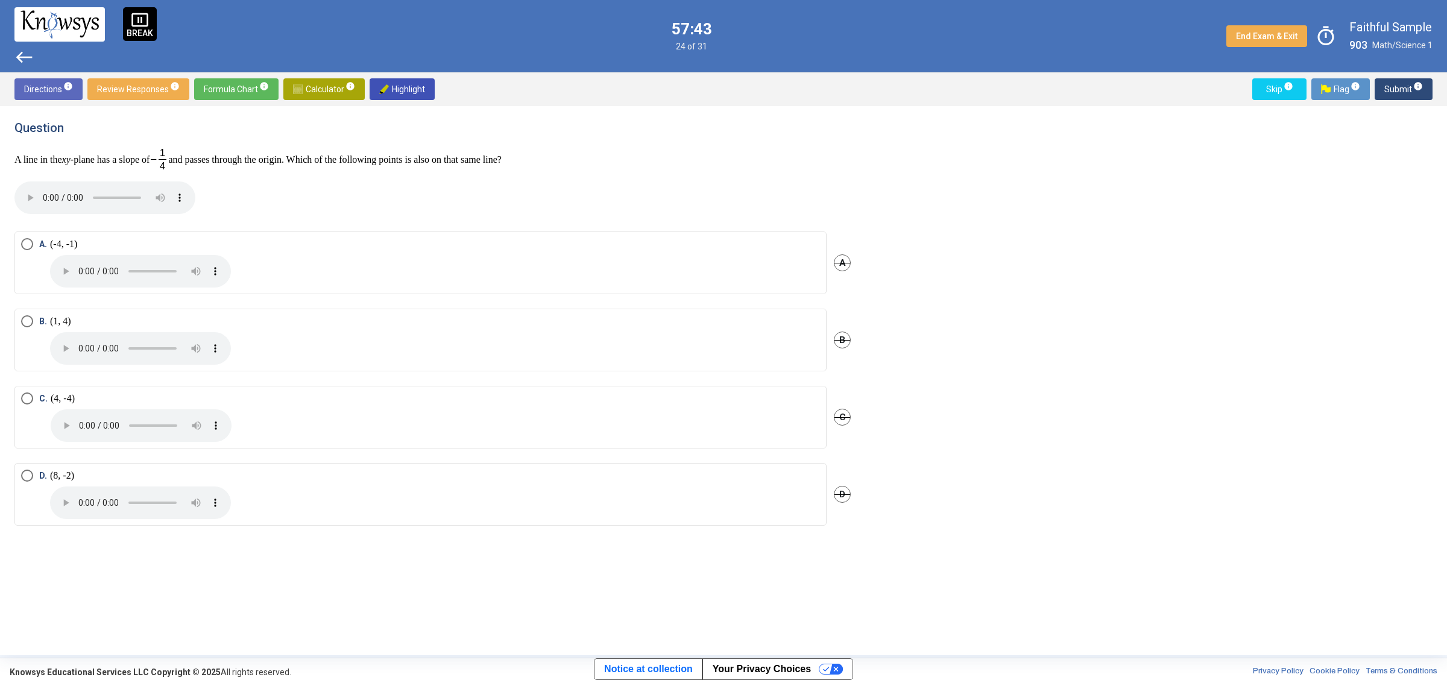
drag, startPoint x: 487, startPoint y: 165, endPoint x: 8, endPoint y: 170, distance: 479.3
click at [8, 170] on div "Question A line in the xy -plane has a slope of and passes through the origin. …" at bounding box center [723, 380] width 1447 height 549
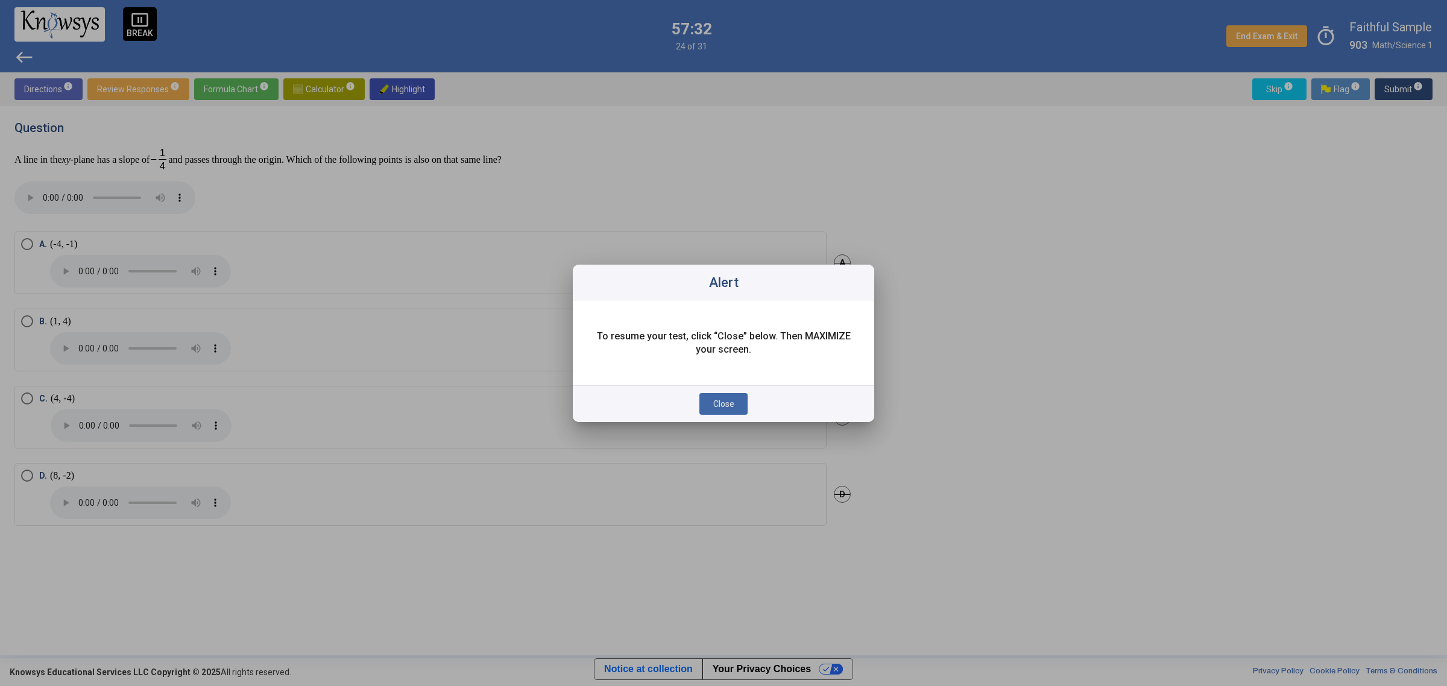
click at [720, 405] on span "Close" at bounding box center [723, 404] width 21 height 10
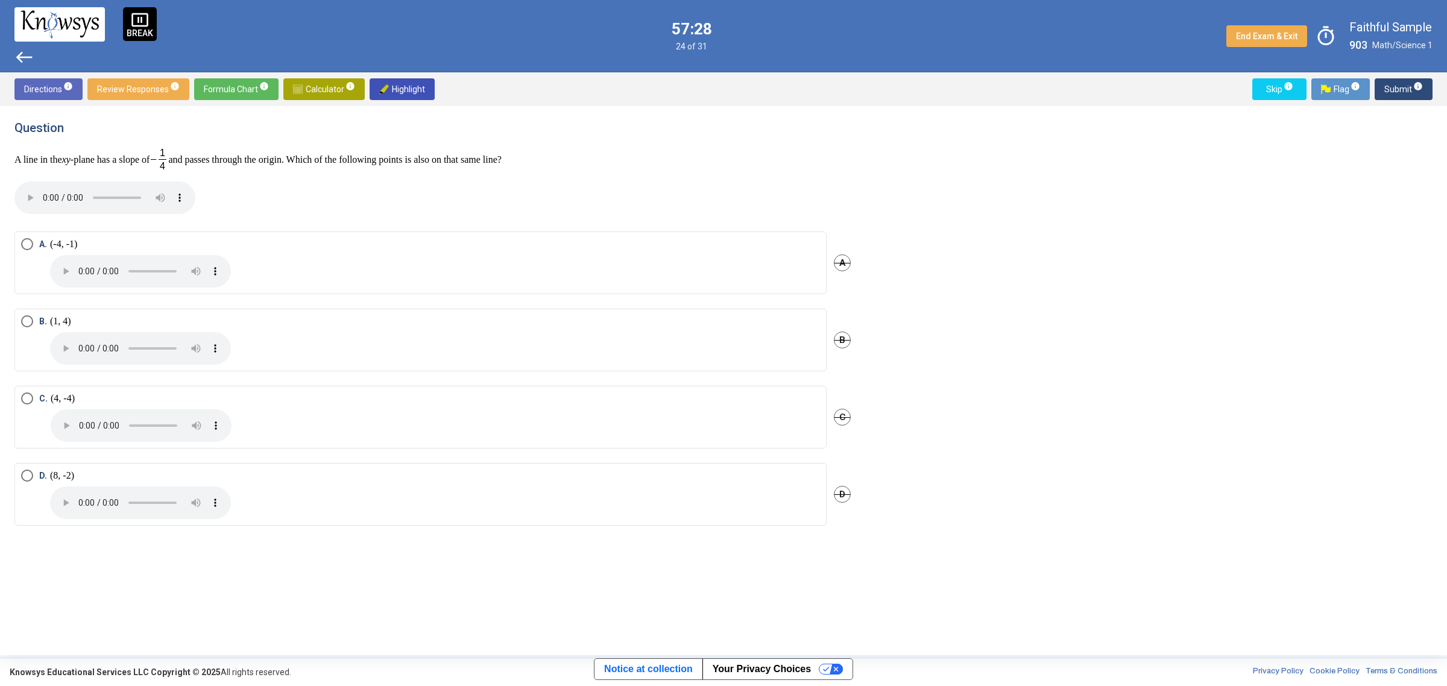
click at [22, 324] on span "Select an option" at bounding box center [27, 321] width 12 height 12
click at [1388, 92] on span "Submit info" at bounding box center [1403, 89] width 39 height 22
click at [24, 230] on div "Question If , where k is a constant and y = 4 when x = 30, what is the value of…" at bounding box center [439, 381] width 851 height 520
click at [20, 247] on mat-radio-button "A. 6" at bounding box center [420, 262] width 812 height 63
click at [25, 242] on span "Select an option" at bounding box center [27, 244] width 12 height 12
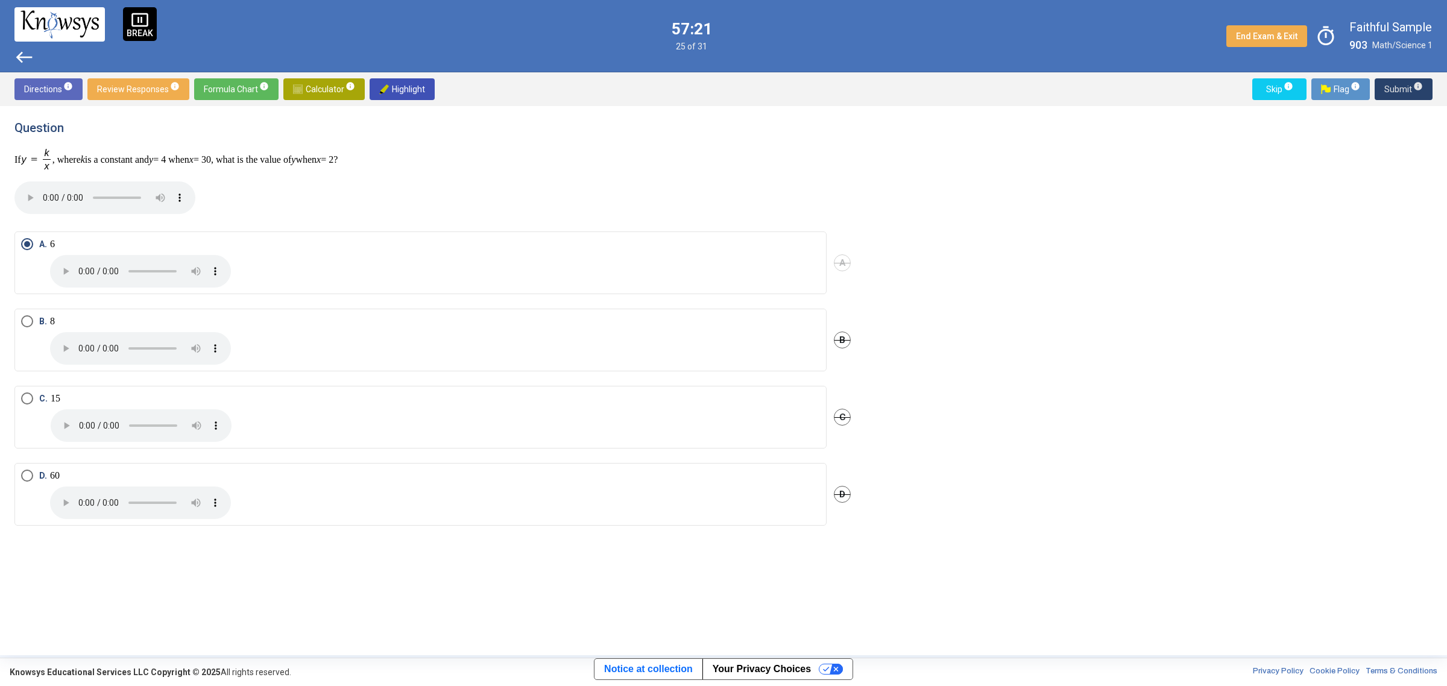
click at [1394, 80] on span "Submit info" at bounding box center [1403, 89] width 39 height 22
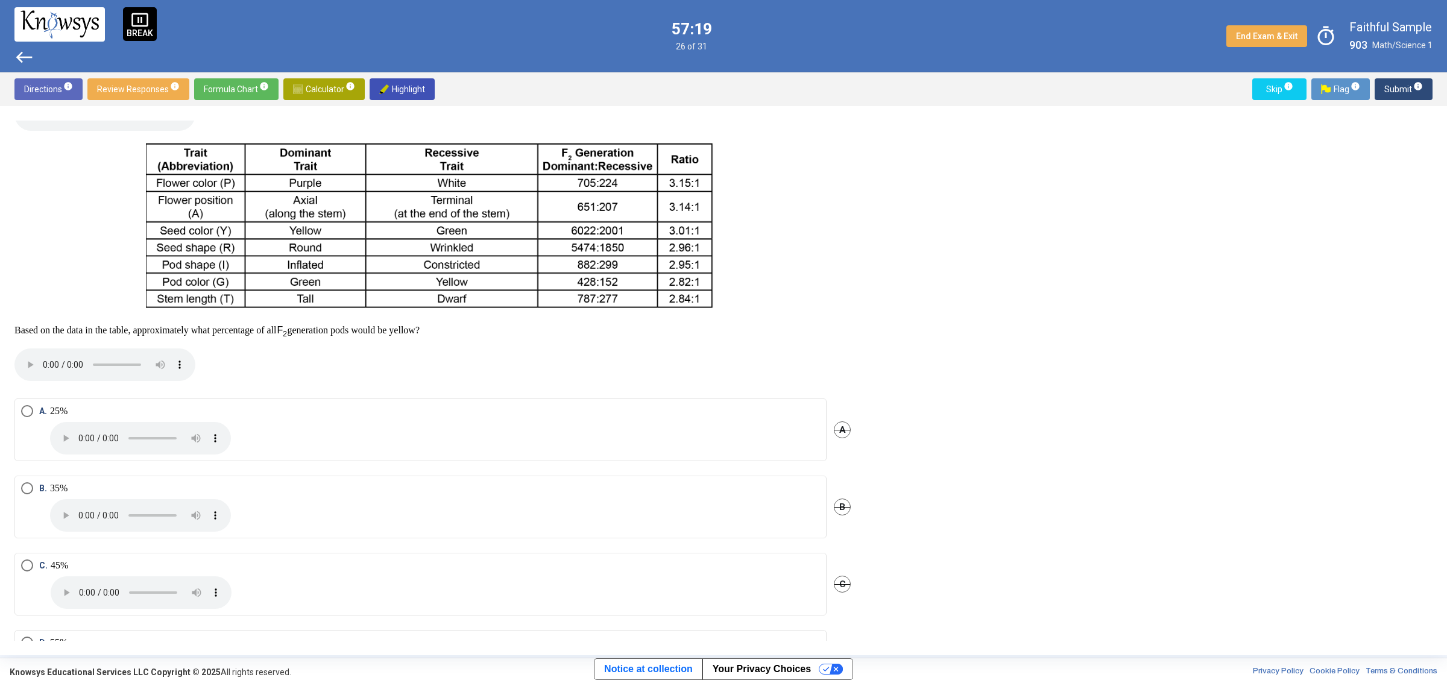
scroll to position [259, 0]
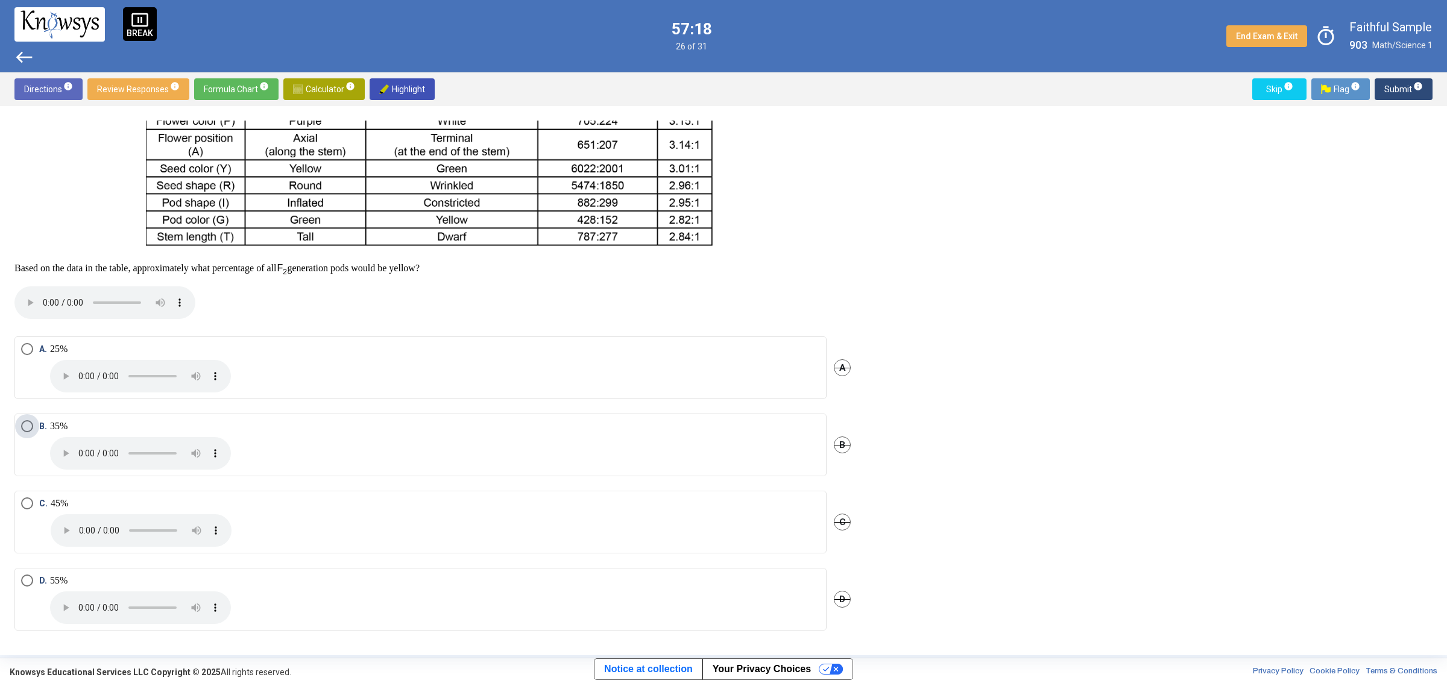
click at [25, 427] on span "Select an option" at bounding box center [27, 426] width 12 height 12
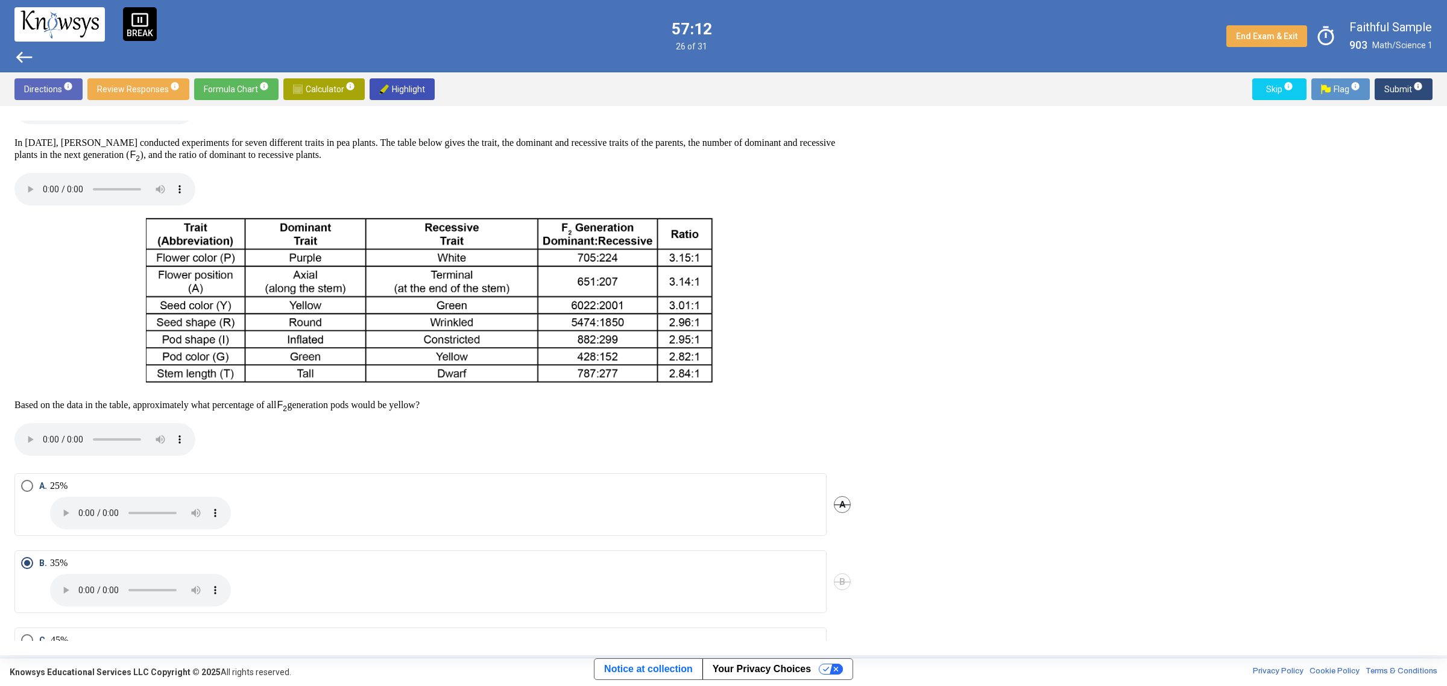
scroll to position [109, 0]
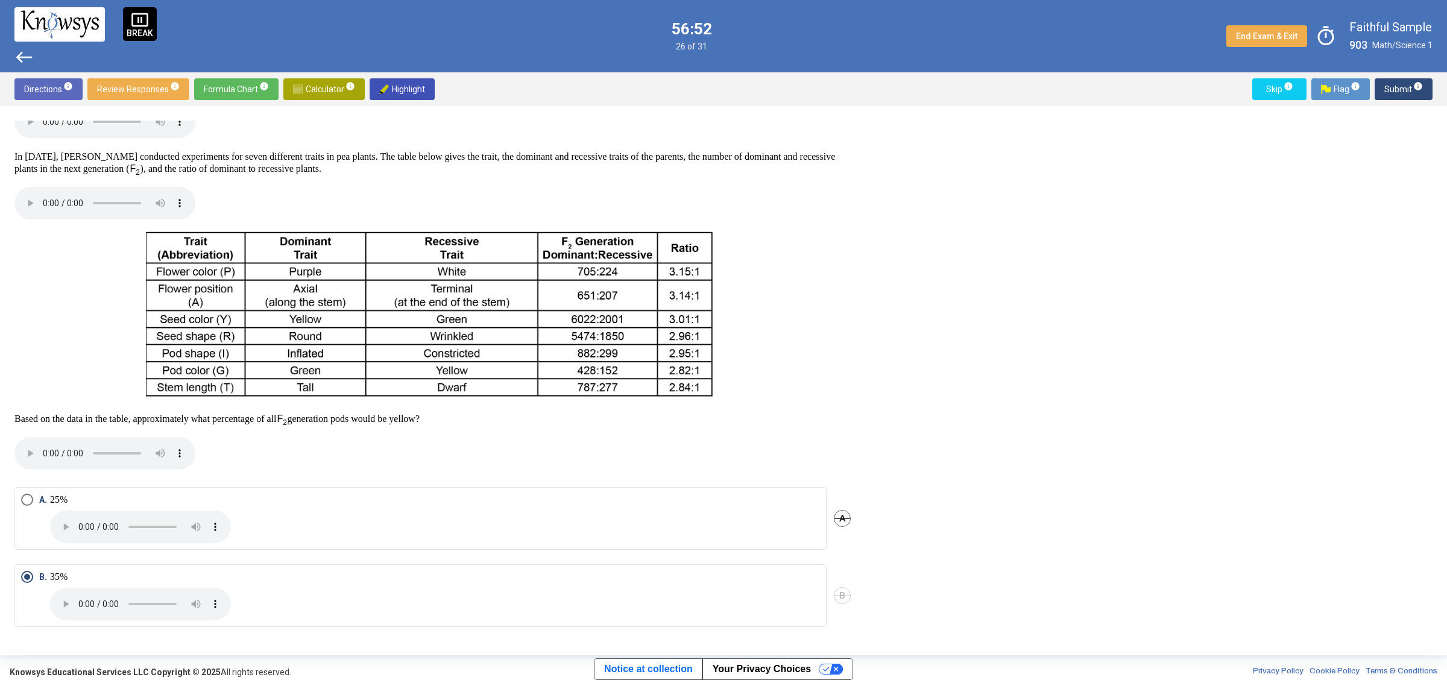
click at [25, 494] on span "Select an option" at bounding box center [27, 500] width 12 height 12
click at [1399, 85] on span "Submit info" at bounding box center [1403, 89] width 39 height 22
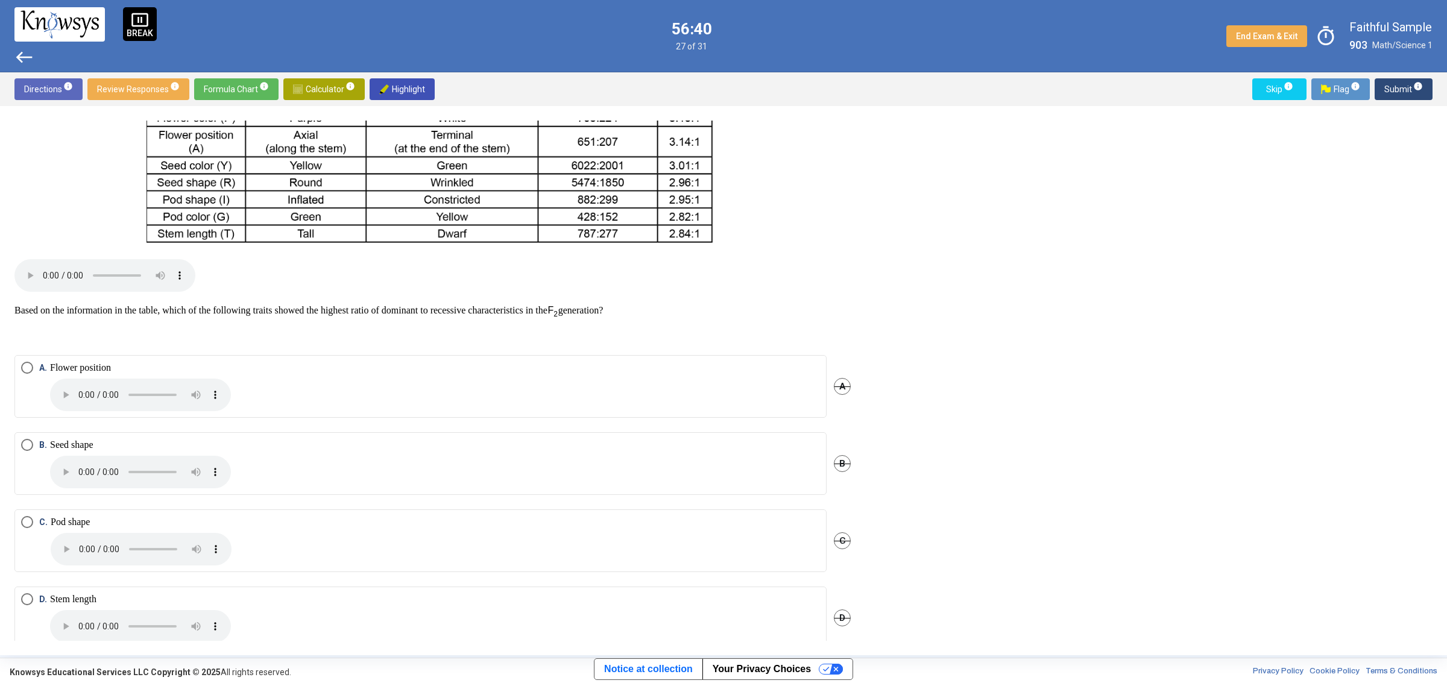
scroll to position [284, 0]
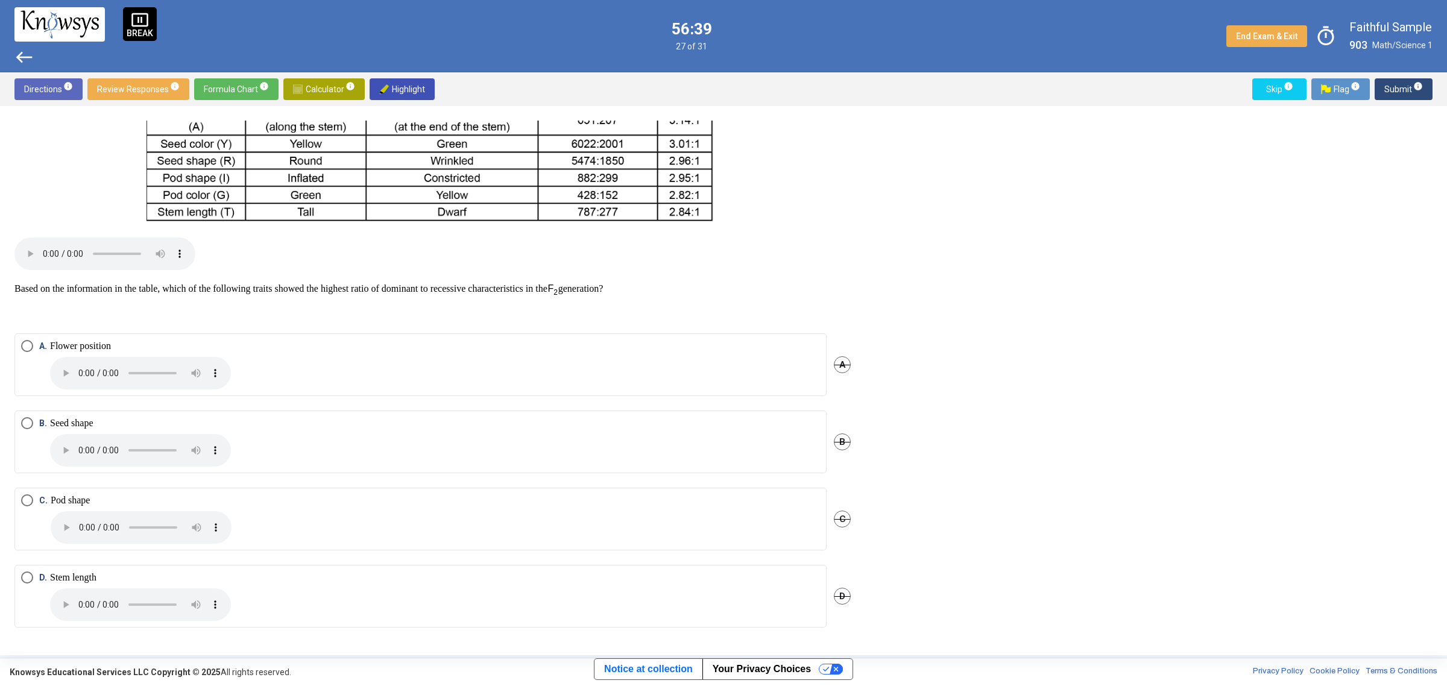
click at [28, 502] on span "Select an option" at bounding box center [27, 500] width 12 height 12
click at [1391, 89] on span "Submit info" at bounding box center [1403, 89] width 39 height 22
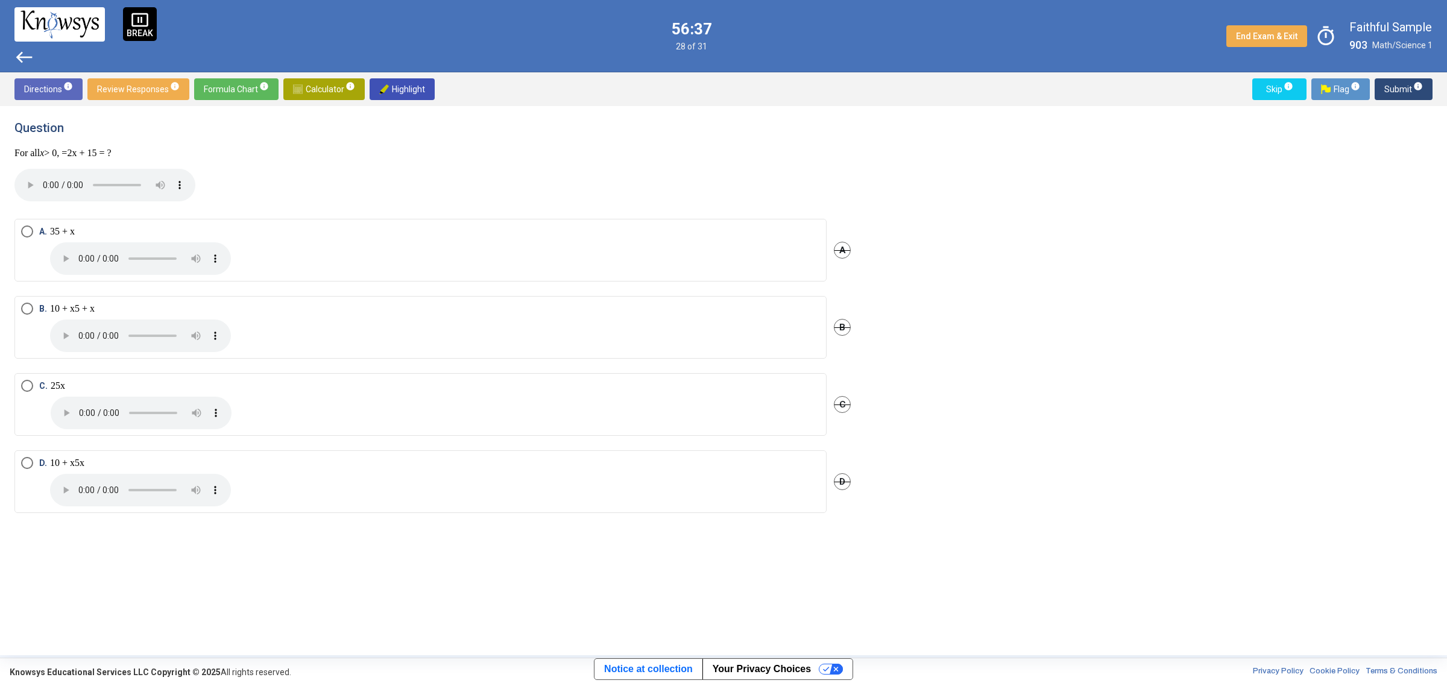
scroll to position [0, 0]
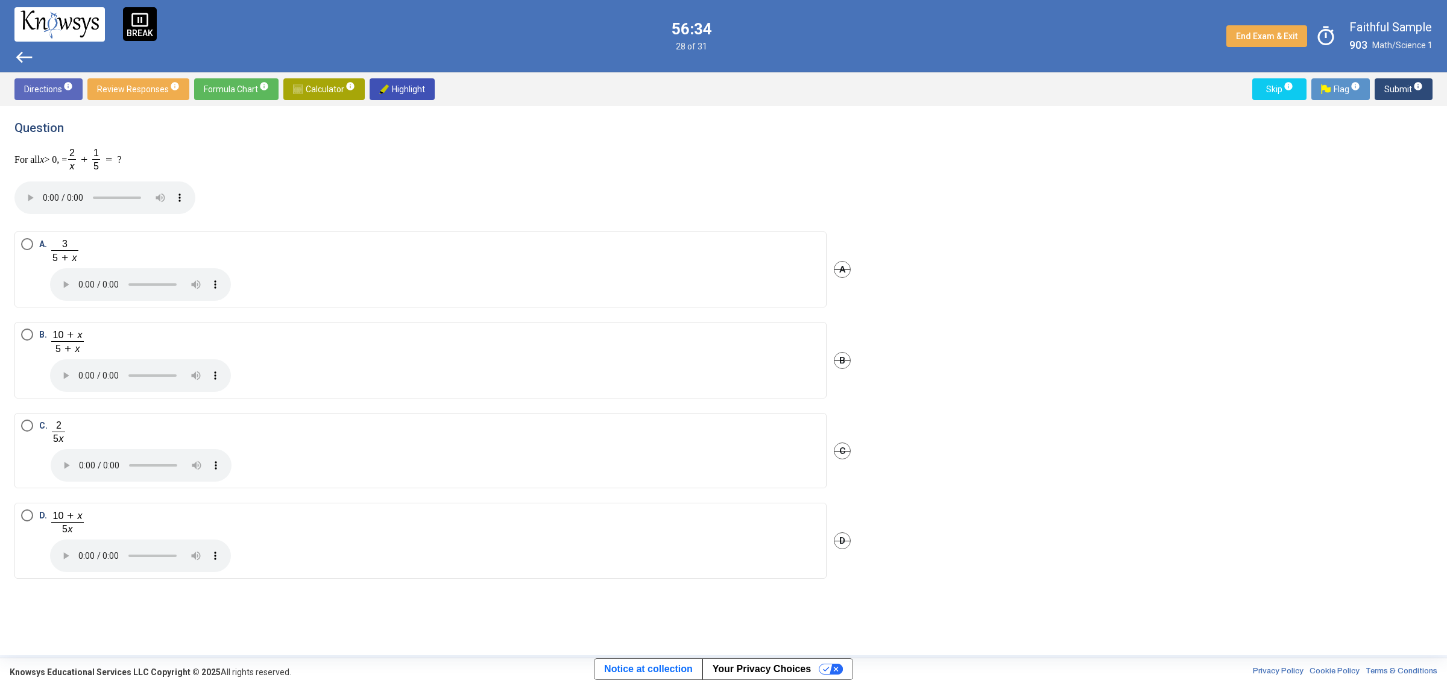
click at [22, 335] on span "Select an option" at bounding box center [27, 335] width 12 height 12
click at [1405, 81] on span "Submit info" at bounding box center [1403, 89] width 39 height 22
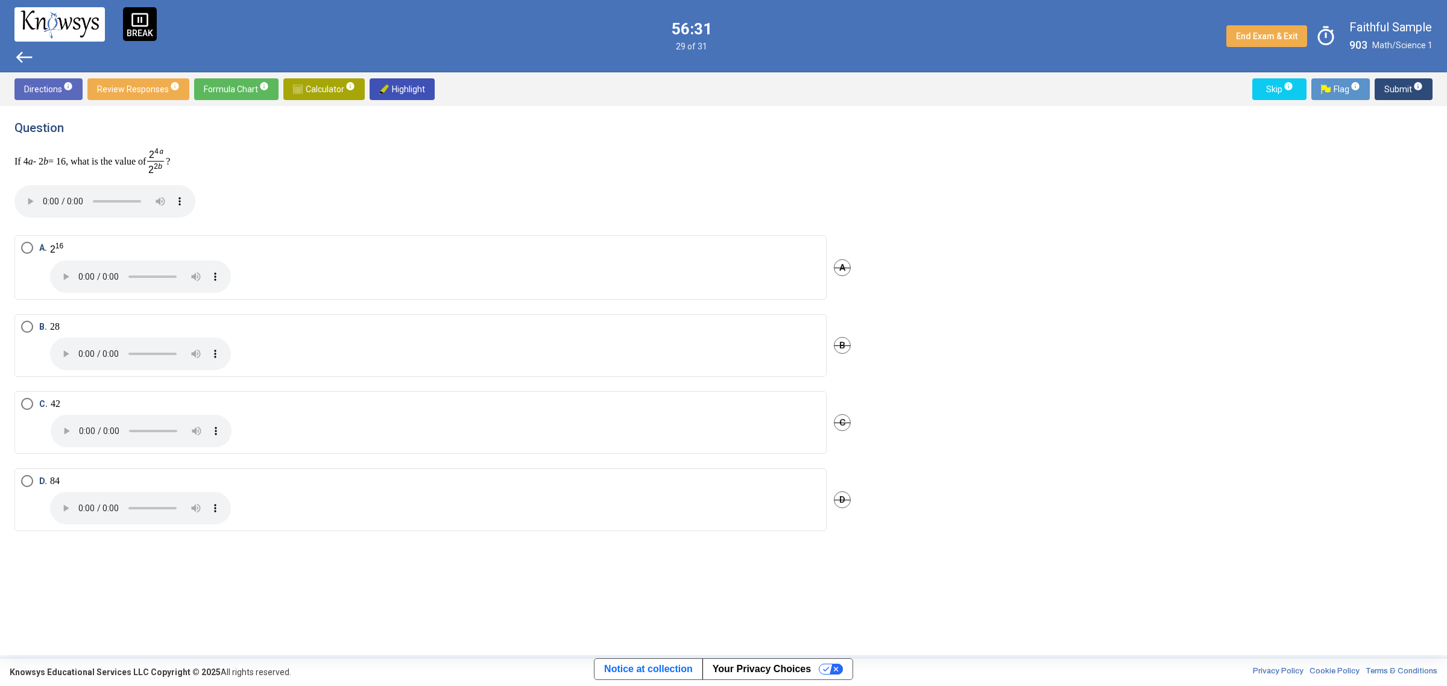
click at [33, 317] on mat-radio-button "B. 2 8" at bounding box center [420, 345] width 812 height 63
click at [19, 330] on mat-radio-button "B." at bounding box center [420, 346] width 812 height 65
click at [25, 326] on span "Select an option" at bounding box center [27, 327] width 12 height 12
click at [1408, 81] on span "Submit info" at bounding box center [1403, 89] width 39 height 22
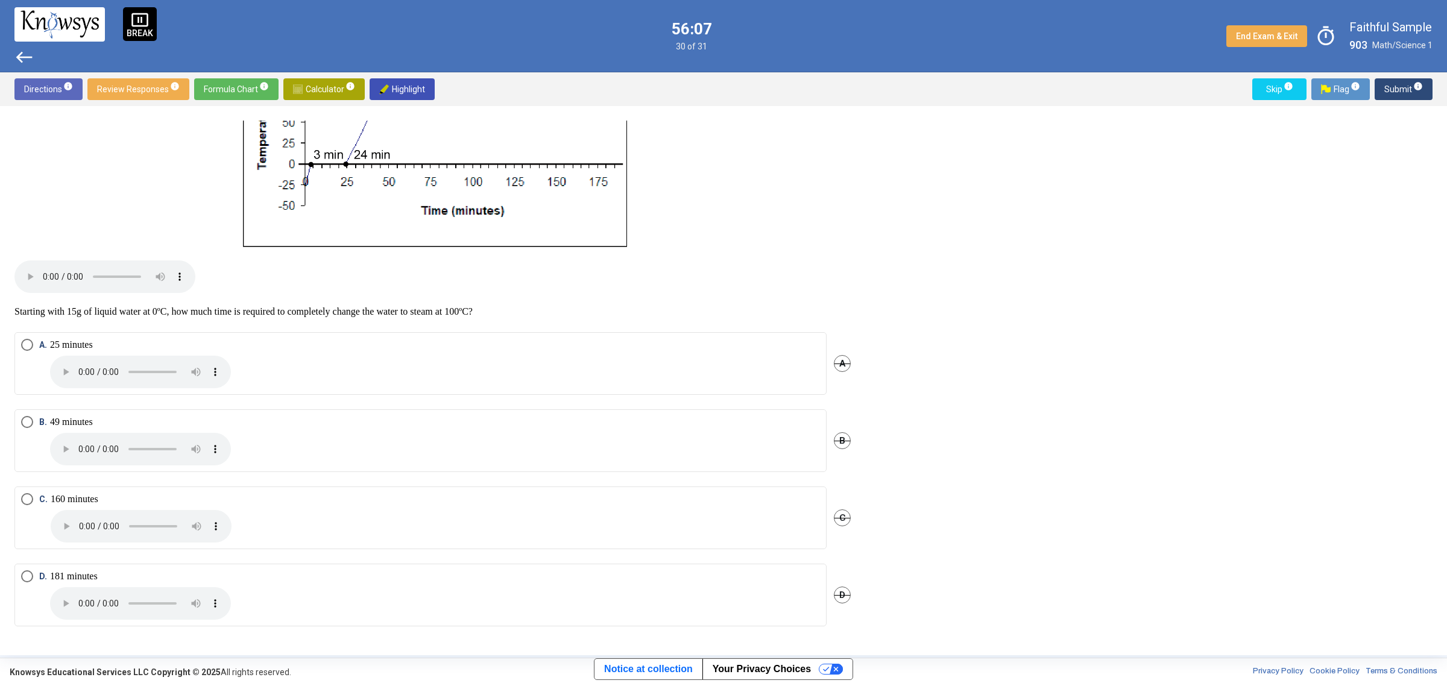
scroll to position [404, 0]
drag, startPoint x: 28, startPoint y: 426, endPoint x: 118, endPoint y: 412, distance: 90.9
click at [28, 426] on span "Select an option" at bounding box center [27, 422] width 12 height 12
click at [1426, 90] on button "Submit info" at bounding box center [1403, 89] width 58 height 22
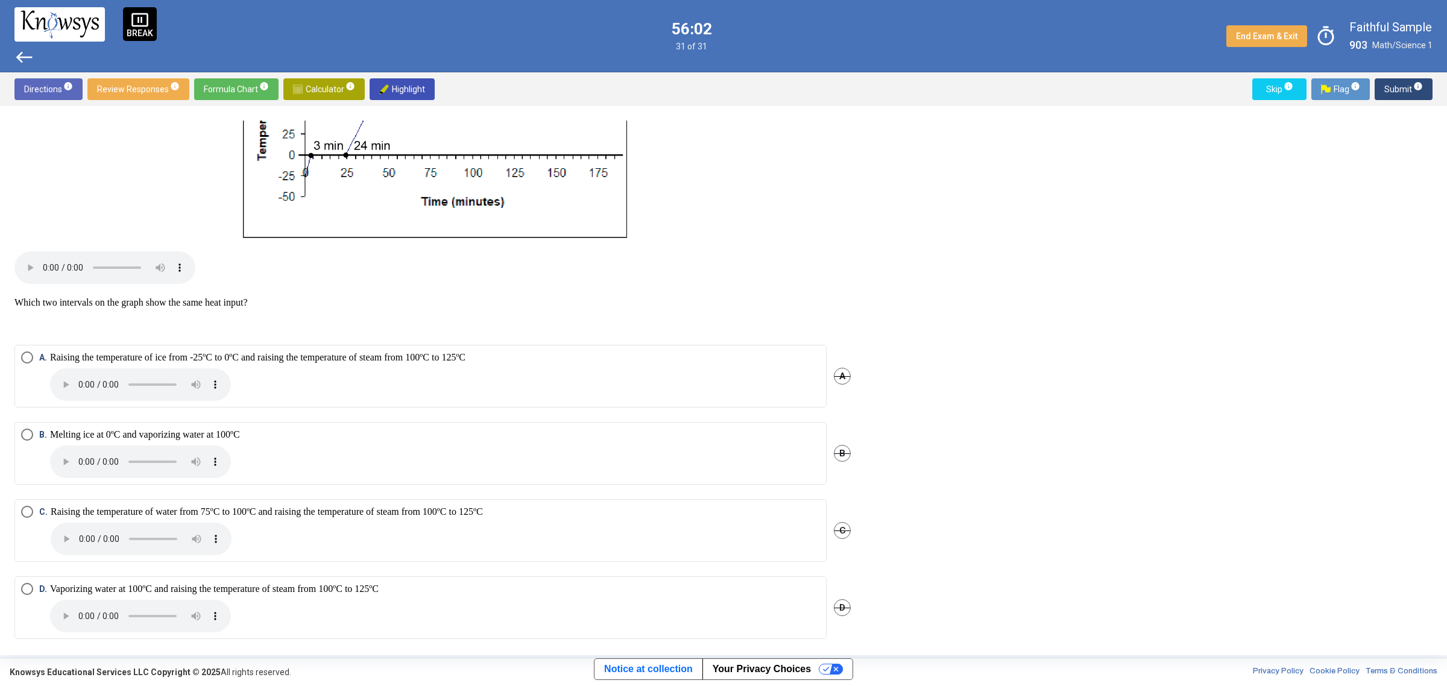
click at [22, 518] on span "Select an option" at bounding box center [27, 512] width 12 height 12
click at [1411, 91] on span "Submit info" at bounding box center [1403, 89] width 39 height 22
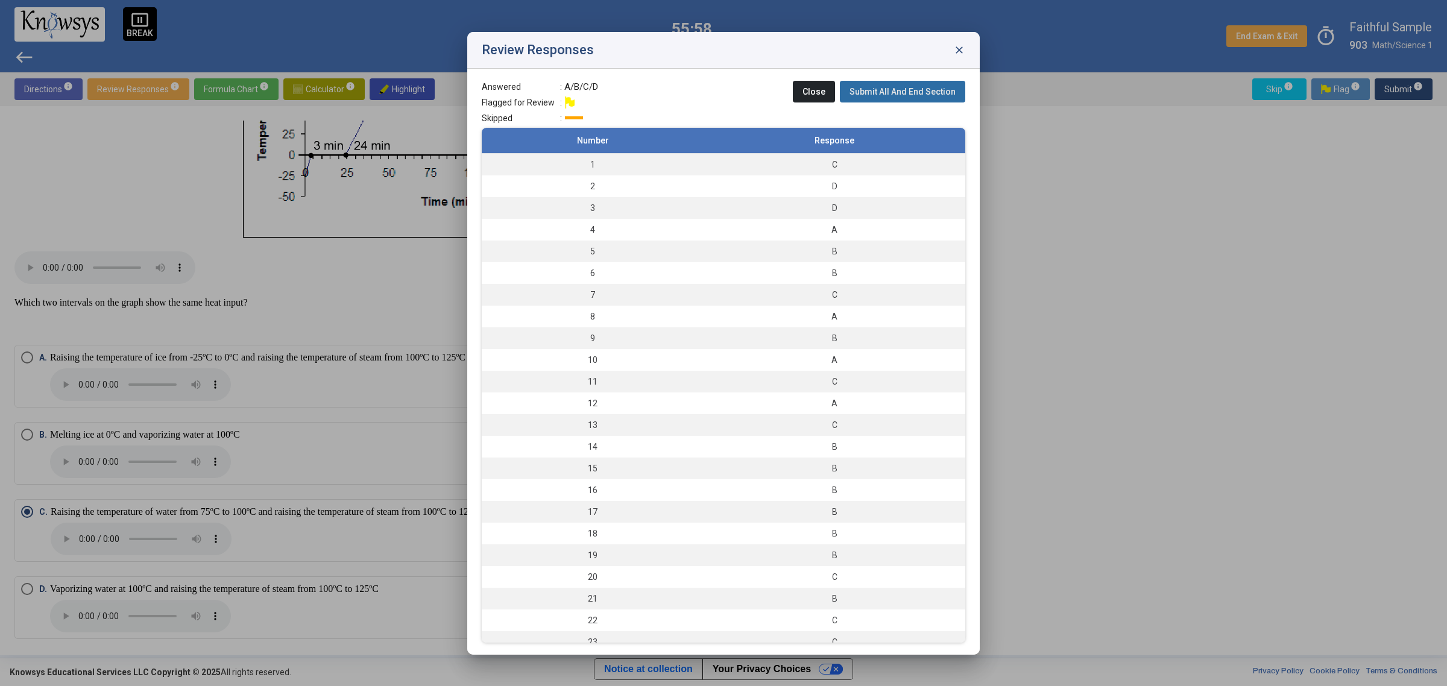
click at [945, 95] on span "Submit All And End Section" at bounding box center [902, 92] width 106 height 10
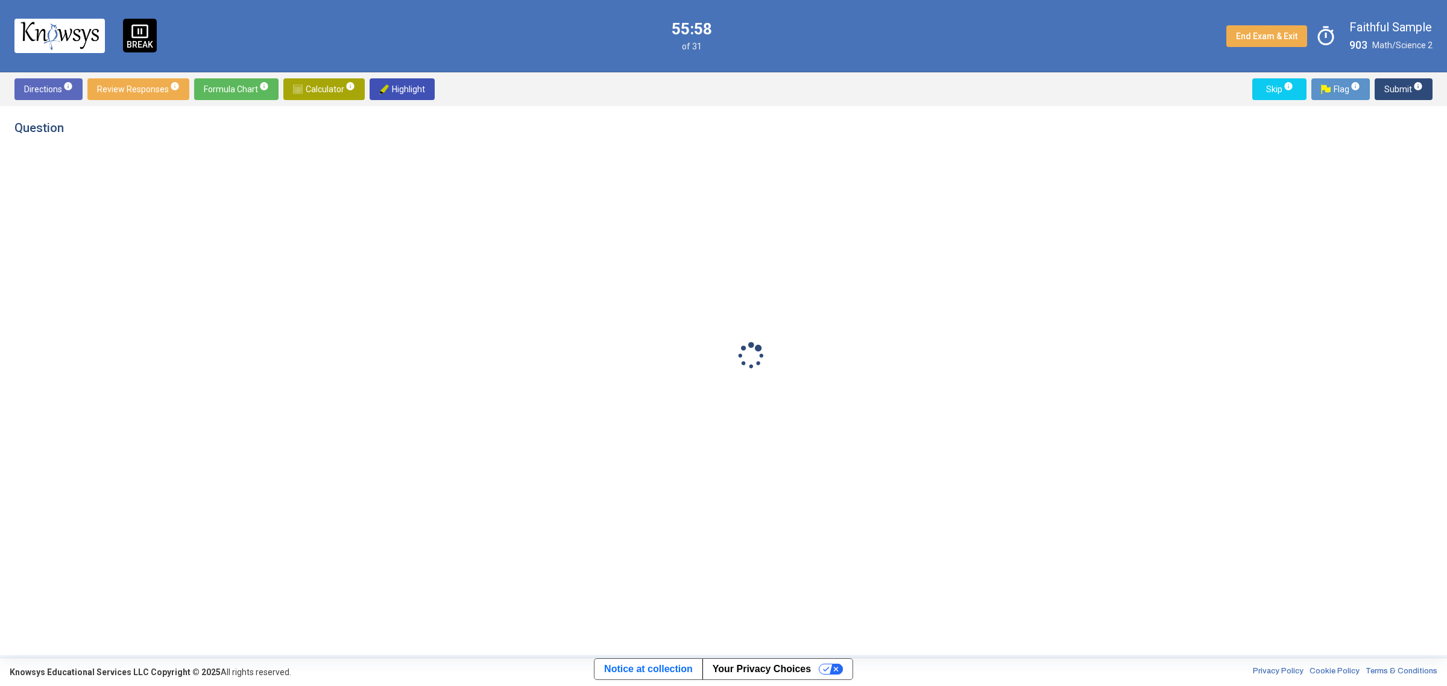
scroll to position [0, 0]
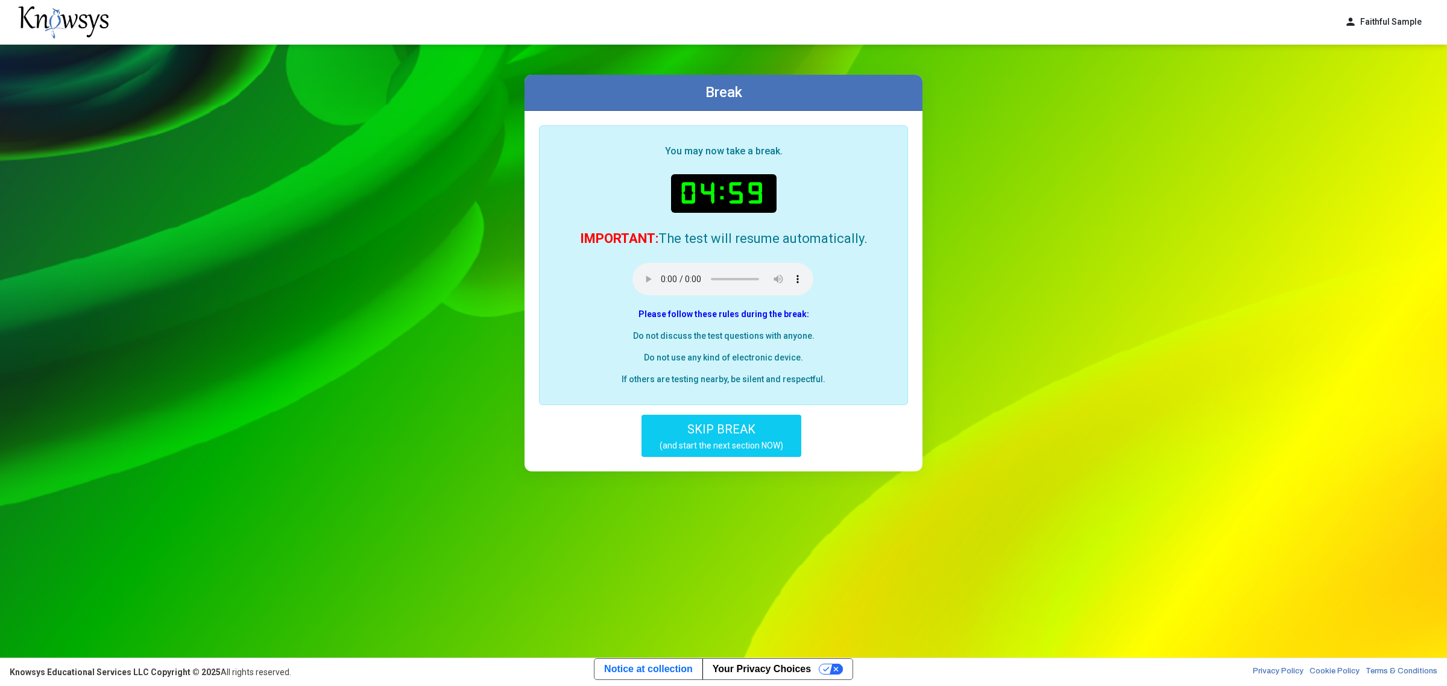
click at [767, 441] on small "(and start the next section NOW)" at bounding box center [721, 445] width 124 height 11
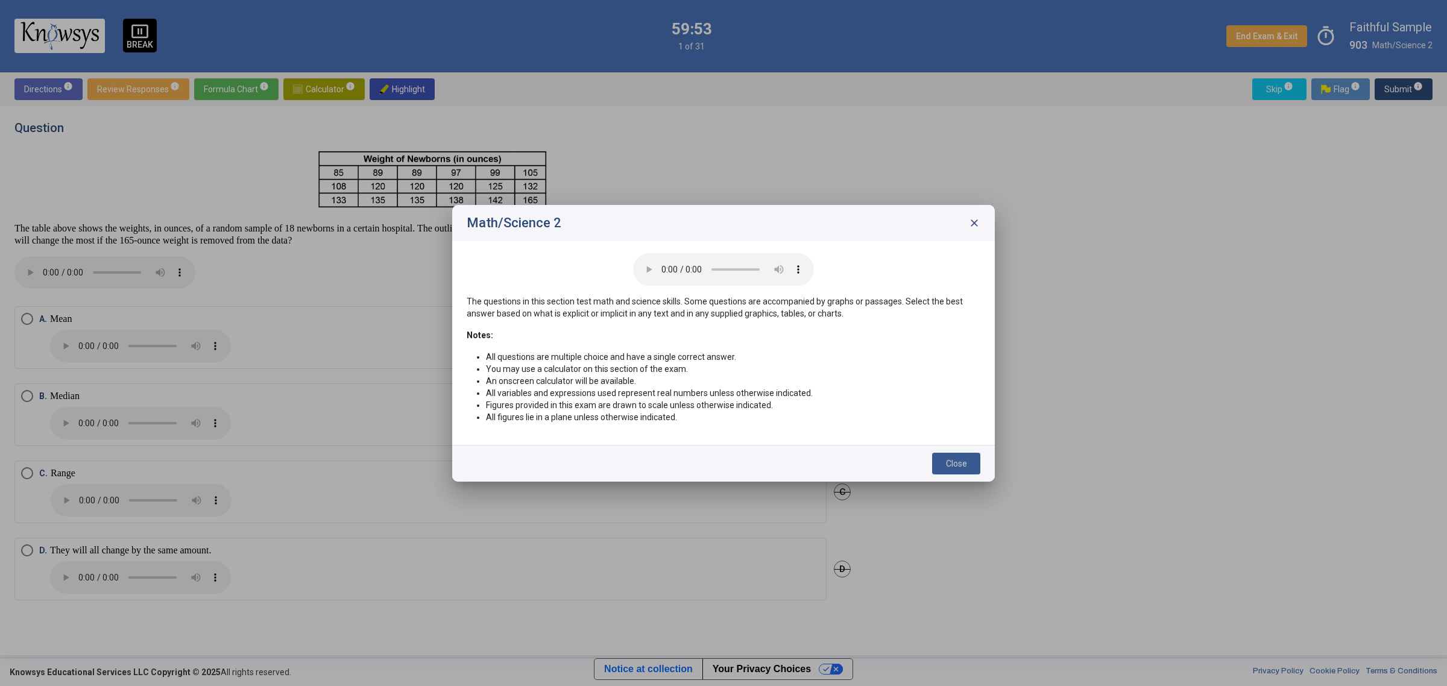
click at [971, 459] on button "Close" at bounding box center [956, 464] width 48 height 22
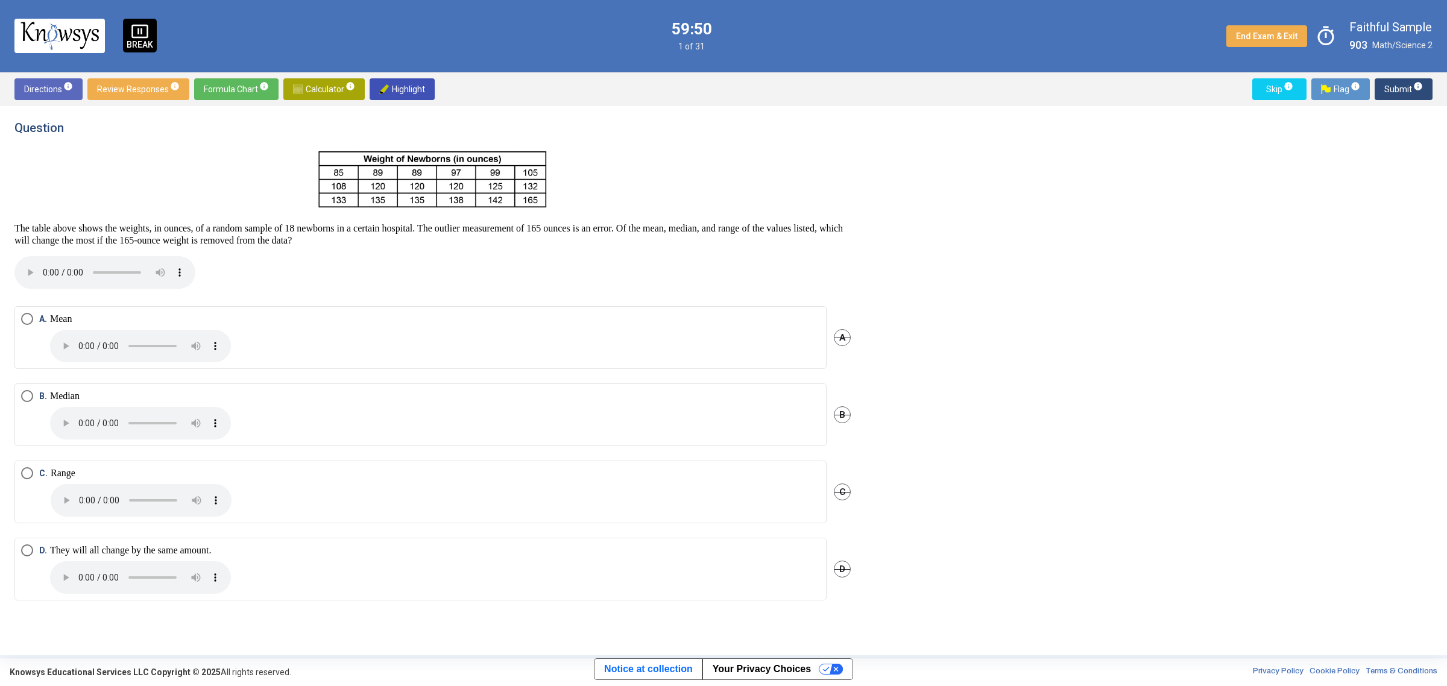
click at [28, 475] on span "Select an option" at bounding box center [27, 473] width 12 height 12
click at [1383, 94] on button "Submit info" at bounding box center [1403, 89] width 58 height 22
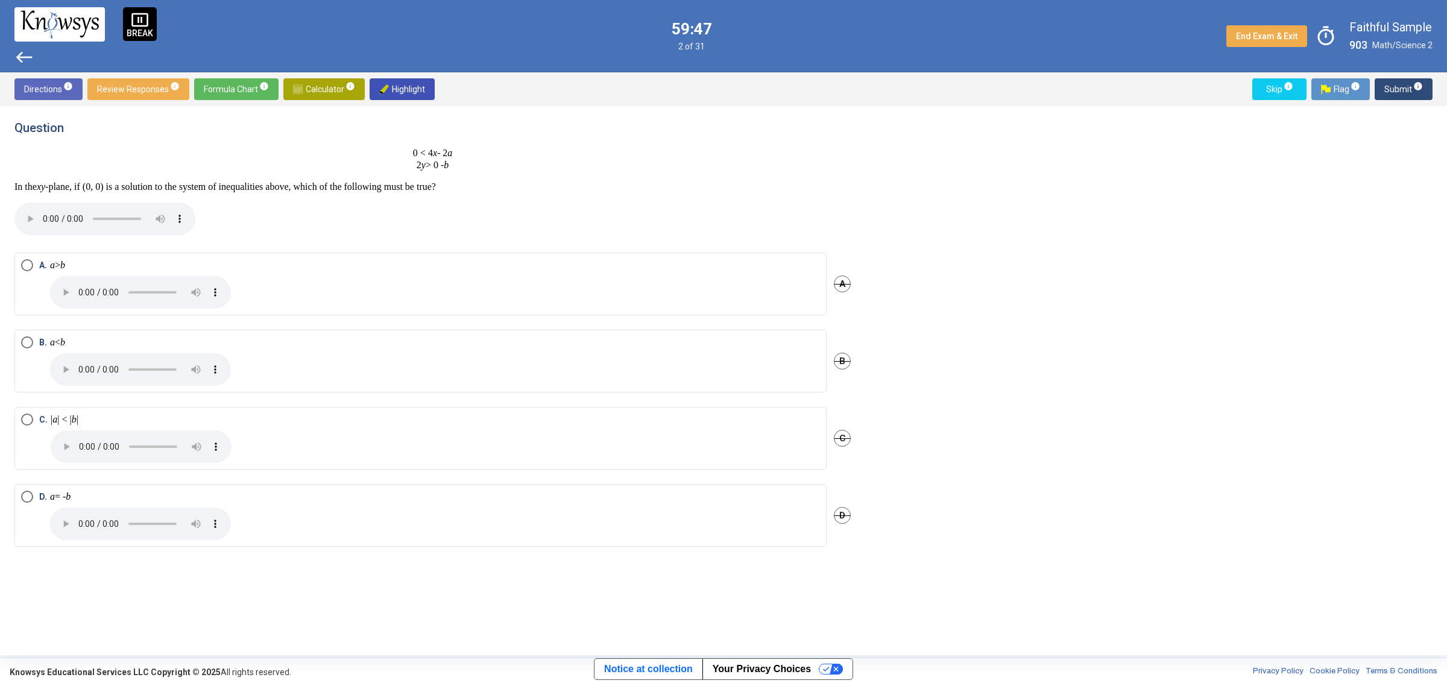
click at [28, 344] on span "Select an option" at bounding box center [27, 342] width 12 height 12
click at [1421, 89] on span "info" at bounding box center [1418, 86] width 10 height 10
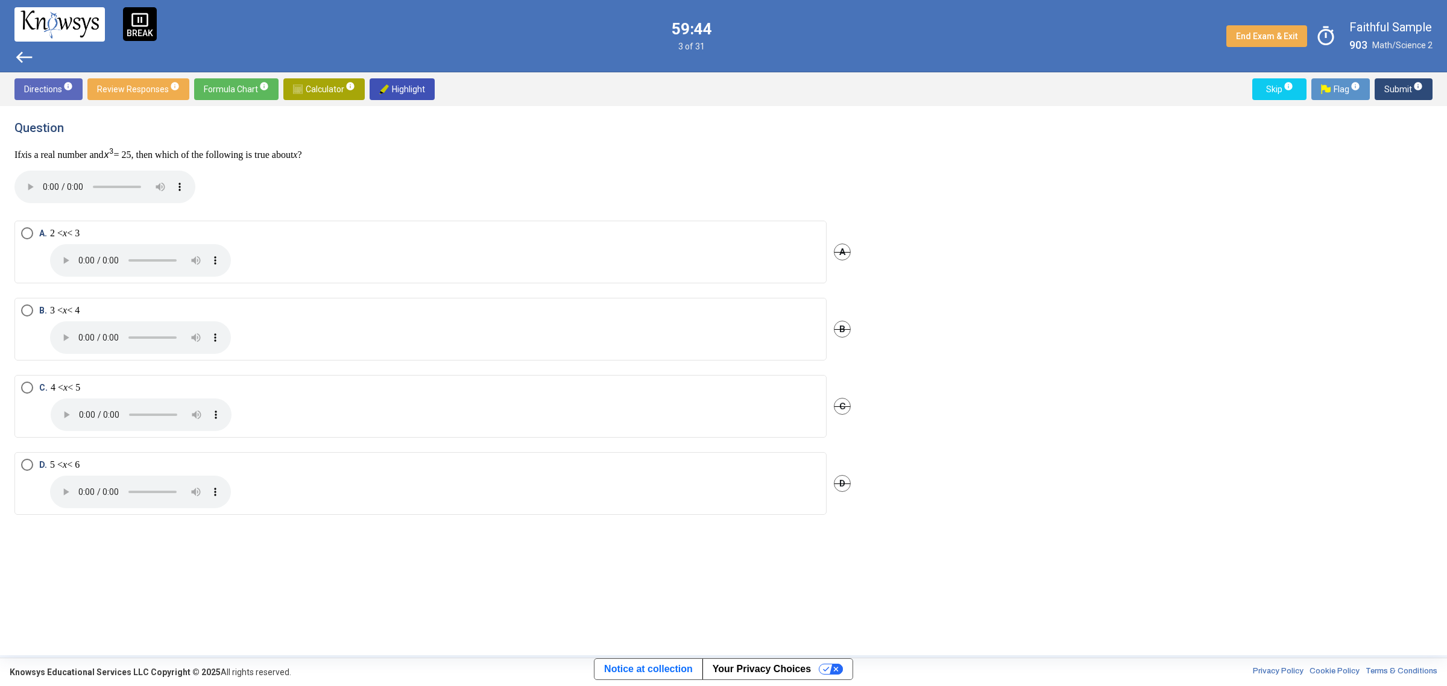
click at [25, 389] on span "Select an option" at bounding box center [27, 388] width 12 height 12
click at [1403, 89] on span "Submit info" at bounding box center [1403, 89] width 39 height 22
click at [27, 315] on span "Select an option" at bounding box center [27, 309] width 12 height 12
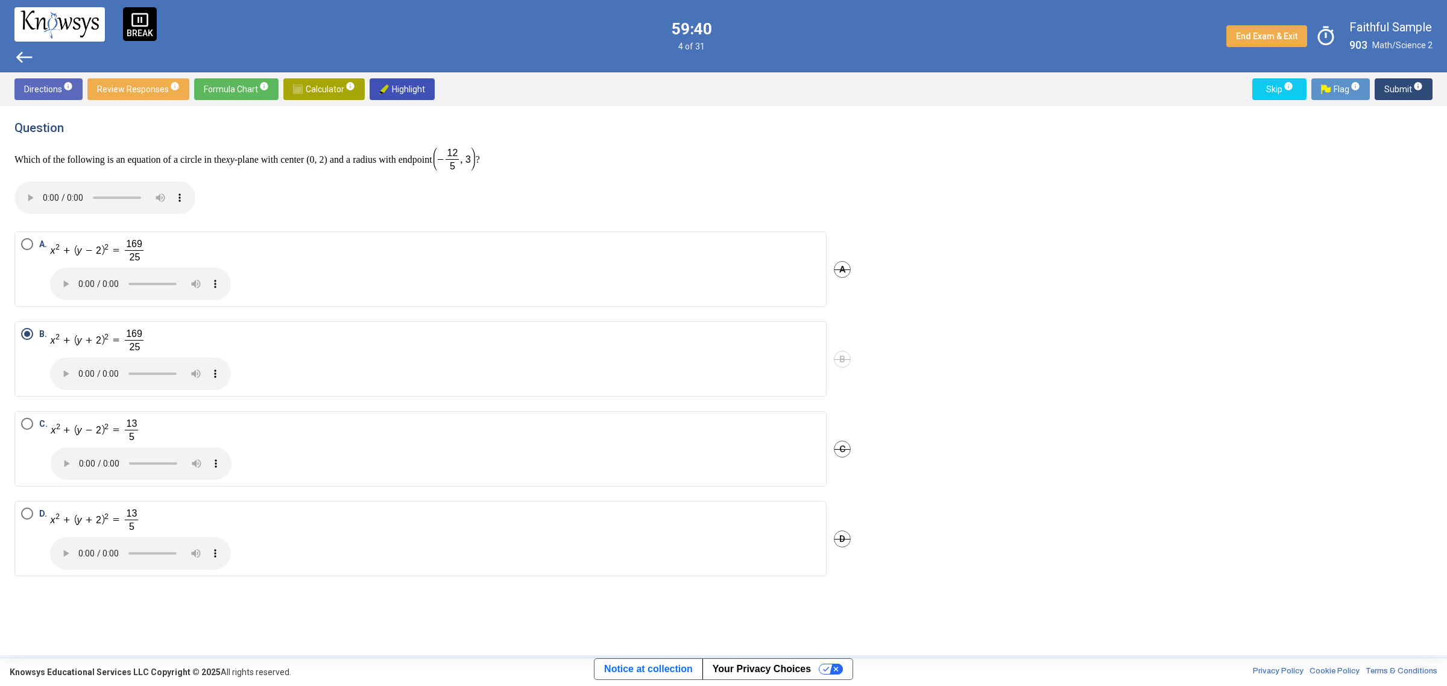
click at [1394, 87] on span "Submit info" at bounding box center [1403, 89] width 39 height 22
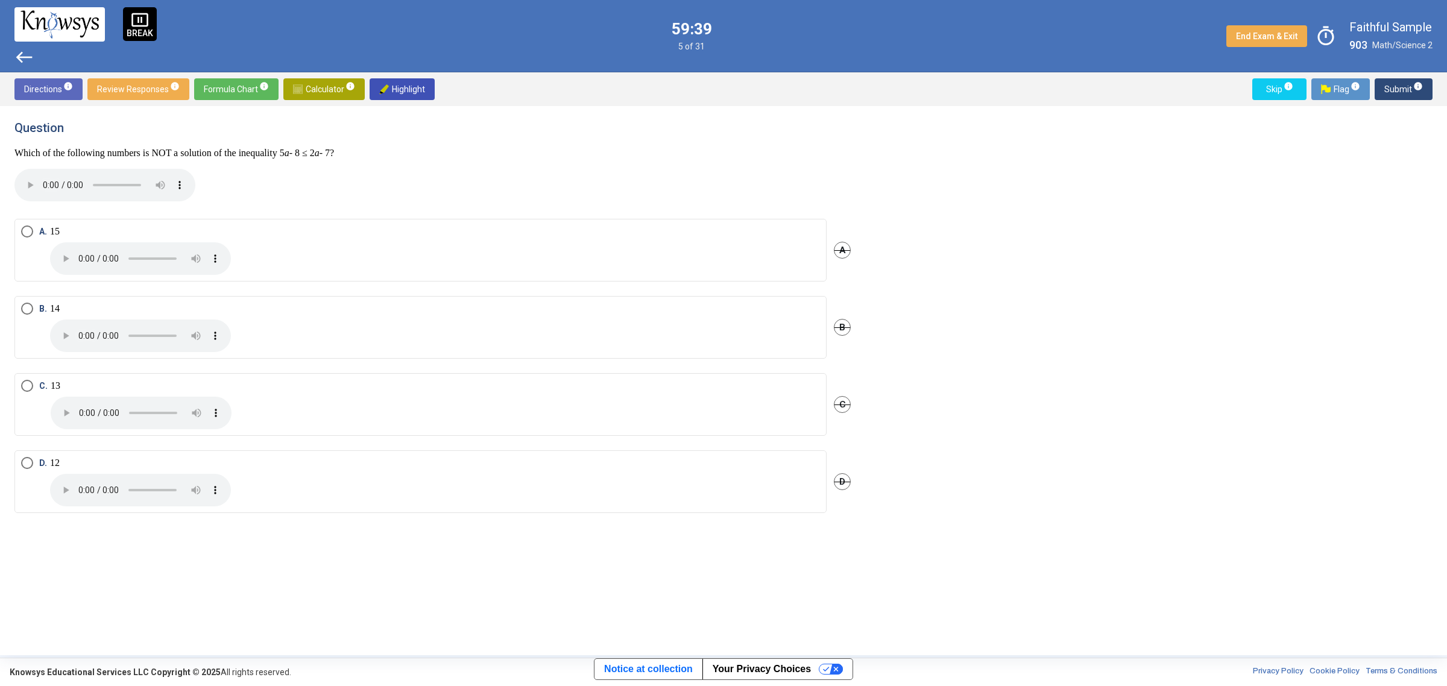
click at [25, 392] on span "Select an option" at bounding box center [27, 386] width 12 height 12
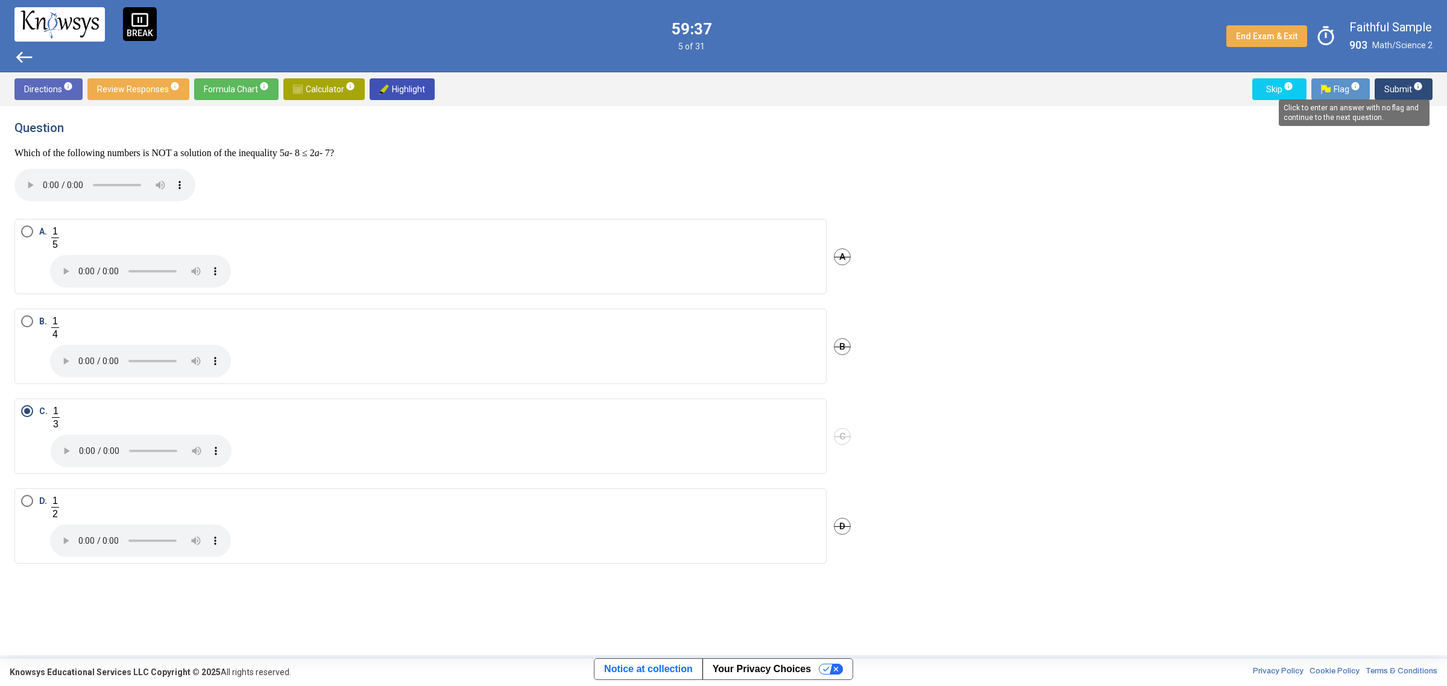
click at [1415, 91] on mat-tooltip-component "Click to enter an answer with no flag and continue to the next question." at bounding box center [1354, 112] width 168 height 43
click at [1397, 88] on span "Submit info" at bounding box center [1403, 89] width 39 height 22
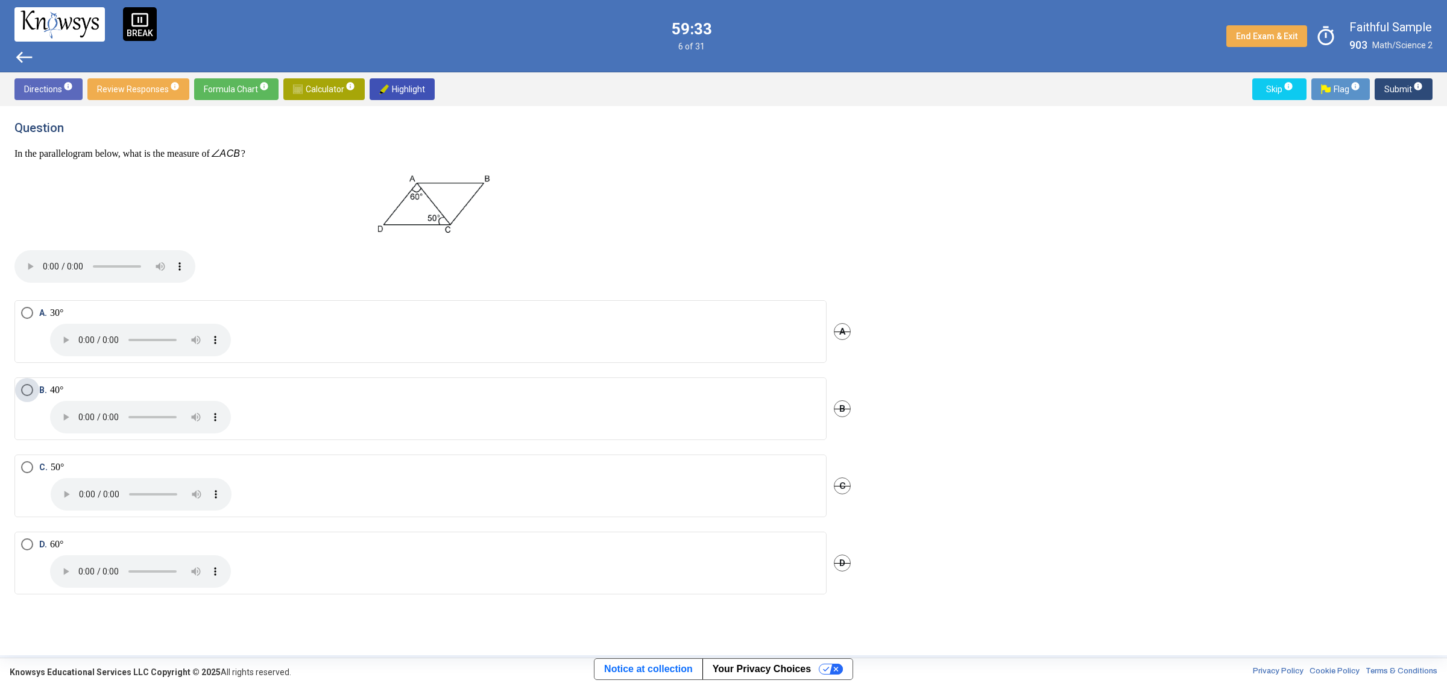
click at [24, 390] on span "Select an option" at bounding box center [27, 390] width 12 height 12
click at [1408, 86] on span "Submit info" at bounding box center [1403, 89] width 39 height 22
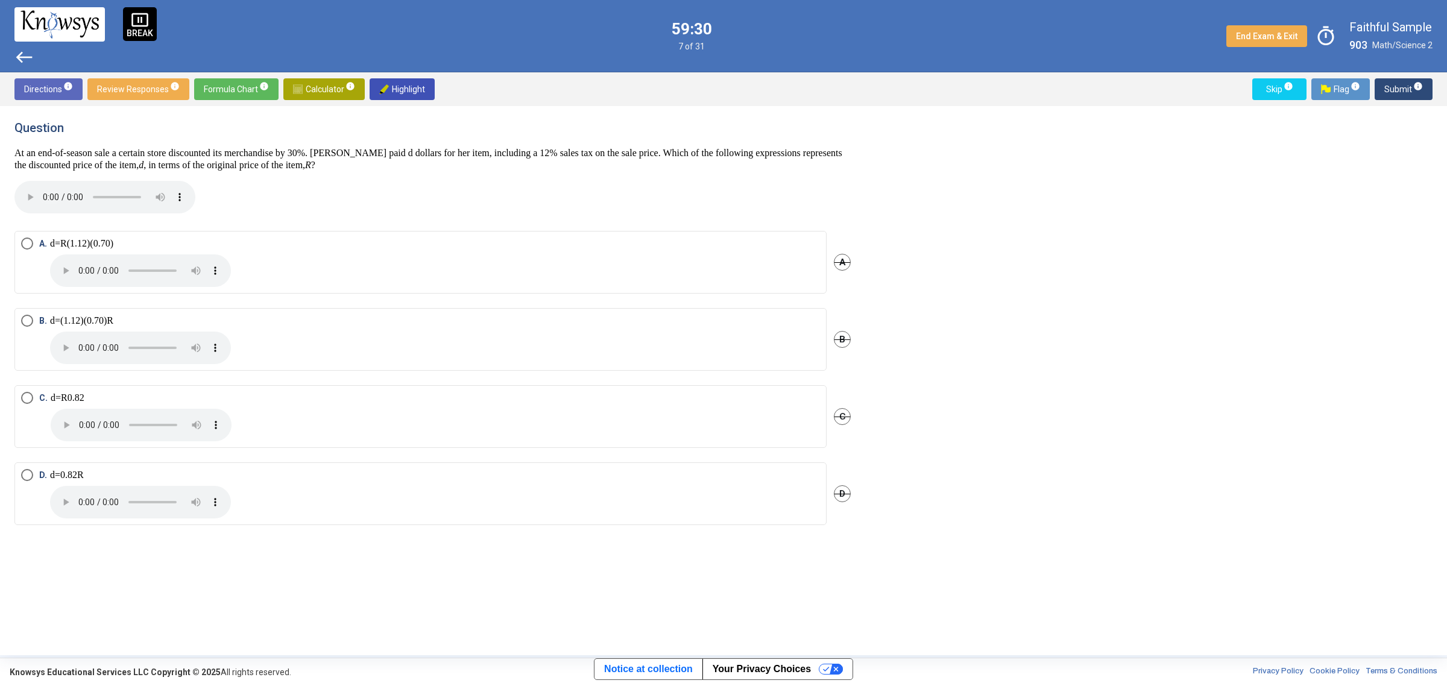
click at [25, 404] on span "Select an option" at bounding box center [27, 398] width 12 height 12
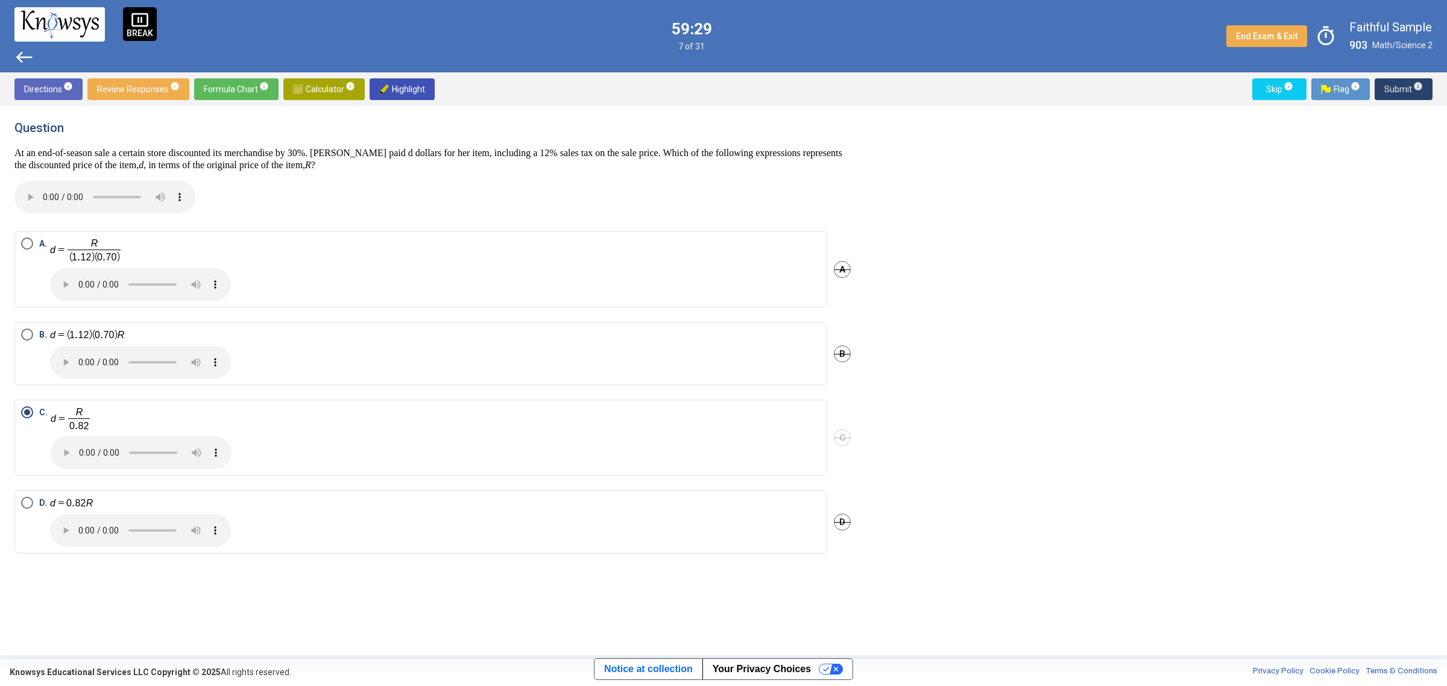
click at [1399, 87] on span "Submit info" at bounding box center [1403, 89] width 39 height 22
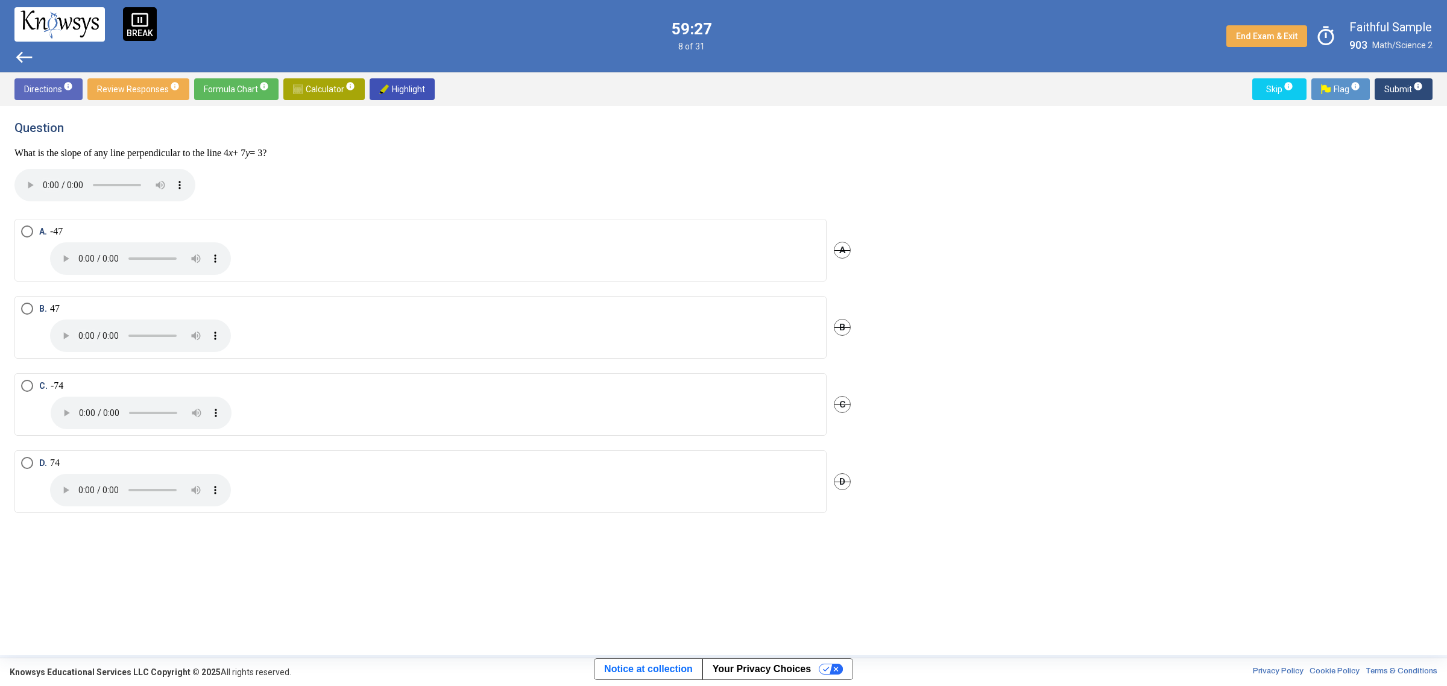
click at [28, 396] on mat-radio-group "A. - 4 7 A B. 4 7 B C. - 7 4 C D. 7 4 D" at bounding box center [432, 373] width 836 height 309
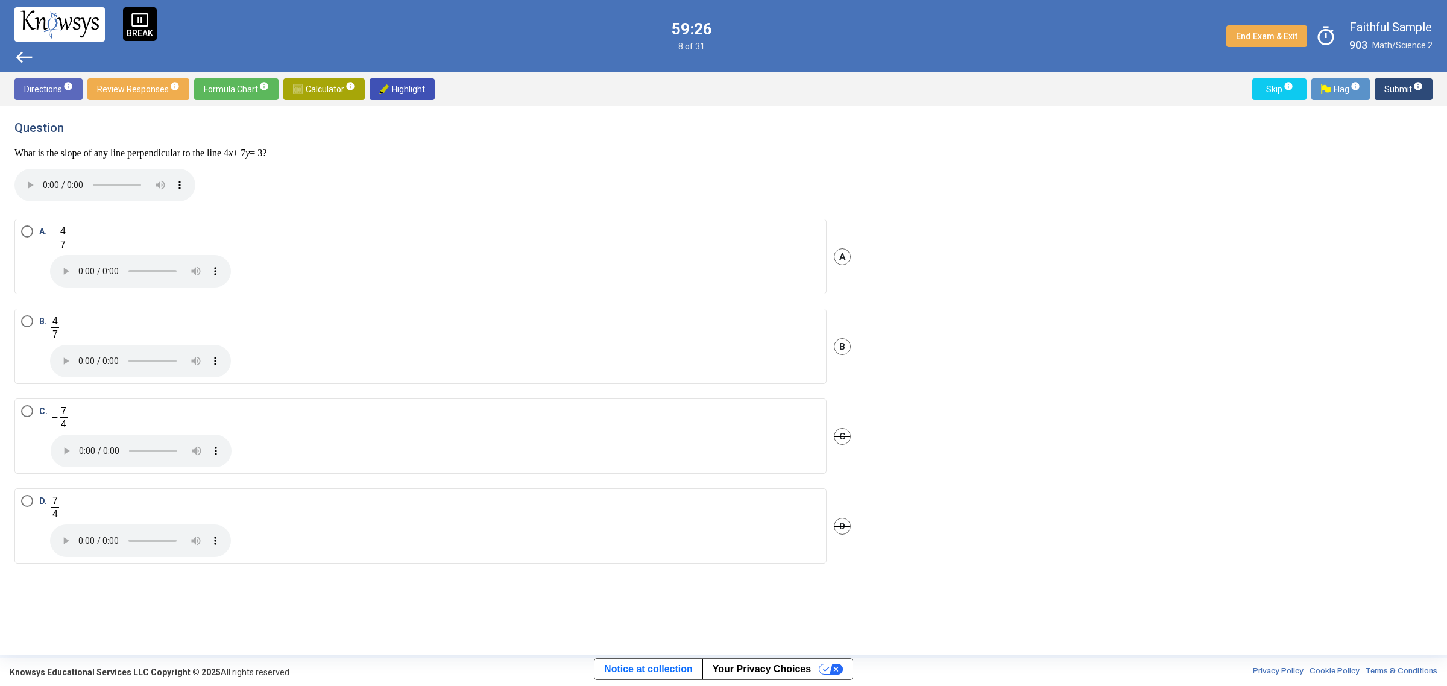
click at [20, 411] on mat-radio-button "C." at bounding box center [420, 435] width 812 height 75
click at [27, 411] on span "Select an option" at bounding box center [27, 411] width 0 height 0
click at [1408, 93] on span "Submit info" at bounding box center [1403, 89] width 39 height 22
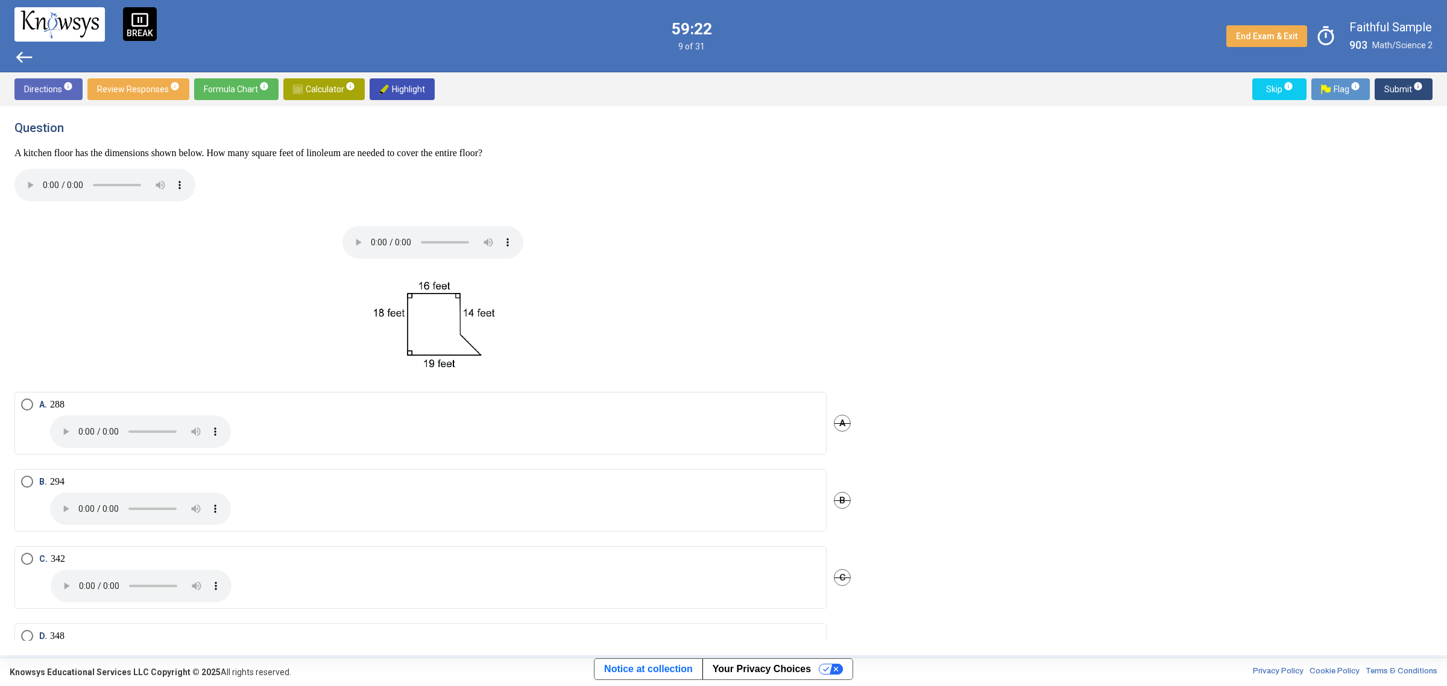
click at [25, 483] on span "Select an option" at bounding box center [27, 482] width 12 height 12
click at [1405, 87] on span "Submit info" at bounding box center [1403, 89] width 39 height 22
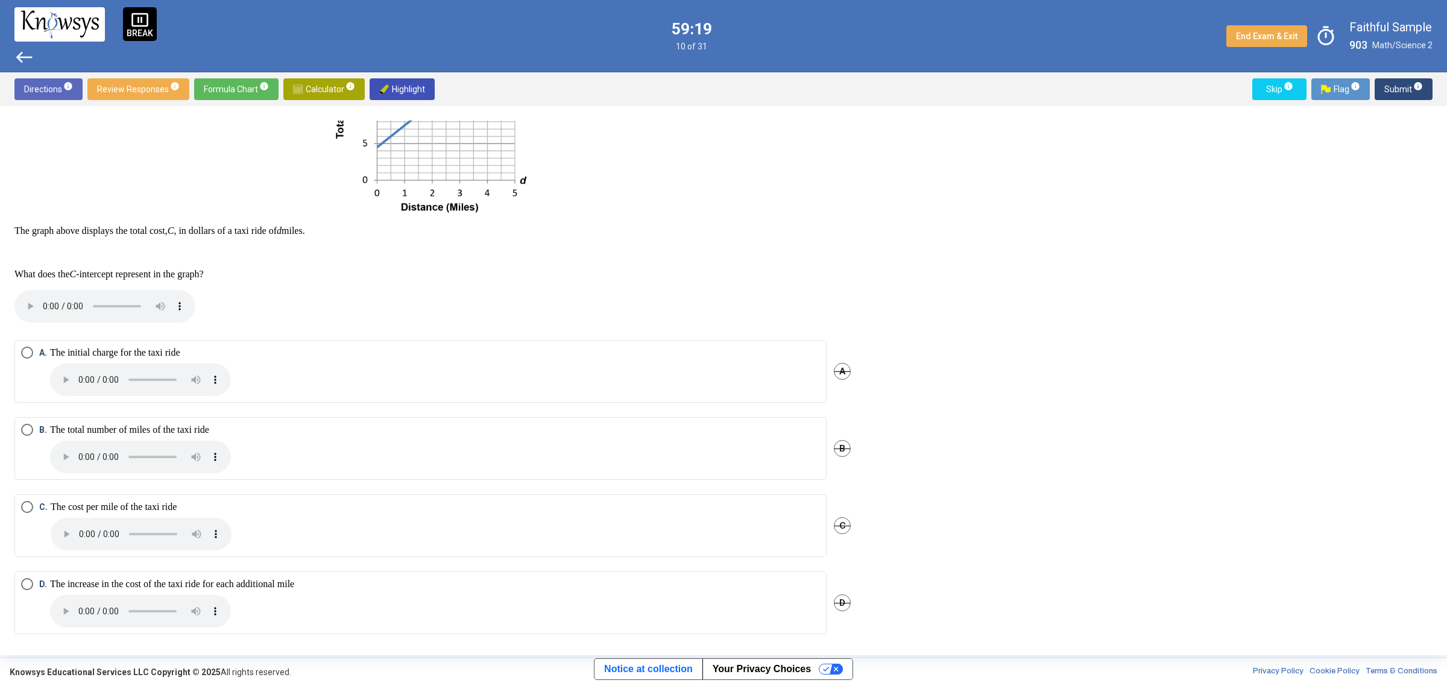
scroll to position [225, 0]
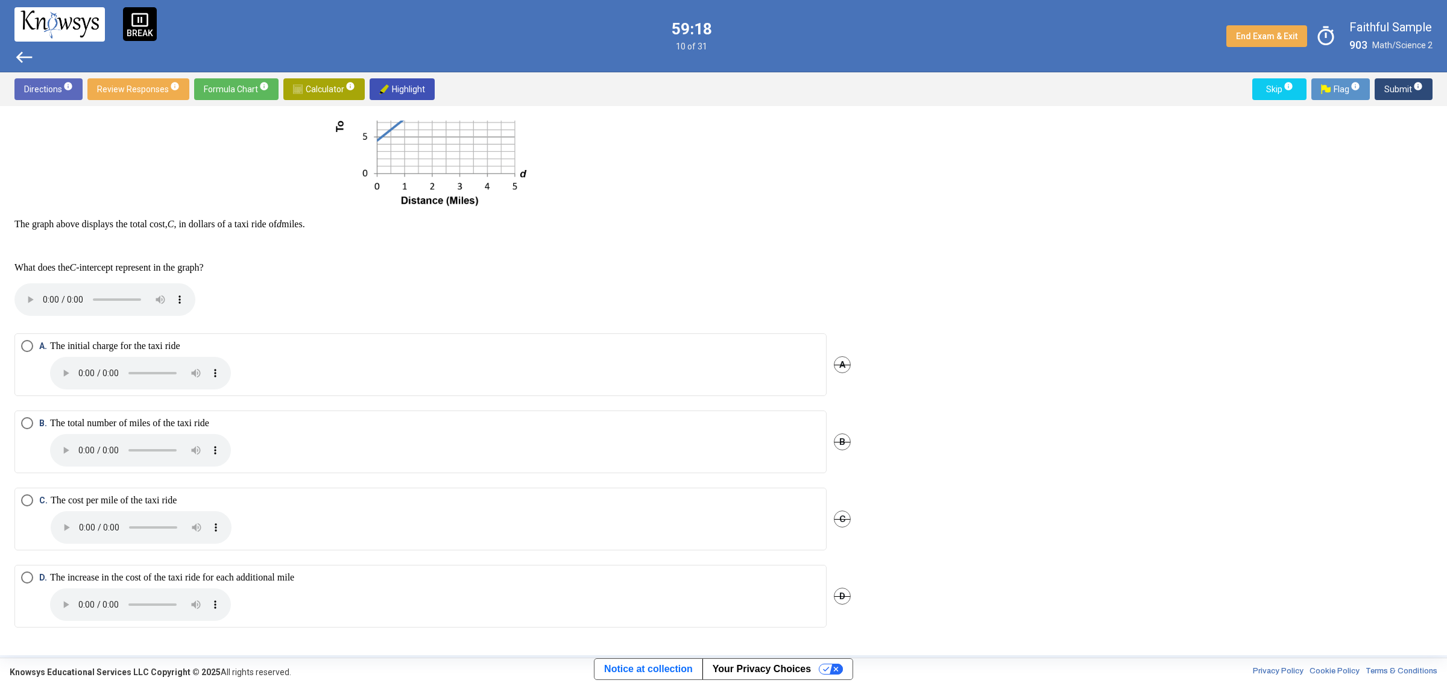
click at [25, 499] on span "Select an option" at bounding box center [27, 500] width 12 height 12
click at [1391, 81] on span "Submit info" at bounding box center [1403, 89] width 39 height 22
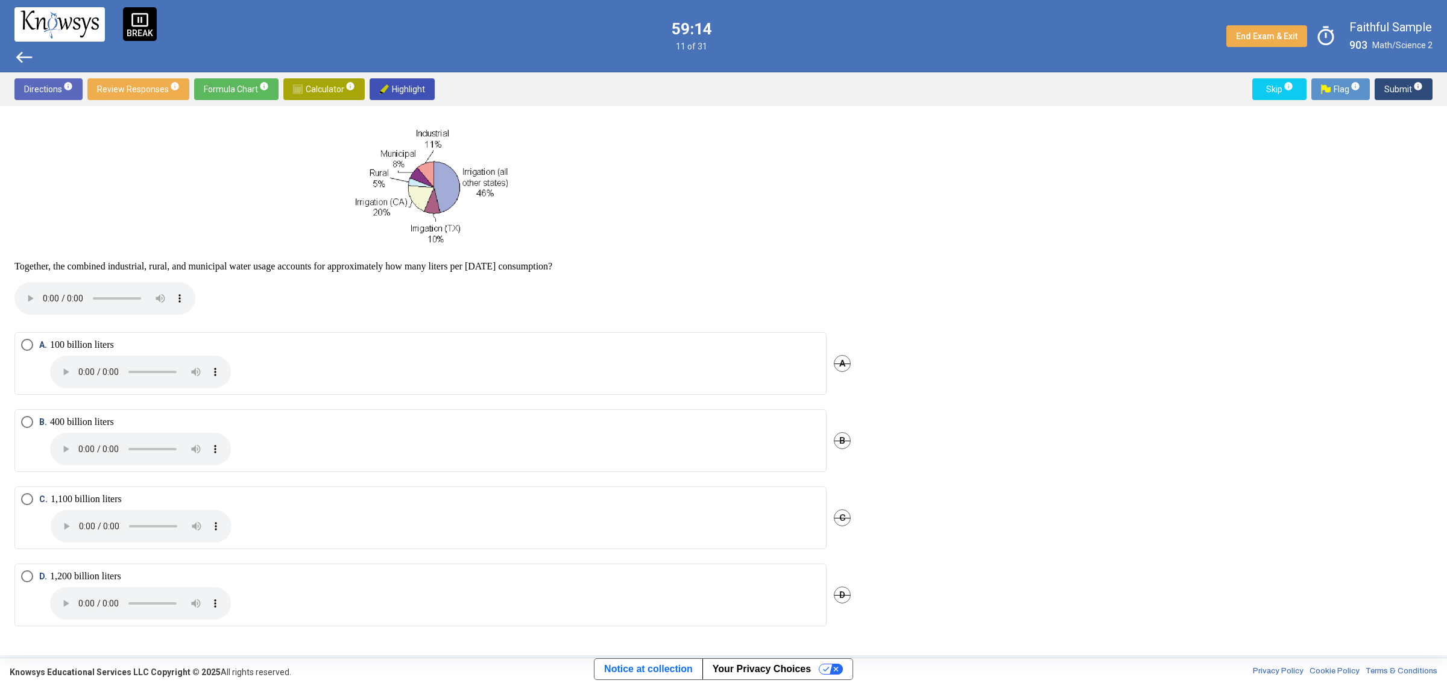
click at [32, 425] on span "Select an option" at bounding box center [27, 422] width 12 height 12
click at [1406, 86] on span "Submit info" at bounding box center [1403, 89] width 39 height 22
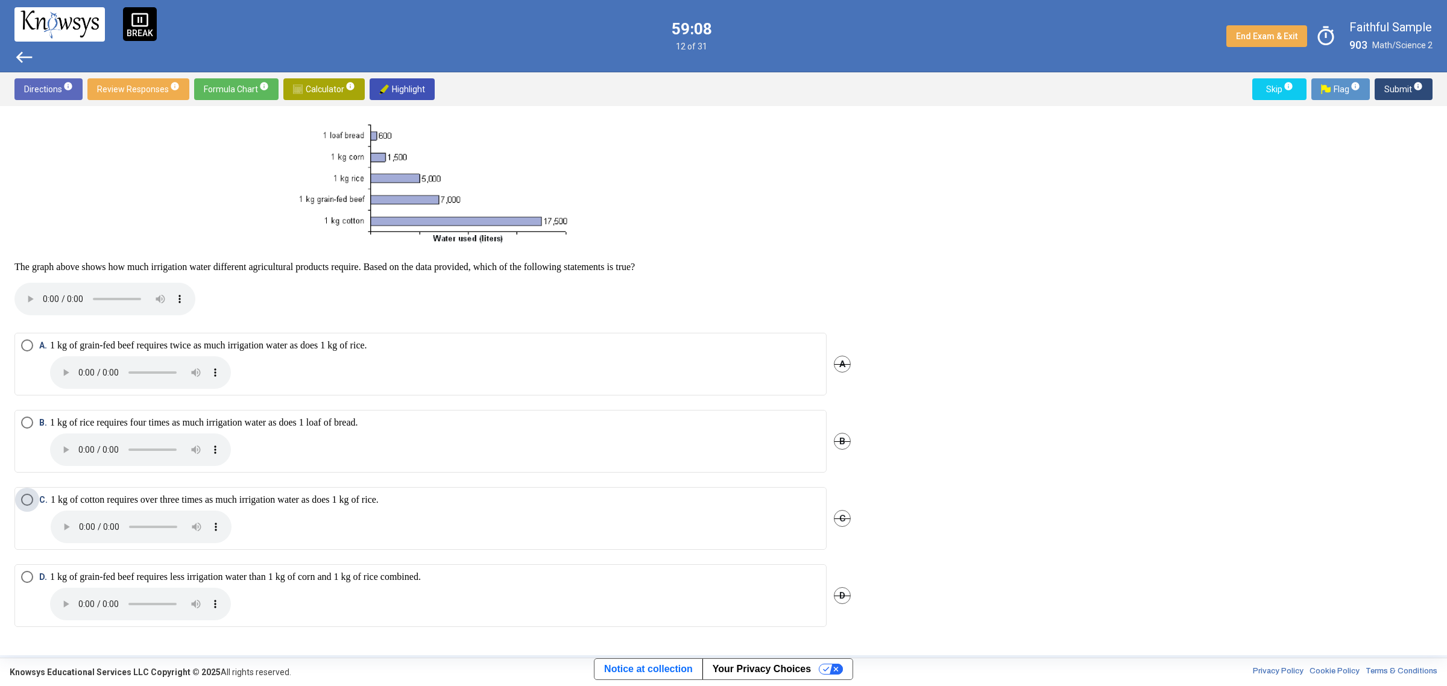
click at [23, 496] on span "Select an option" at bounding box center [27, 500] width 12 height 12
click at [1396, 86] on span "Submit info" at bounding box center [1403, 89] width 39 height 22
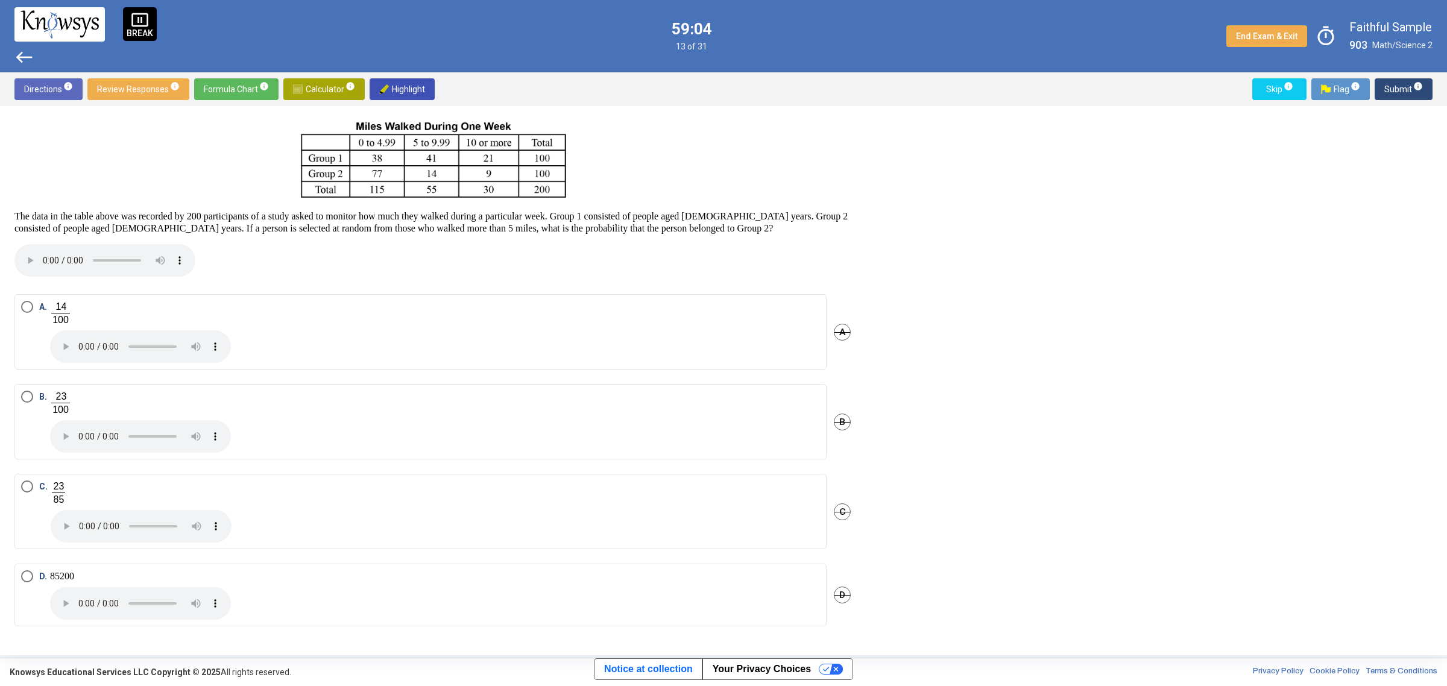
scroll to position [41, 0]
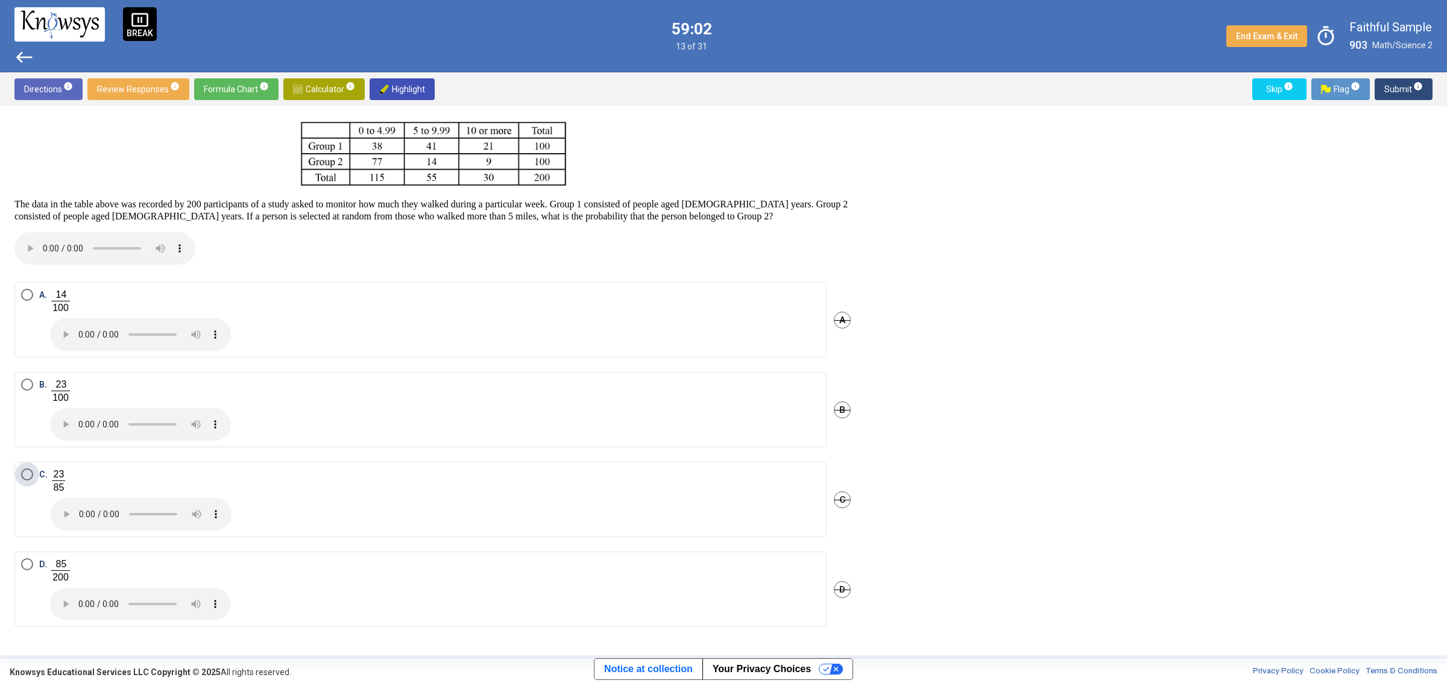
click at [22, 477] on span "Select an option" at bounding box center [27, 474] width 12 height 12
click at [1396, 80] on span "Submit info" at bounding box center [1403, 89] width 39 height 22
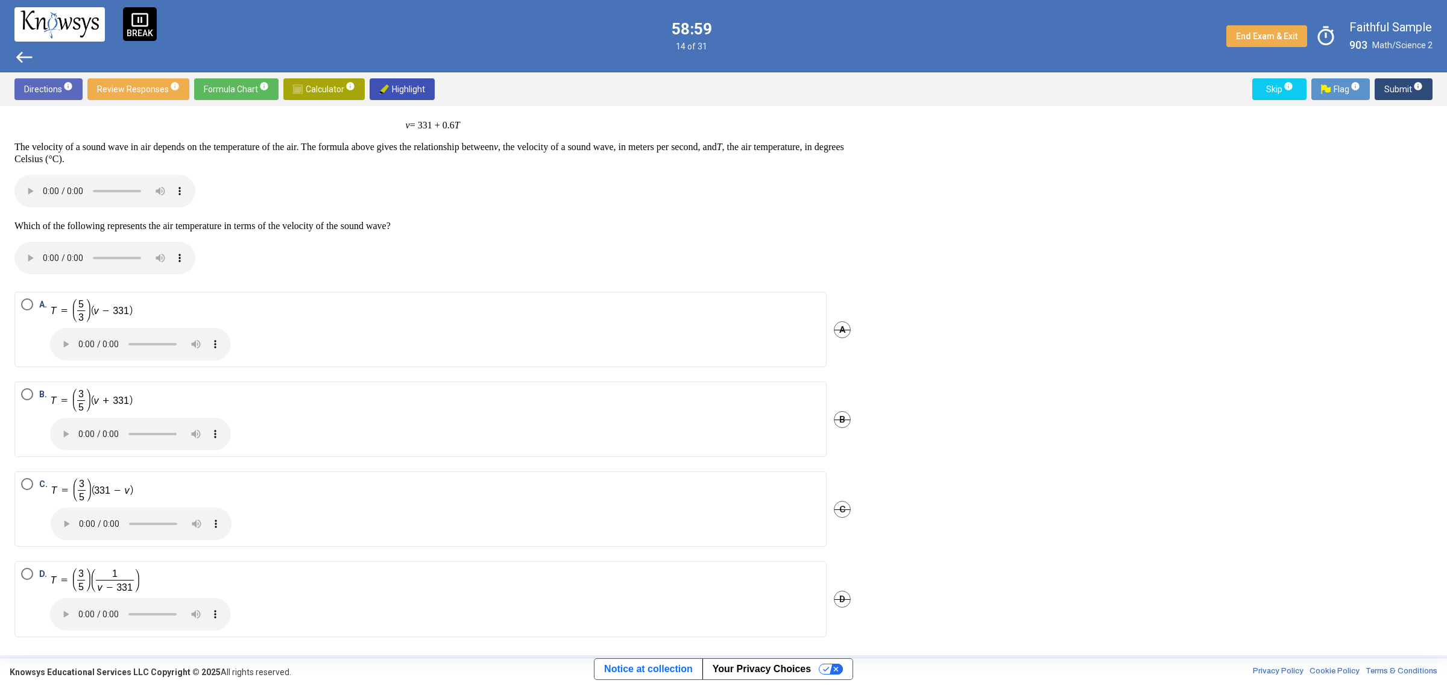
scroll to position [37, 0]
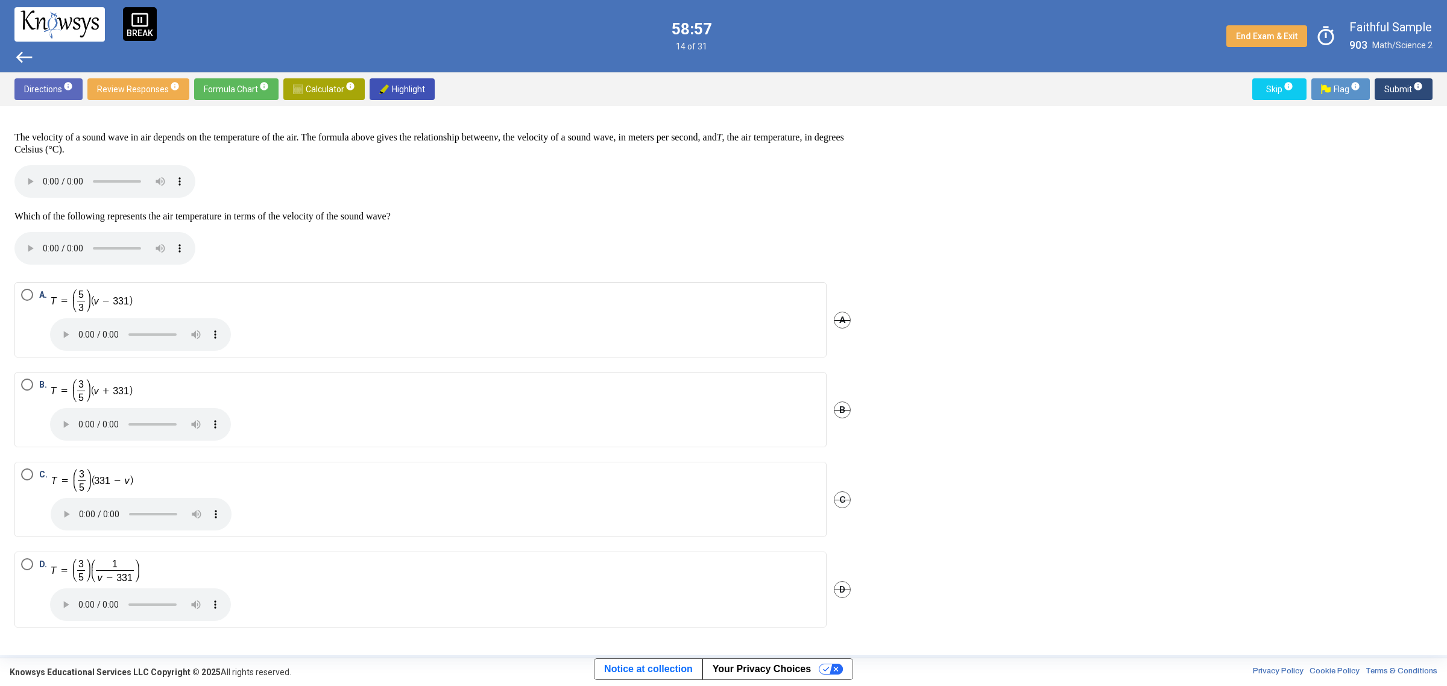
click at [22, 471] on span "Select an option" at bounding box center [27, 474] width 12 height 12
click at [1386, 86] on span "Submit info" at bounding box center [1403, 89] width 39 height 22
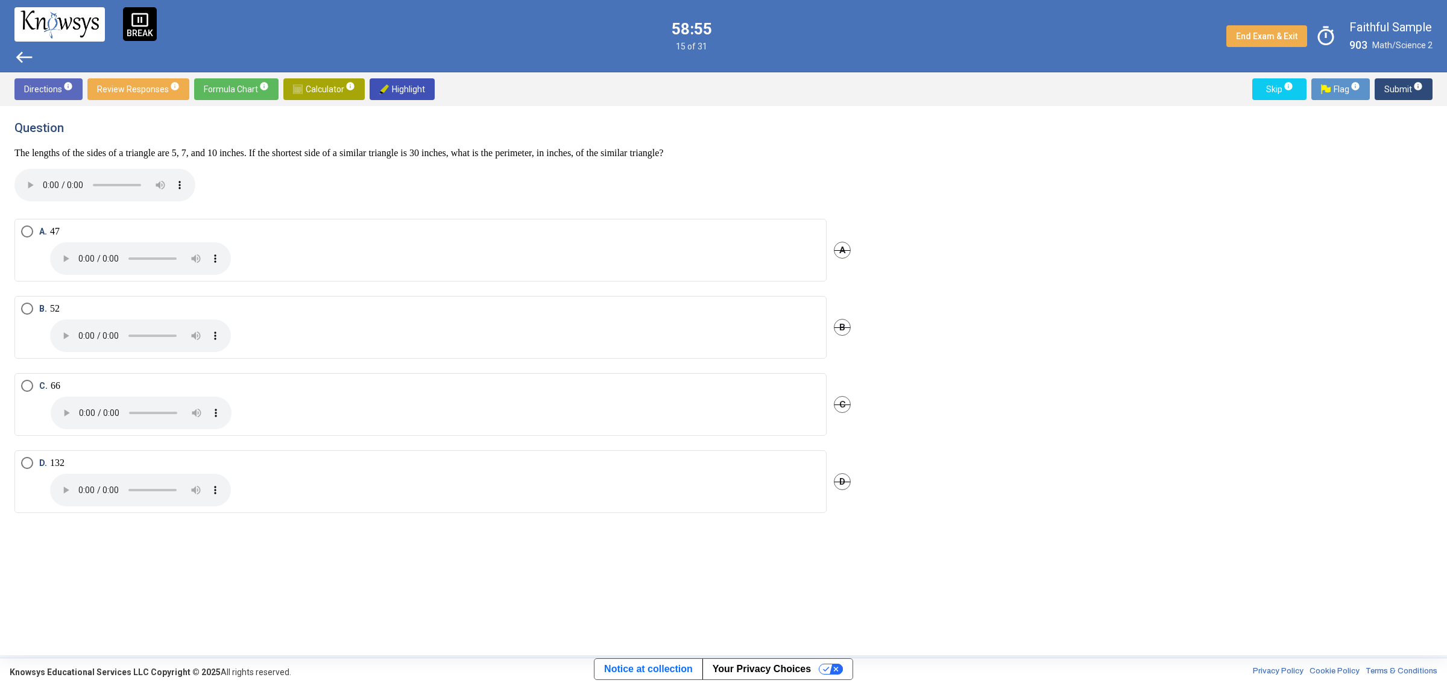
scroll to position [0, 0]
click at [30, 380] on span "Select an option" at bounding box center [27, 386] width 12 height 12
click at [1400, 86] on span "Submit info" at bounding box center [1403, 89] width 39 height 22
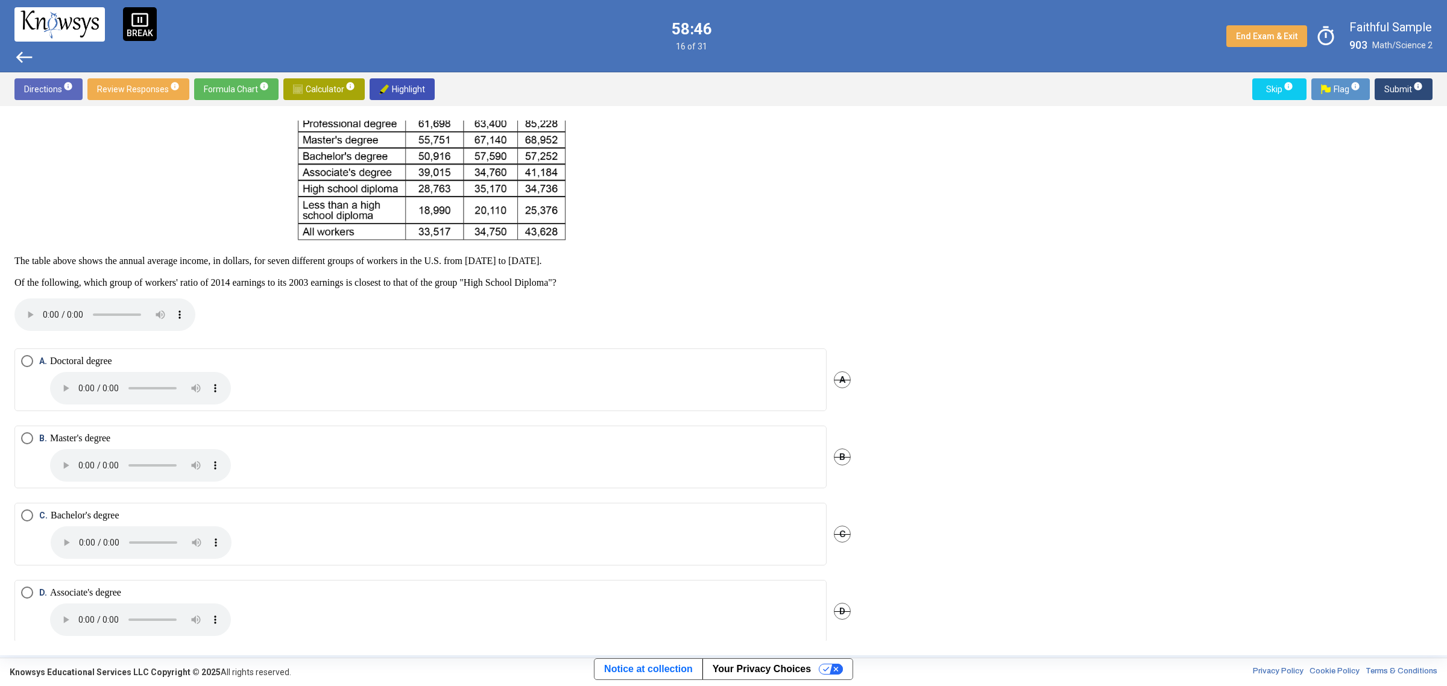
scroll to position [151, 0]
click at [26, 519] on span "Select an option" at bounding box center [27, 514] width 12 height 12
click at [1408, 86] on span "Submit info" at bounding box center [1403, 89] width 39 height 22
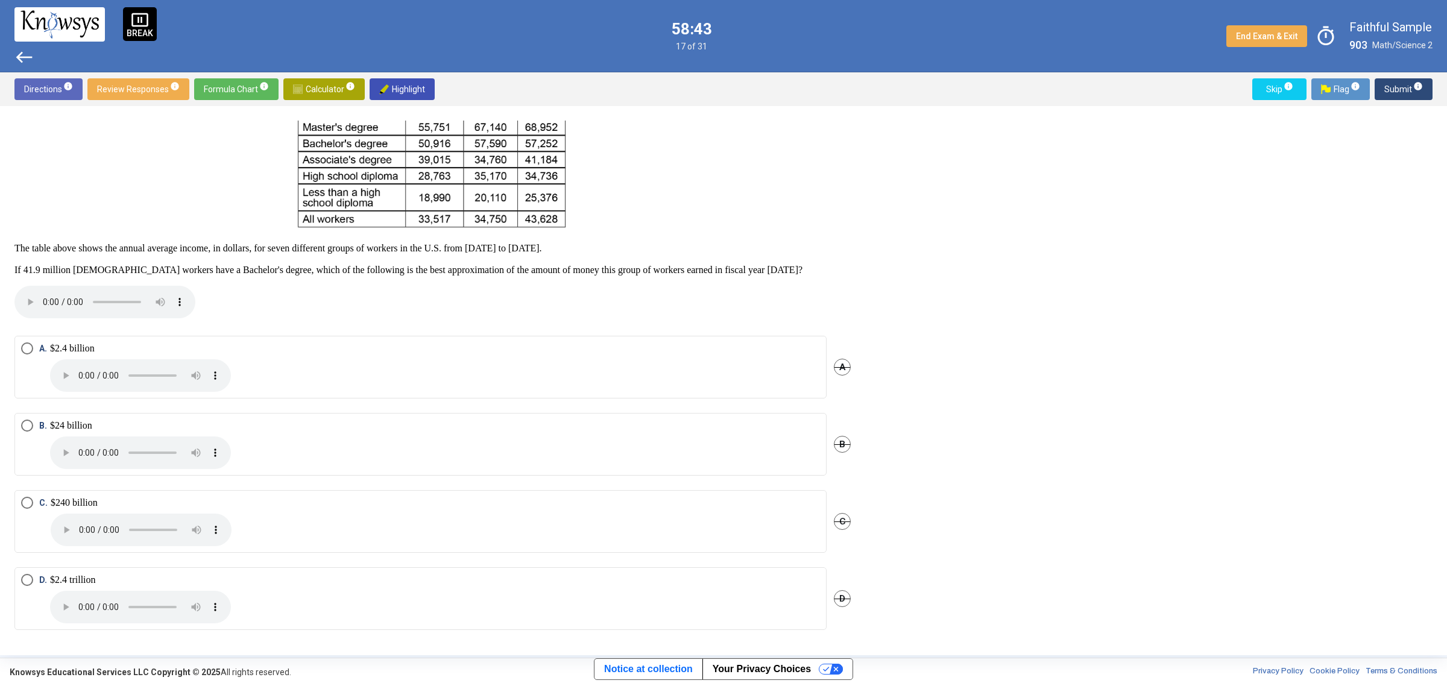
scroll to position [165, 0]
click at [17, 576] on mat-radio-button "D. $2.4 trillion" at bounding box center [420, 595] width 812 height 63
click at [23, 576] on span "Select an option" at bounding box center [27, 577] width 12 height 12
click at [1397, 83] on span "Submit info" at bounding box center [1403, 89] width 39 height 22
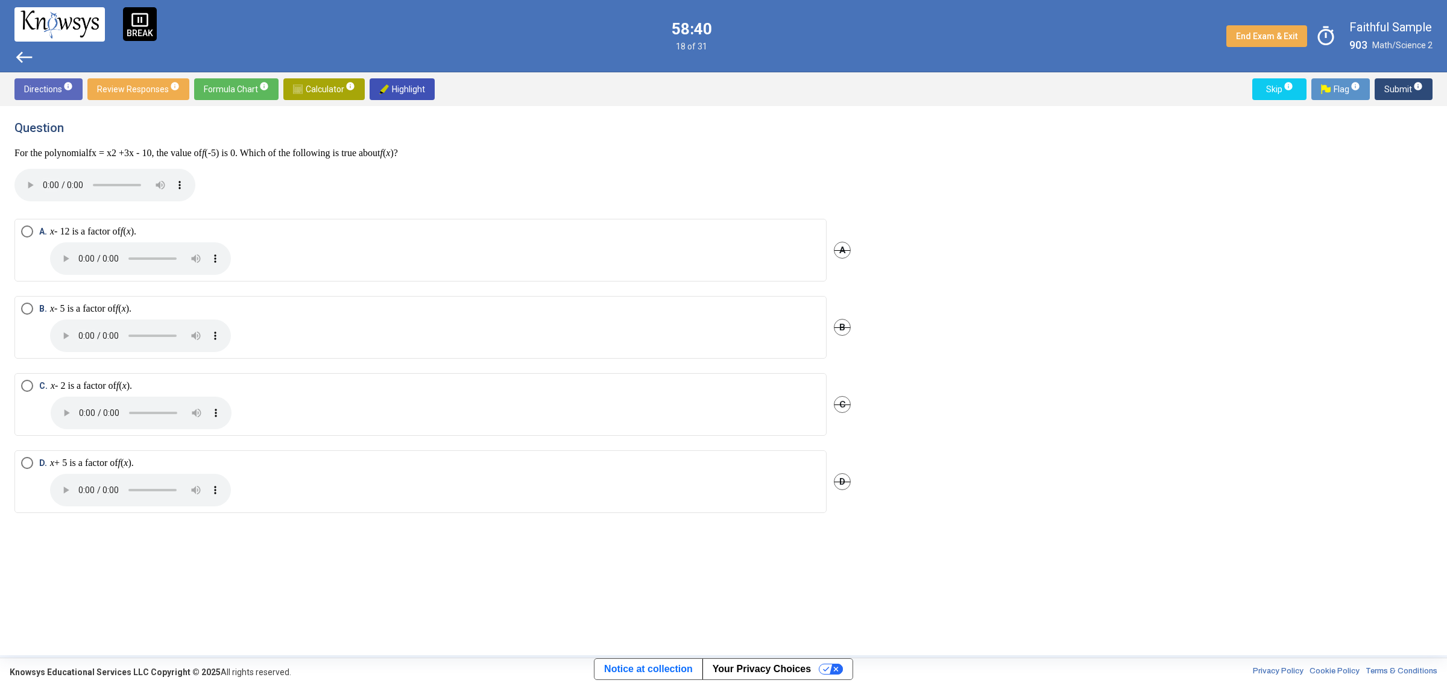
scroll to position [0, 0]
click at [28, 309] on span "Select an option" at bounding box center [27, 310] width 12 height 12
click at [1389, 92] on span "Submit info" at bounding box center [1403, 89] width 39 height 22
click at [23, 385] on span "Select an option" at bounding box center [27, 386] width 12 height 12
click at [1414, 92] on span "Submit info" at bounding box center [1403, 89] width 39 height 22
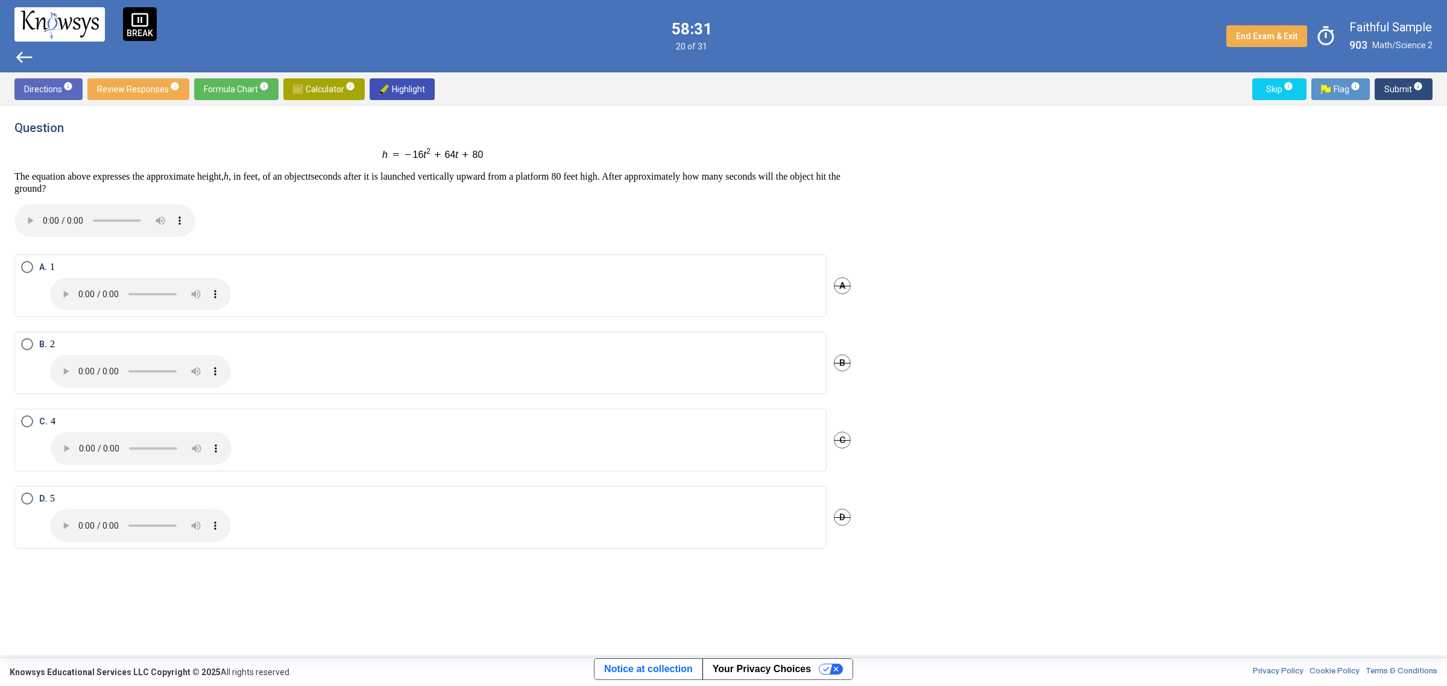
click at [23, 347] on span "Select an option" at bounding box center [27, 344] width 12 height 12
click at [1388, 81] on span "Submit info" at bounding box center [1403, 89] width 39 height 22
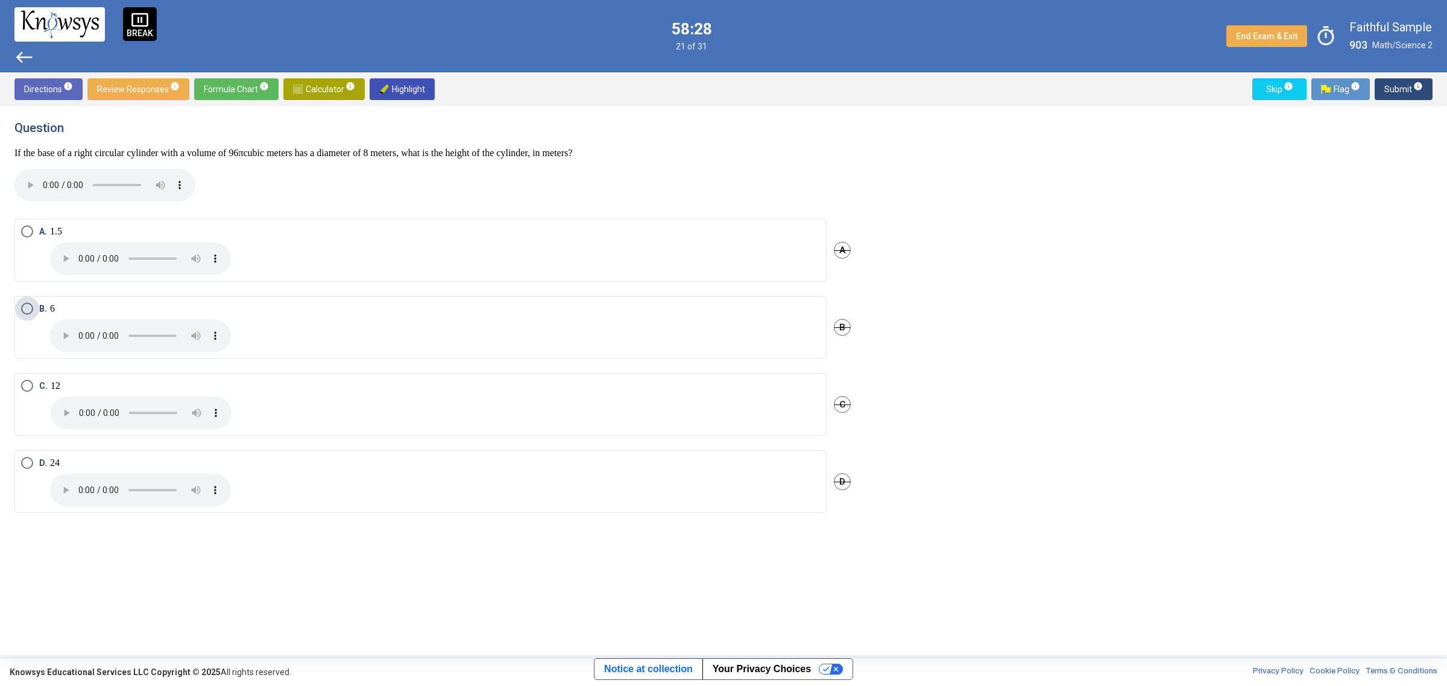
click at [28, 309] on span "Select an option" at bounding box center [27, 309] width 12 height 12
click at [1382, 87] on button "Submit info" at bounding box center [1403, 89] width 58 height 22
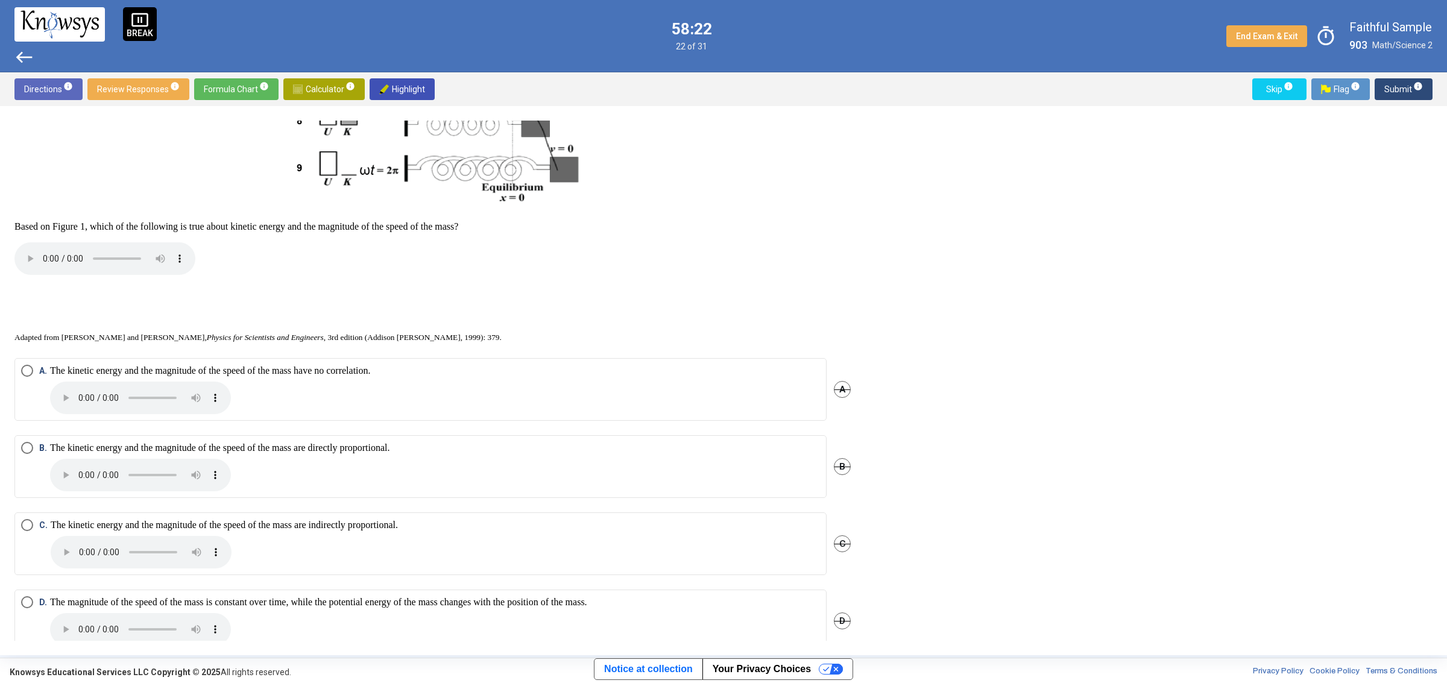
scroll to position [713, 0]
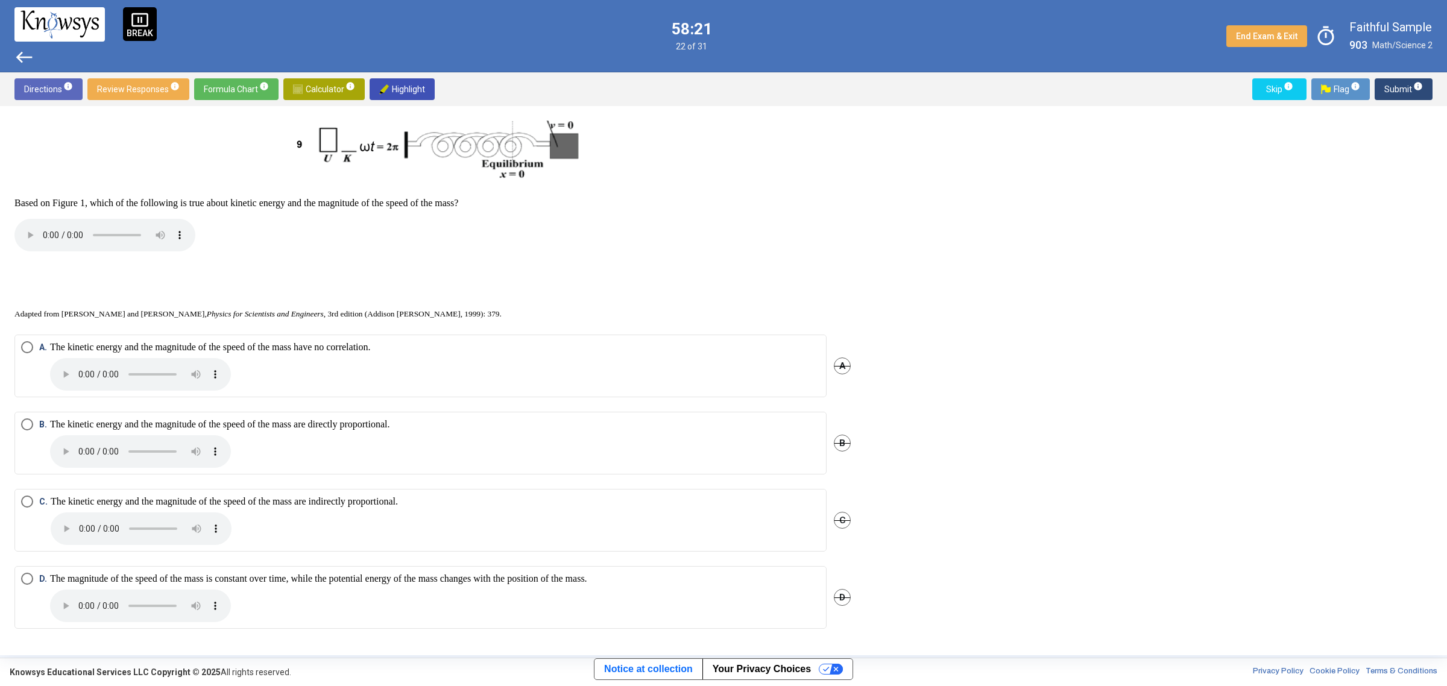
click at [25, 421] on span "Select an option" at bounding box center [27, 424] width 12 height 12
click at [1388, 91] on span "Submit info" at bounding box center [1403, 89] width 39 height 22
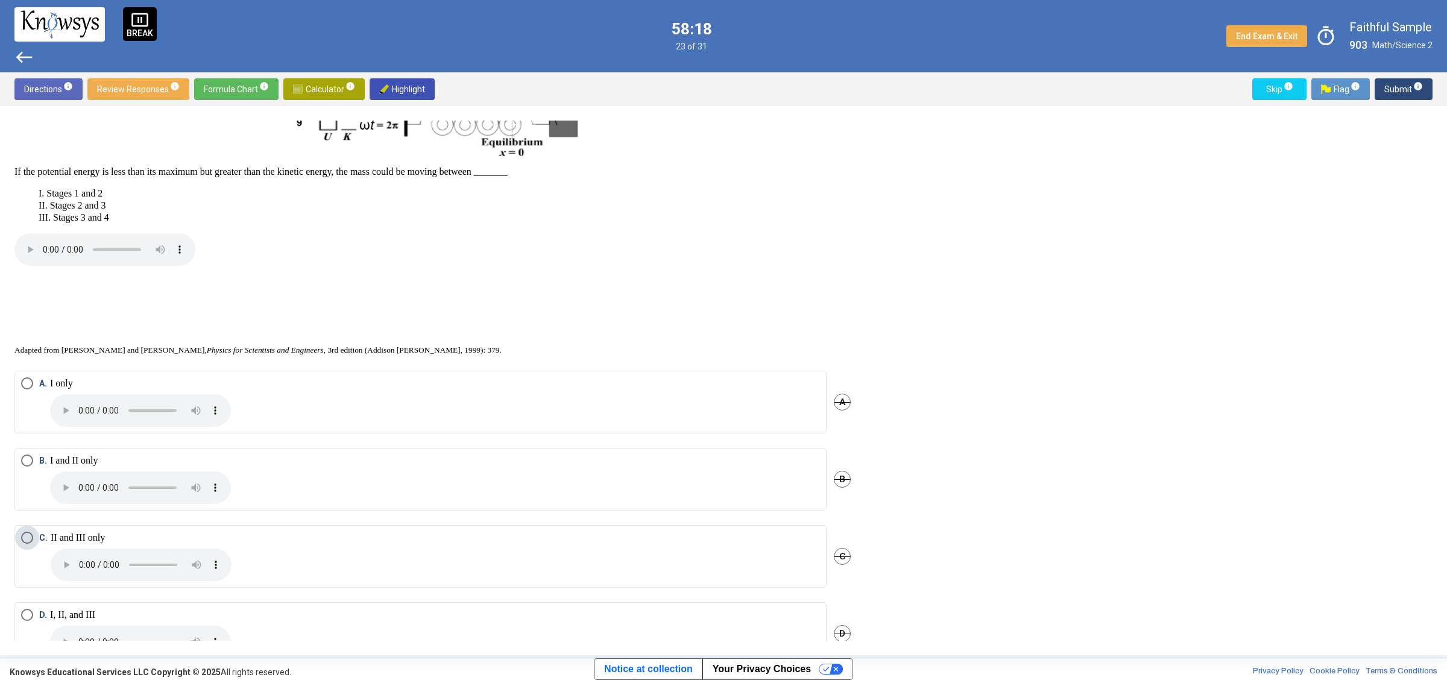
click at [29, 532] on span "Select an option" at bounding box center [27, 538] width 12 height 12
click at [1414, 92] on span "Submit info" at bounding box center [1403, 89] width 39 height 22
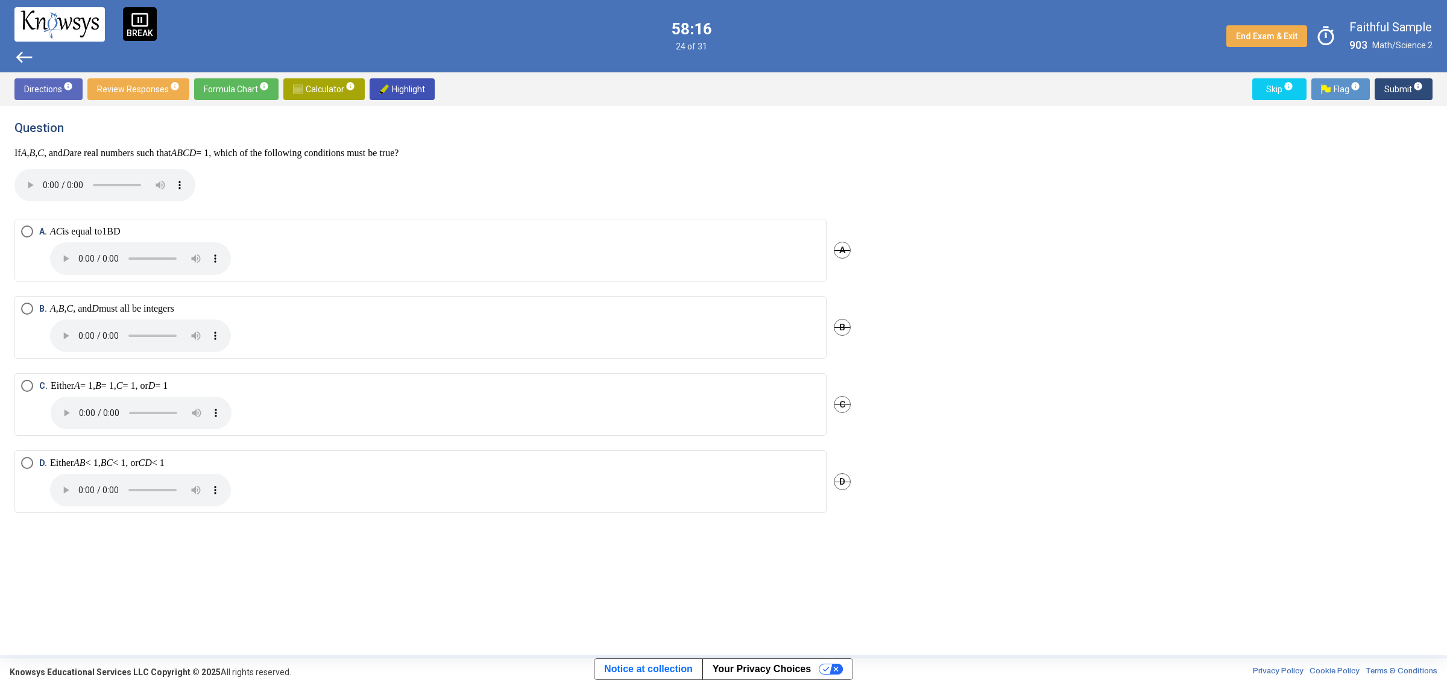
scroll to position [0, 0]
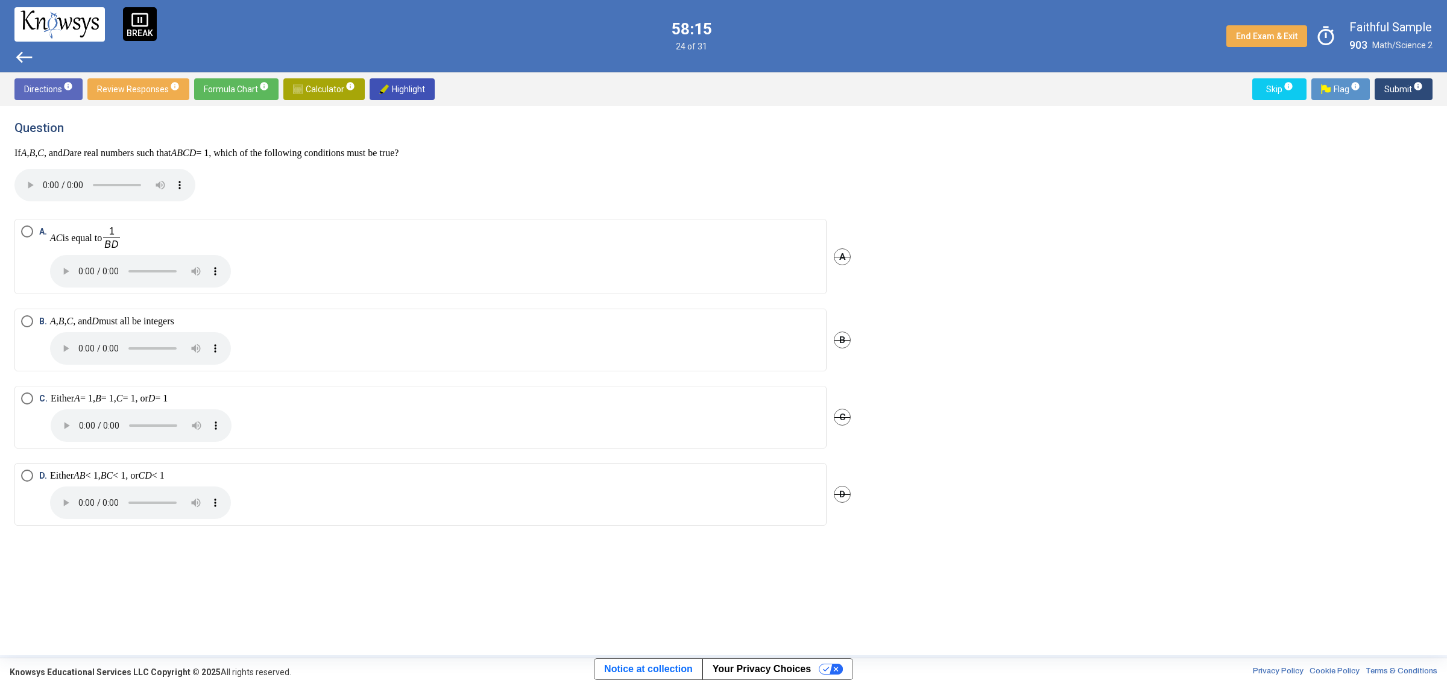
click at [24, 392] on span "Select an option" at bounding box center [27, 398] width 12 height 12
click at [1412, 88] on sup "info" at bounding box center [1417, 86] width 11 height 10
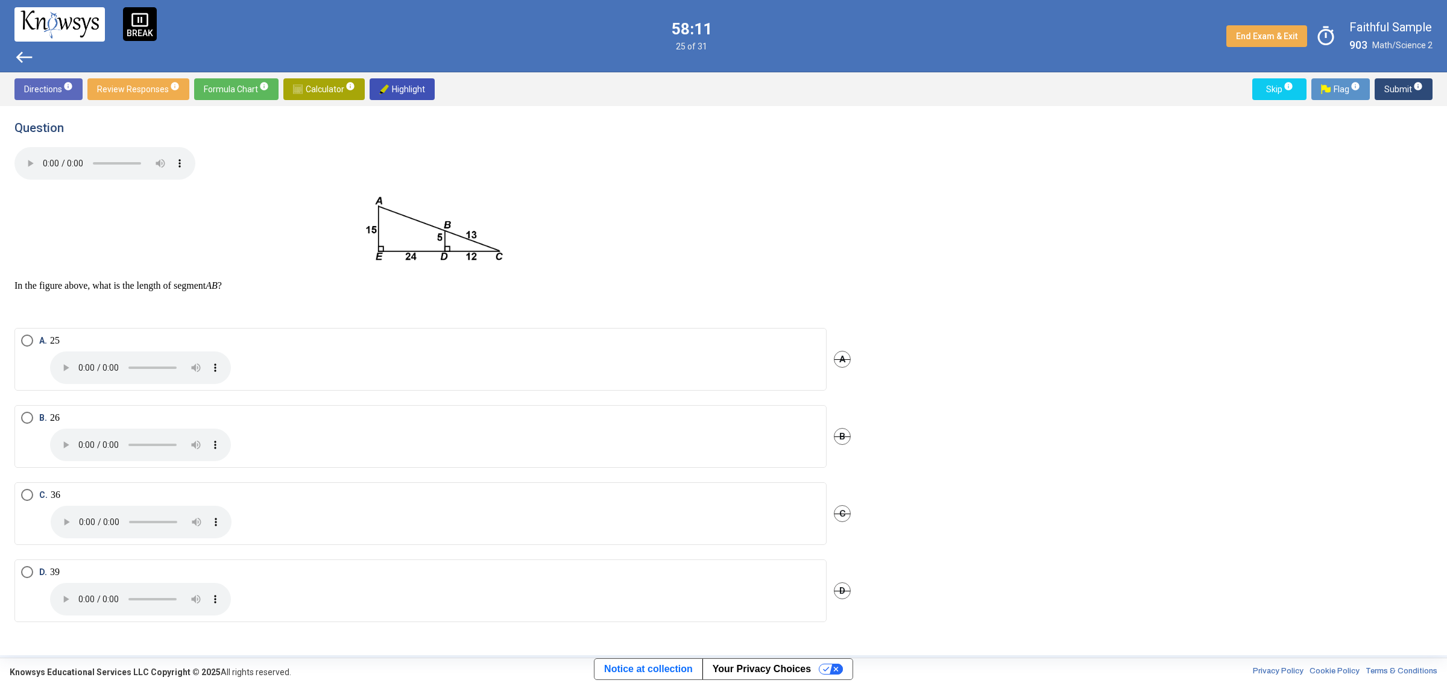
click at [32, 417] on span "Select an option" at bounding box center [27, 418] width 12 height 12
click at [1412, 90] on sup "info" at bounding box center [1417, 86] width 11 height 10
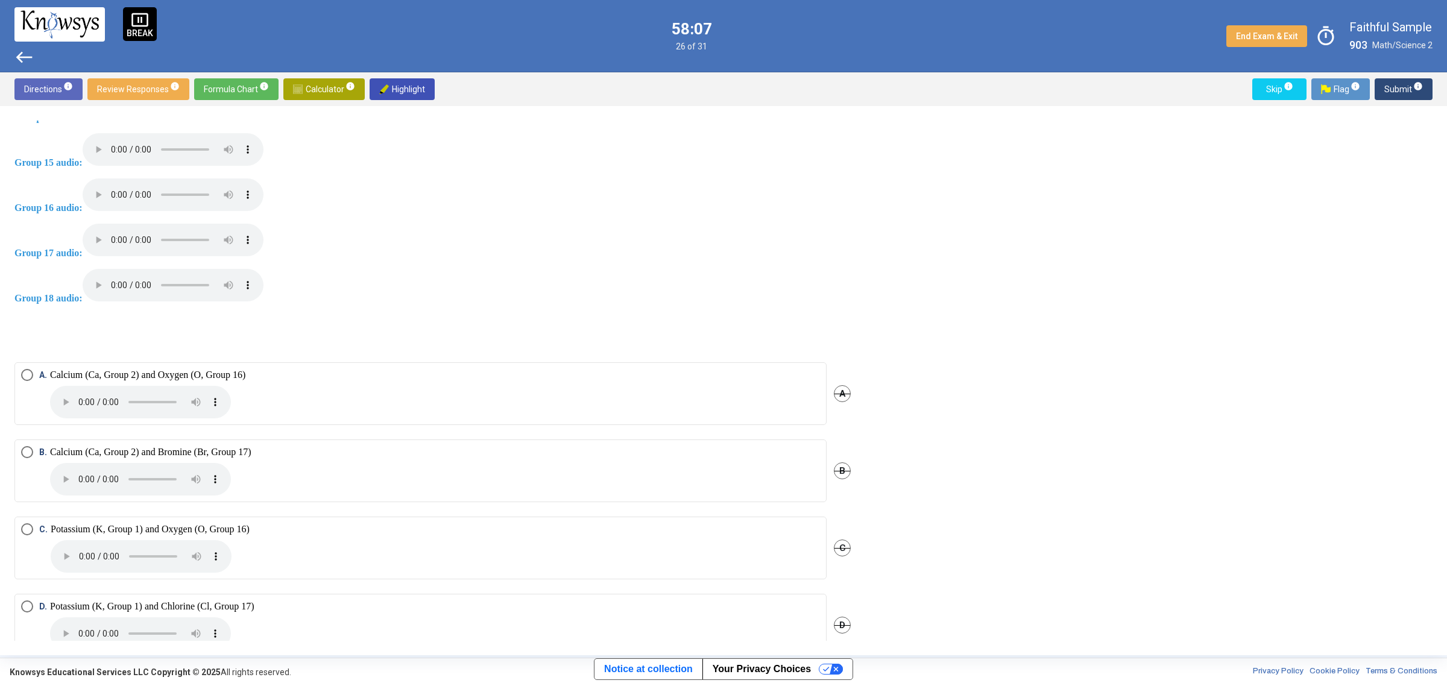
scroll to position [1311, 0]
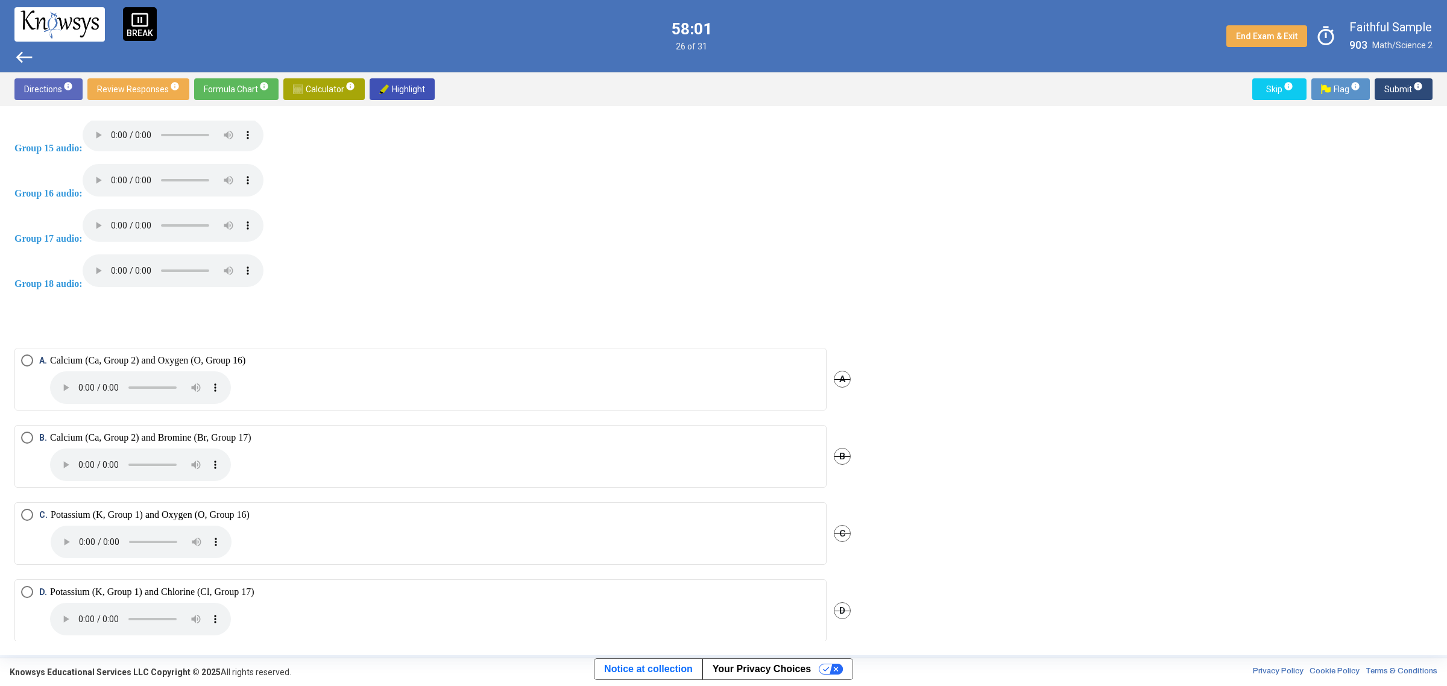
click at [23, 432] on span "Select an option" at bounding box center [27, 438] width 12 height 12
click at [1402, 87] on span "Submit info" at bounding box center [1403, 89] width 39 height 22
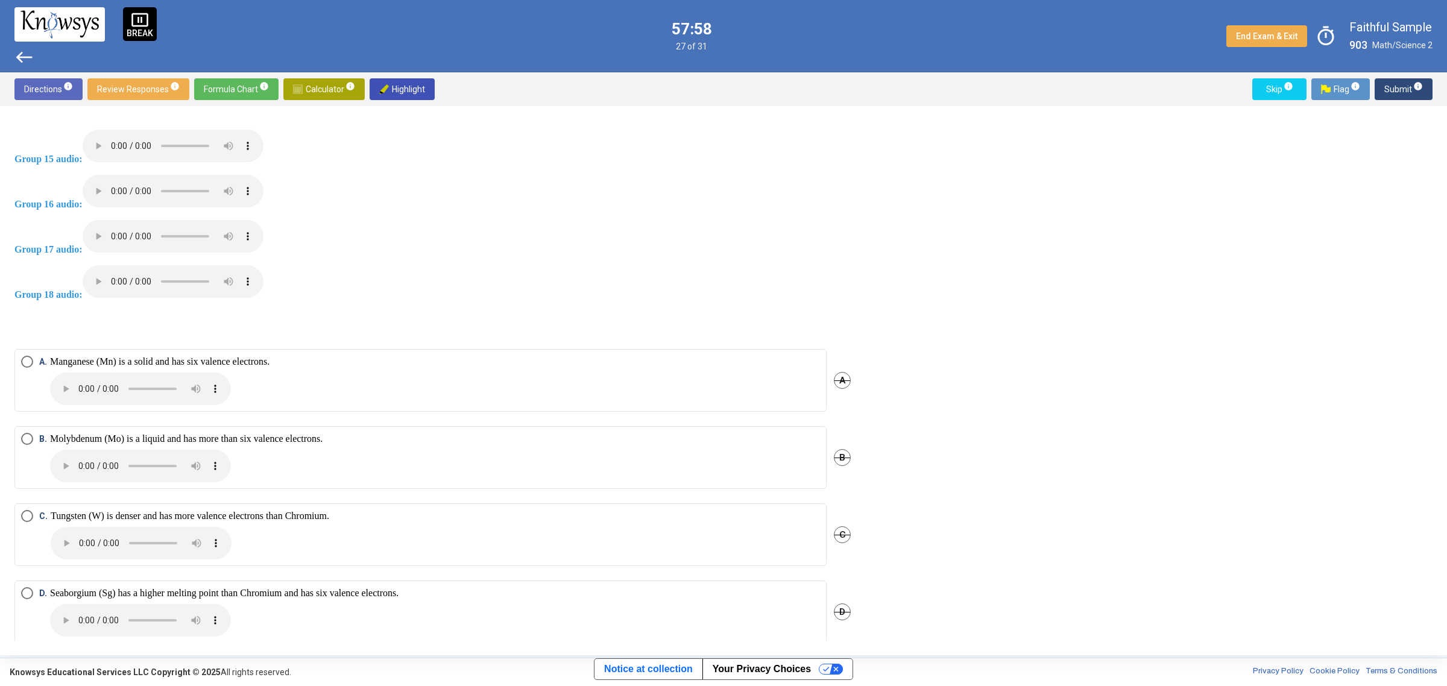
scroll to position [1298, 0]
click at [22, 510] on span "Select an option" at bounding box center [27, 516] width 12 height 12
click at [1412, 90] on sup "info" at bounding box center [1417, 86] width 11 height 10
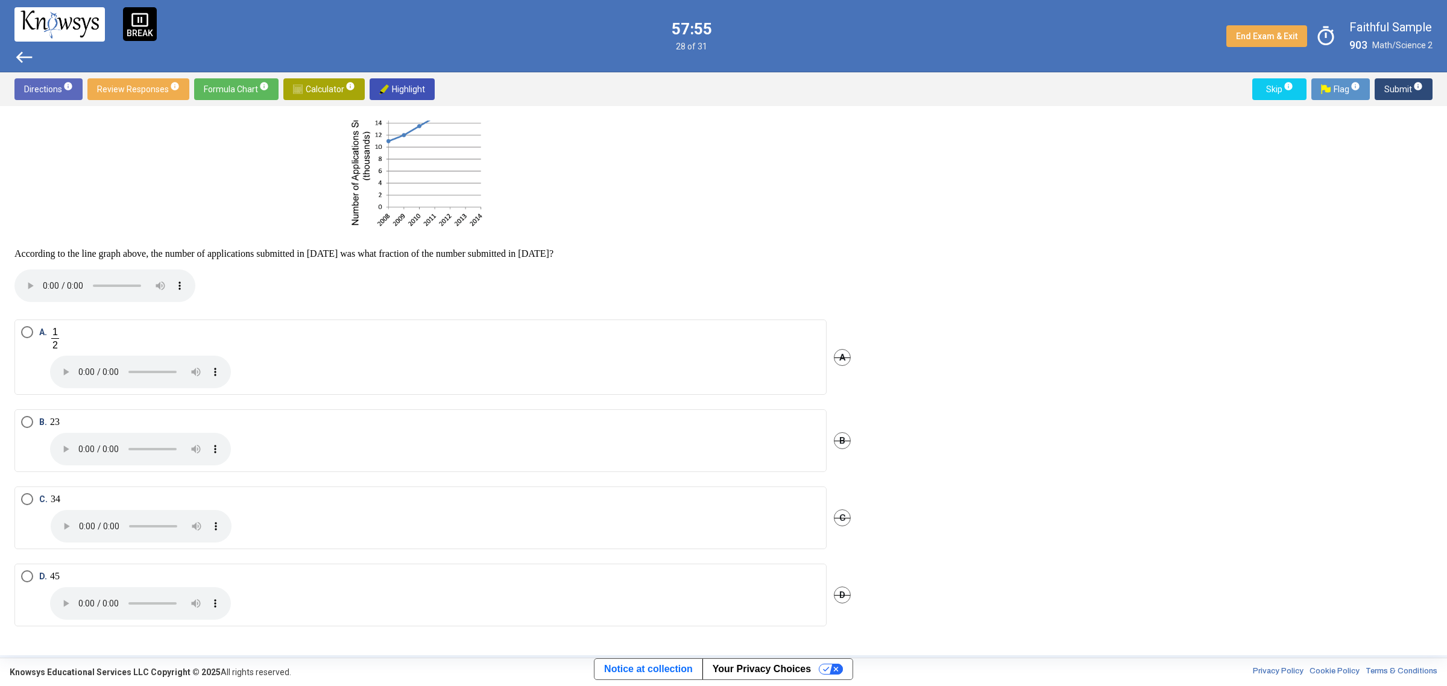
scroll to position [118, 0]
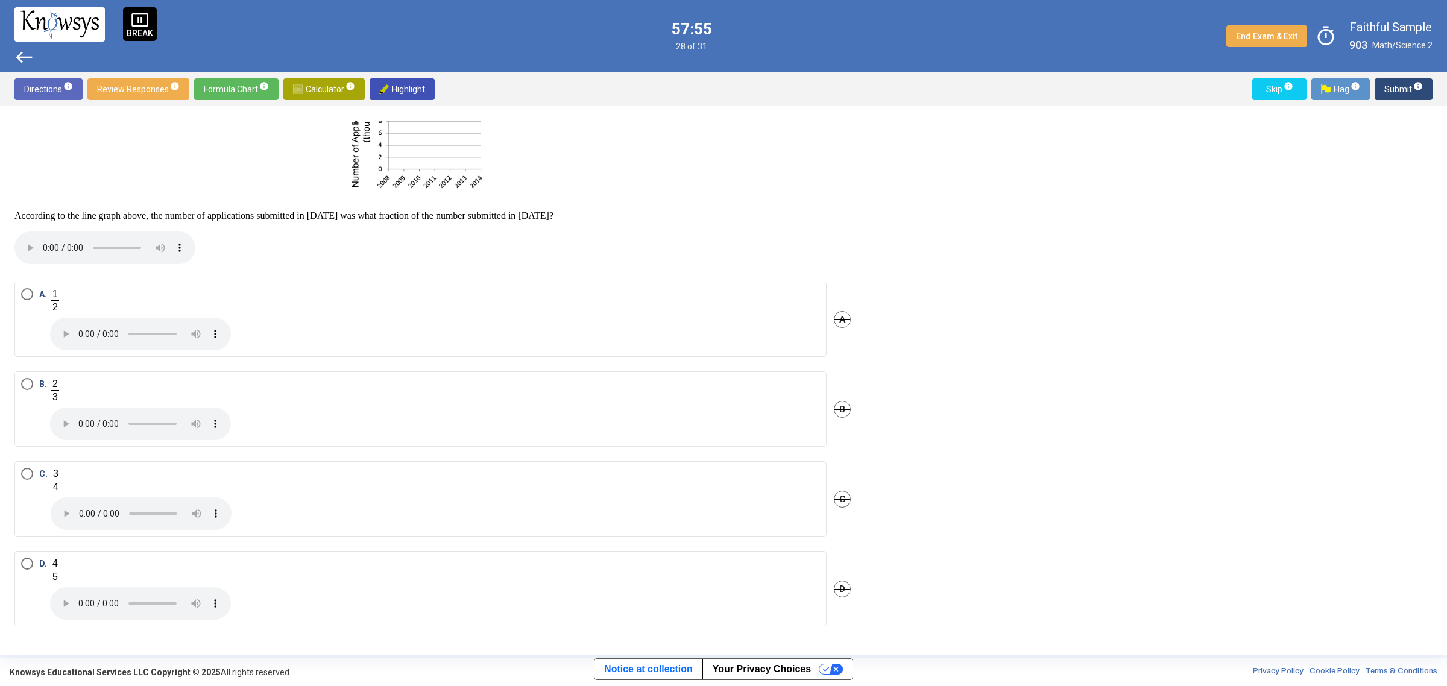
click at [25, 414] on label "B." at bounding box center [420, 409] width 799 height 62
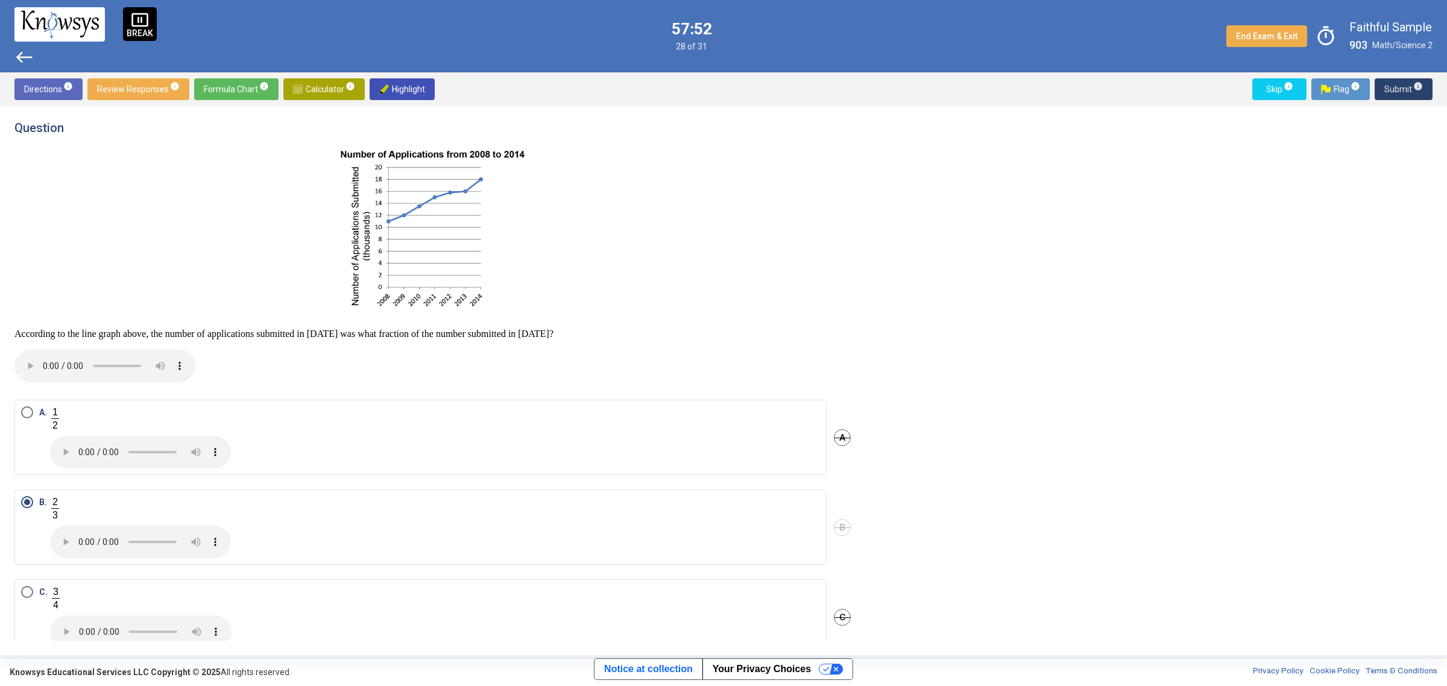
click at [1409, 86] on span "Submit info" at bounding box center [1403, 89] width 39 height 22
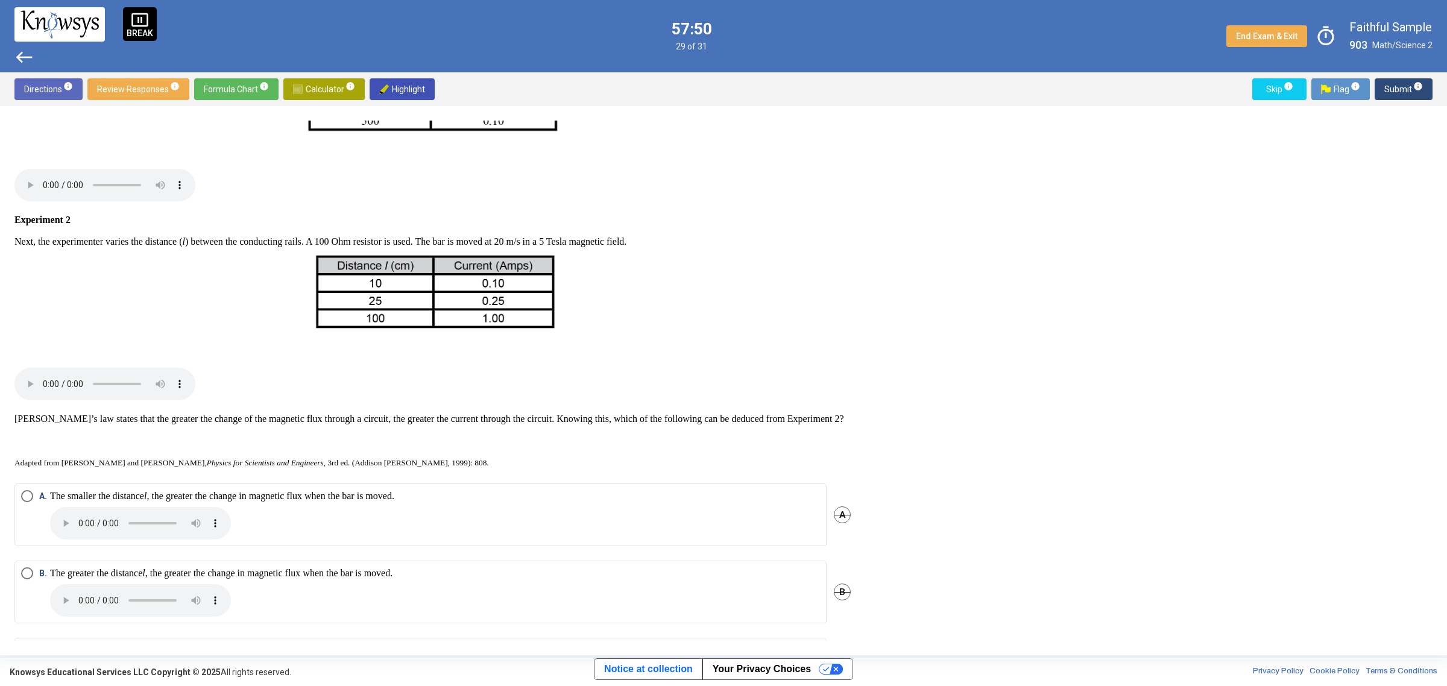
scroll to position [703, 0]
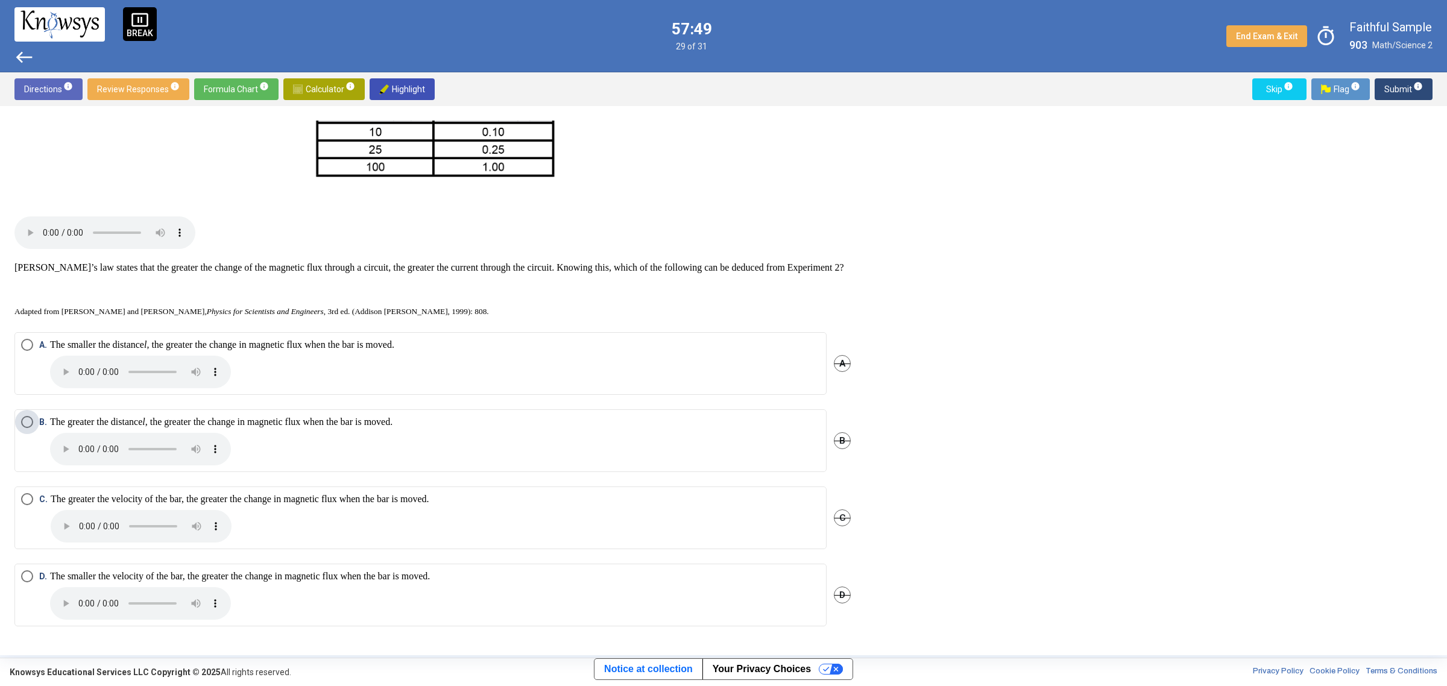
click at [69, 420] on p "The greater the distance l , the greater the change in magnetic flux when the b…" at bounding box center [221, 440] width 342 height 49
click at [1408, 80] on span "Submit info" at bounding box center [1403, 89] width 39 height 22
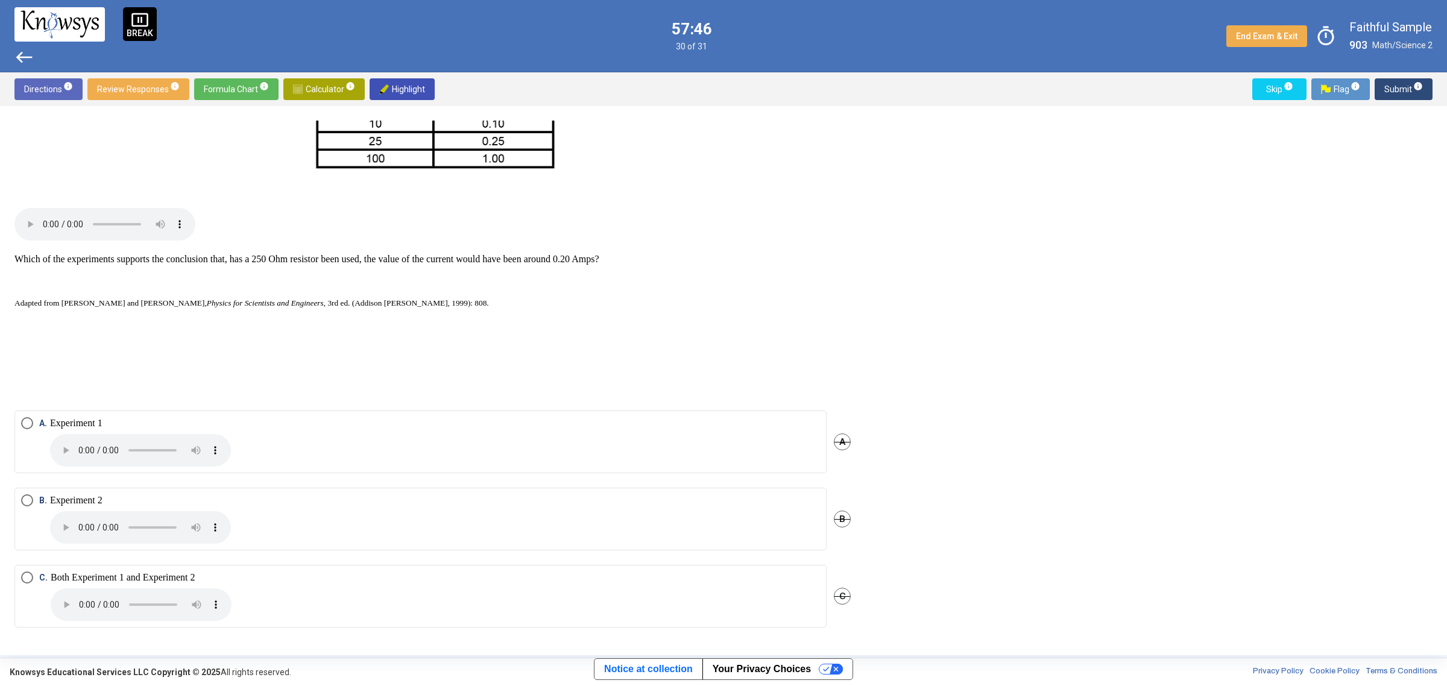
click at [94, 417] on p "Experiment 1" at bounding box center [140, 441] width 181 height 49
click at [1408, 84] on span "Submit info" at bounding box center [1403, 89] width 39 height 22
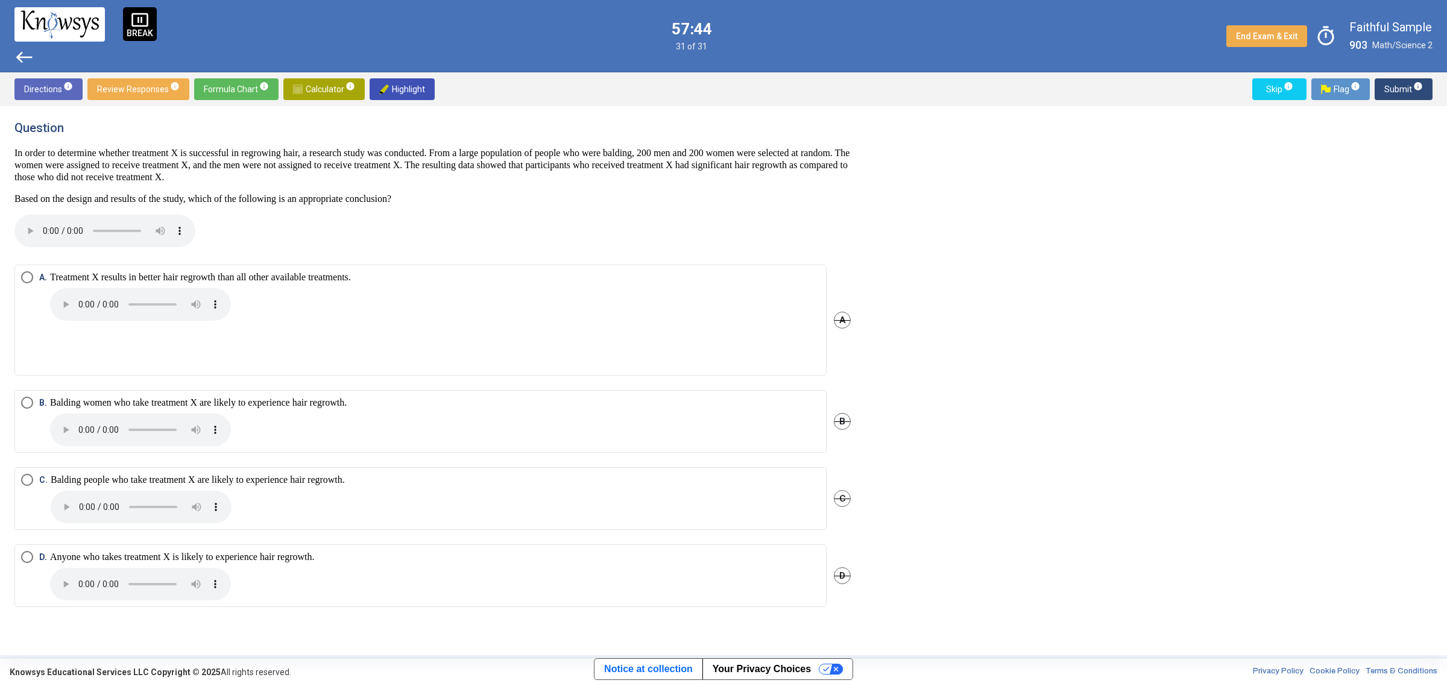
scroll to position [0, 0]
click at [130, 406] on p "Balding women who take treatment X are likely to experience hair regrowth." at bounding box center [198, 421] width 297 height 49
click at [1399, 87] on span "Submit info" at bounding box center [1403, 89] width 39 height 22
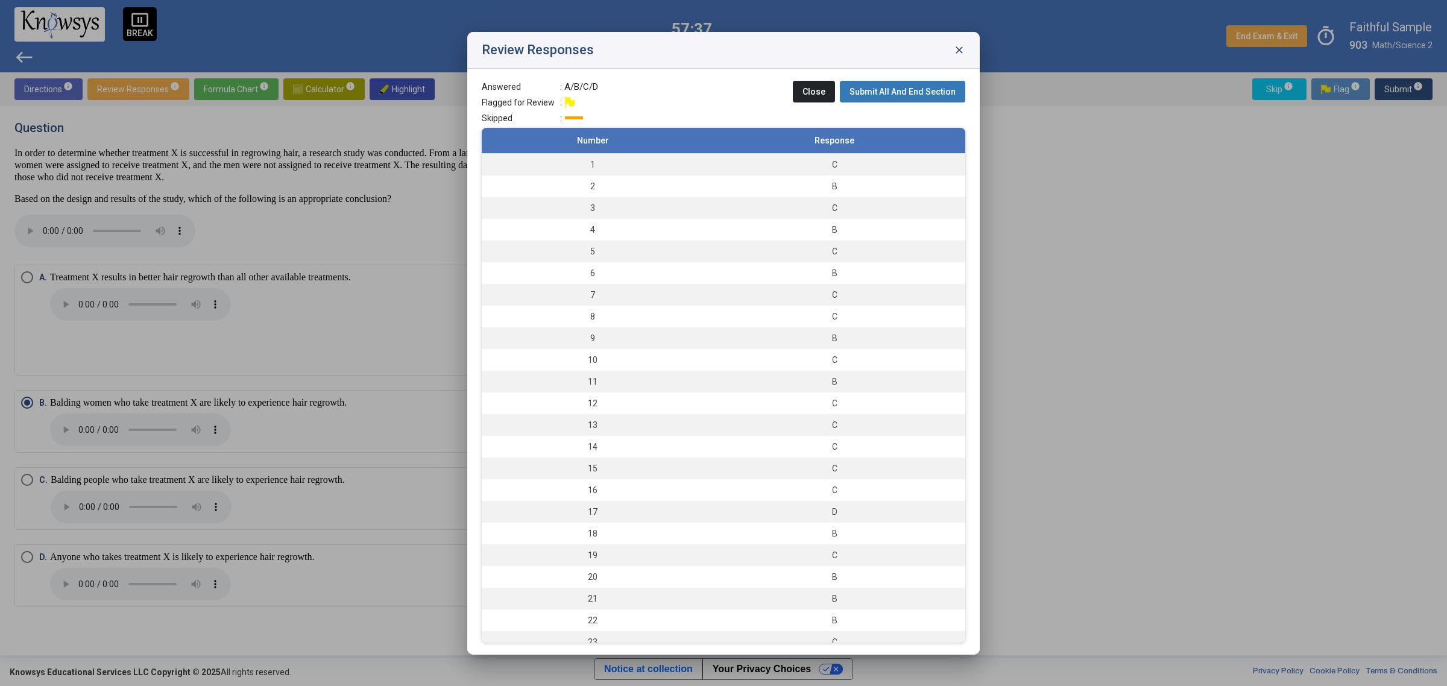
scroll to position [183, 0]
click at [951, 90] on span "Submit All And End Section" at bounding box center [902, 92] width 106 height 10
